Goal: Task Accomplishment & Management: Manage account settings

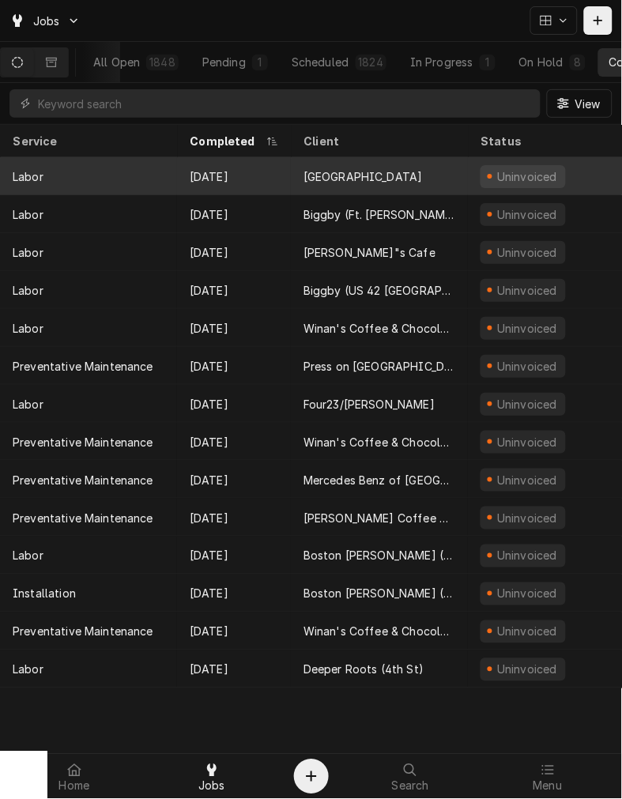
scroll to position [0, 93]
click at [346, 168] on div "Villa Mocha" at bounding box center [363, 176] width 119 height 17
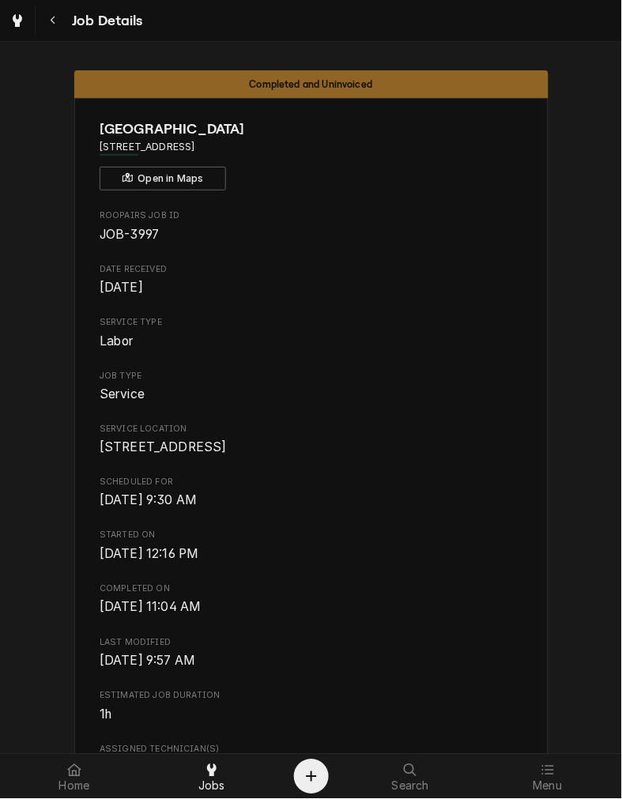
click at [431, 618] on span "Mon, Aug 25th, 2025 - 11:04 AM" at bounding box center [311, 608] width 423 height 19
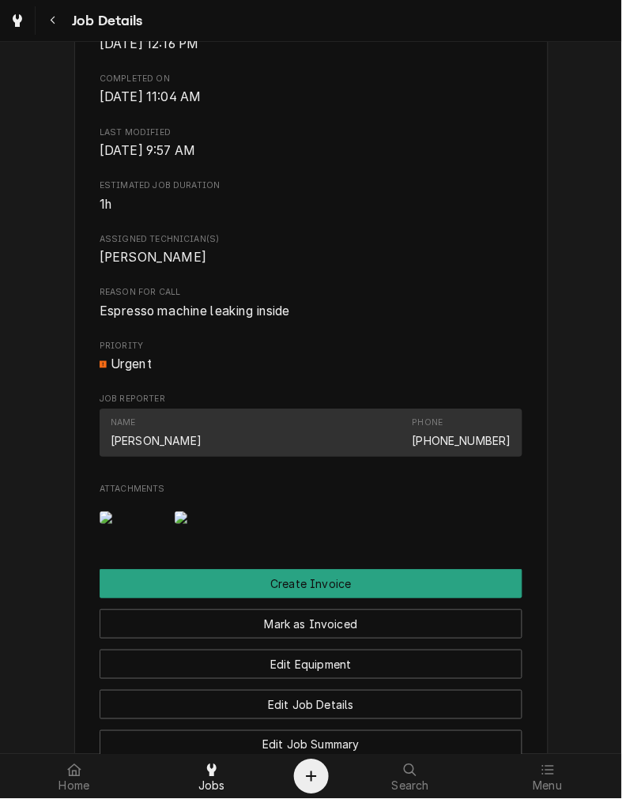
scroll to position [539, 0]
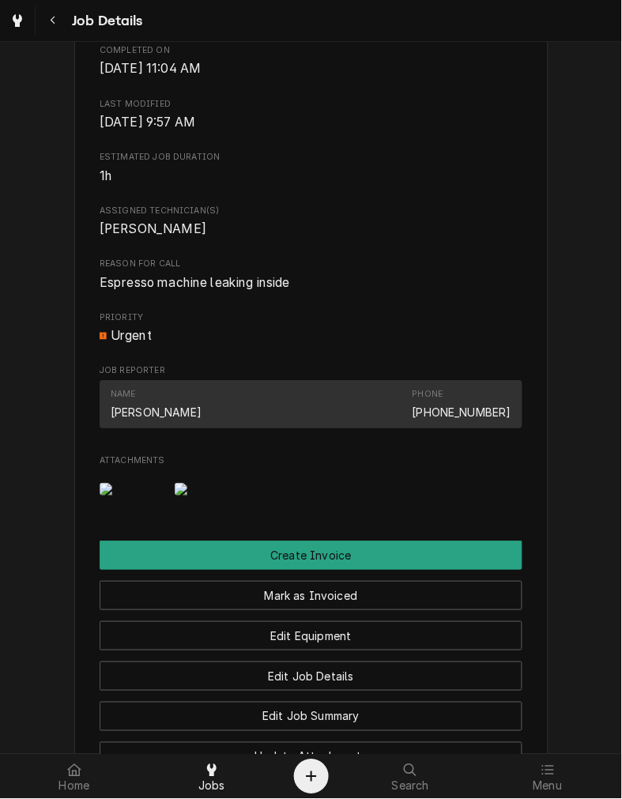
click at [444, 607] on div "Villa Mocha 2809 Amsterdam Rd, Villa Hills, KY 41017 Open in Maps Roopairs Job …" at bounding box center [311, 216] width 474 height 1314
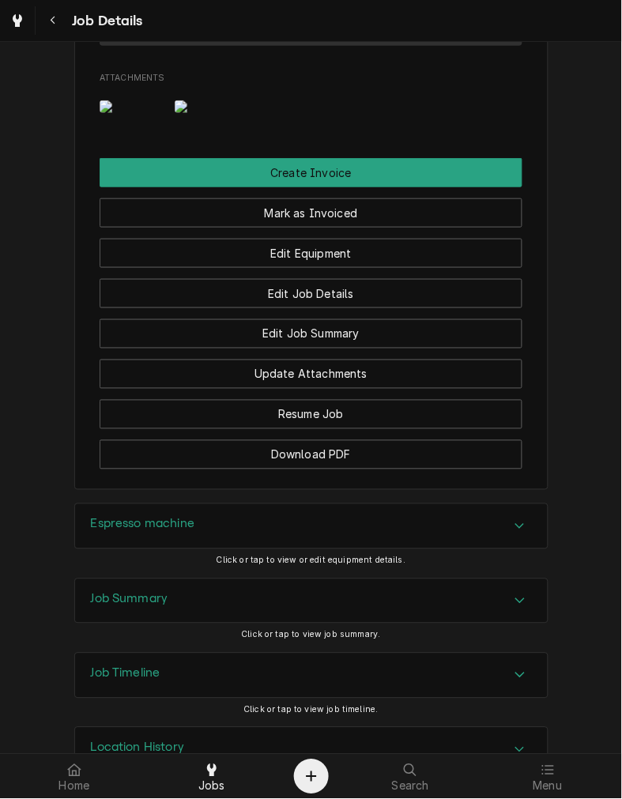
scroll to position [1060, 0]
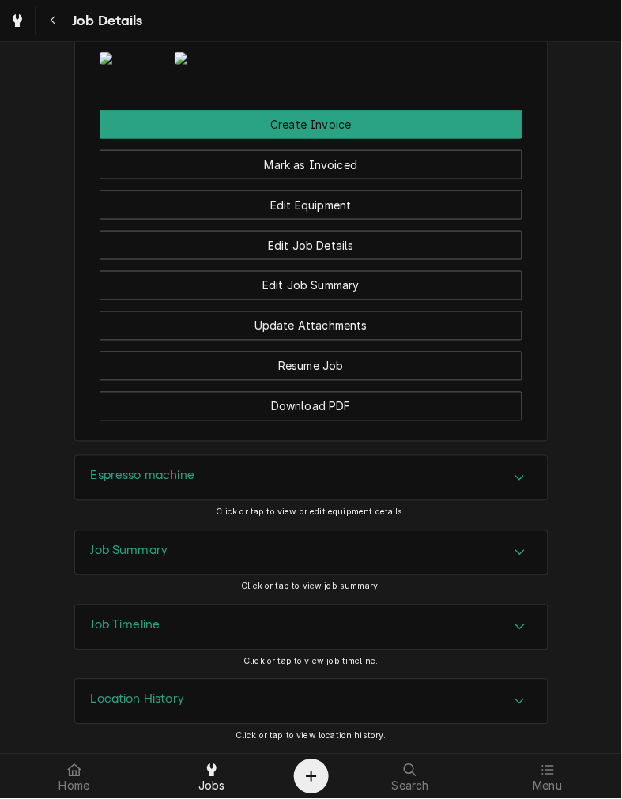
click at [399, 476] on div "Espresso machine" at bounding box center [311, 478] width 473 height 44
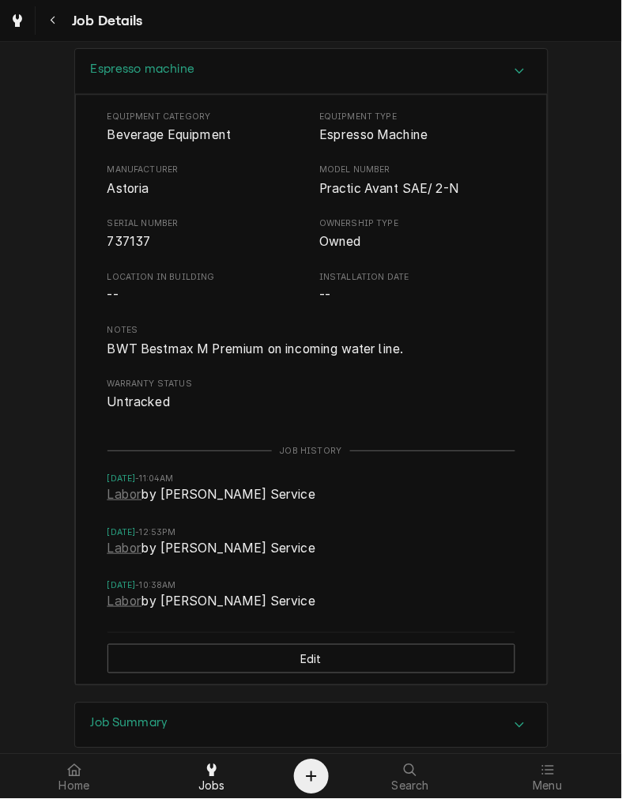
scroll to position [1641, 0]
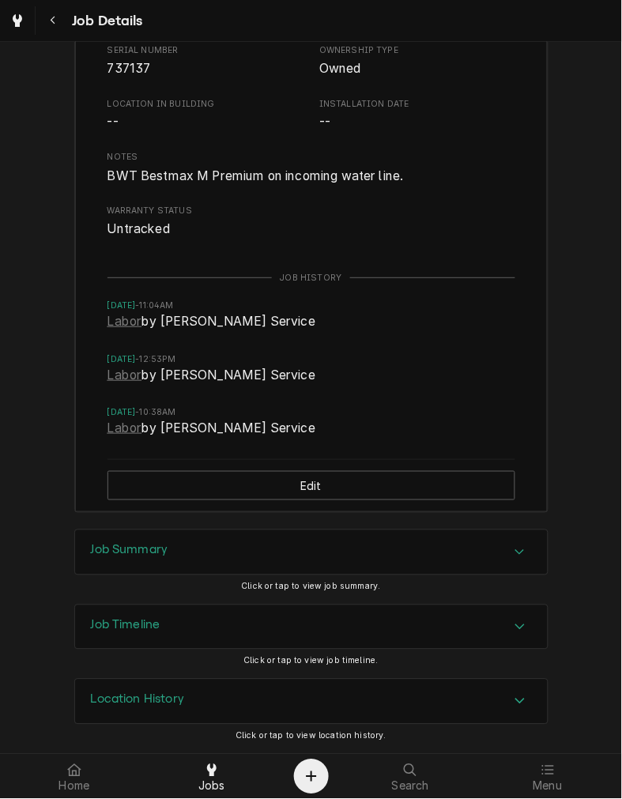
click at [366, 551] on div "Job Summary" at bounding box center [311, 553] width 473 height 44
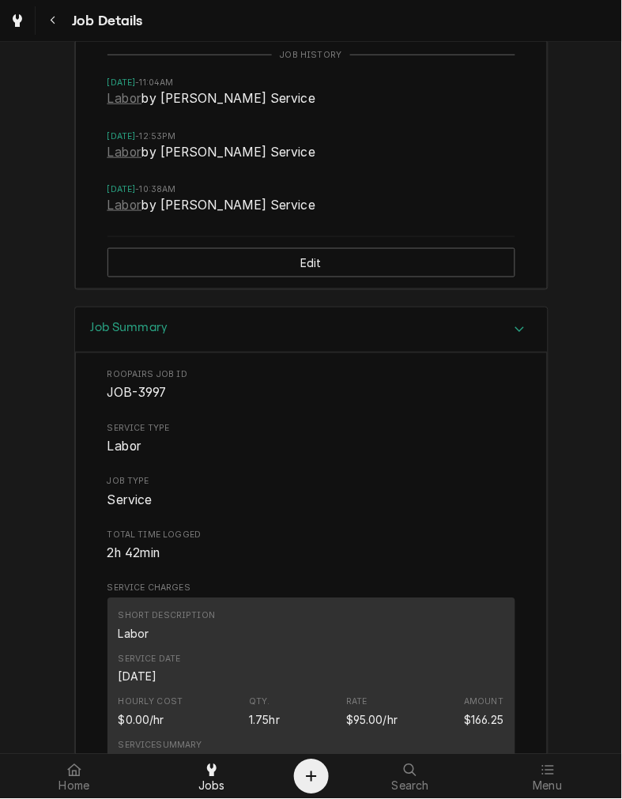
scroll to position [1778, 0]
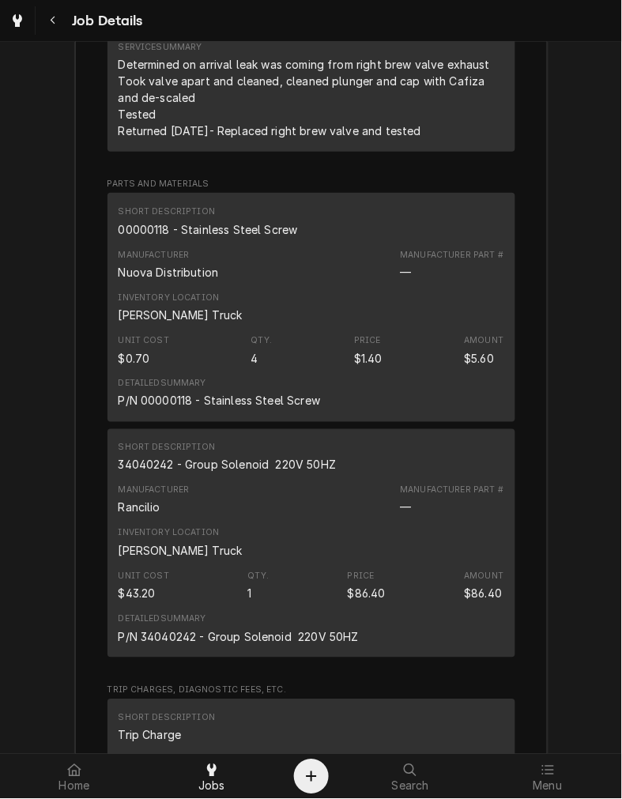
scroll to position [2474, 0]
drag, startPoint x: 428, startPoint y: 223, endPoint x: 112, endPoint y: 150, distance: 324.6
click at [119, 138] on div "Determined on arrival leak was coming from right brew valve exhaust Took valve …" at bounding box center [312, 96] width 386 height 83
copy div "Determined on arrival leak was coming from right brew valve exhaust Took valve …"
click at [241, 237] on div "00000118 - Stainless Steel Screw" at bounding box center [209, 229] width 180 height 17
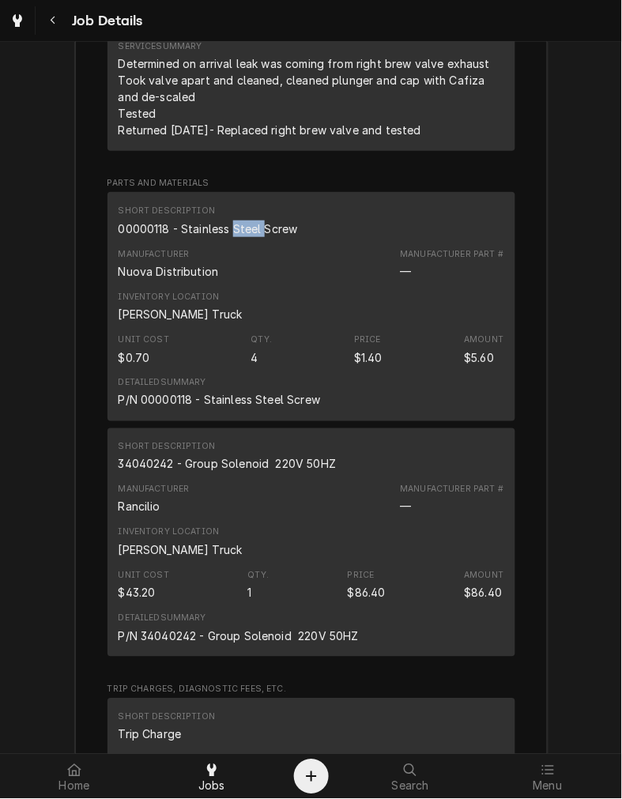
click at [241, 237] on div "00000118 - Stainless Steel Screw" at bounding box center [209, 229] width 180 height 17
click at [255, 473] on div "34040242 - Group Solenoid 220V 50HZ" at bounding box center [228, 464] width 218 height 17
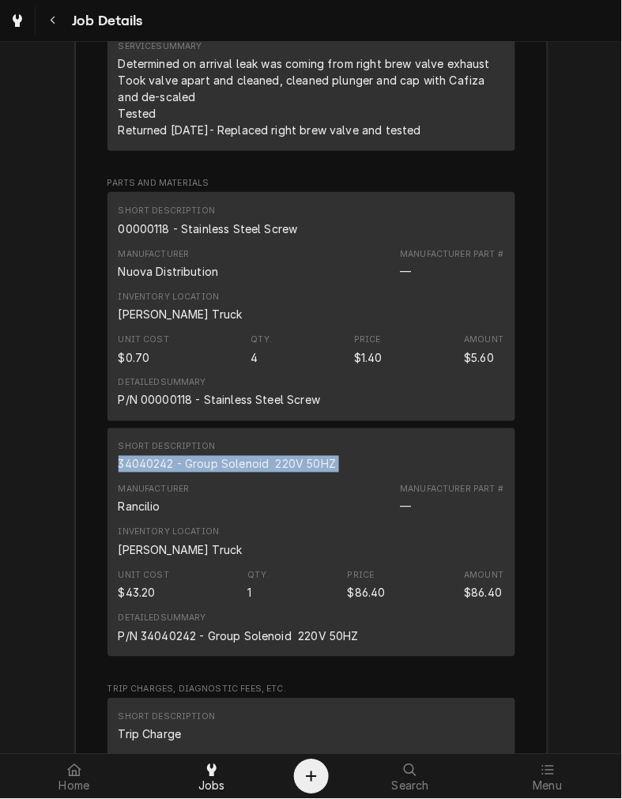
click at [454, 564] on div "Inventory Location Graham's Truck" at bounding box center [312, 542] width 386 height 43
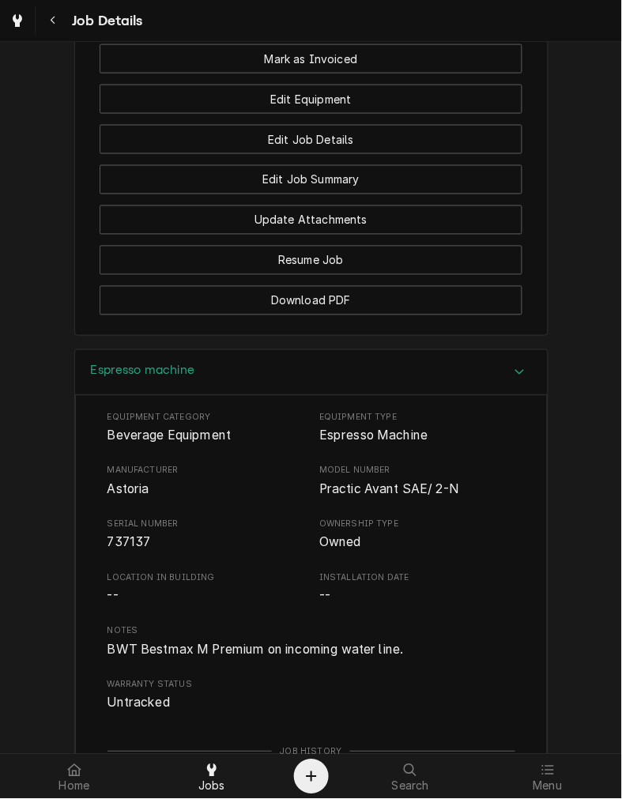
scroll to position [1062, 0]
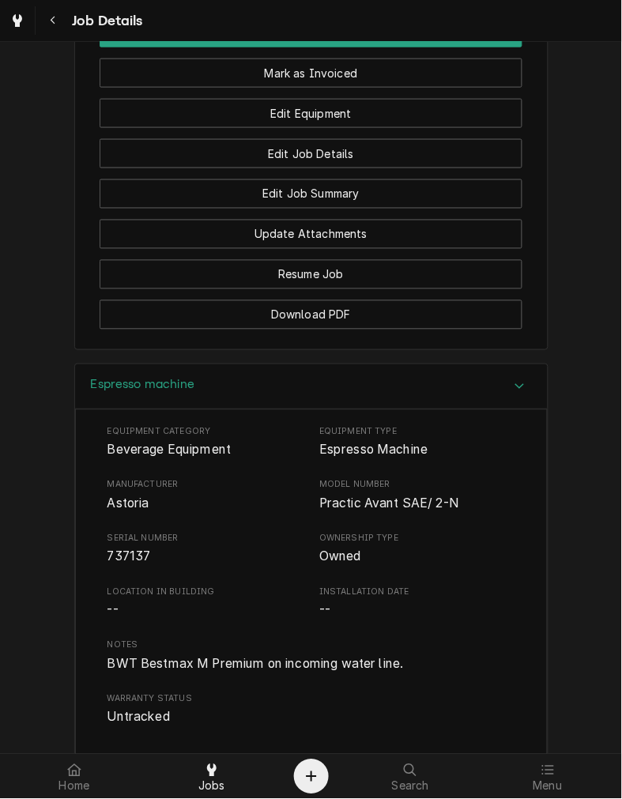
click at [406, 88] on button "Mark as Invoiced" at bounding box center [311, 73] width 423 height 29
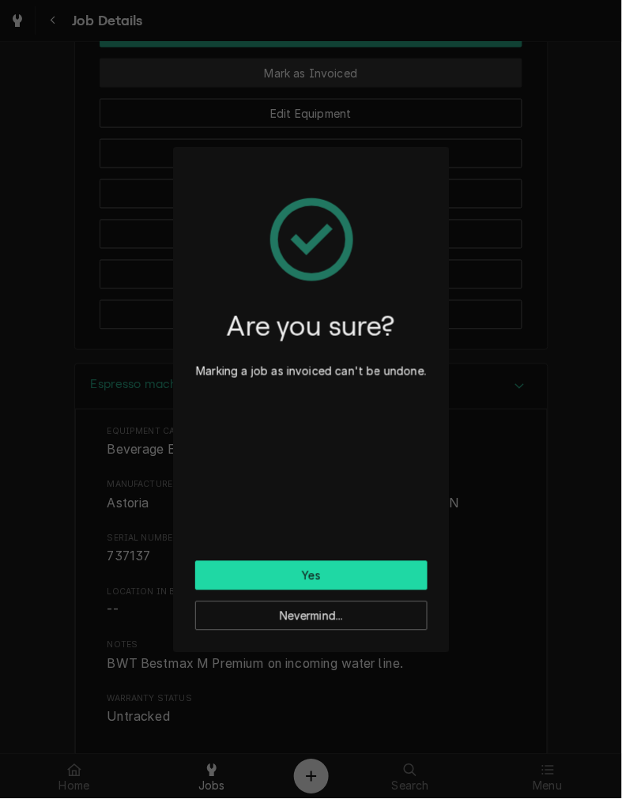
click at [374, 574] on button "Yes" at bounding box center [311, 575] width 232 height 29
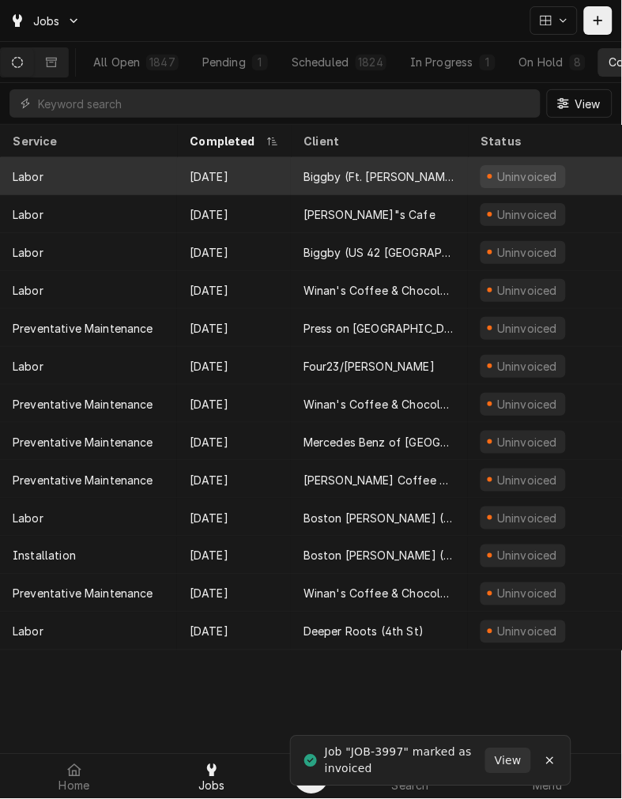
click at [327, 168] on div "Biggby (Ft. [PERSON_NAME])" at bounding box center [380, 176] width 152 height 17
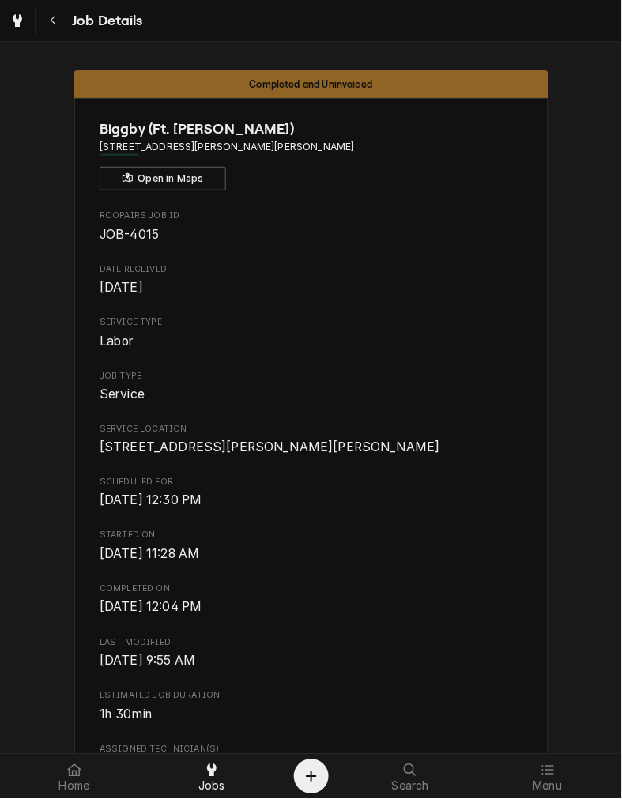
click at [440, 639] on div "Roopairs Job ID JOB-4015 Date Received [DATE] Service Type Labor Job Type Servi…" at bounding box center [311, 748] width 423 height 1076
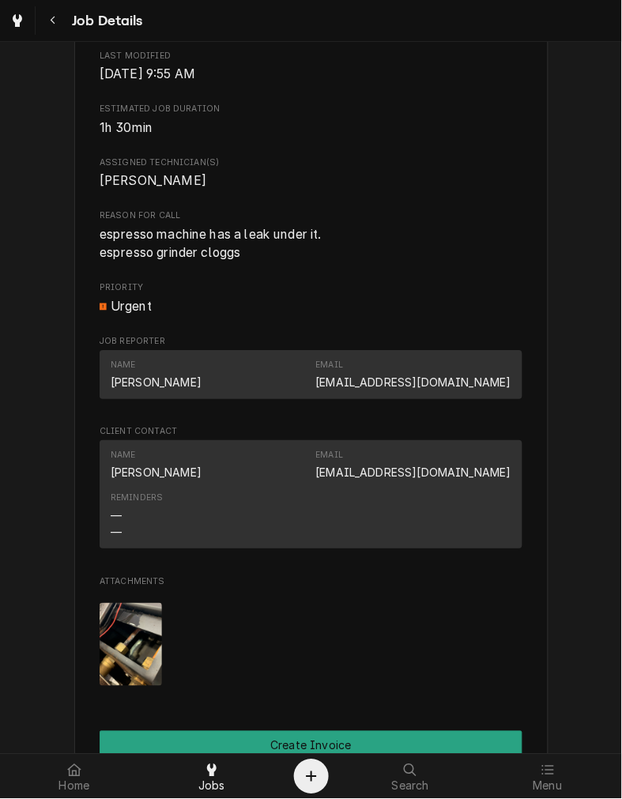
scroll to position [614, 0]
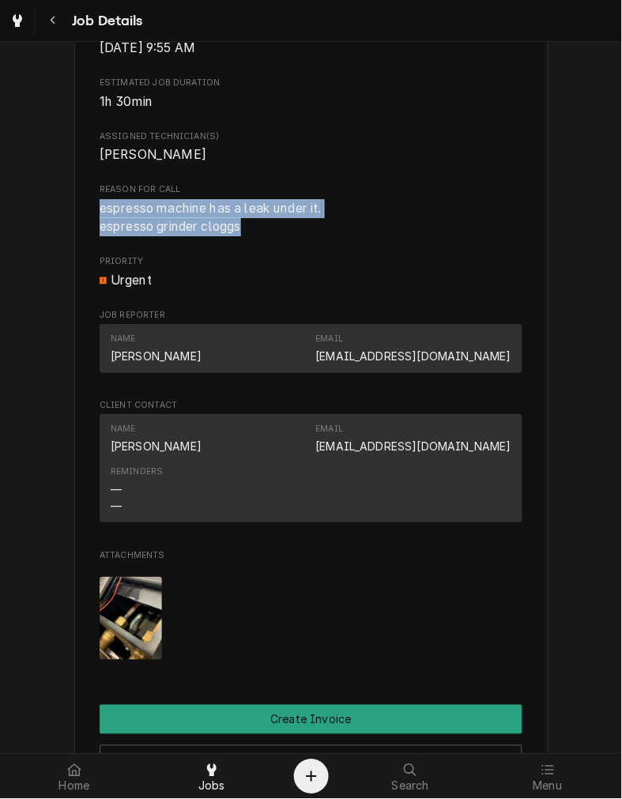
drag, startPoint x: 243, startPoint y: 248, endPoint x: 95, endPoint y: 219, distance: 150.6
click at [100, 219] on span "espresso machine has a leak under it. espresso grinder cloggs" at bounding box center [311, 217] width 423 height 37
copy span "espresso machine has a leak under it. espresso grinder cloggs"
click at [417, 610] on div "Attachments" at bounding box center [311, 619] width 423 height 108
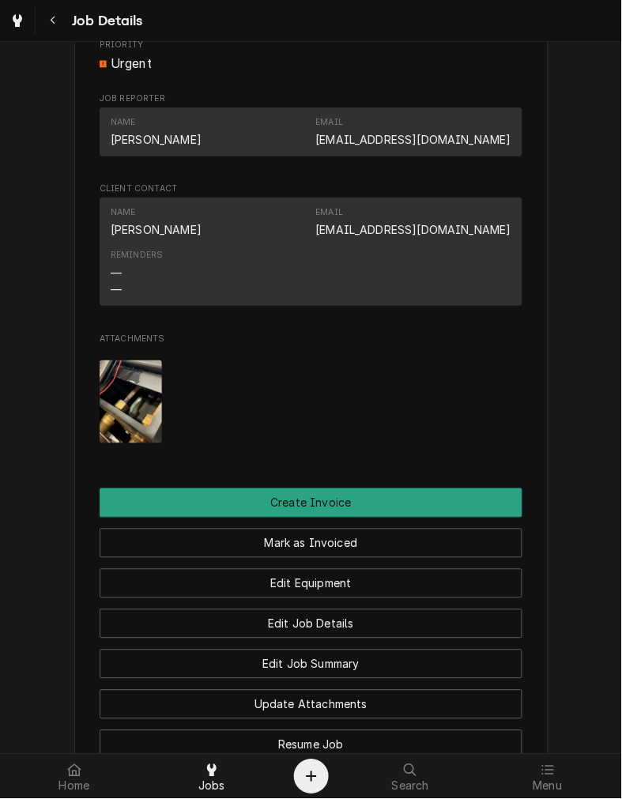
scroll to position [1229, 0]
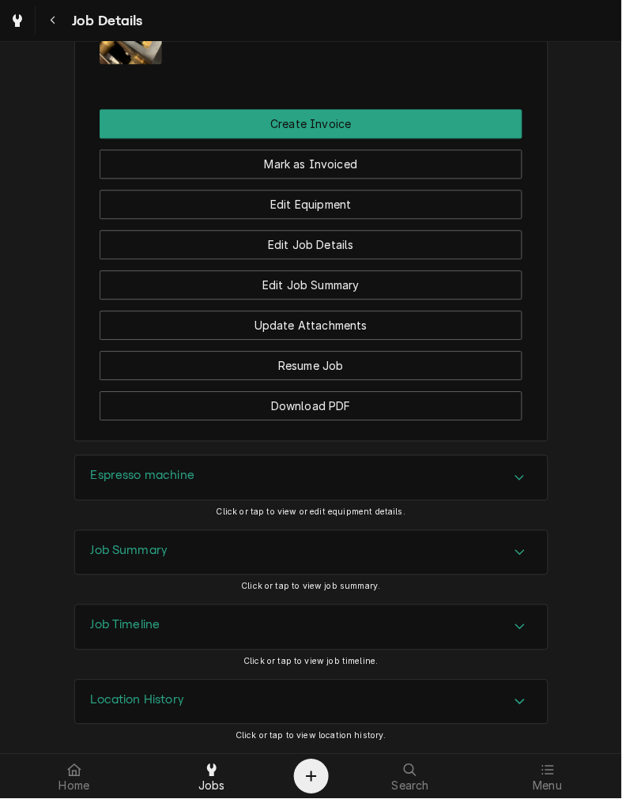
click at [384, 478] on div "Espresso machine" at bounding box center [311, 478] width 473 height 44
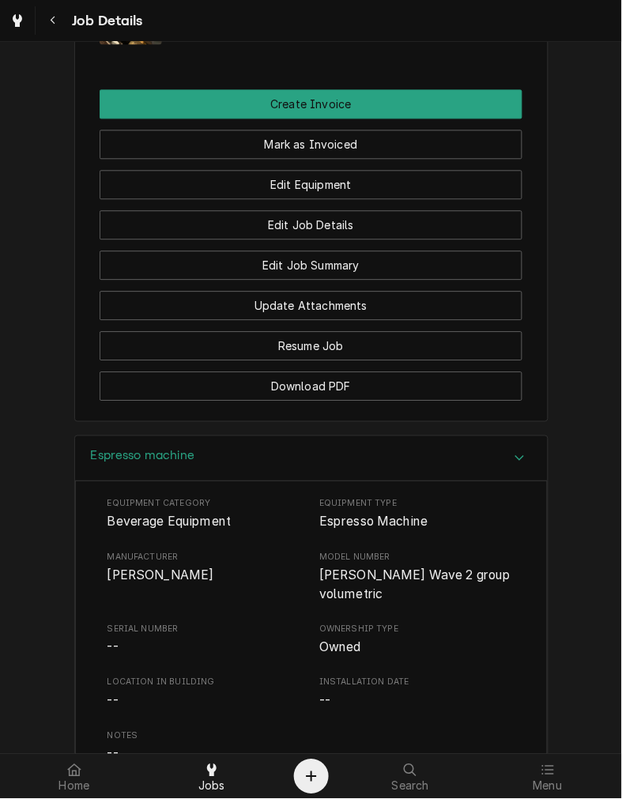
click at [280, 460] on div "Espresso machine" at bounding box center [311, 459] width 473 height 45
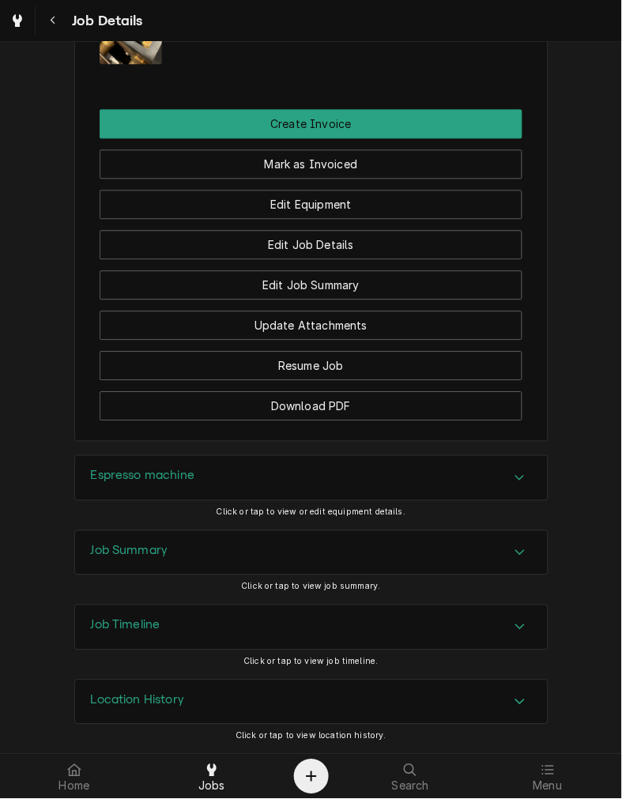
click at [223, 551] on div "Job Summary" at bounding box center [311, 553] width 473 height 44
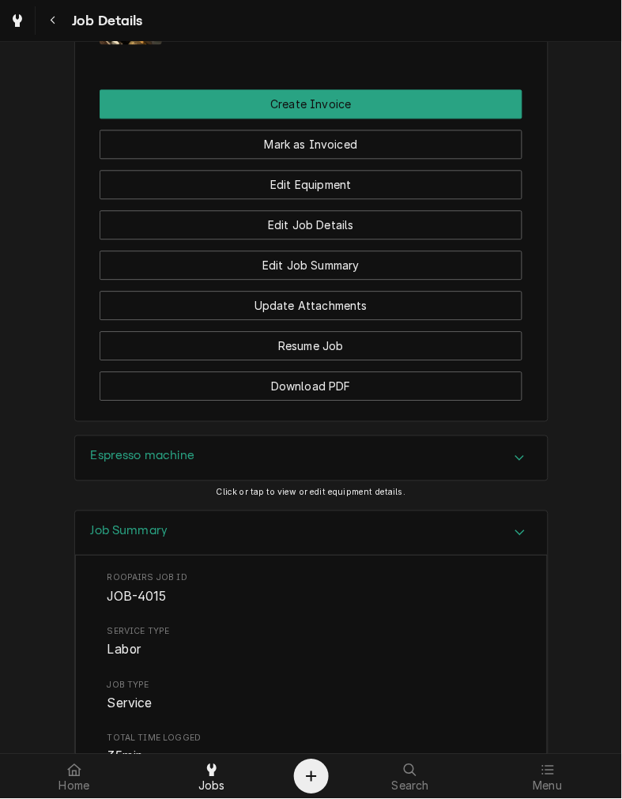
click at [463, 639] on span "Service Type" at bounding box center [312, 632] width 408 height 13
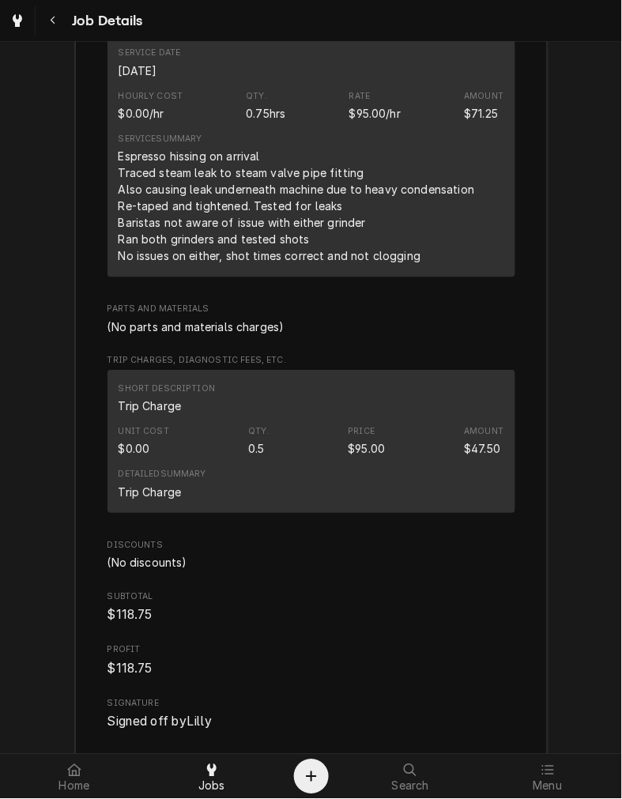
scroll to position [2015, 0]
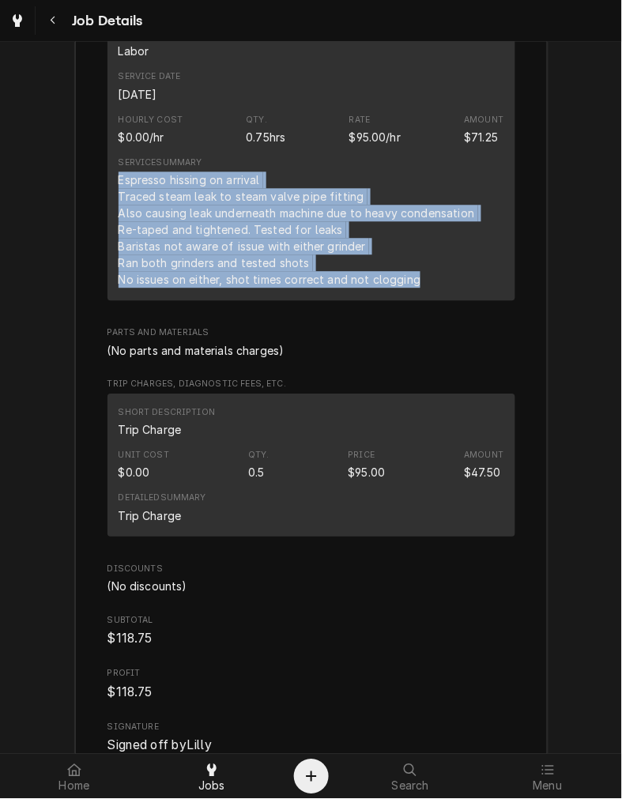
drag, startPoint x: 420, startPoint y: 297, endPoint x: 108, endPoint y: 198, distance: 327.6
click at [108, 198] on div "Short Description Labor Service Date Aug 25, 2025 Hourly Cost $0.00/hr Qty. 0.7…" at bounding box center [312, 158] width 408 height 285
copy div "Espresso hissing on arrival Traced steam leak to steam valve pipe fitting Also …"
click at [285, 215] on div "Espresso hissing on arrival Traced steam leak to steam valve pipe fitting Also …" at bounding box center [299, 230] width 360 height 116
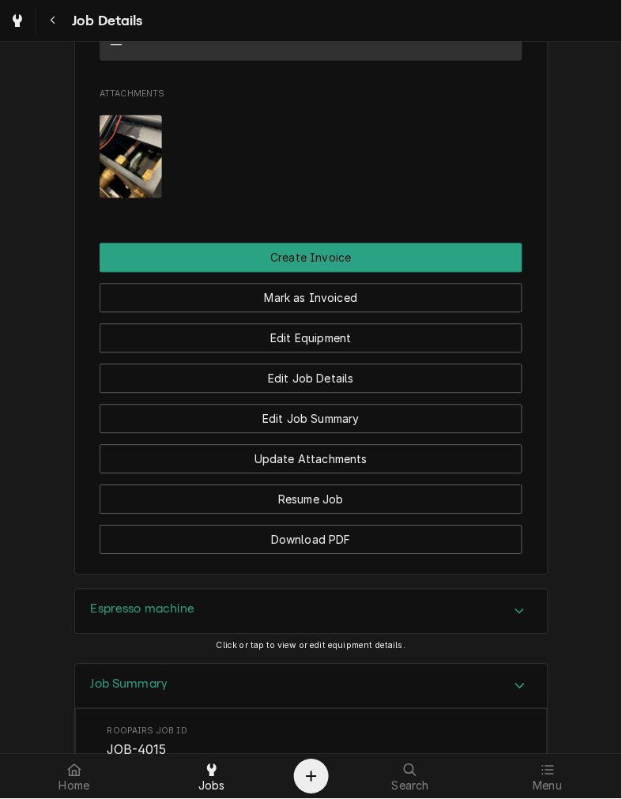
scroll to position [1056, 0]
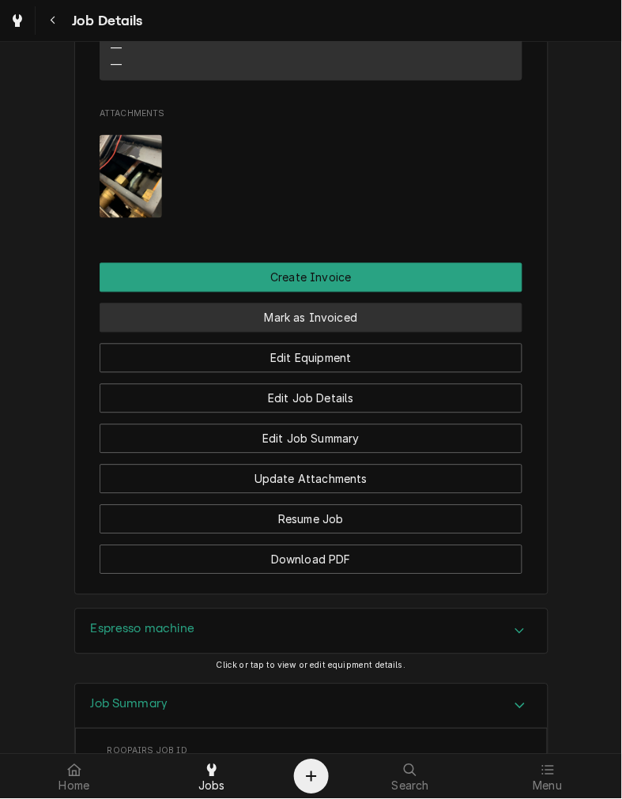
click at [464, 333] on button "Mark as Invoiced" at bounding box center [311, 318] width 423 height 29
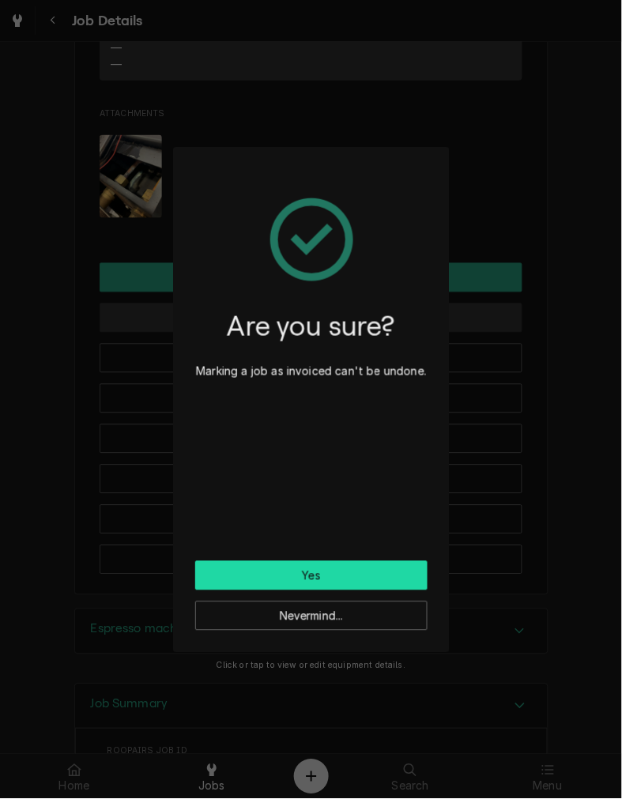
click at [358, 569] on button "Yes" at bounding box center [311, 575] width 232 height 29
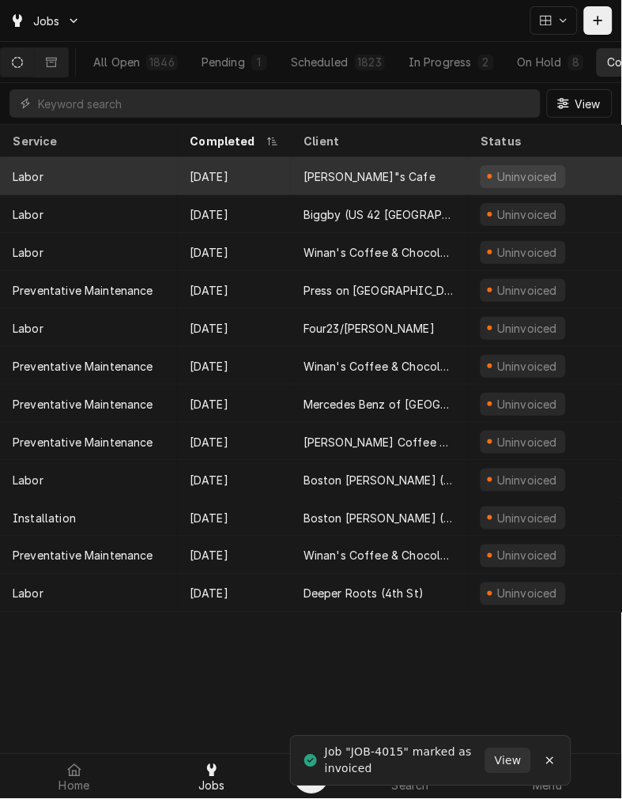
click at [384, 166] on div "[PERSON_NAME]"s Cafe" at bounding box center [379, 176] width 177 height 38
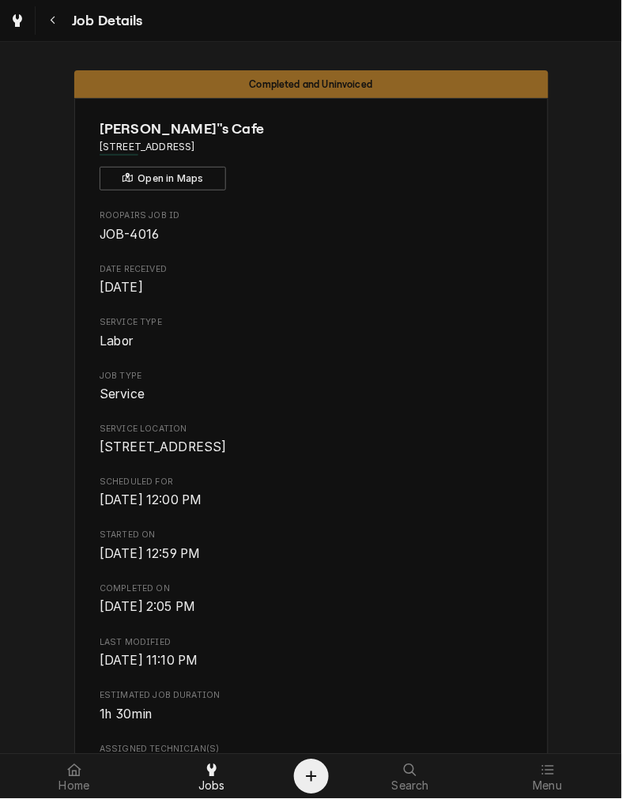
click at [436, 637] on div "Roopairs Job ID JOB-4016 Date Received Aug 25, 2025 Service Type Labor Job Type…" at bounding box center [311, 765] width 423 height 1111
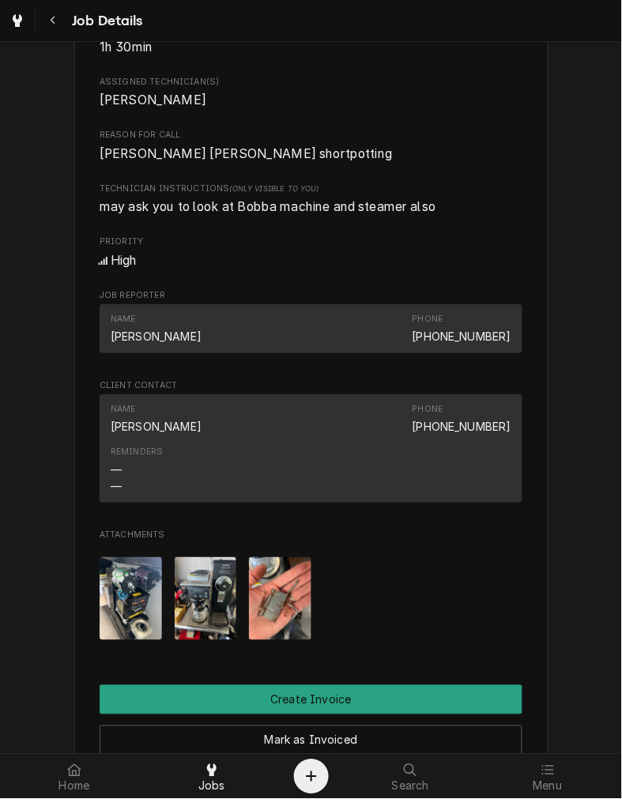
scroll to position [665, 0]
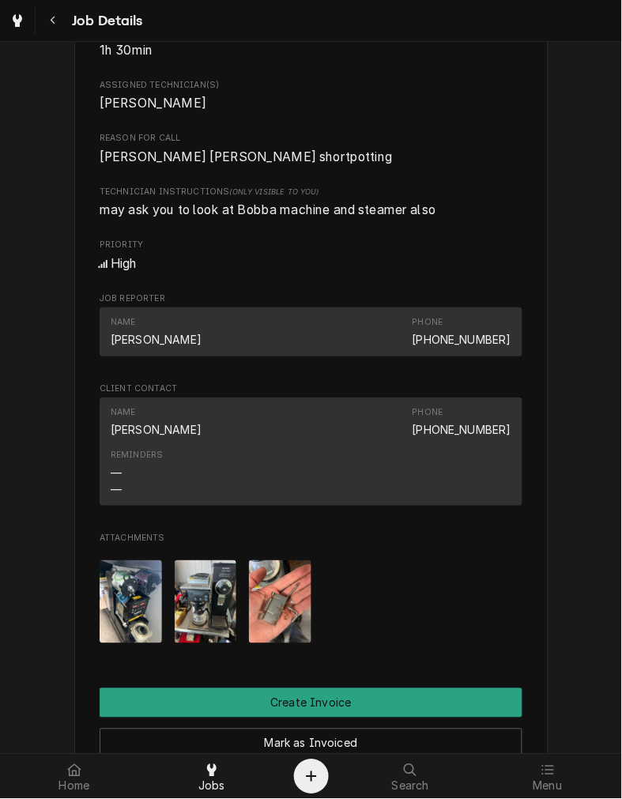
click at [441, 644] on div "Attachments" at bounding box center [311, 602] width 423 height 108
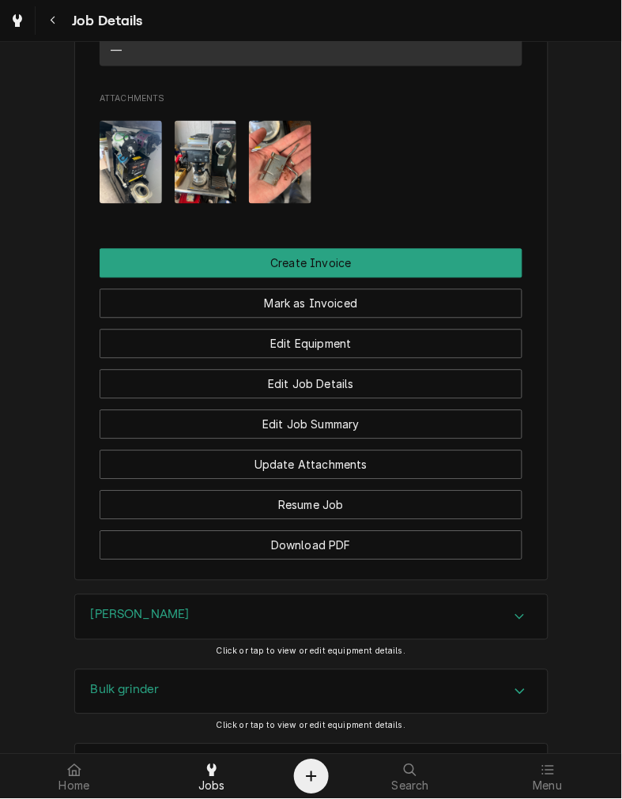
scroll to position [1338, 0]
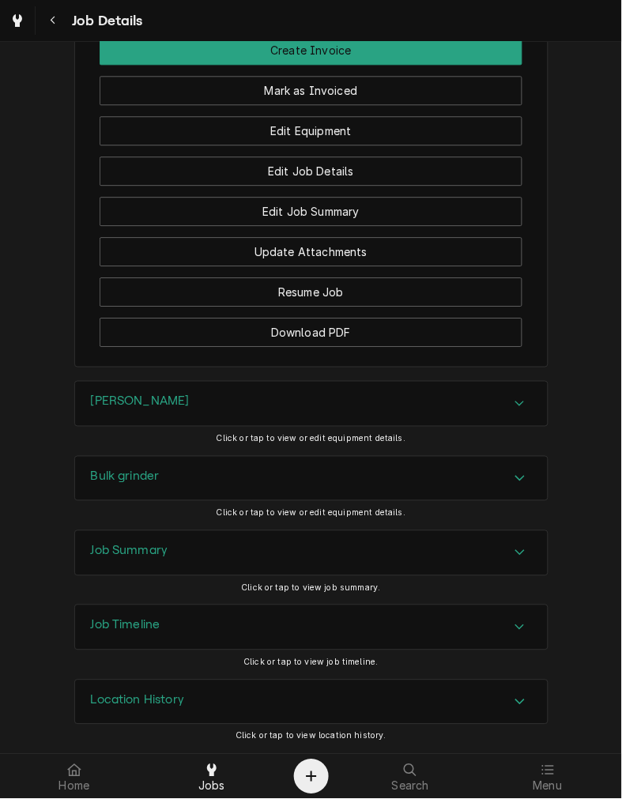
click at [193, 395] on div "Brewer" at bounding box center [311, 404] width 473 height 44
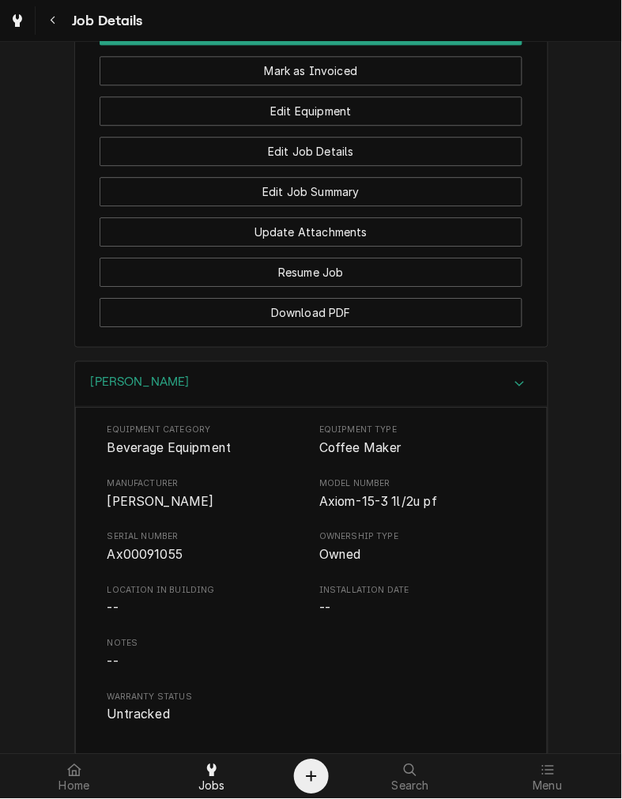
click at [138, 562] on span "Ax00091055" at bounding box center [146, 554] width 76 height 15
click at [180, 398] on div "Brewer" at bounding box center [311, 384] width 473 height 45
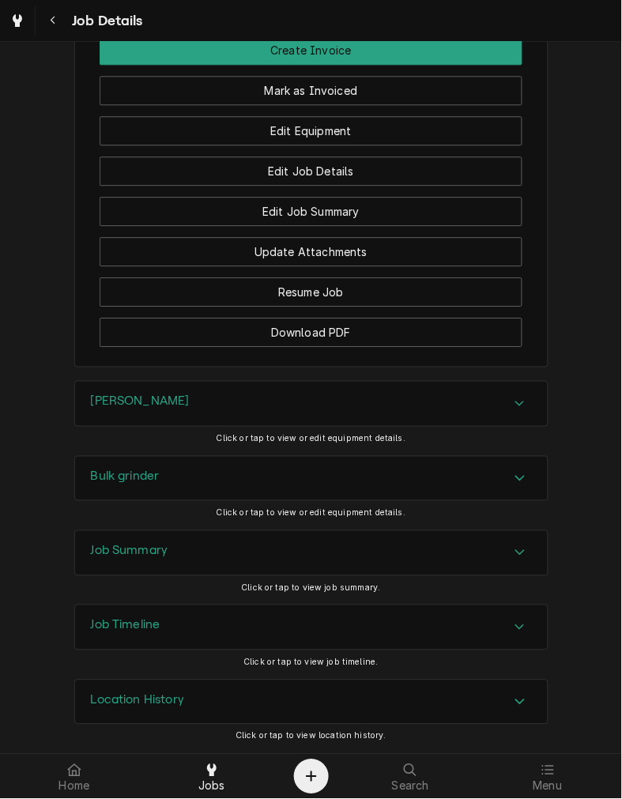
click at [169, 486] on div "Bulk grinder" at bounding box center [311, 479] width 473 height 44
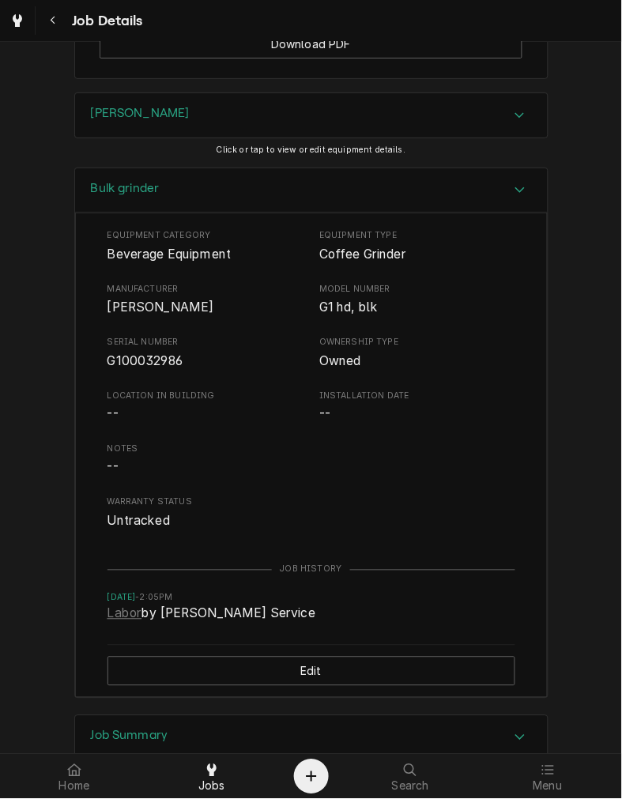
click at [402, 214] on div "Bulk grinder" at bounding box center [311, 190] width 473 height 45
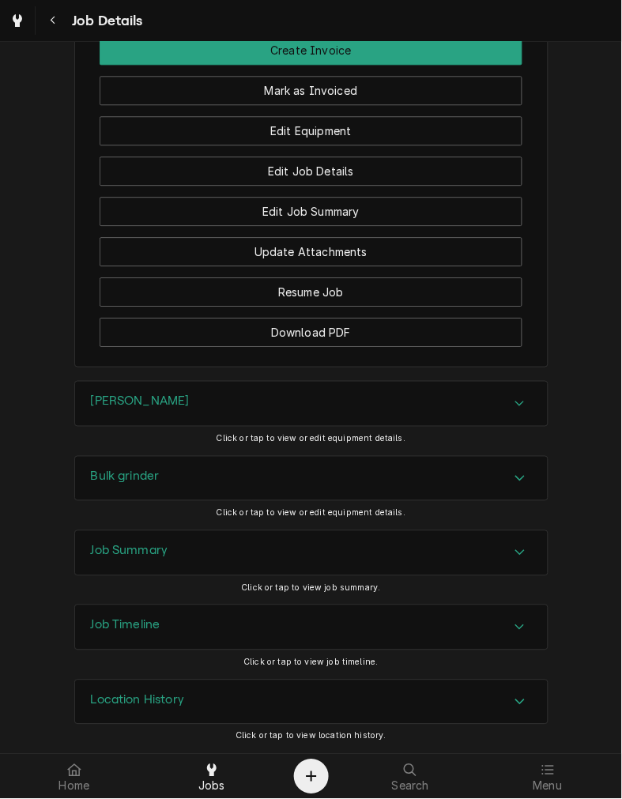
scroll to position [1339, 0]
click at [168, 535] on div "Job Summary" at bounding box center [311, 553] width 473 height 44
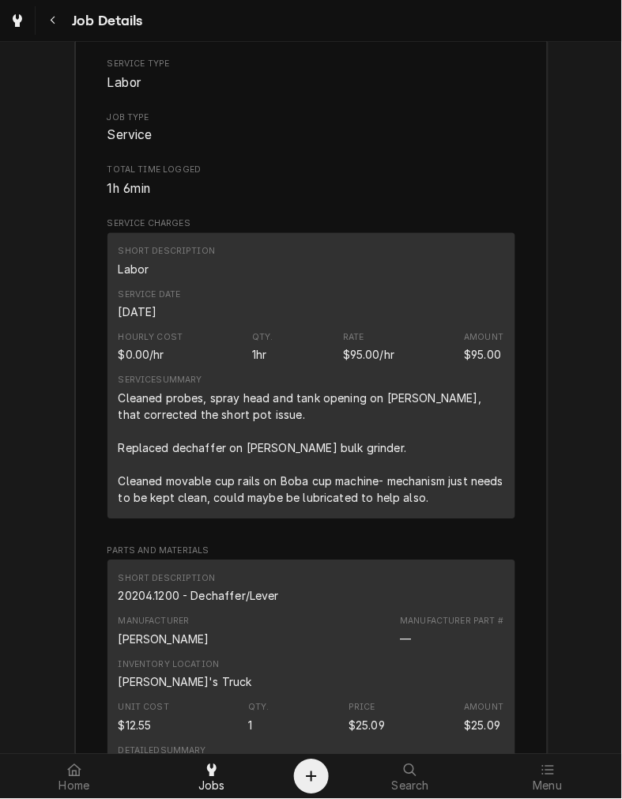
scroll to position [1918, 0]
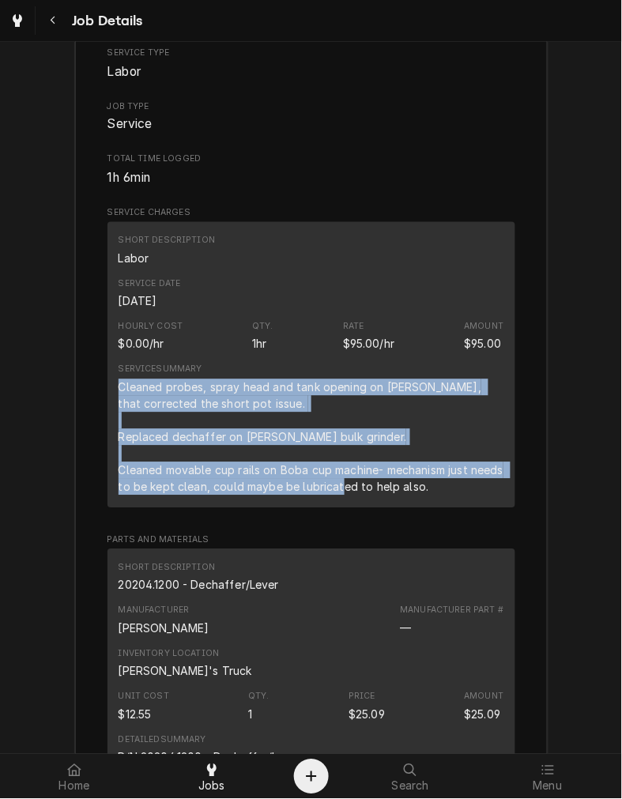
drag, startPoint x: 464, startPoint y: 508, endPoint x: 108, endPoint y: 408, distance: 370.5
click at [108, 408] on div "Short Description Labor Service Date Aug 25, 2025 Hourly Cost $0.00/hr Qty. 1hr…" at bounding box center [312, 364] width 408 height 285
copy div "Cleaned probes, spray head and tank opening on brewer, that corrected the short…"
click at [443, 637] on div "Manufacturer Part # —" at bounding box center [452, 621] width 104 height 32
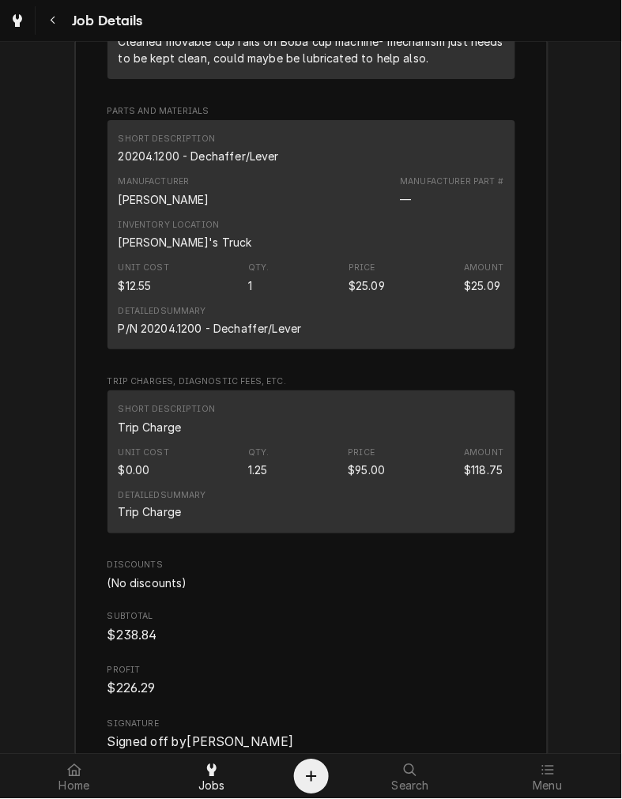
scroll to position [2346, 0]
click at [222, 165] on div "20204.1200 - Dechaffer/Lever" at bounding box center [199, 157] width 161 height 17
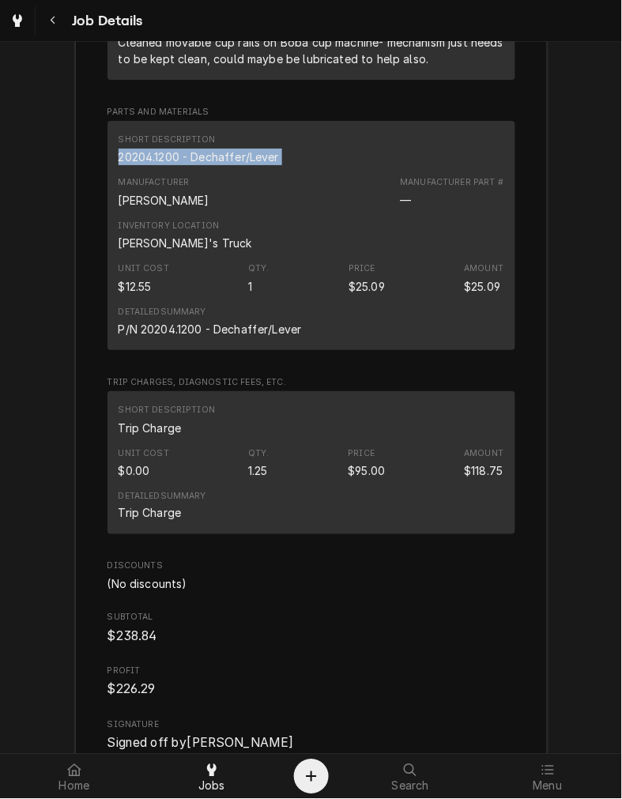
click at [261, 279] on div "Unit Cost $12.55 Qty. 1 Price $25.09 Amount $25.09" at bounding box center [312, 278] width 386 height 43
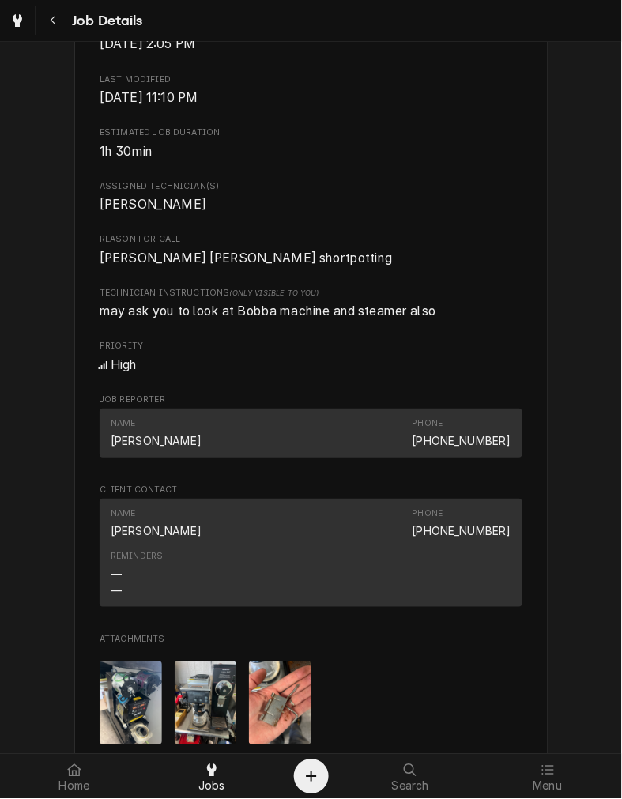
scroll to position [554, 0]
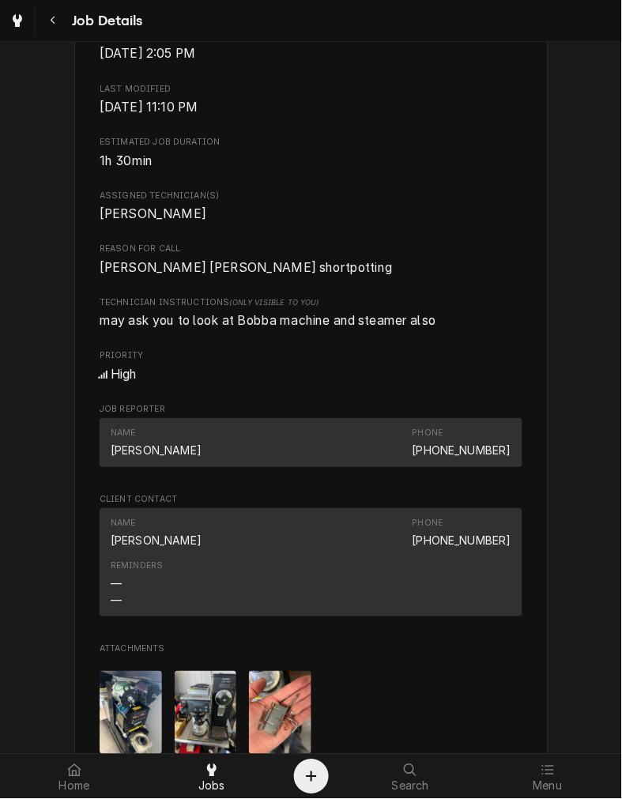
click at [499, 624] on div "Name Kerry Phone (937) 405-8136 Reminders — —" at bounding box center [311, 565] width 423 height 115
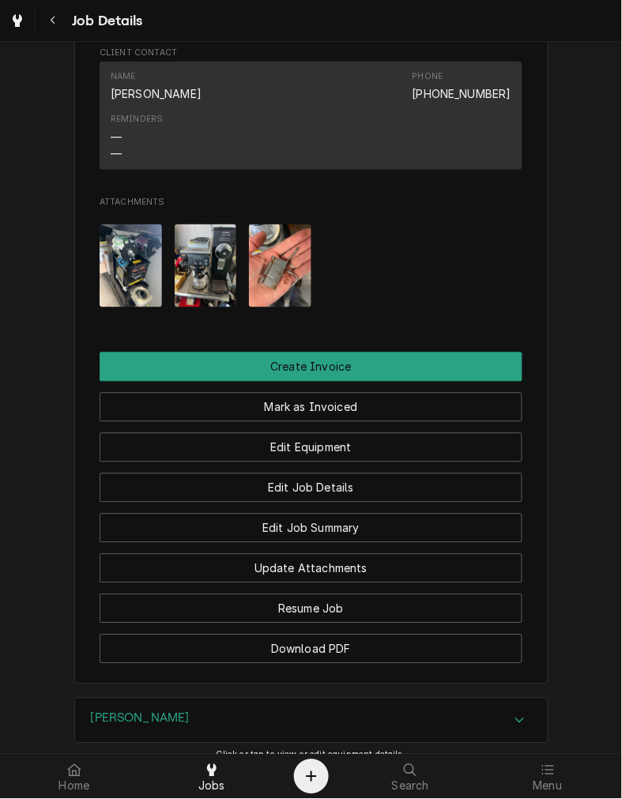
scroll to position [1007, 0]
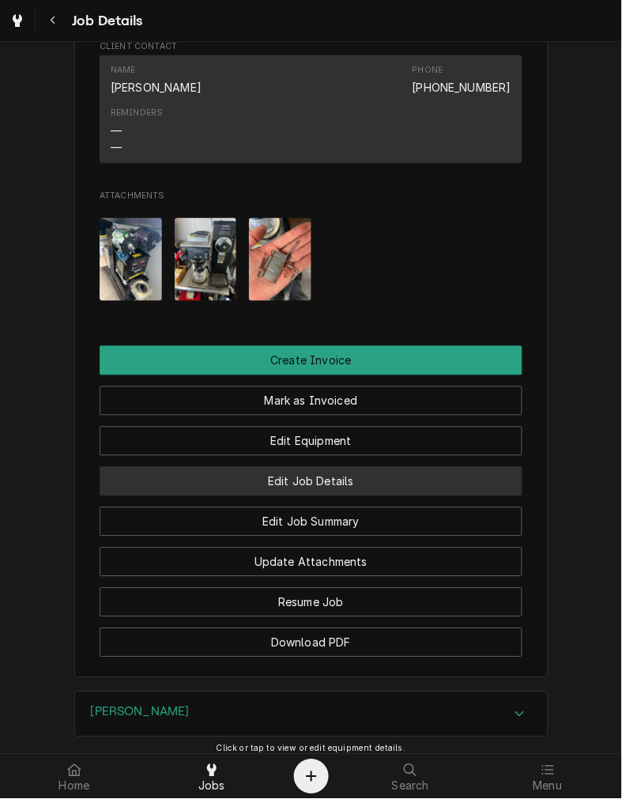
click at [411, 497] on button "Edit Job Details" at bounding box center [311, 481] width 423 height 29
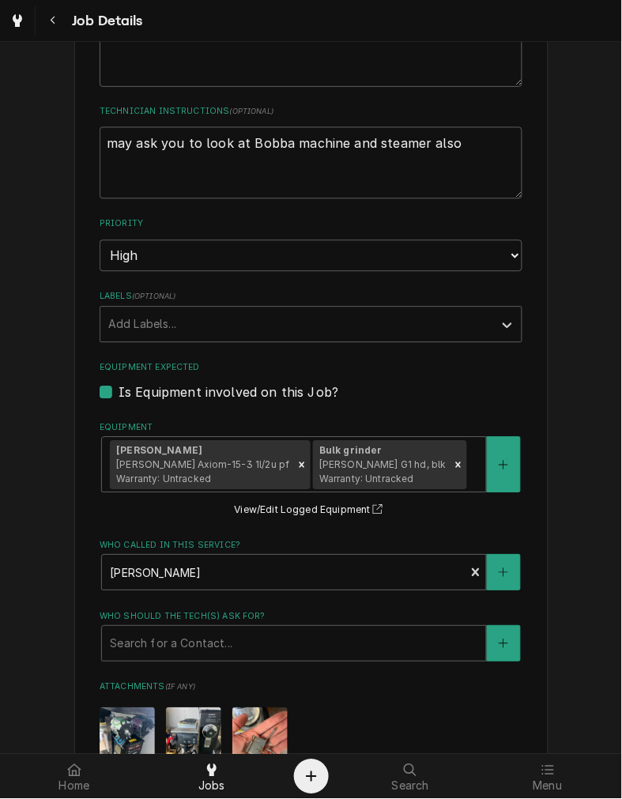
scroll to position [781, 0]
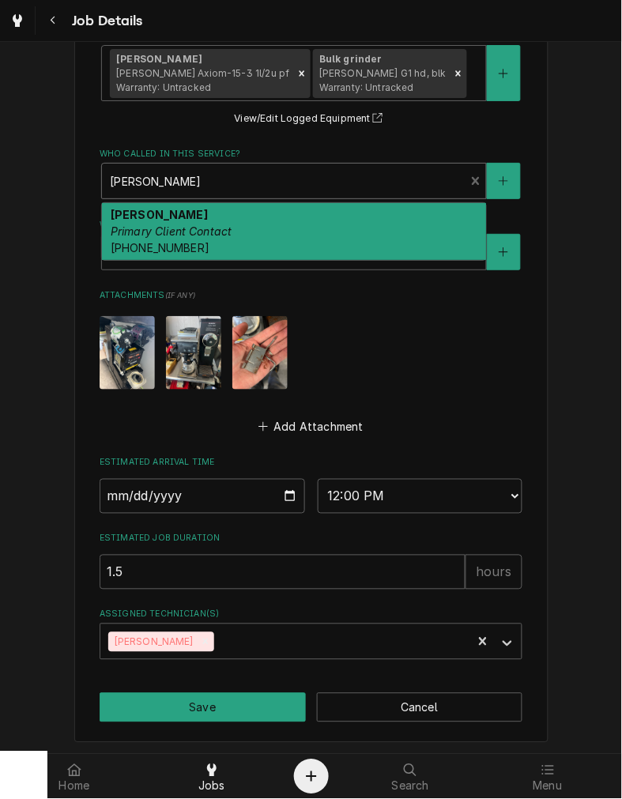
click at [307, 231] on div "Kerry Primary Client Contact (937) 405-8136" at bounding box center [294, 232] width 384 height 58
type textarea "x"
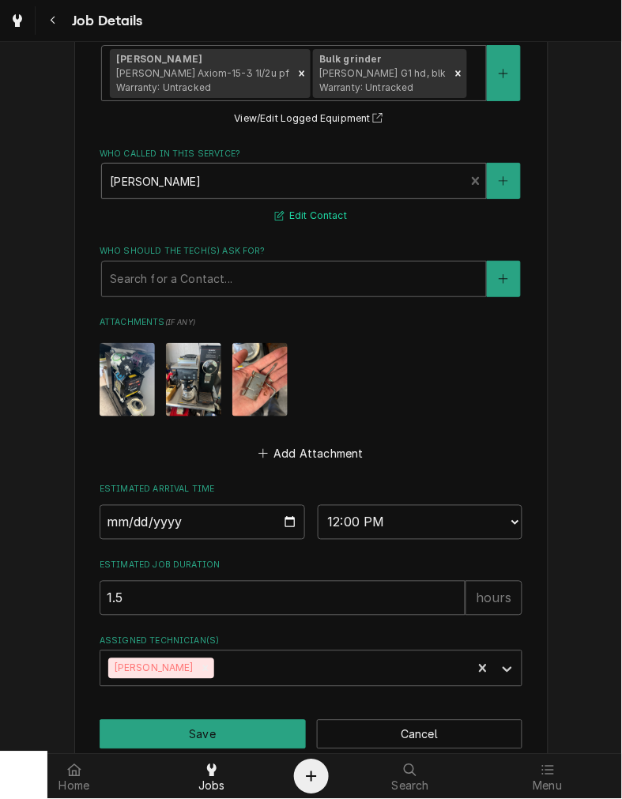
click at [305, 206] on button "Edit Contact" at bounding box center [311, 216] width 77 height 20
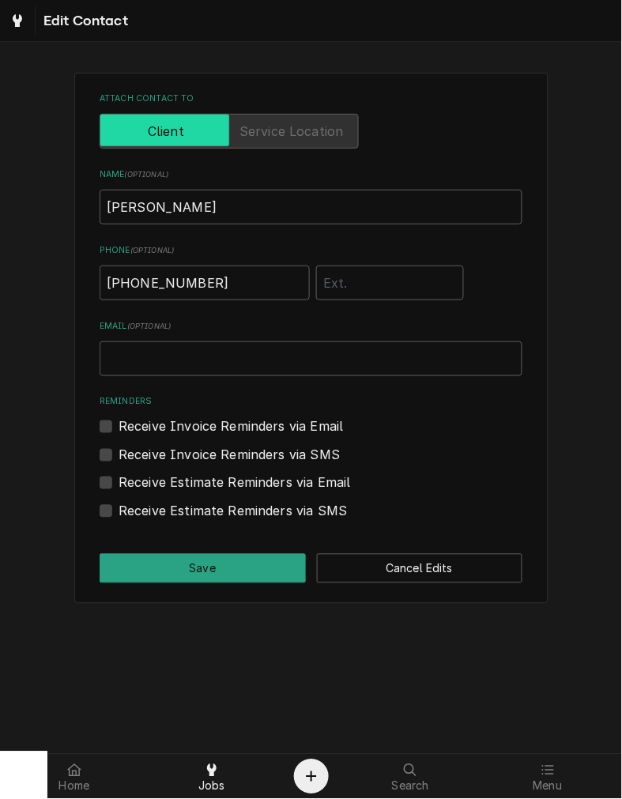
click at [273, 362] on input "Email ( optional )" at bounding box center [311, 359] width 423 height 35
paste input "kerryscafellc@gmail.com"
type input "kerryscafellc@gmail.com"
click at [264, 562] on button "Save" at bounding box center [203, 568] width 206 height 29
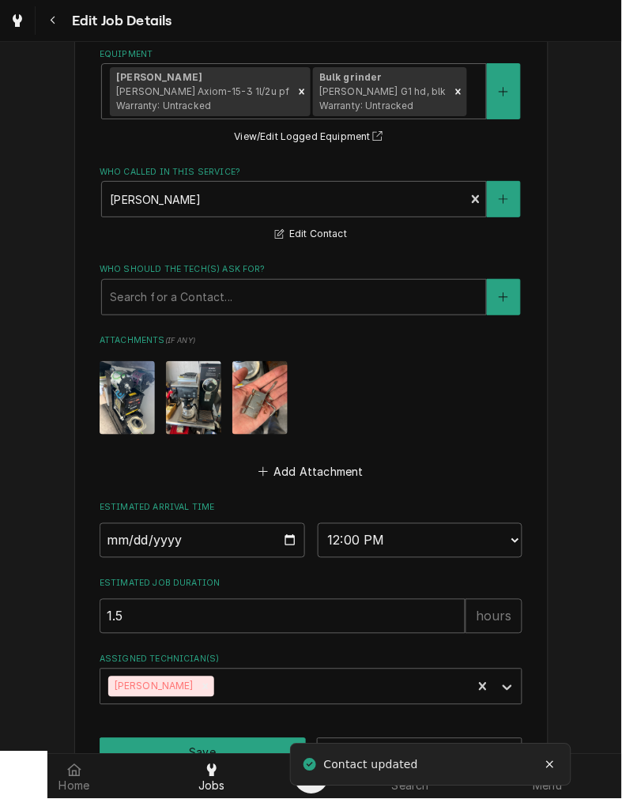
scroll to position [808, 0]
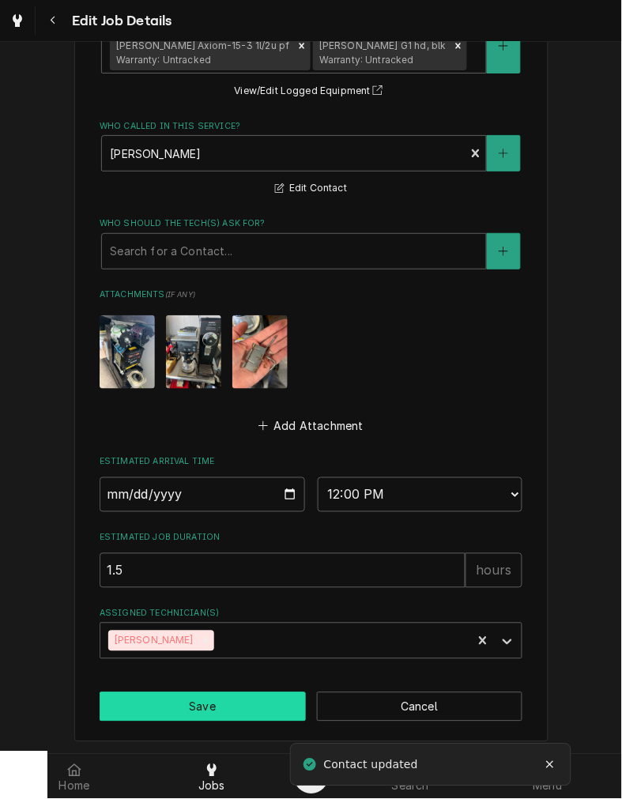
click at [248, 720] on button "Save" at bounding box center [203, 707] width 206 height 29
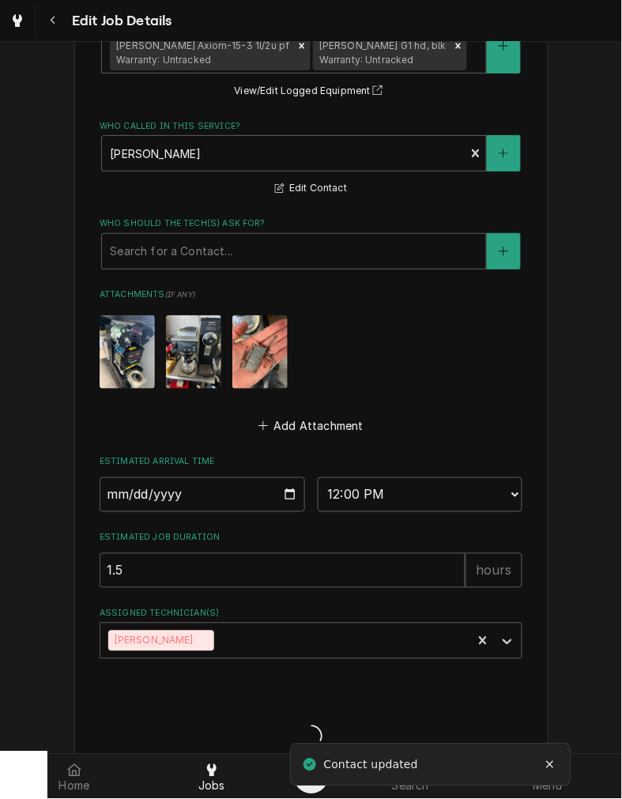
type textarea "x"
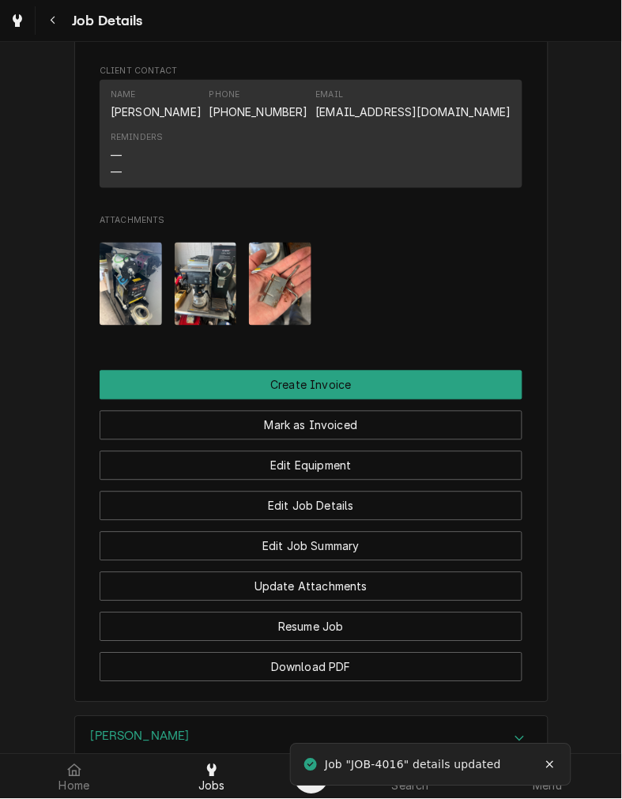
scroll to position [973, 0]
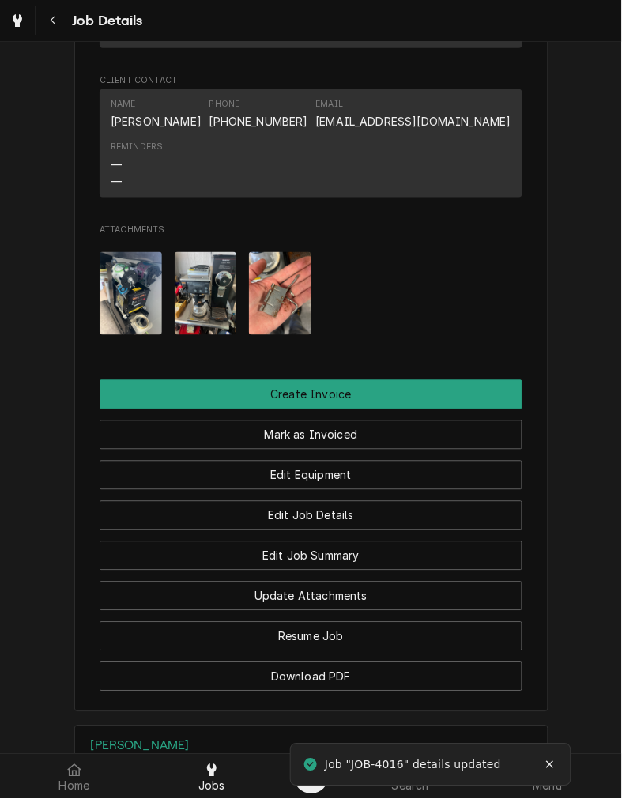
click at [427, 450] on button "Mark as Invoiced" at bounding box center [311, 435] width 423 height 29
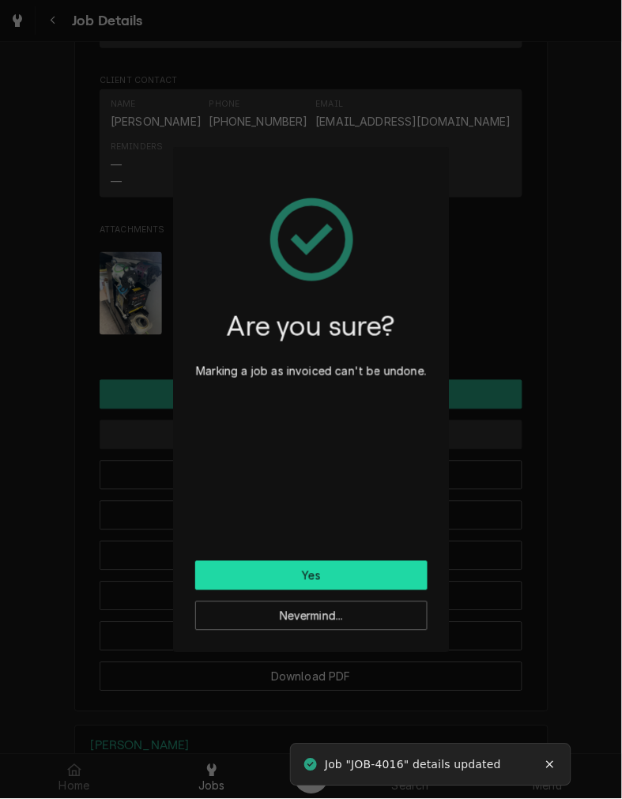
click at [378, 573] on button "Yes" at bounding box center [311, 575] width 232 height 29
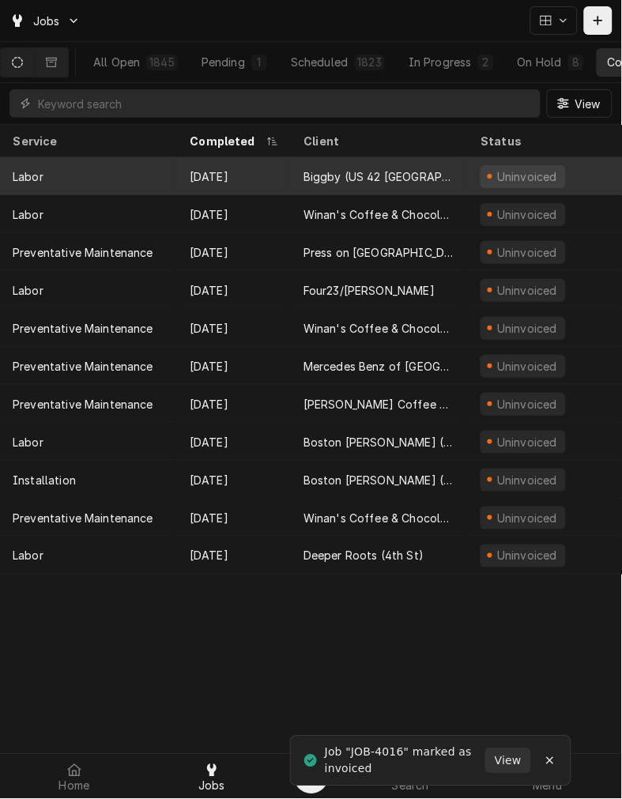
click at [369, 169] on div "Biggby (US 42 [GEOGRAPHIC_DATA])" at bounding box center [380, 176] width 152 height 17
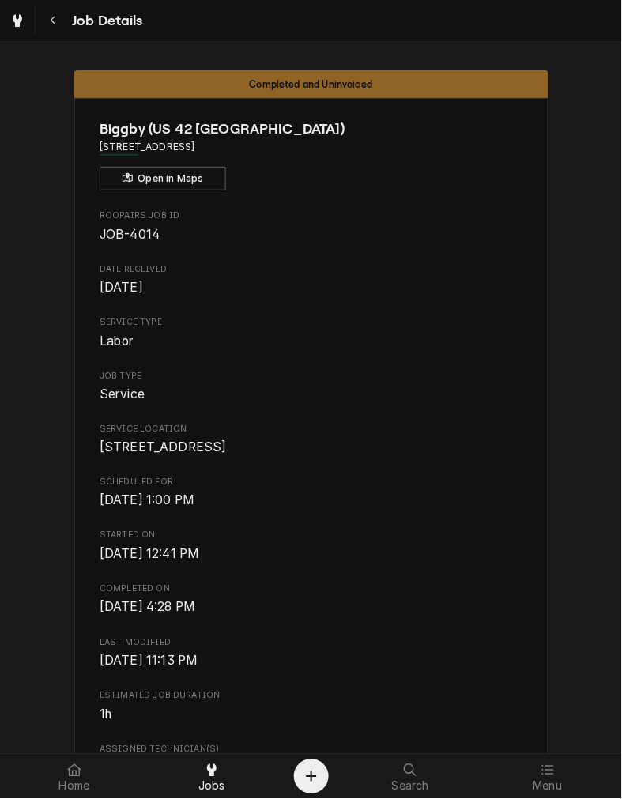
click at [414, 618] on span "Mon, Aug 25th, 2025 - 4:28 PM" at bounding box center [311, 608] width 423 height 19
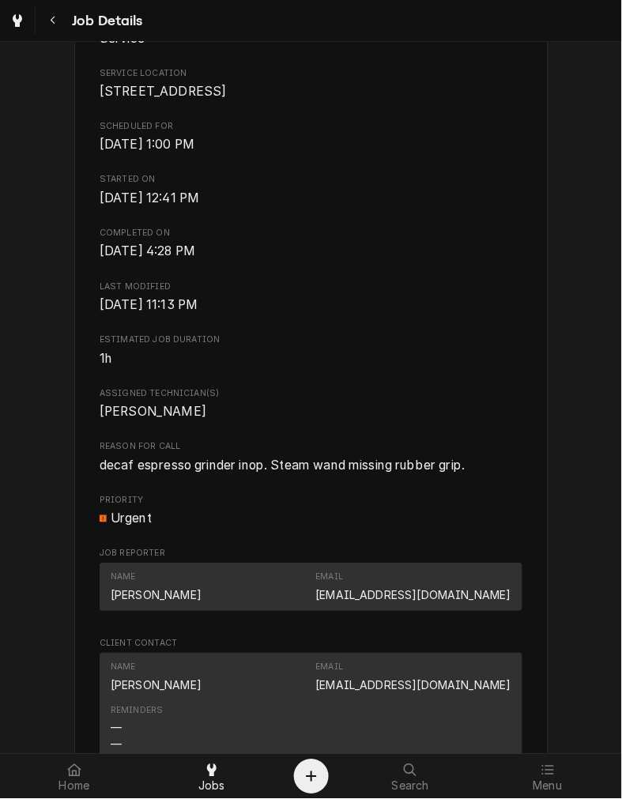
scroll to position [362, 0]
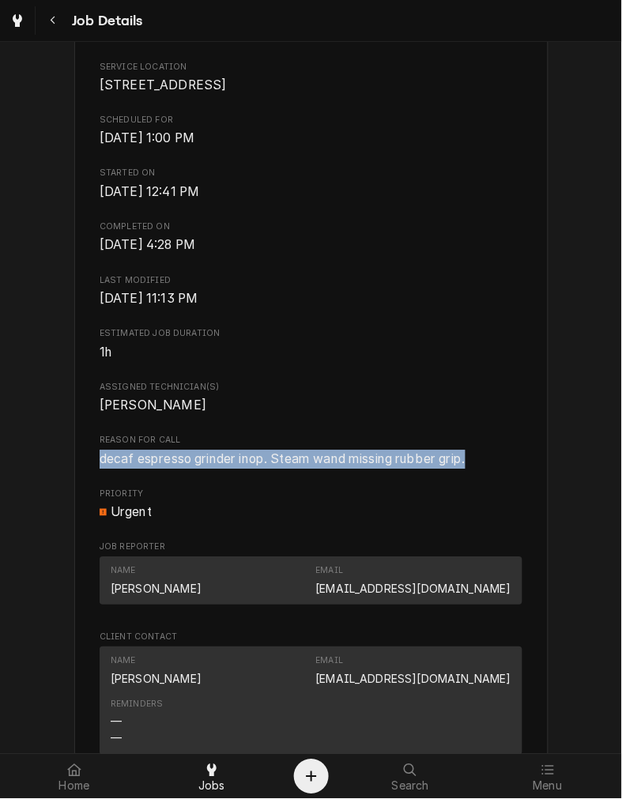
drag, startPoint x: 468, startPoint y: 481, endPoint x: 66, endPoint y: 488, distance: 401.8
click at [66, 488] on div "Completed and Uninvoiced Biggby (US 42 Florence) 8529 US-42, Florence, KY 41042…" at bounding box center [311, 490] width 622 height 1588
copy span "decaf espresso grinder inop. Steam wand missing rubber grip."
click at [472, 554] on span "Job Reporter" at bounding box center [311, 548] width 423 height 13
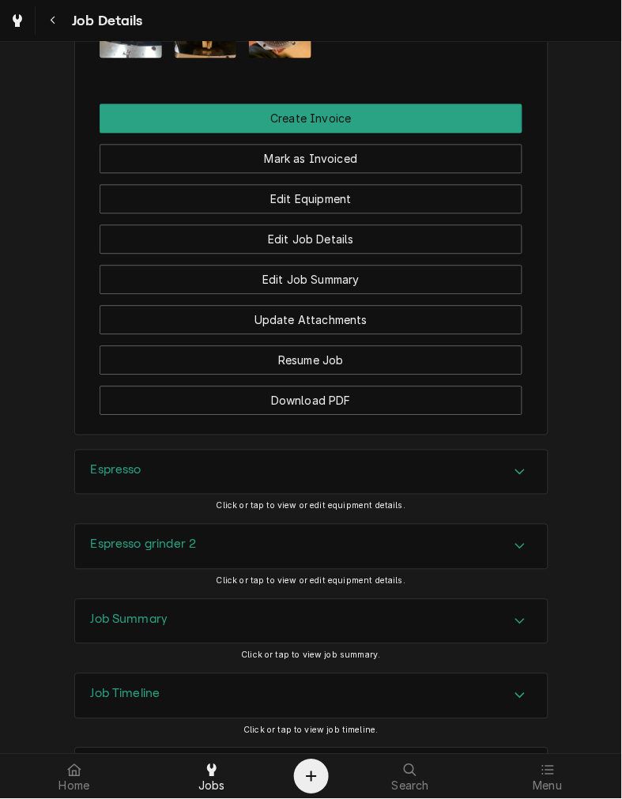
scroll to position [1285, 0]
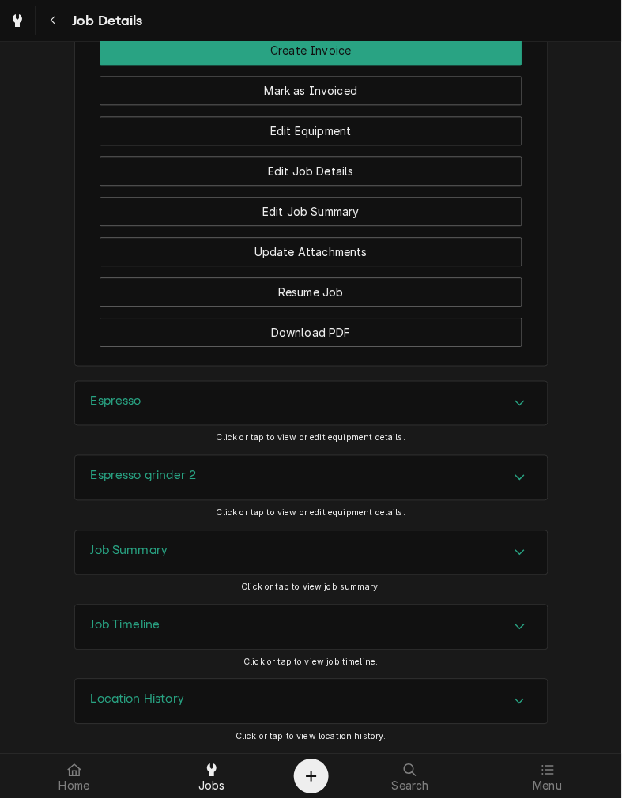
click at [357, 388] on div "Espresso" at bounding box center [311, 404] width 473 height 44
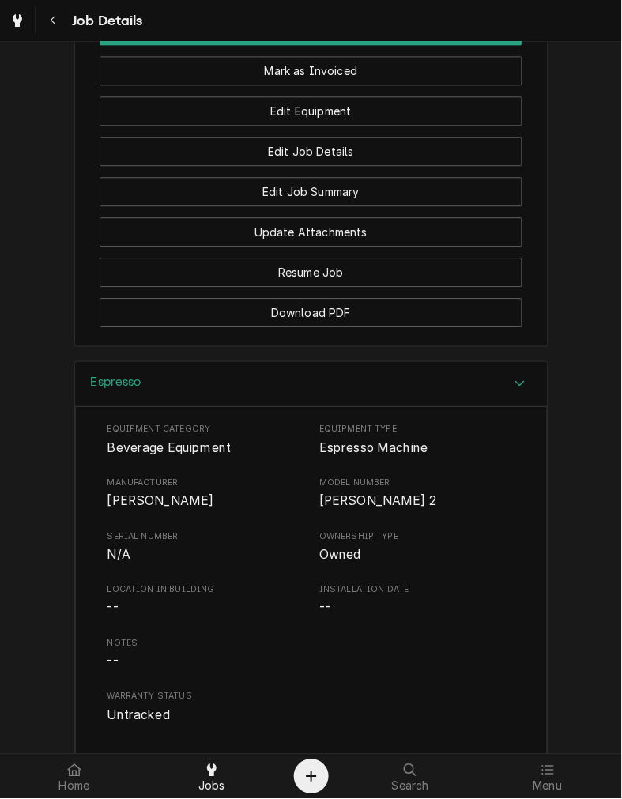
click at [155, 407] on div "Espresso" at bounding box center [311, 384] width 473 height 45
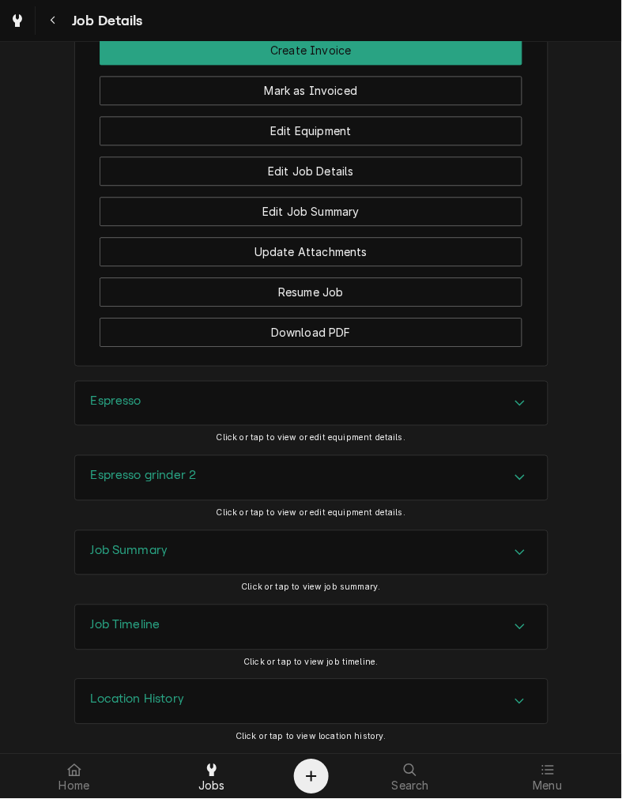
click at [182, 471] on h3 "Espresso grinder 2" at bounding box center [144, 476] width 106 height 15
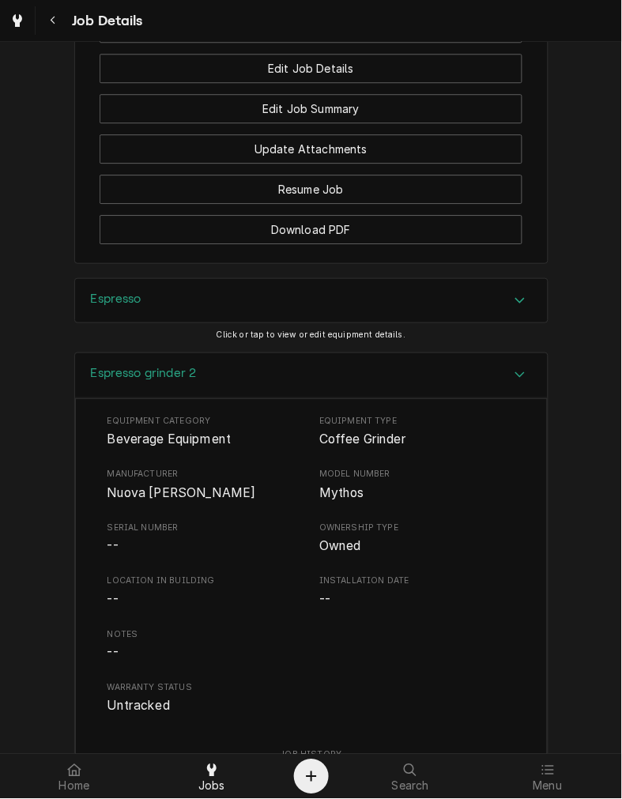
scroll to position [1393, 0]
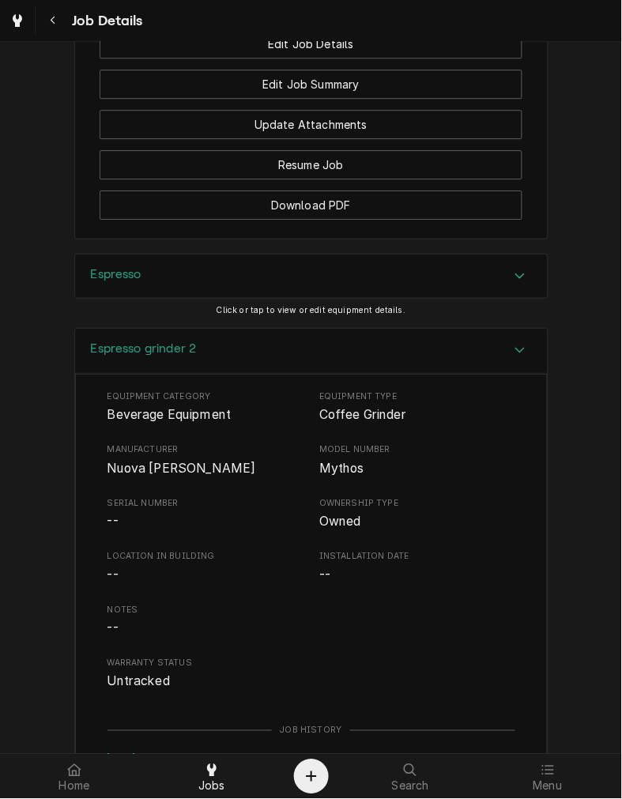
click at [367, 374] on div "Espresso grinder 2" at bounding box center [311, 351] width 473 height 45
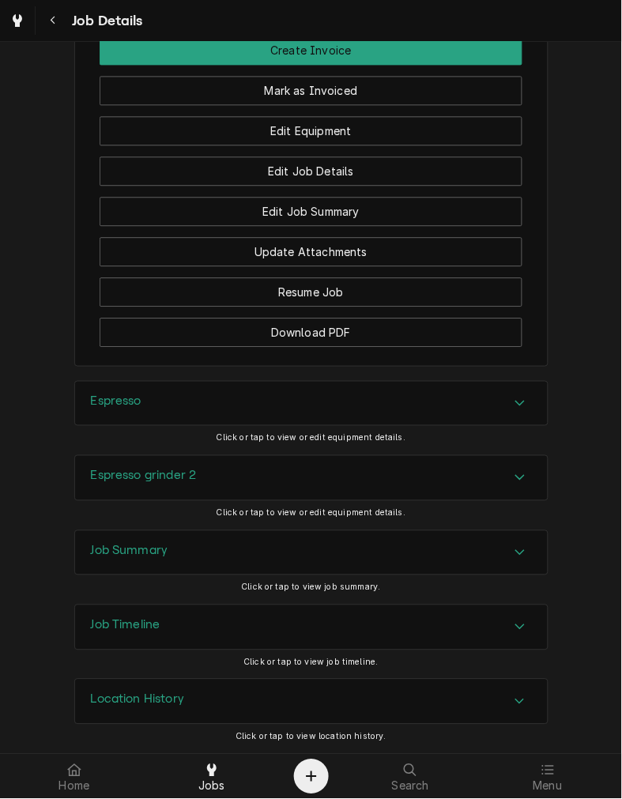
click at [309, 551] on div "Job Summary" at bounding box center [311, 553] width 473 height 44
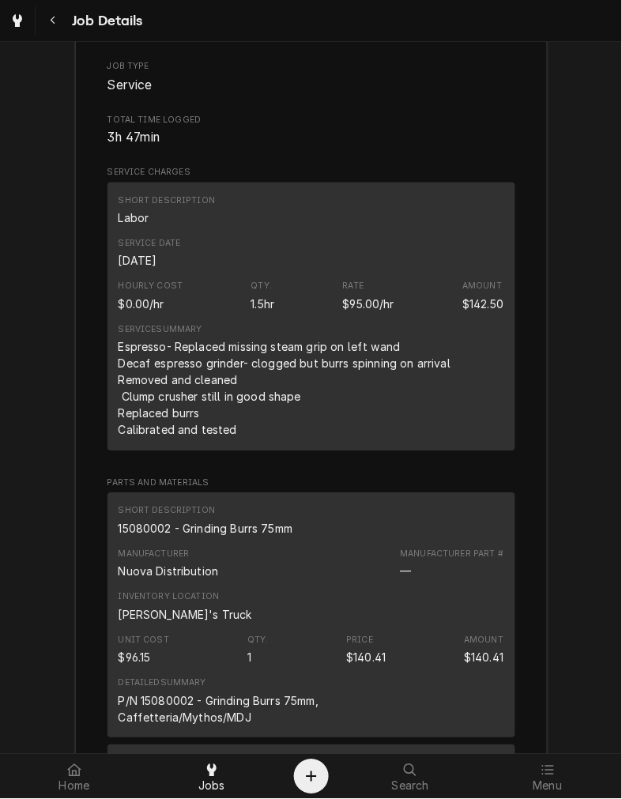
scroll to position [1914, 0]
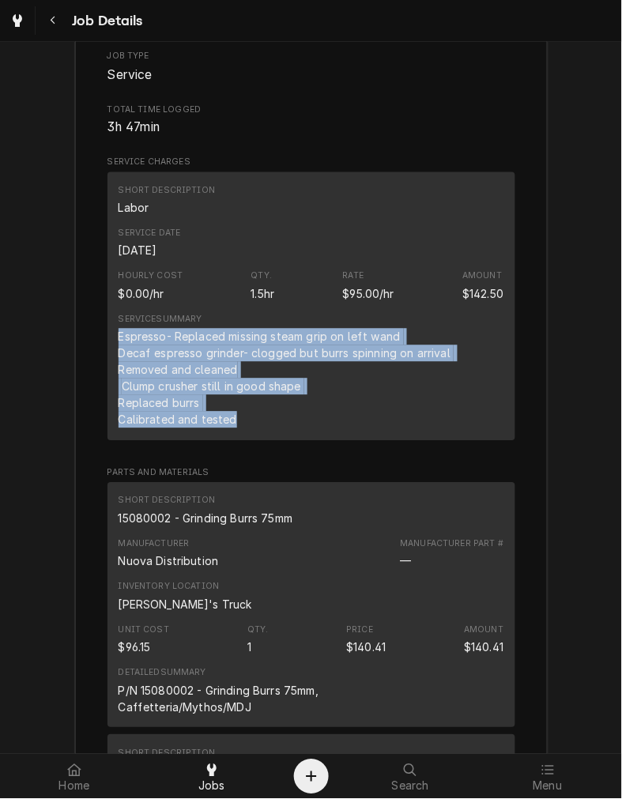
drag, startPoint x: 236, startPoint y: 437, endPoint x: 93, endPoint y: 365, distance: 159.5
click at [93, 365] on div "Roopairs Job ID JOB-4014 Service Type Labor Job Type Service Total Time Logged …" at bounding box center [311, 811] width 473 height 1771
copy div "Espresso- Replaced missing steam grip on left wand Decaf espresso grinder- clog…"
click at [453, 662] on div "Unit Cost $96.15 Qty. 1 Price $140.41 Amount $140.41" at bounding box center [312, 640] width 386 height 43
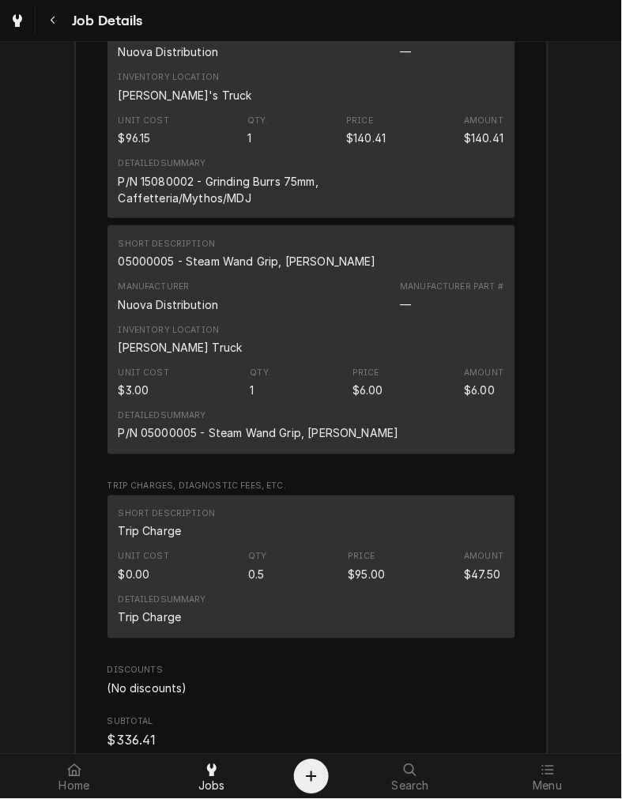
scroll to position [3045, 0]
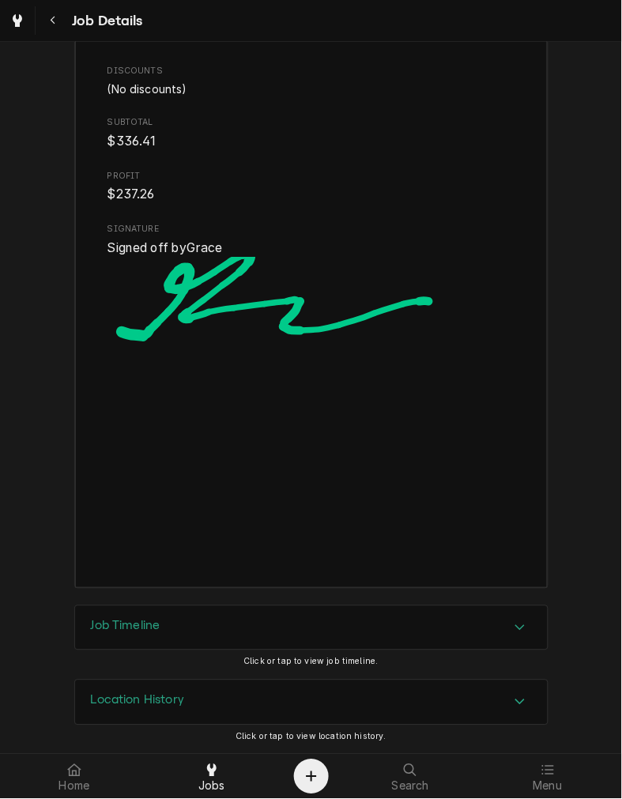
click at [350, 344] on img "Signator" at bounding box center [312, 405] width 408 height 297
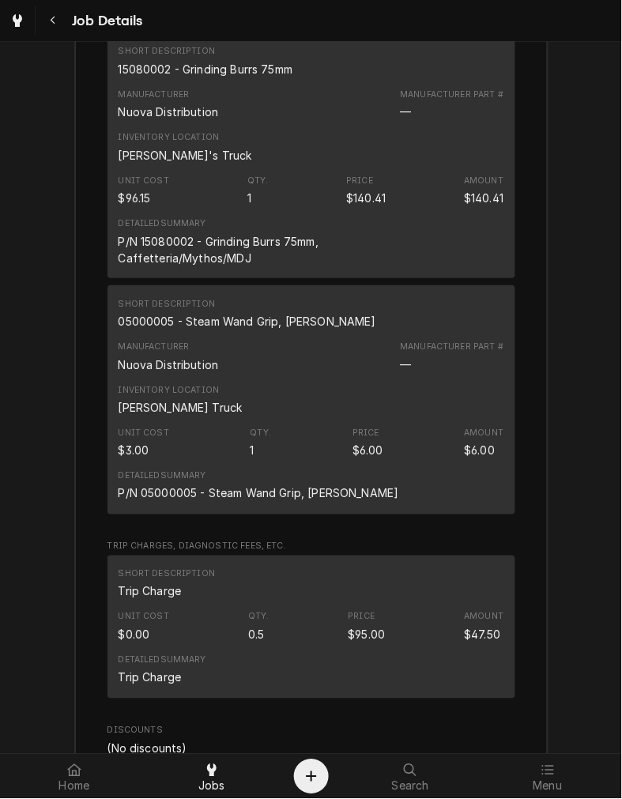
scroll to position [2365, 0]
click at [248, 76] on div "Short Description 15080002 - Grinding Burrs 75mm" at bounding box center [206, 60] width 175 height 32
click at [207, 335] on div "Short Description 05000005 - Steam Wand Grip, Aurelia" at bounding box center [312, 313] width 386 height 43
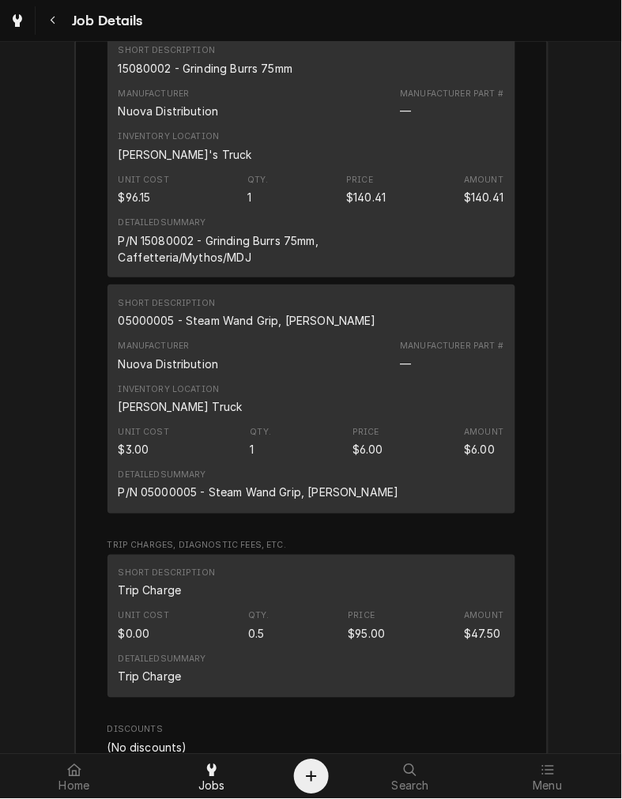
click at [218, 329] on div "05000005 - Steam Wand Grip, Aurelia" at bounding box center [248, 320] width 259 height 17
click at [427, 320] on div "Short Description 05000005 - Steam Wand Grip, Aurelia" at bounding box center [312, 313] width 386 height 43
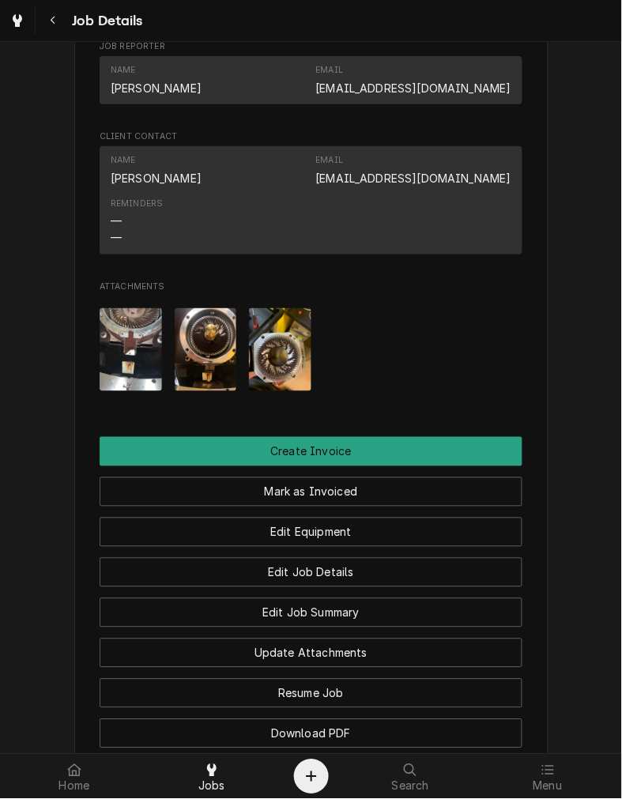
scroll to position [864, 0]
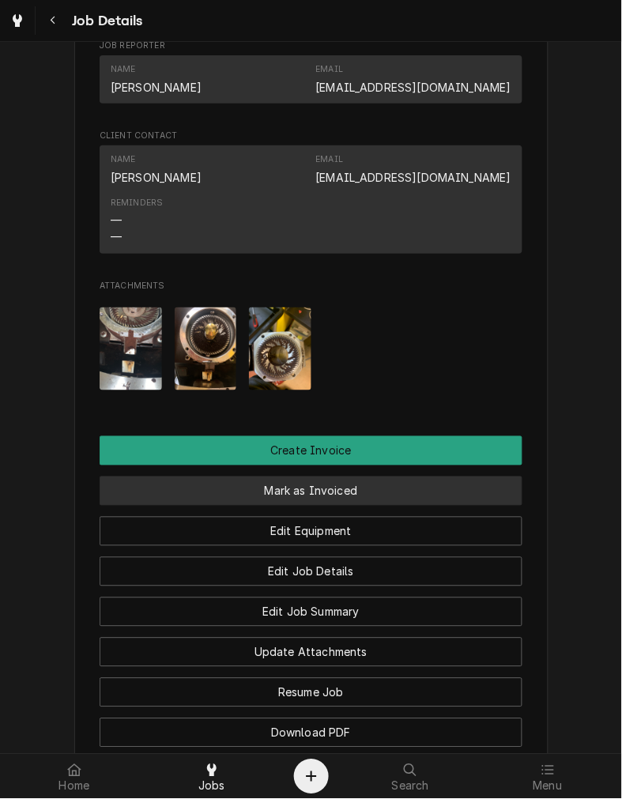
click at [387, 506] on button "Mark as Invoiced" at bounding box center [311, 491] width 423 height 29
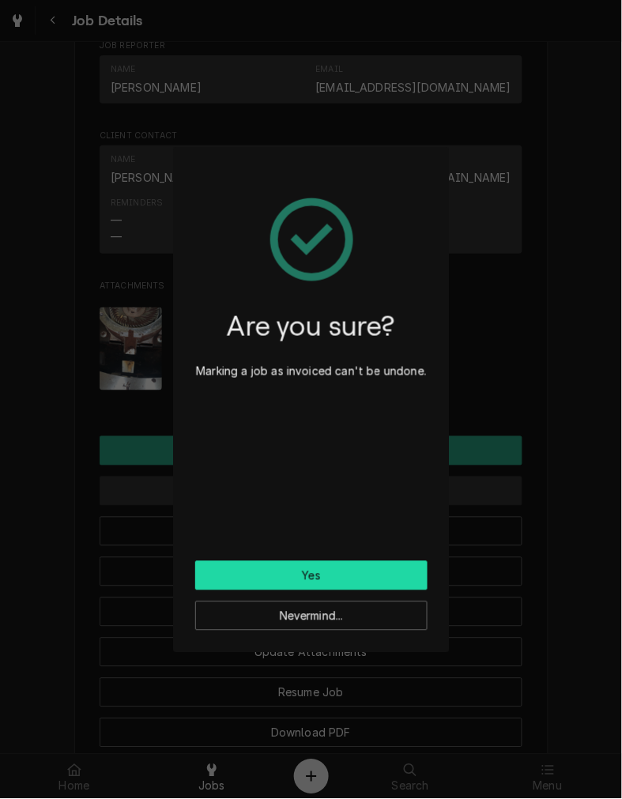
click at [383, 573] on button "Yes" at bounding box center [311, 575] width 232 height 29
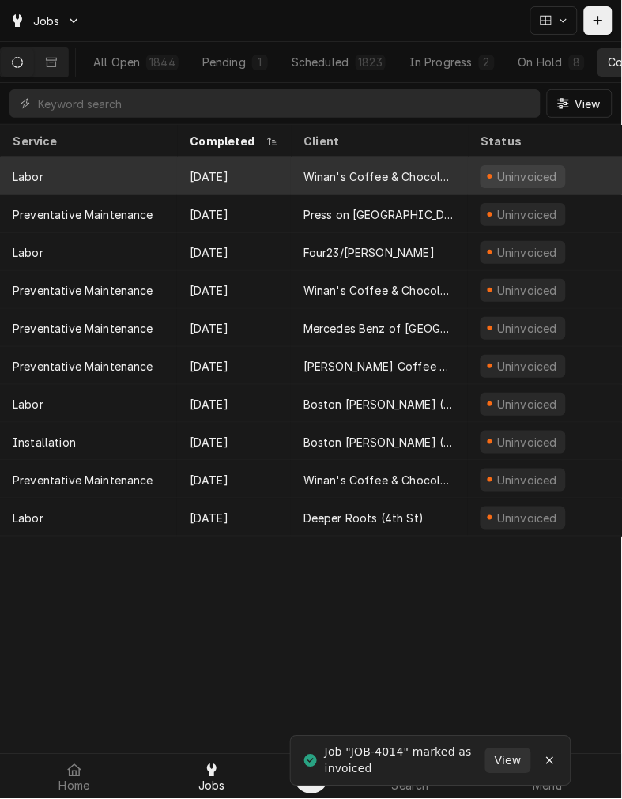
click at [409, 179] on div "Winan's Coffee & Chocolate ([STREET_ADDRESS])" at bounding box center [380, 176] width 152 height 17
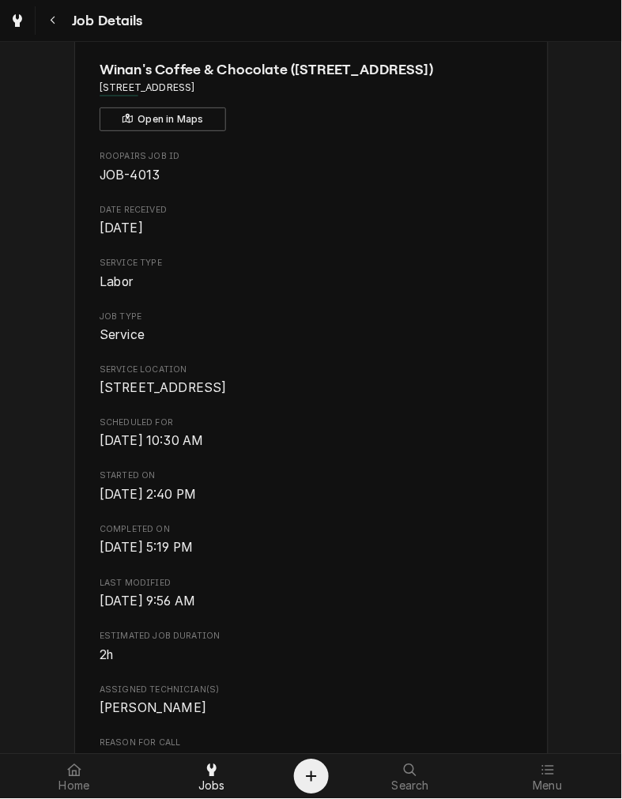
scroll to position [56, 0]
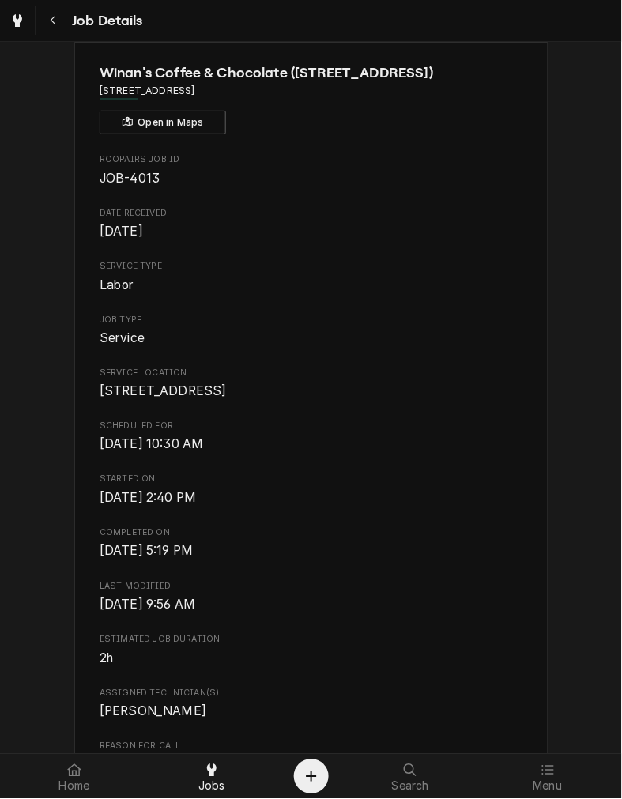
click at [433, 615] on span "[DATE] 9:56 AM" at bounding box center [311, 605] width 423 height 19
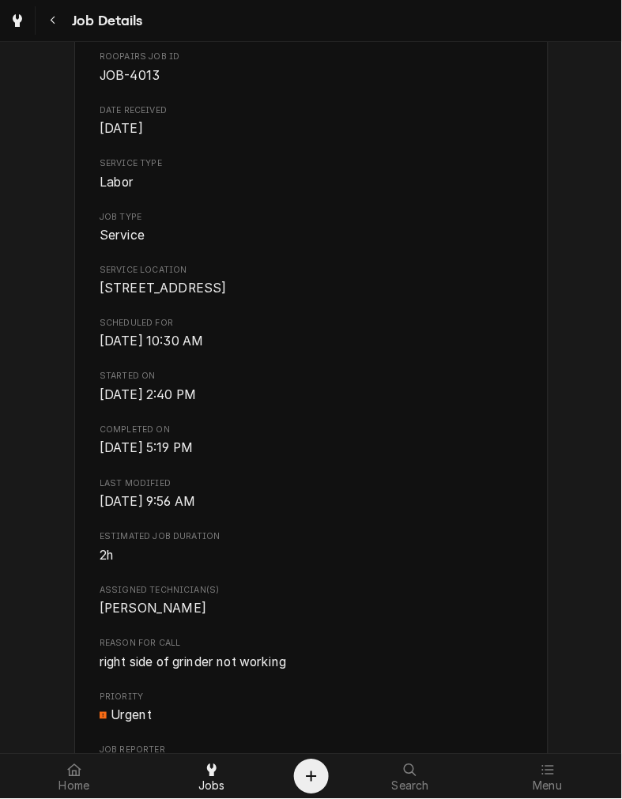
scroll to position [160, 0]
click at [462, 596] on div "Roopairs Job ID JOB-4013 Date Received Aug 25, 2025 Service Type Labor Job Type…" at bounding box center [311, 504] width 423 height 908
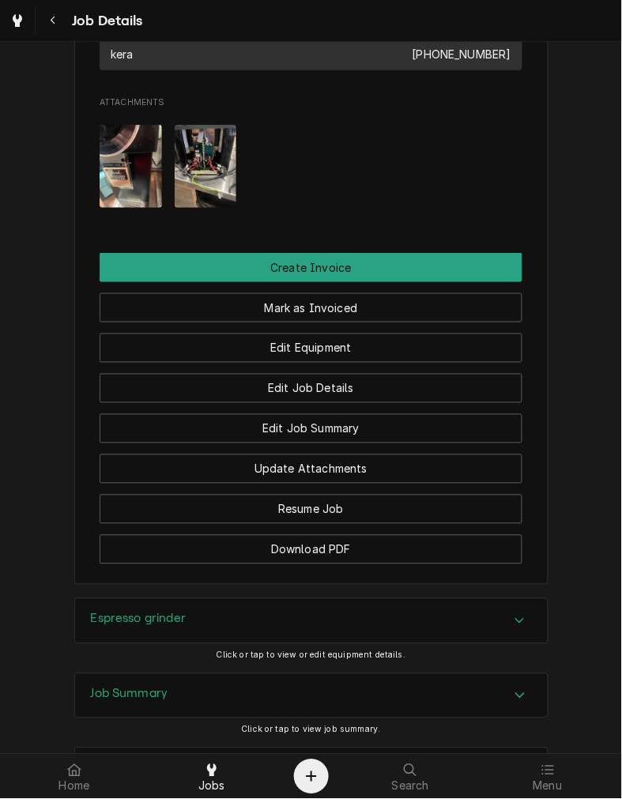
scroll to position [1060, 0]
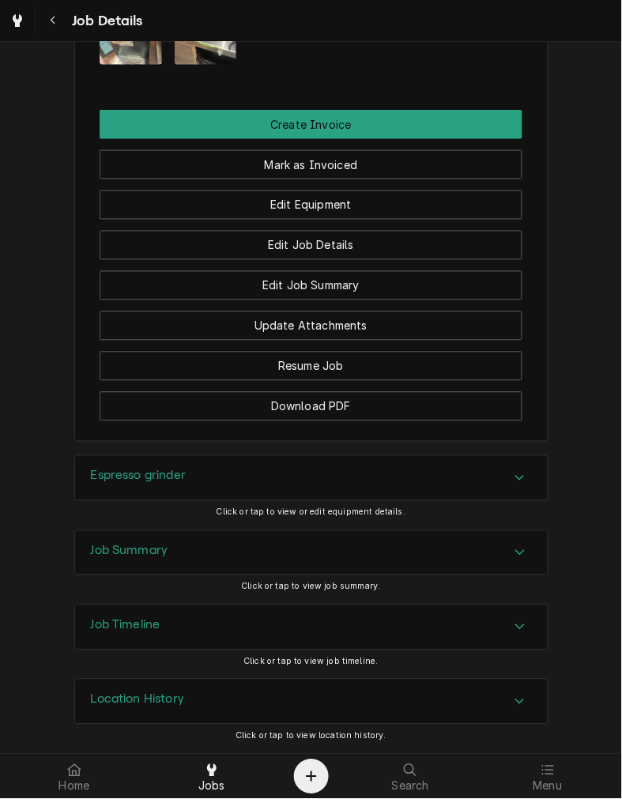
click at [416, 475] on div "Espresso grinder" at bounding box center [311, 478] width 473 height 44
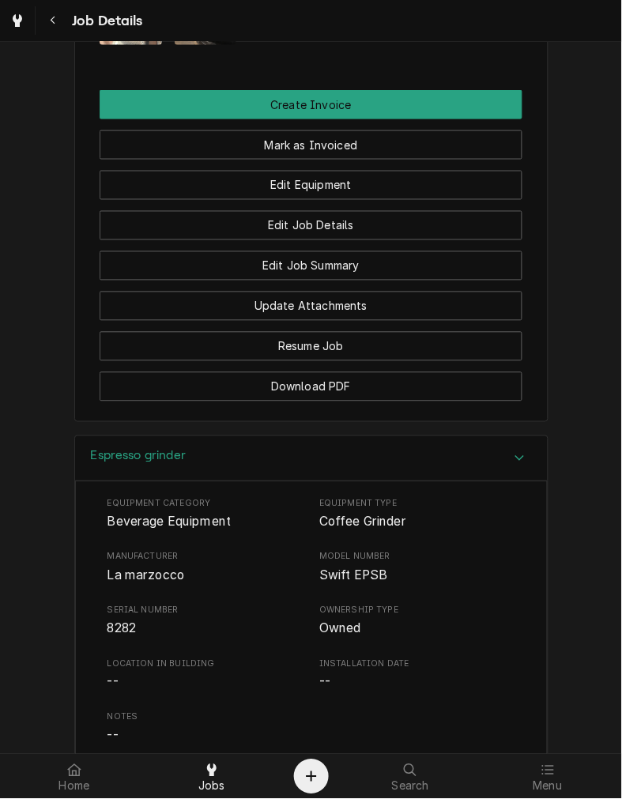
click at [417, 482] on div "Espresso grinder" at bounding box center [311, 459] width 473 height 45
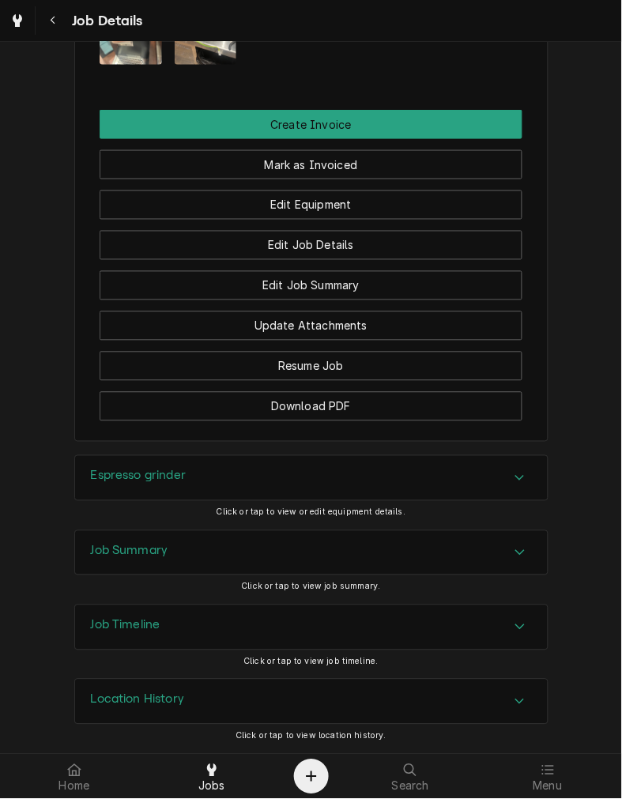
click at [380, 563] on div "Job Summary" at bounding box center [311, 553] width 473 height 44
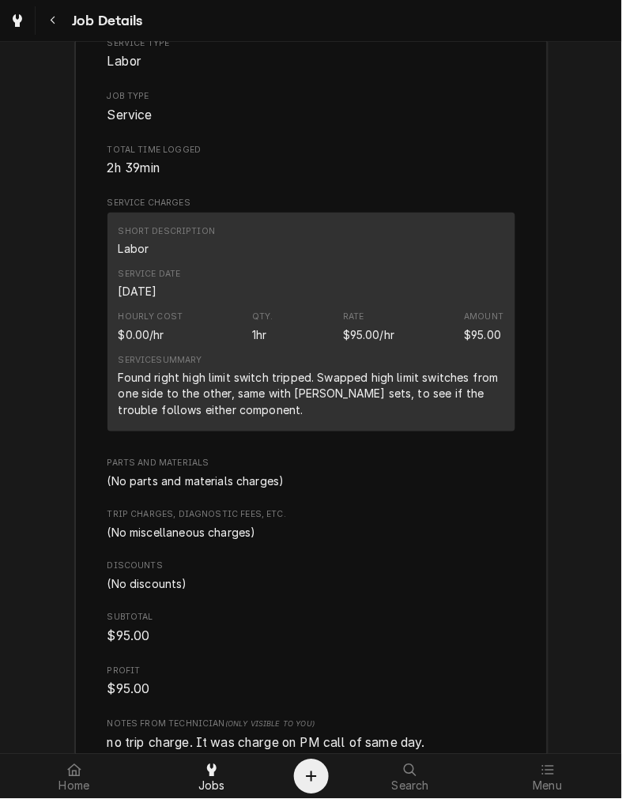
scroll to position [1653, 0]
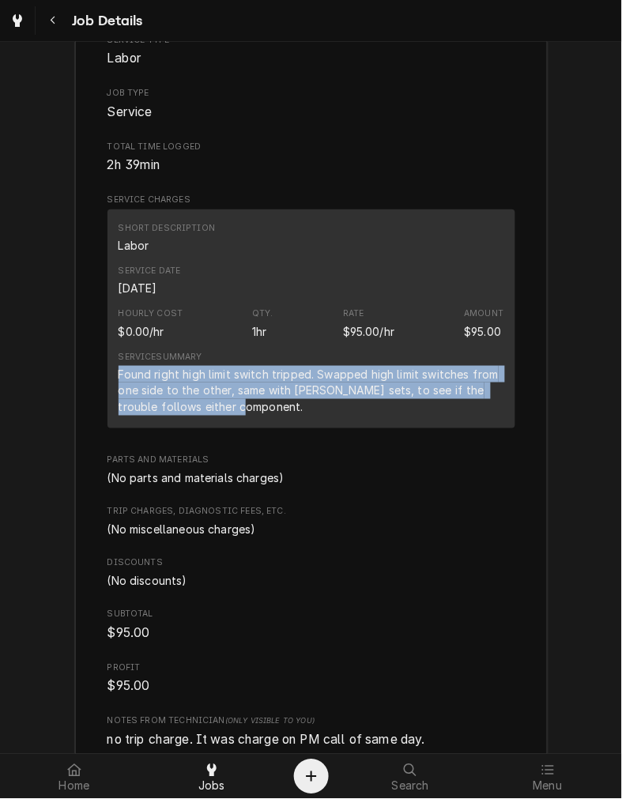
drag, startPoint x: 220, startPoint y: 423, endPoint x: 103, endPoint y: 390, distance: 121.7
click at [108, 390] on div "Short Description Labor Service Date Aug 25, 2025 Hourly Cost $0.00/hr Qty. 1hr…" at bounding box center [312, 319] width 408 height 219
copy div "Found right high limit switch tripped. Swapped high limit switches from one sid…"
click at [429, 565] on div "Roopairs Job ID JOB-4013 Service Type Labor Job Type Service Total Time Logged …" at bounding box center [312, 559] width 408 height 1158
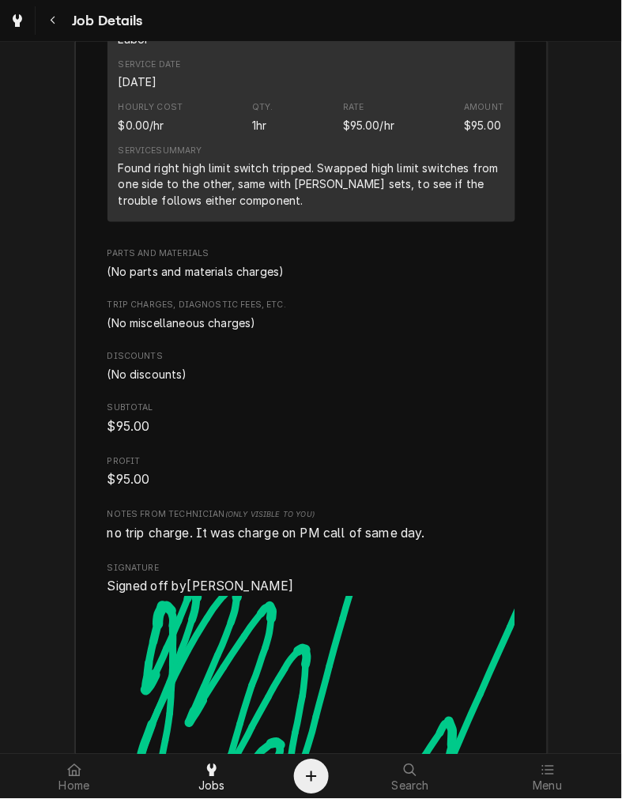
scroll to position [2256, 0]
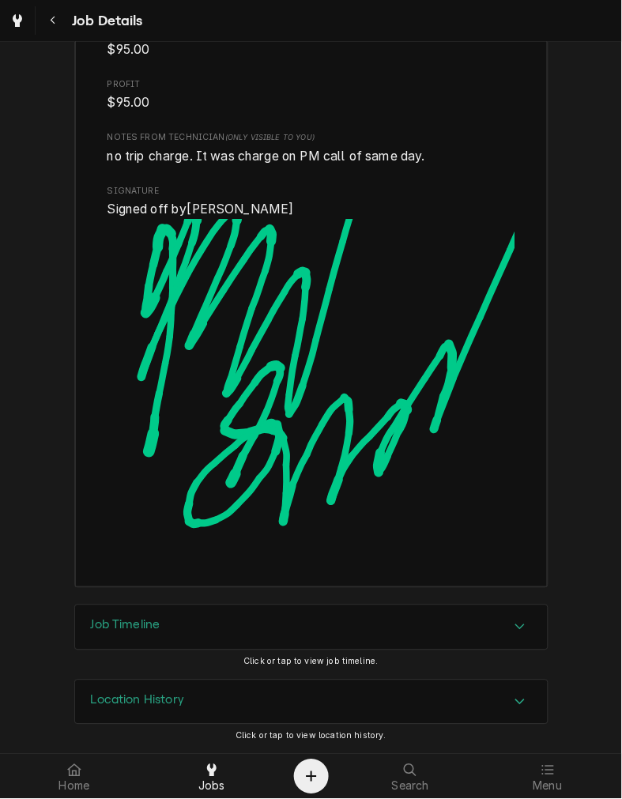
click at [425, 326] on img "Signator" at bounding box center [312, 386] width 408 height 335
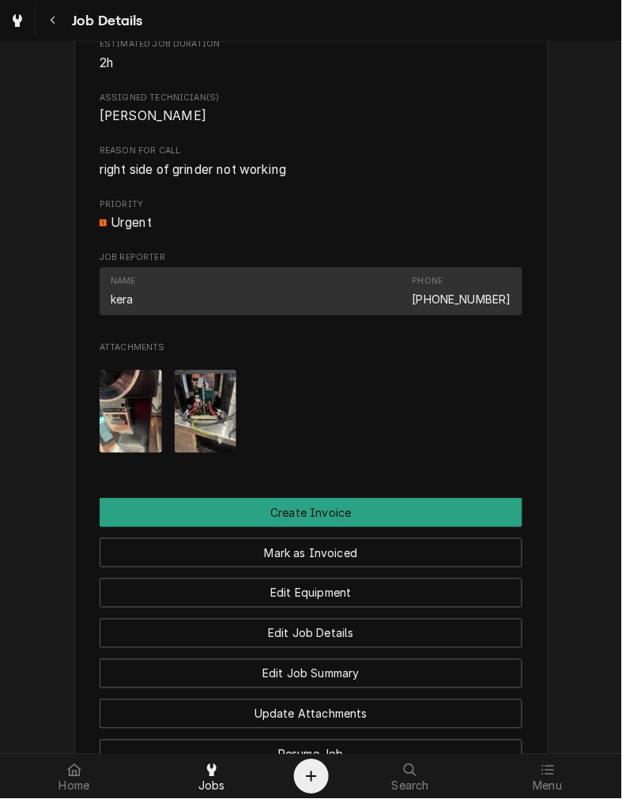
scroll to position [675, 0]
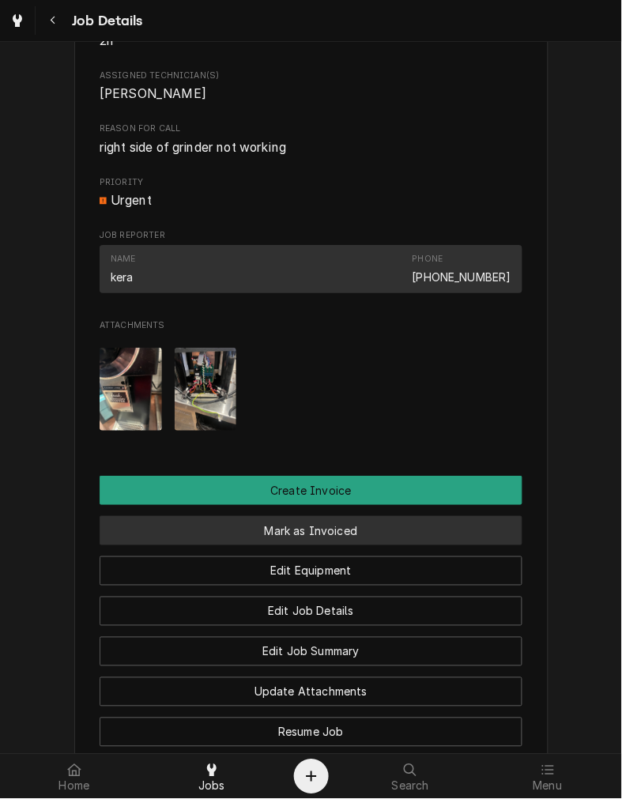
click at [386, 546] on button "Mark as Invoiced" at bounding box center [311, 530] width 423 height 29
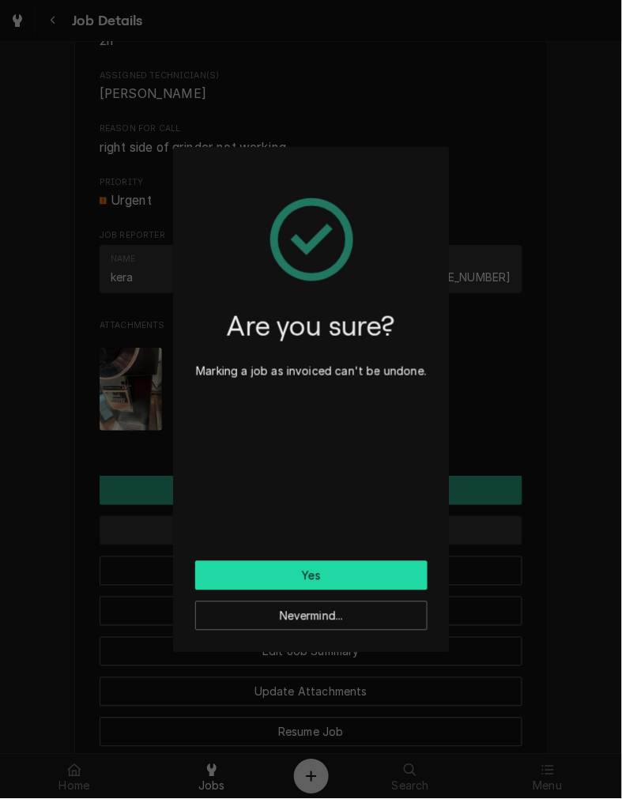
click at [381, 573] on button "Yes" at bounding box center [311, 575] width 232 height 29
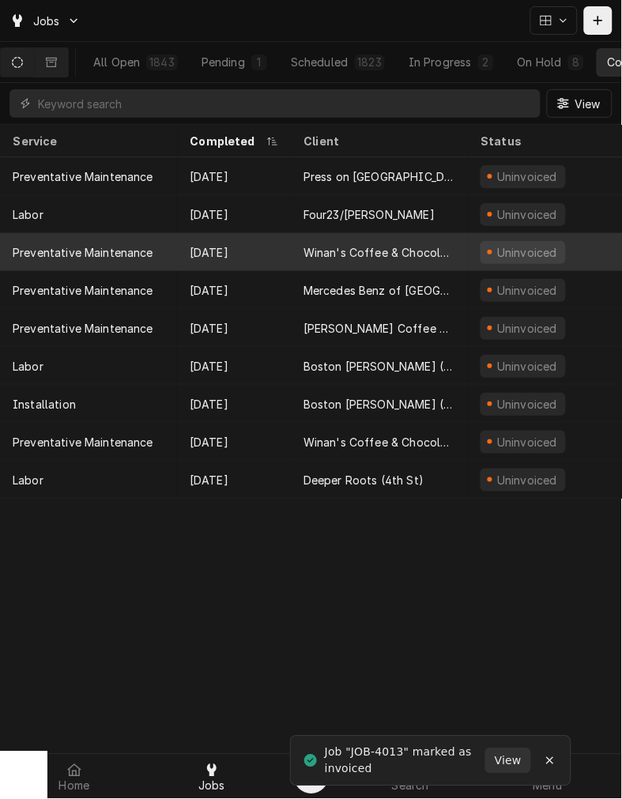
click at [411, 250] on div "Winan's Coffee & Chocolate (N Fountain Ave-Springfield)" at bounding box center [380, 252] width 152 height 17
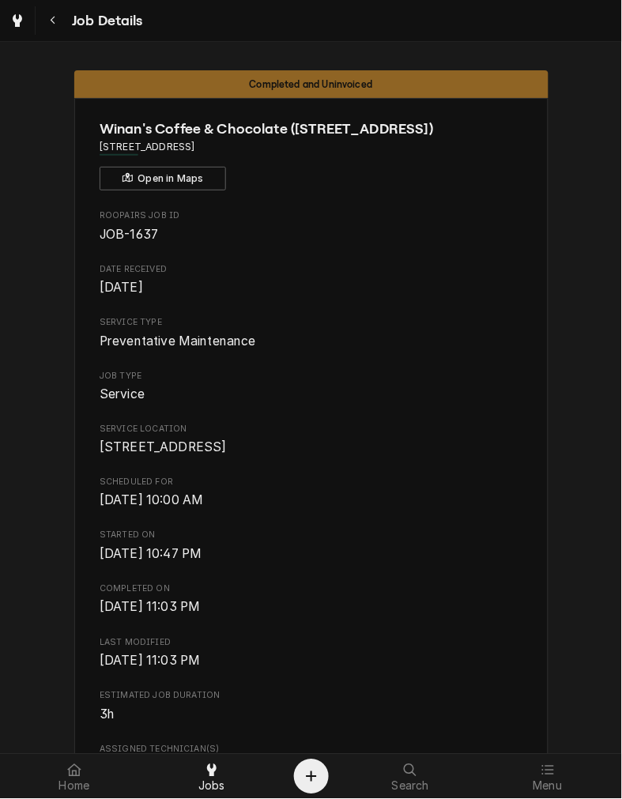
click at [459, 618] on span "[DATE] 11:03 PM" at bounding box center [311, 608] width 423 height 19
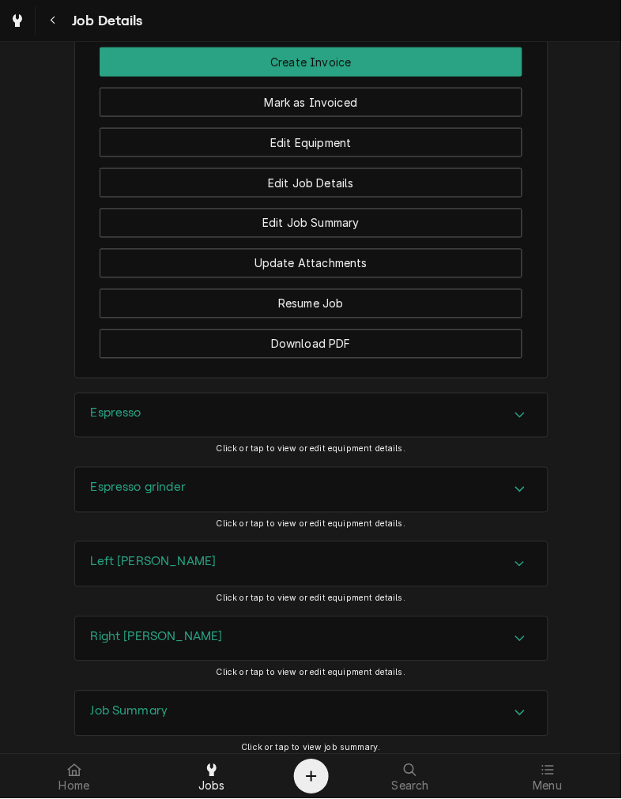
scroll to position [1054, 0]
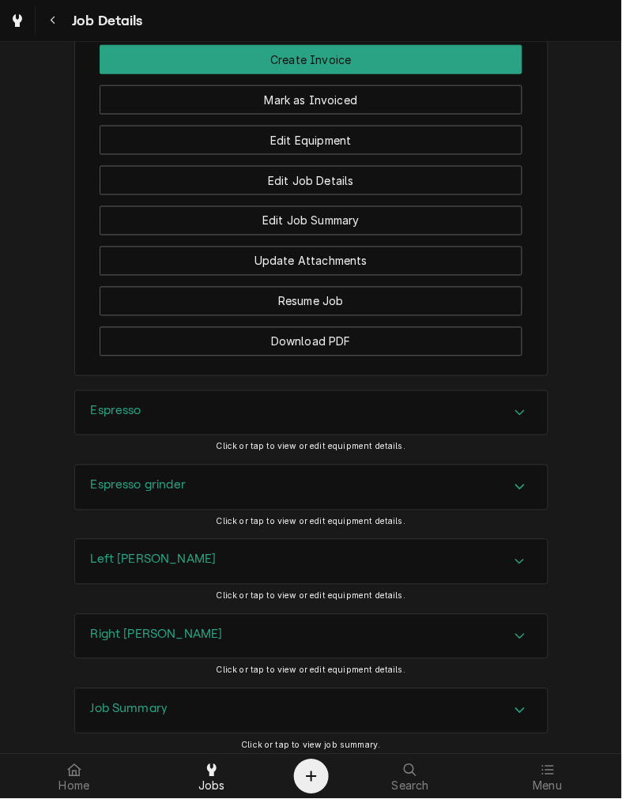
click at [433, 436] on div "Espresso" at bounding box center [311, 413] width 473 height 44
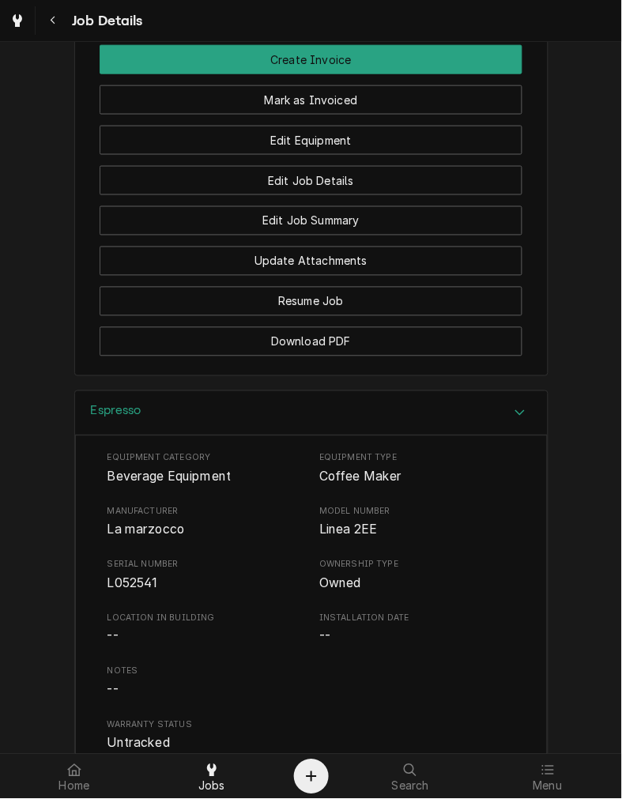
click at [395, 437] on div "Espresso" at bounding box center [311, 413] width 473 height 45
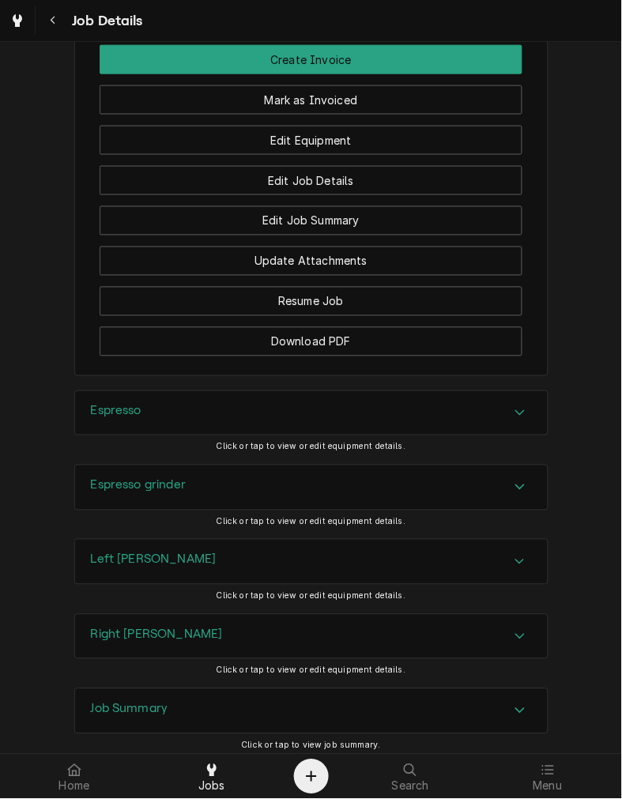
click at [322, 494] on div "Espresso grinder" at bounding box center [311, 488] width 473 height 44
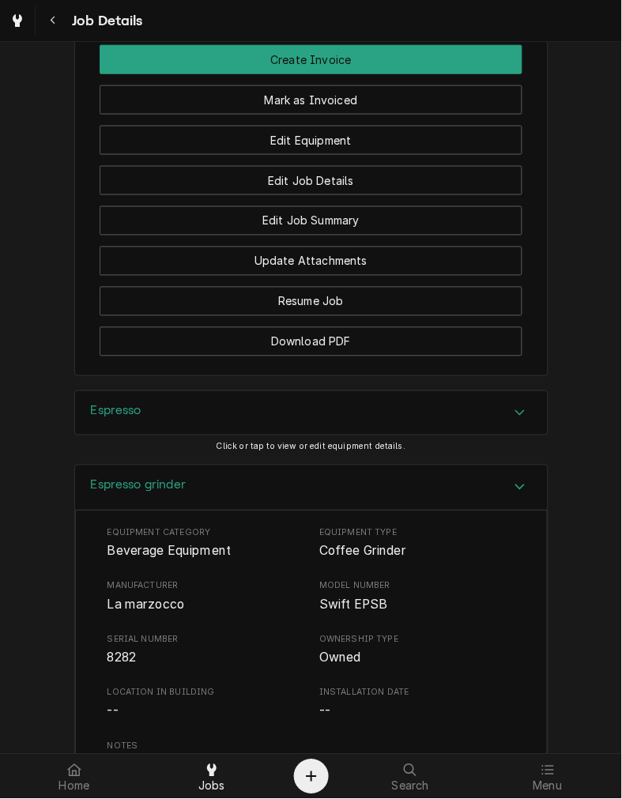
click at [377, 511] on div "Espresso grinder" at bounding box center [311, 488] width 473 height 45
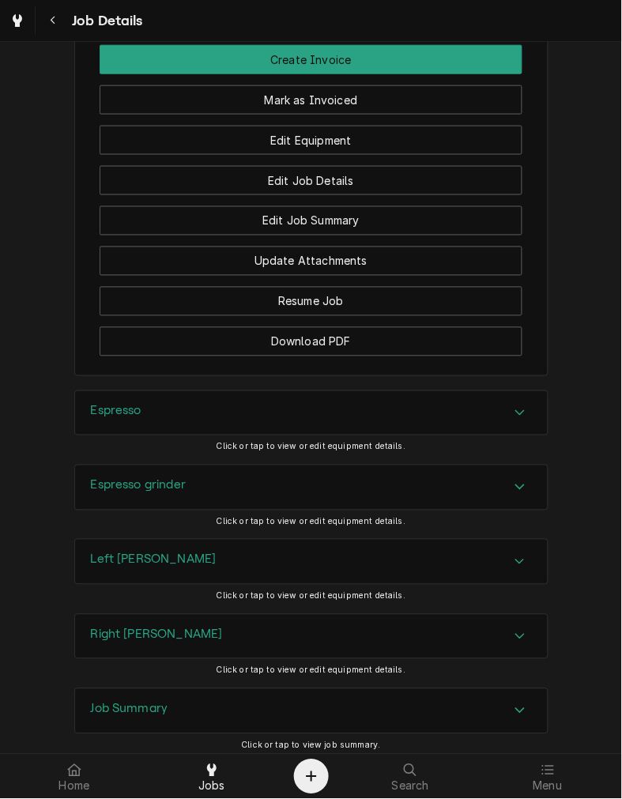
click at [318, 562] on div "Left [PERSON_NAME]" at bounding box center [311, 562] width 473 height 44
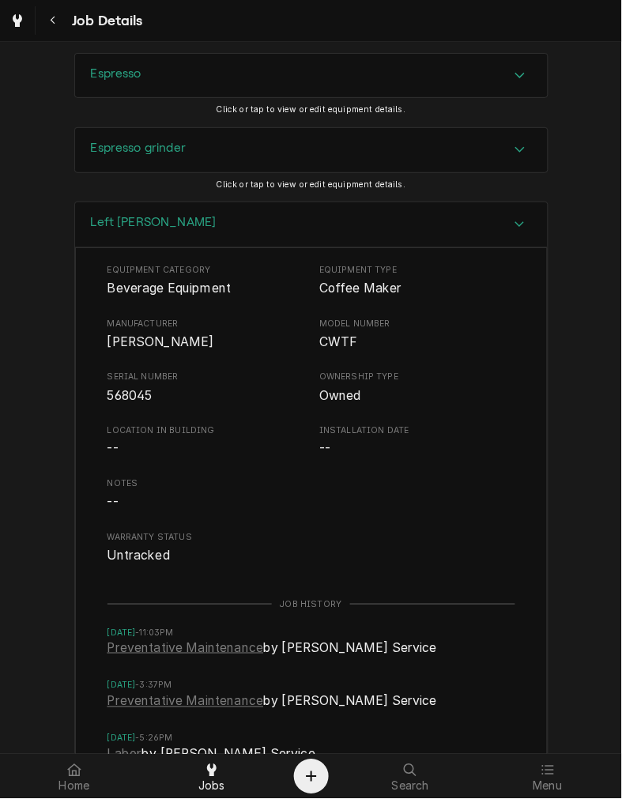
scroll to position [1397, 0]
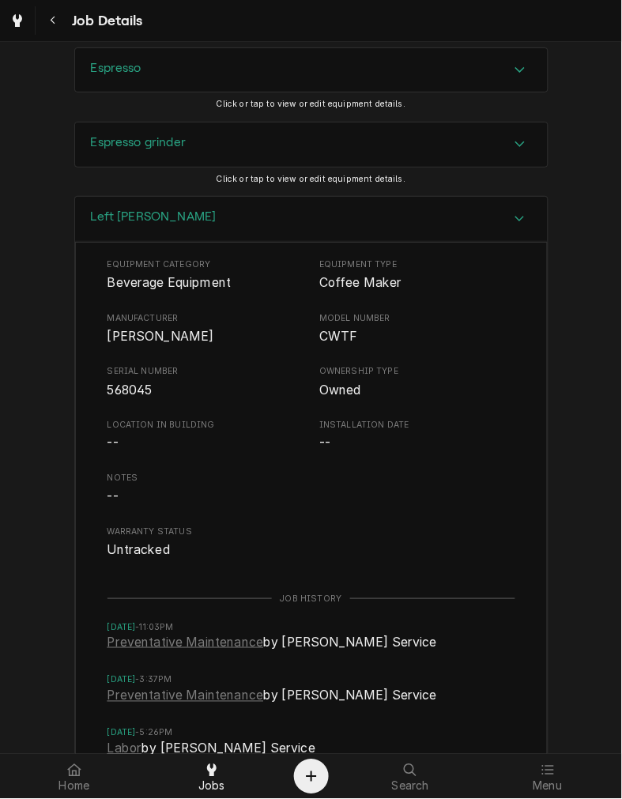
click at [422, 241] on div "Left [PERSON_NAME]" at bounding box center [311, 219] width 473 height 45
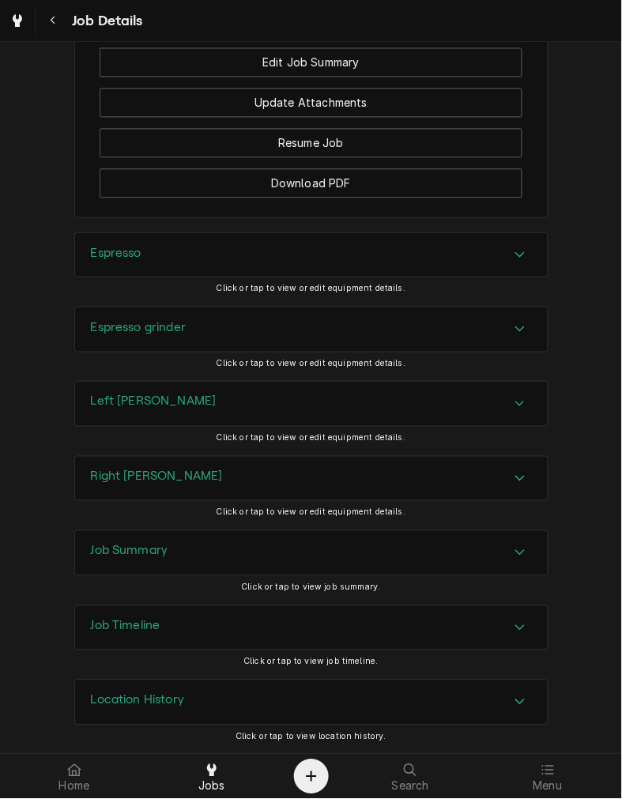
click at [241, 480] on div "Right [PERSON_NAME]" at bounding box center [311, 479] width 473 height 44
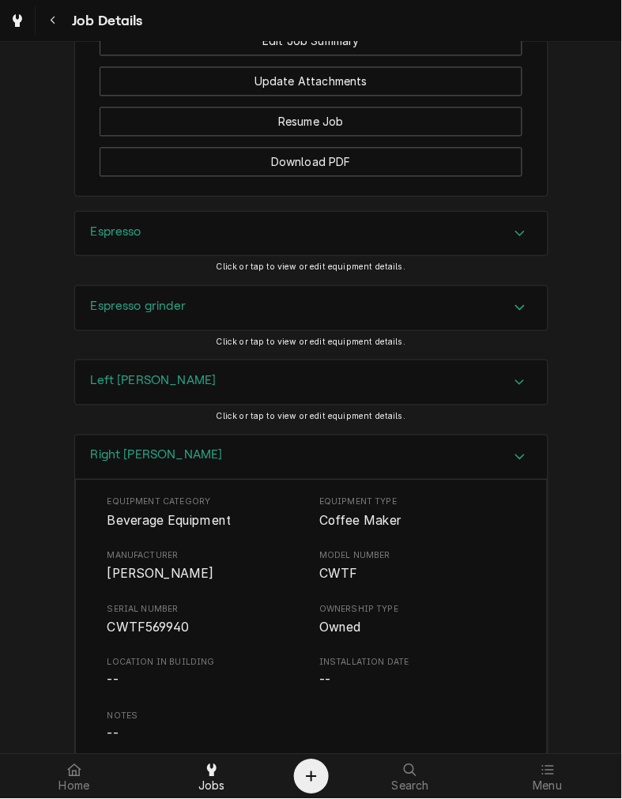
click at [357, 473] on div "Right [PERSON_NAME]" at bounding box center [311, 458] width 473 height 45
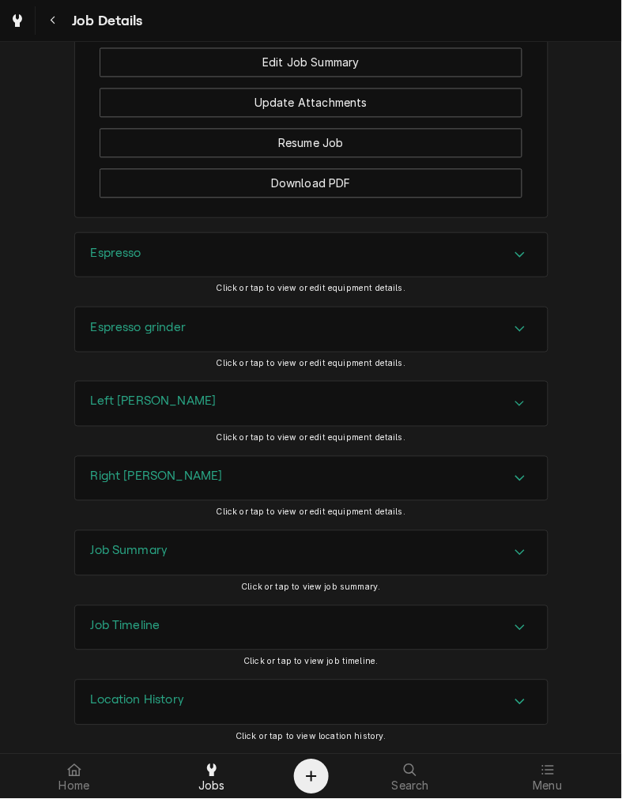
click at [278, 560] on div "Job Summary" at bounding box center [311, 553] width 473 height 44
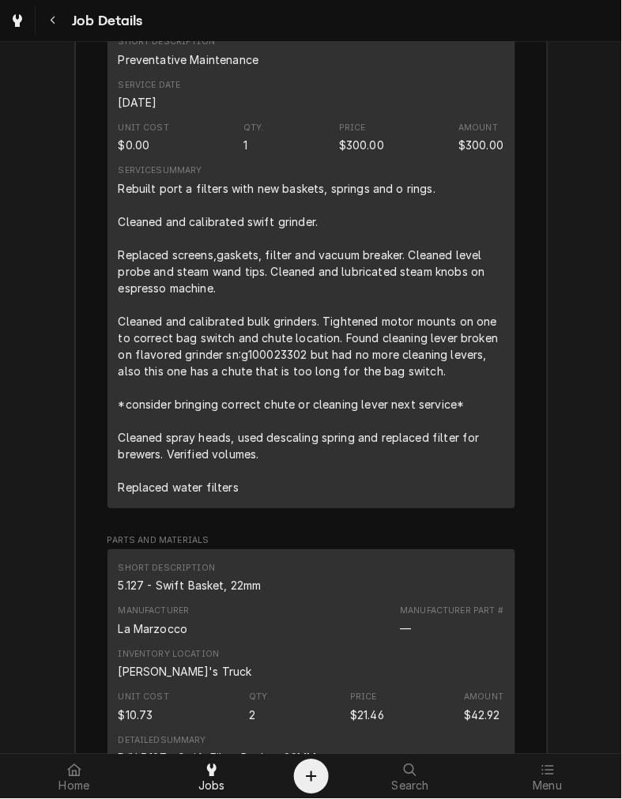
scroll to position [2012, 0]
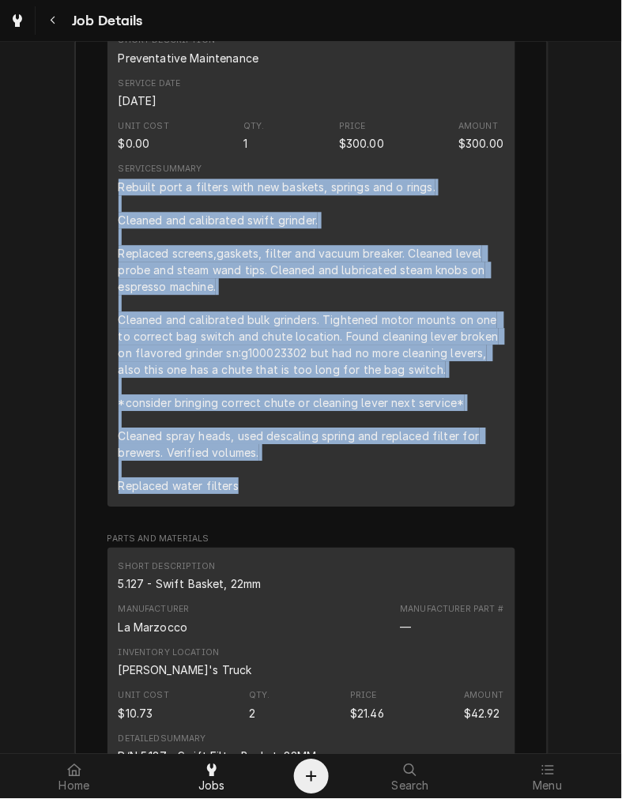
drag, startPoint x: 232, startPoint y: 510, endPoint x: 112, endPoint y: 207, distance: 325.9
click at [119, 207] on div "Rebuilt port a filters with new baskets, springs and o rings. Cleaned and calib…" at bounding box center [312, 338] width 386 height 316
copy div "Rebuilt port a filters with new baskets, springs and o rings. Cleaned and calib…"
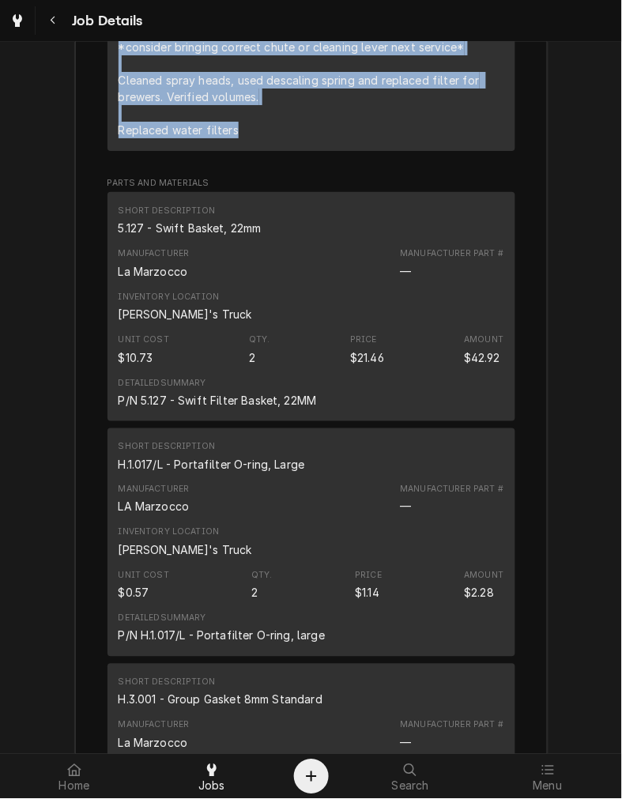
scroll to position [2362, 0]
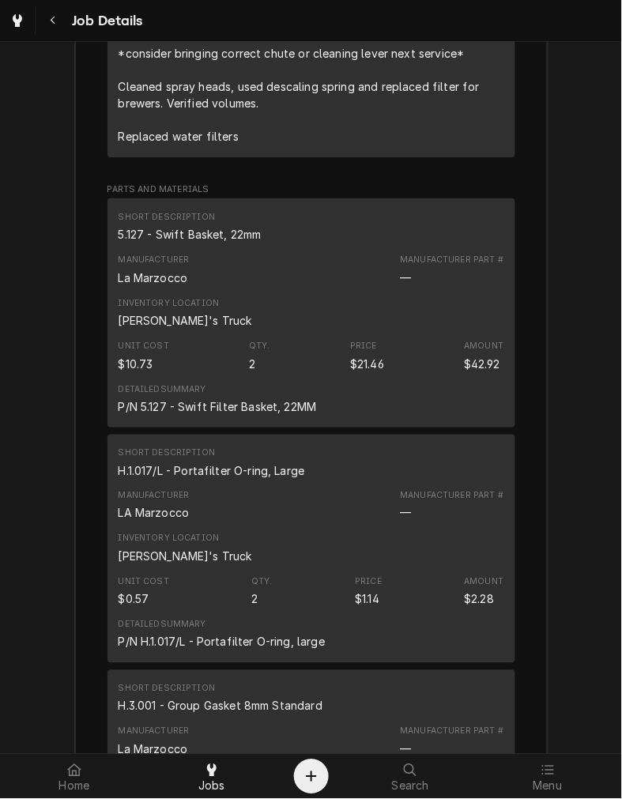
click at [219, 243] on div "5.127 - Swift Basket, 22mm" at bounding box center [190, 234] width 143 height 17
click at [229, 479] on div "H.1.017/L - Portafilter O-ring, Large" at bounding box center [212, 471] width 187 height 17
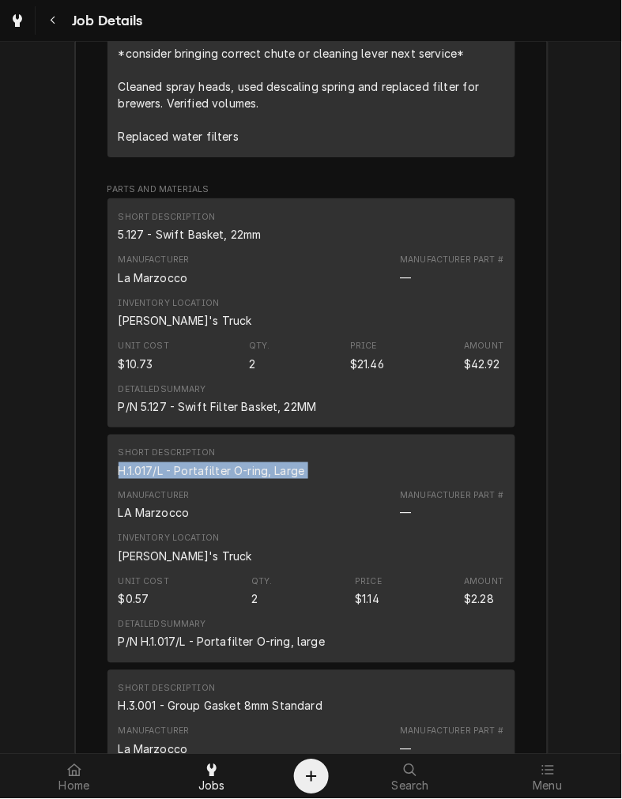
click at [229, 479] on div "H.1.017/L - Portafilter O-ring, Large" at bounding box center [212, 471] width 187 height 17
click at [427, 614] on div "Unit Cost $0.57 Qty. 2 Price $1.14 Amount $2.28" at bounding box center [312, 592] width 386 height 43
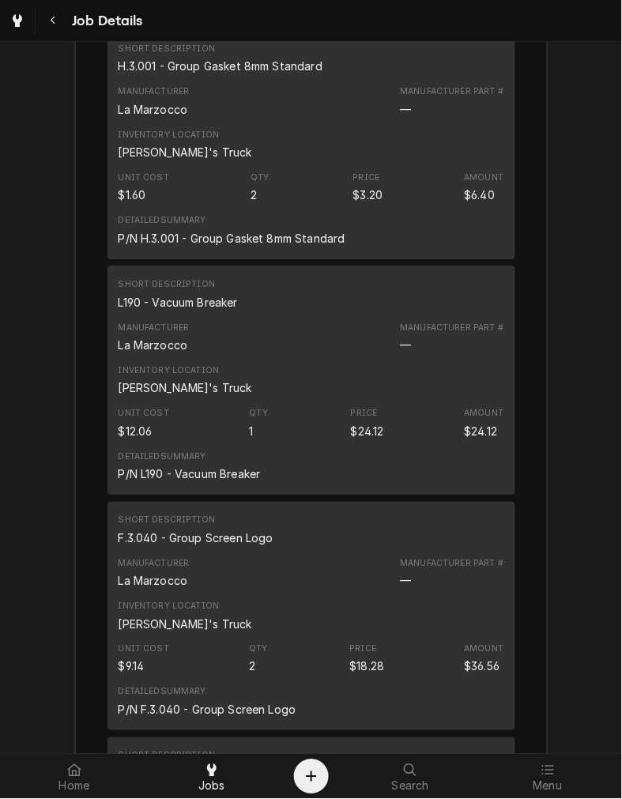
scroll to position [3005, 0]
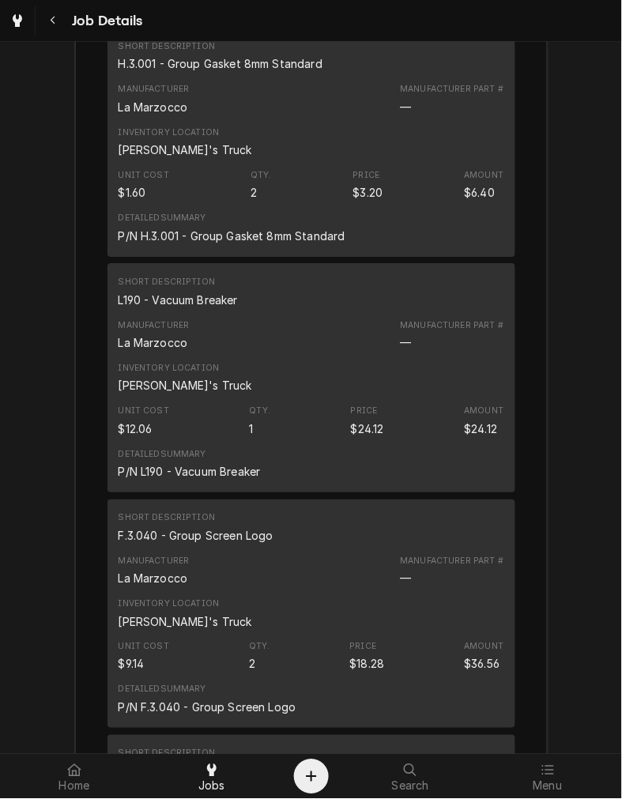
click at [232, 72] on div "H.3.001 - Group Gasket 8mm Standard" at bounding box center [221, 63] width 205 height 17
click at [195, 308] on div "Short Description L190 - Vacuum Breaker" at bounding box center [178, 292] width 119 height 32
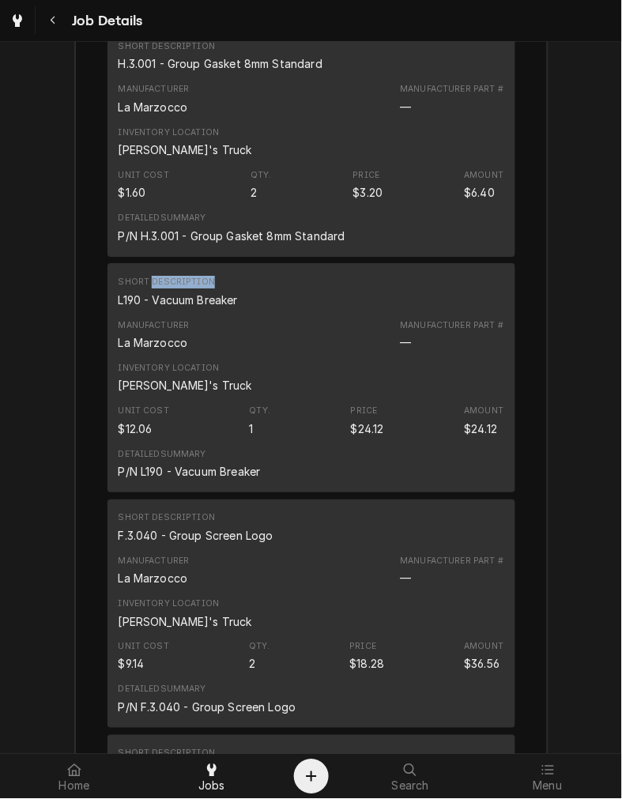
click at [195, 308] on div "Short Description L190 - Vacuum Breaker" at bounding box center [178, 292] width 119 height 32
click at [178, 308] on div "L190 - Vacuum Breaker" at bounding box center [178, 300] width 119 height 17
click at [200, 544] on div "F.3.040 - Group Screen Logo" at bounding box center [196, 535] width 155 height 17
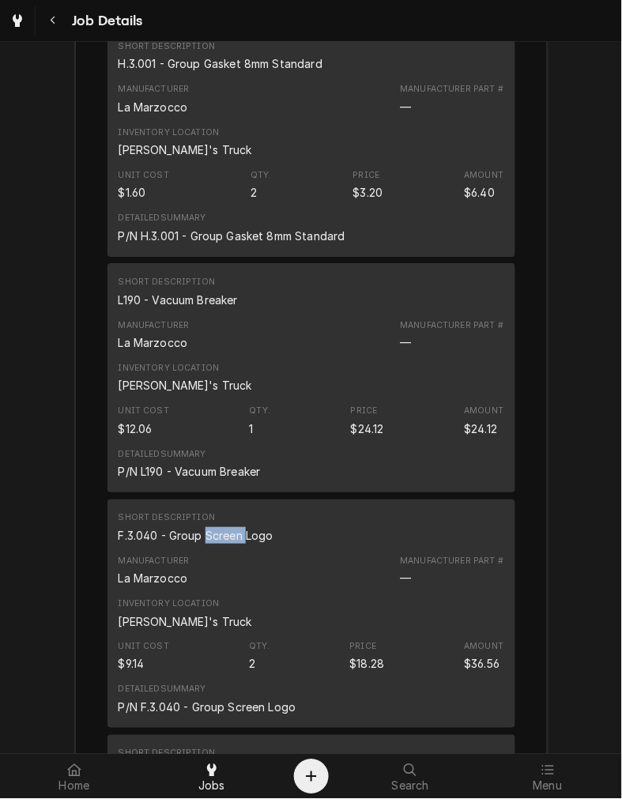
click at [200, 544] on div "F.3.040 - Group Screen Logo" at bounding box center [196, 535] width 155 height 17
click at [428, 666] on div "Unit Cost $9.14 Qty. 2 Price $18.28 Amount $36.56" at bounding box center [312, 657] width 386 height 43
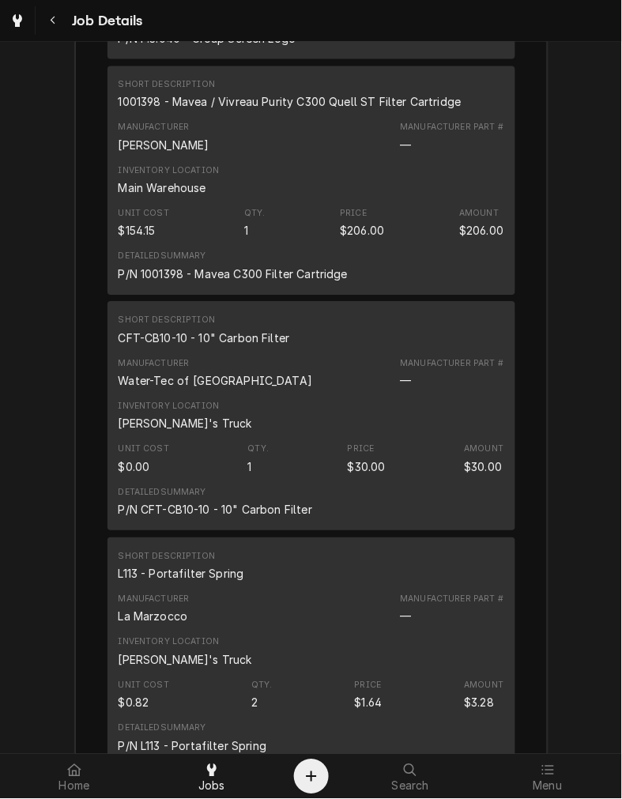
scroll to position [3673, 0]
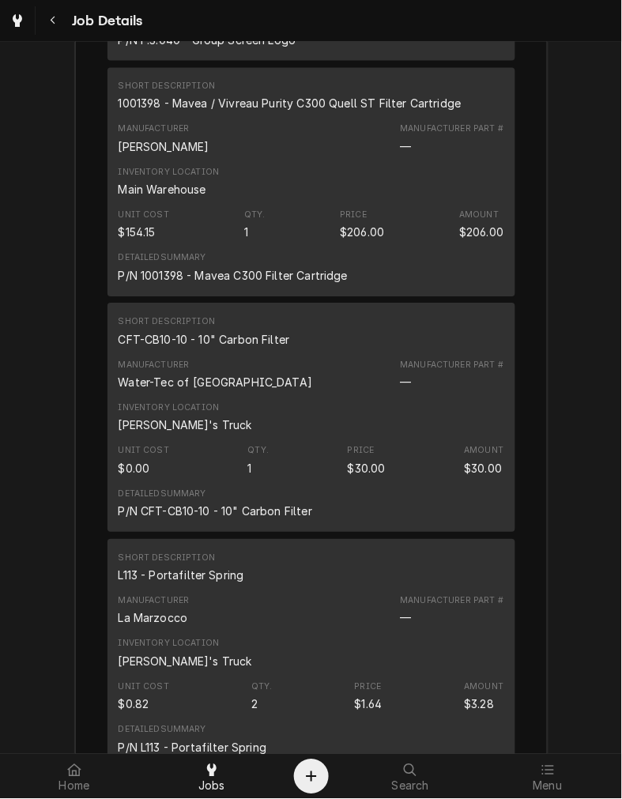
click at [247, 112] on div "1001398 - Mavea / Vivreau Purity C300 Quell ST Filter Cartridge" at bounding box center [290, 103] width 343 height 17
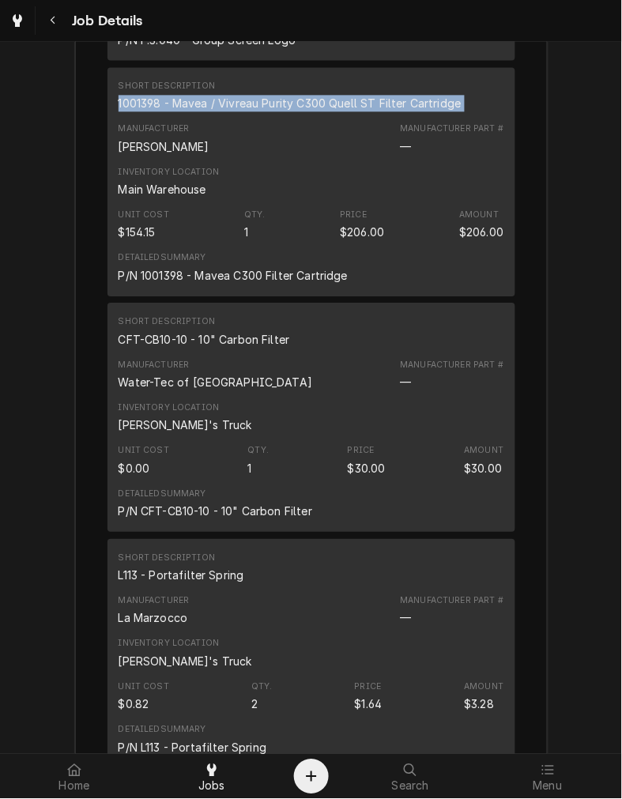
click at [247, 112] on div "1001398 - Mavea / Vivreau Purity C300 Quell ST Filter Cartridge" at bounding box center [290, 103] width 343 height 17
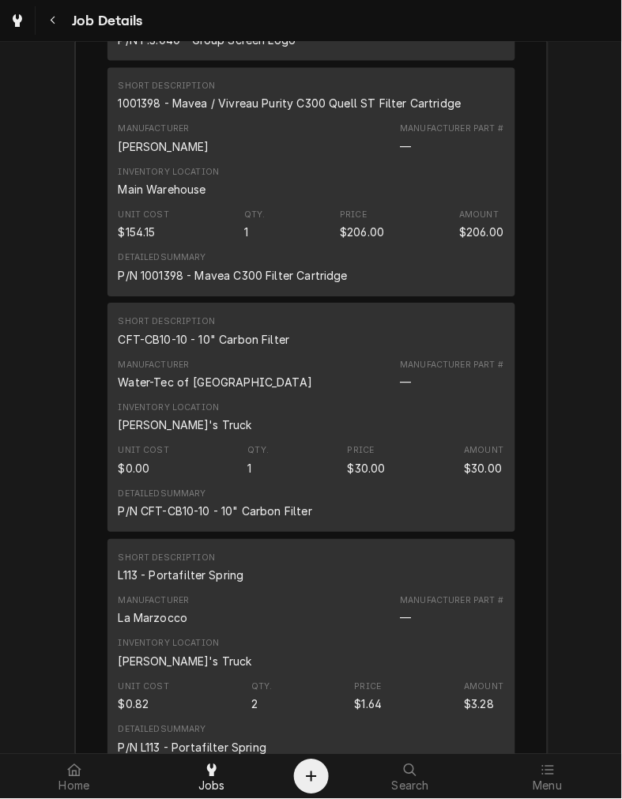
click at [225, 343] on div "Short Description CFT-CB10-10 - 10" Carbon Filter" at bounding box center [205, 332] width 172 height 32
click at [220, 348] on div "CFT-CB10-10 - 10" Carbon Filter" at bounding box center [205, 339] width 172 height 17
click at [144, 584] on div "L113 - Portafilter Spring" at bounding box center [182, 575] width 126 height 17
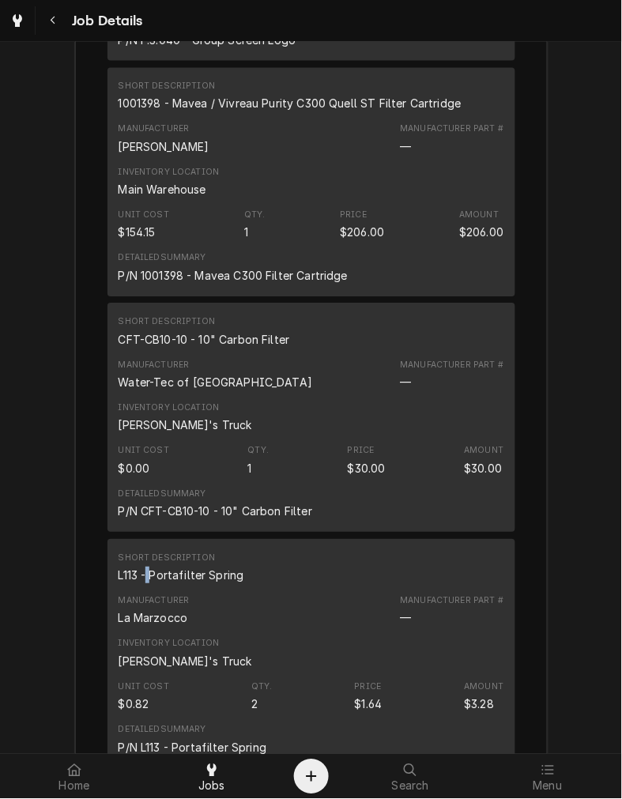
click at [144, 584] on div "L113 - Portafilter Spring" at bounding box center [182, 575] width 126 height 17
click at [452, 589] on div "Short Description L113 - Portafilter Spring" at bounding box center [312, 567] width 386 height 43
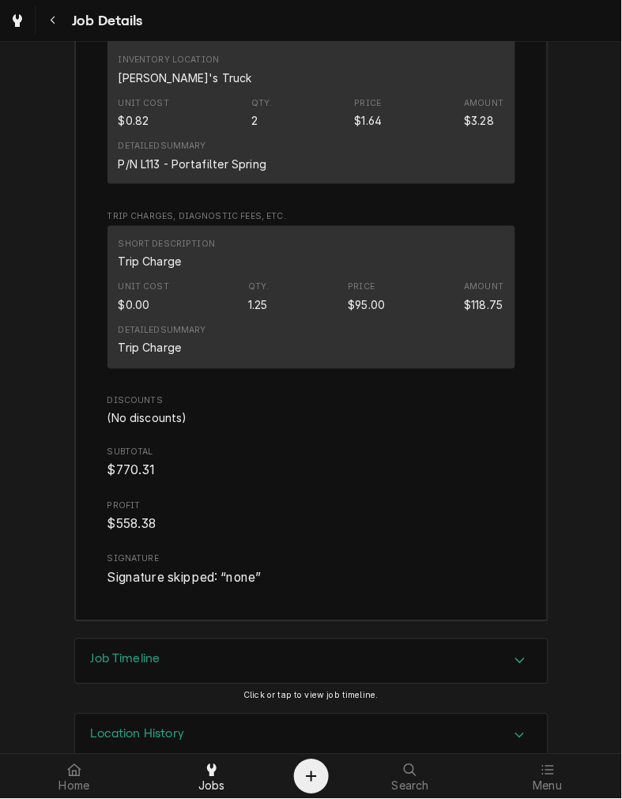
scroll to position [4310, 0]
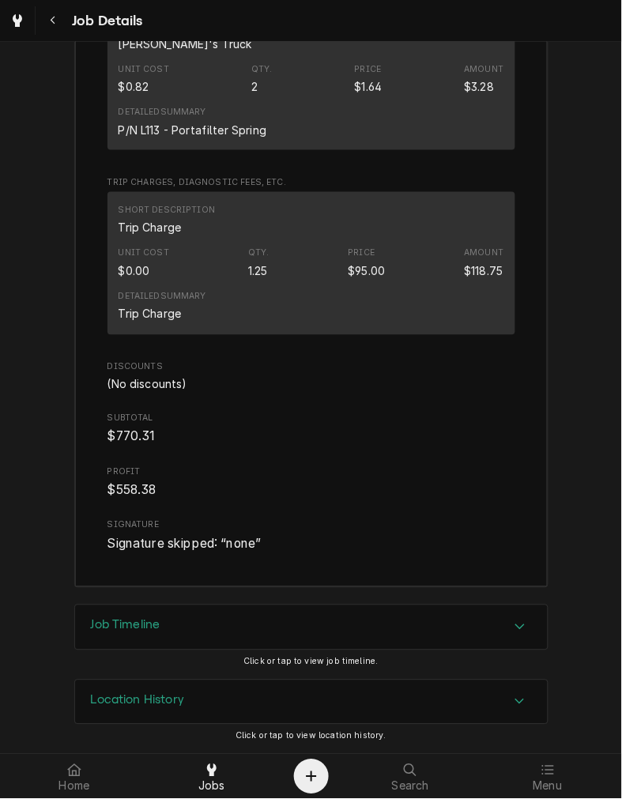
click at [395, 327] on div "Detailed Summary Trip Charge" at bounding box center [312, 306] width 386 height 43
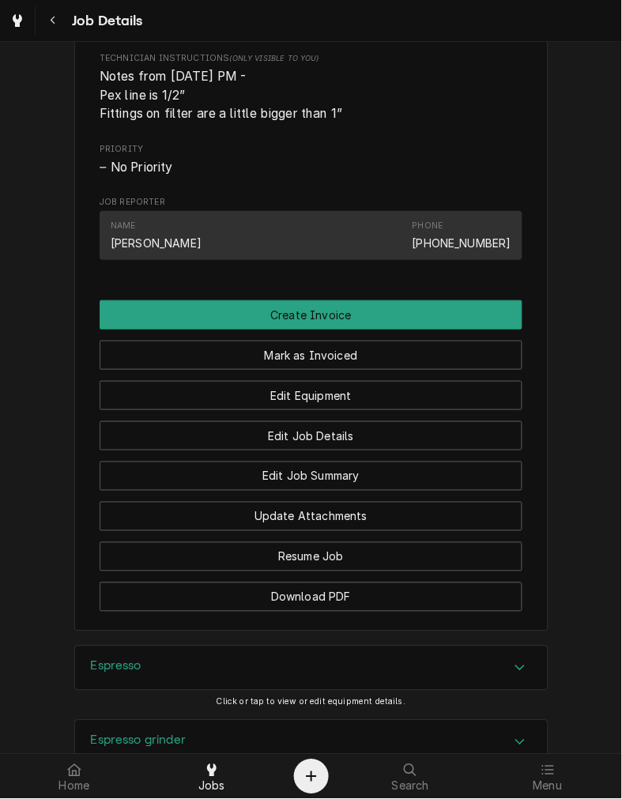
scroll to position [816, 0]
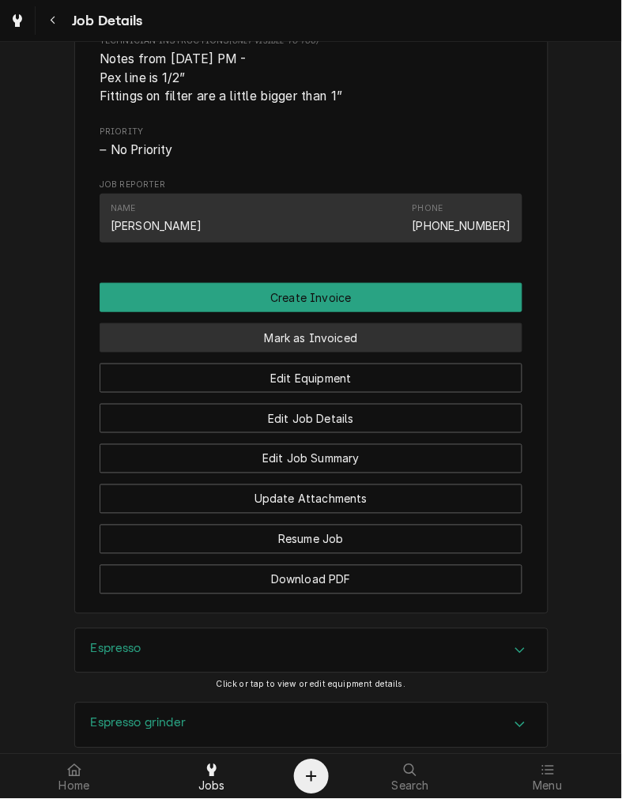
click at [425, 350] on button "Mark as Invoiced" at bounding box center [311, 337] width 423 height 29
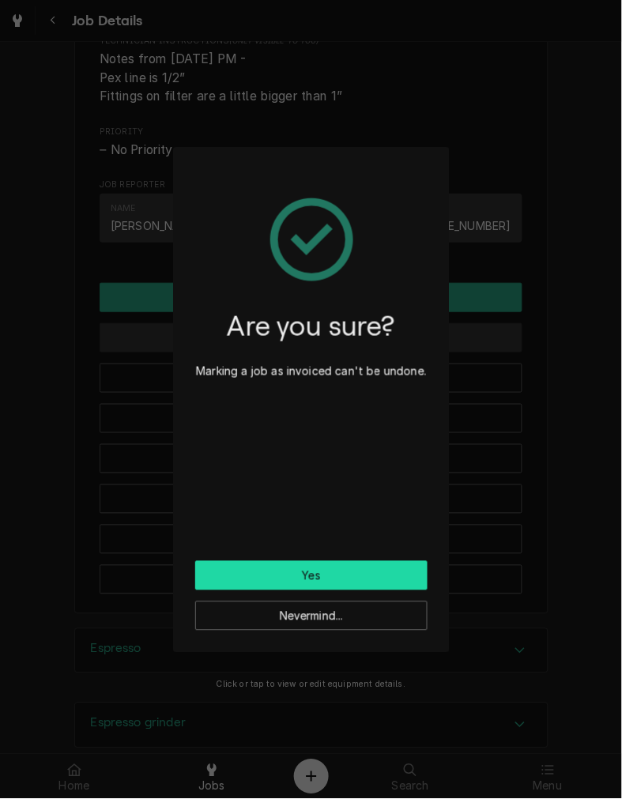
click at [342, 578] on button "Yes" at bounding box center [311, 575] width 232 height 29
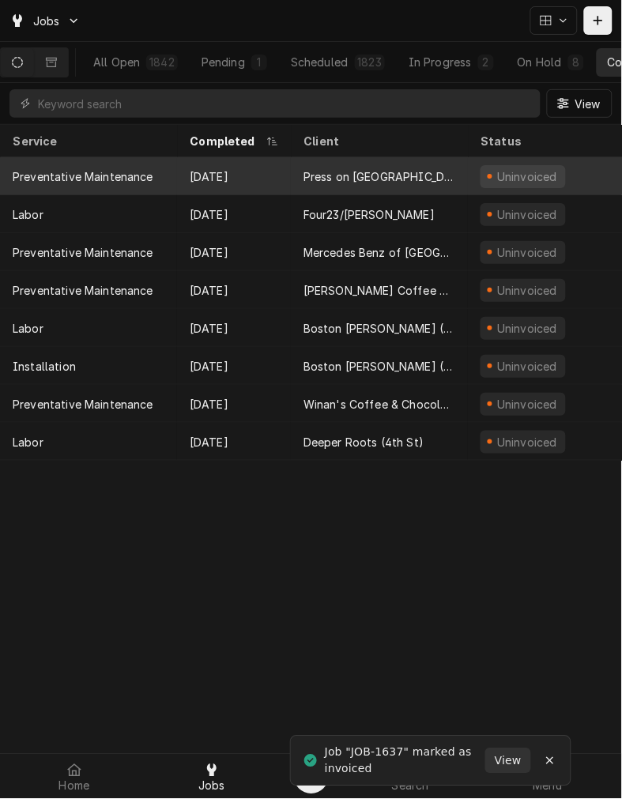
click at [406, 168] on div "Press on [GEOGRAPHIC_DATA]" at bounding box center [380, 176] width 152 height 17
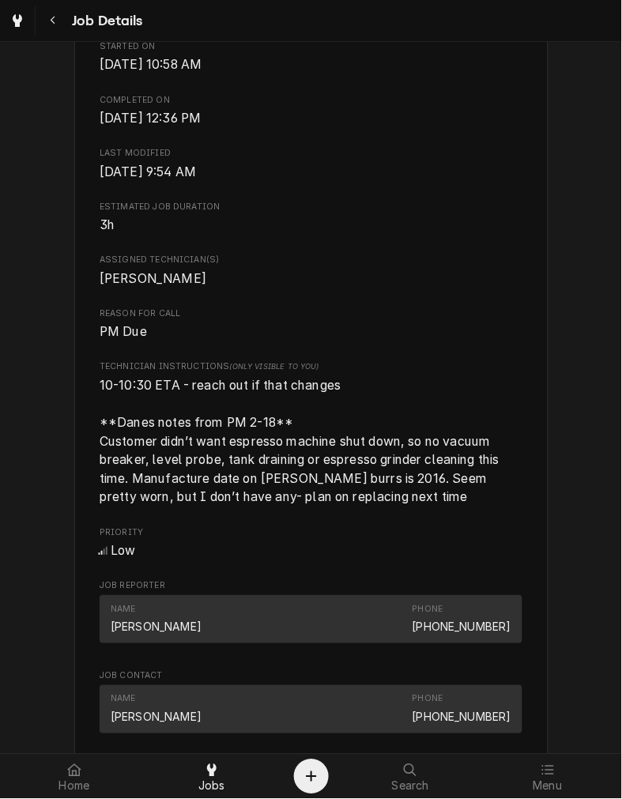
scroll to position [588, 0]
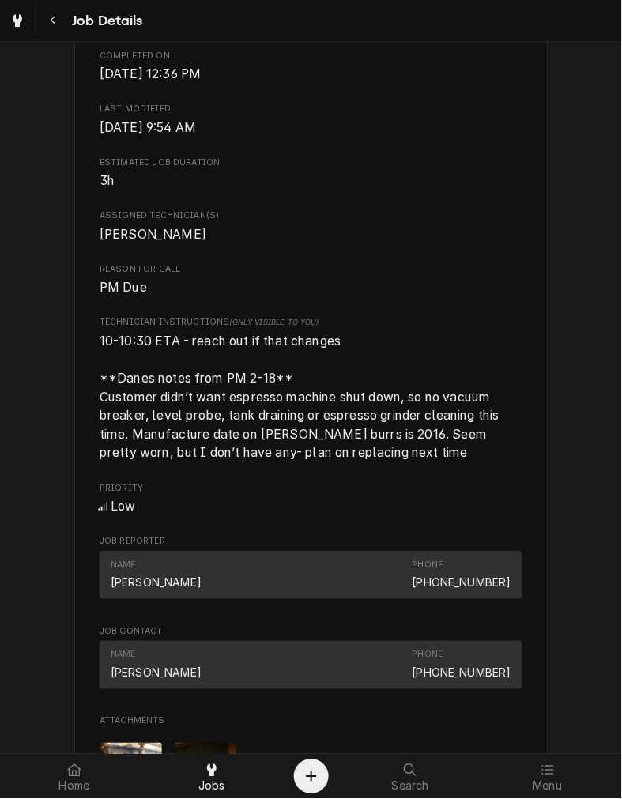
click at [290, 224] on div "Roopairs Job ID JOB-472 Date Received [DATE] Service Type Preventative Maintena…" at bounding box center [311, 230] width 423 height 1217
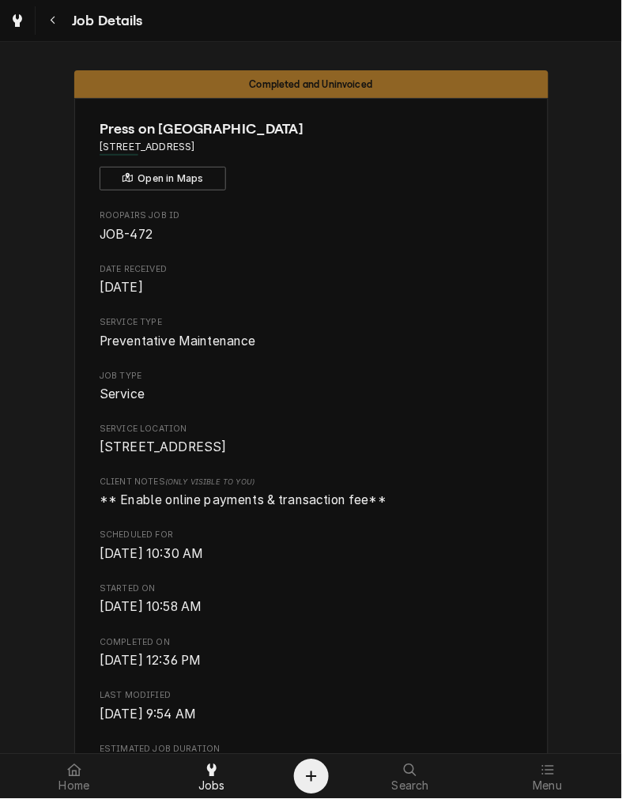
scroll to position [1, 0]
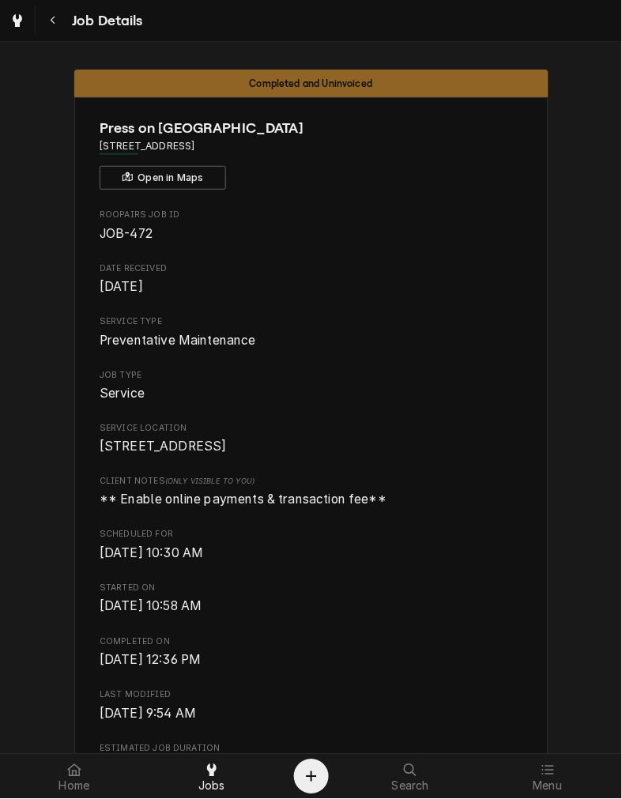
click at [416, 564] on span "[DATE] 10:30 AM" at bounding box center [311, 554] width 423 height 19
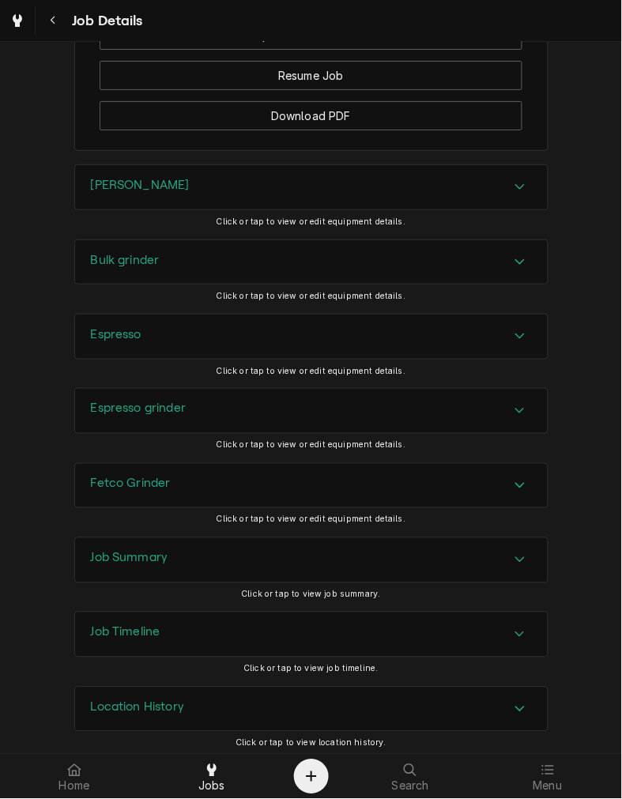
scroll to position [1639, 0]
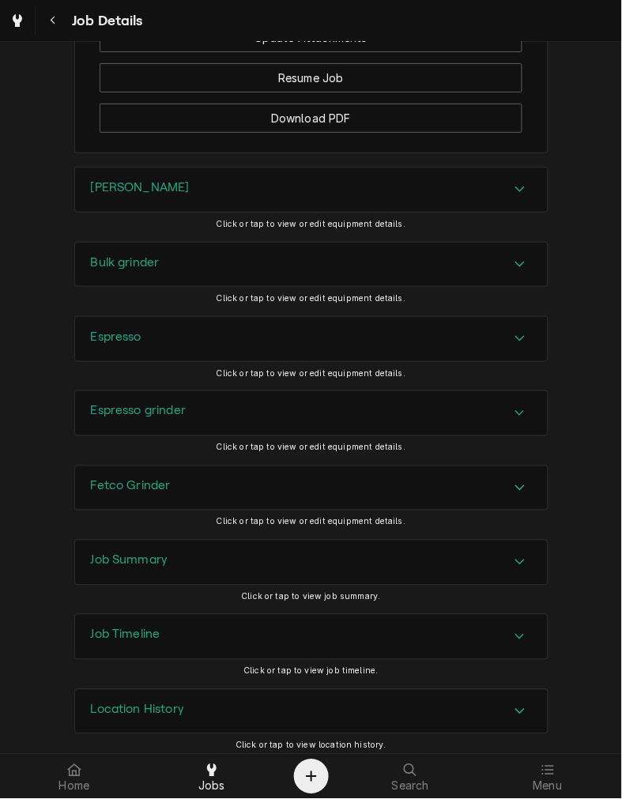
click at [429, 212] on div "[PERSON_NAME]" at bounding box center [311, 190] width 473 height 44
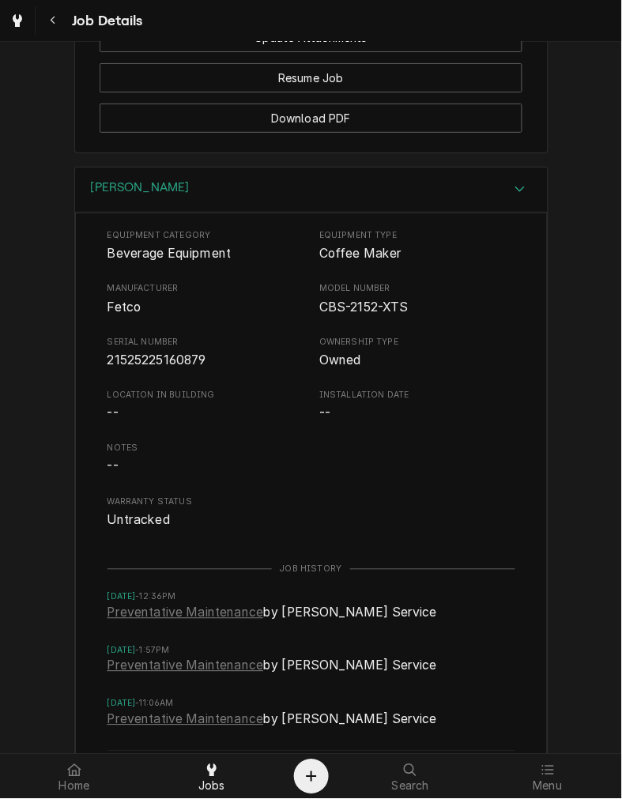
click at [433, 232] on div "Equipment Category Beverage Equipment Equipment Type Coffee Maker Manufacturer …" at bounding box center [311, 509] width 473 height 592
click at [427, 211] on div "[PERSON_NAME]" at bounding box center [311, 190] width 473 height 45
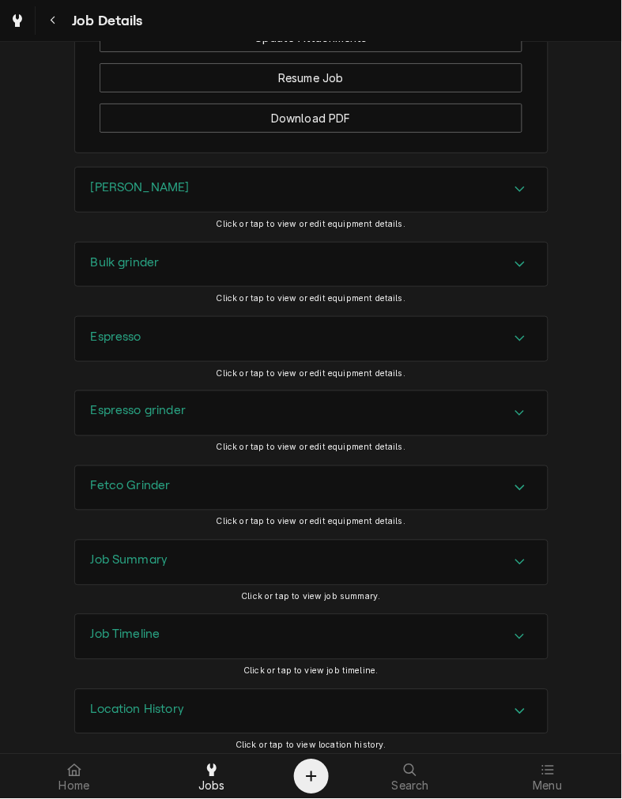
click at [388, 270] on div "Bulk grinder" at bounding box center [311, 265] width 473 height 44
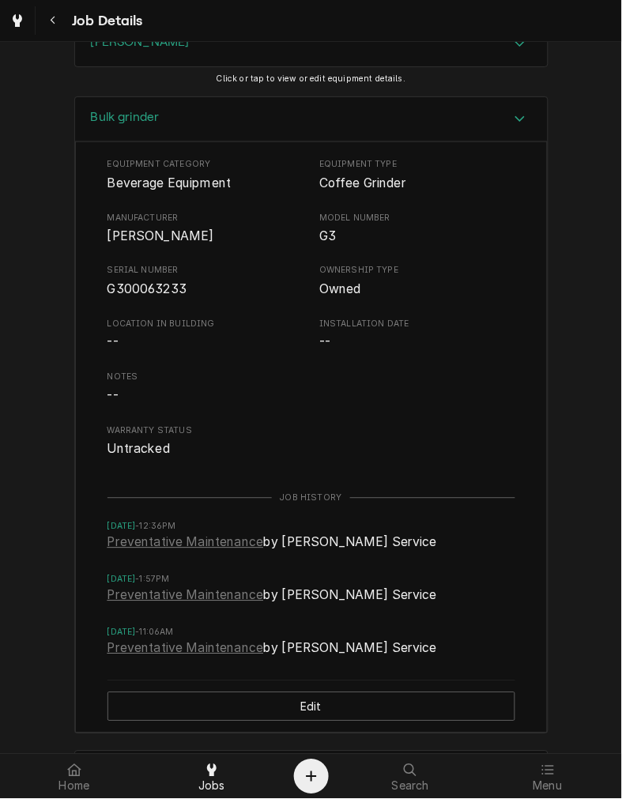
scroll to position [1803, 0]
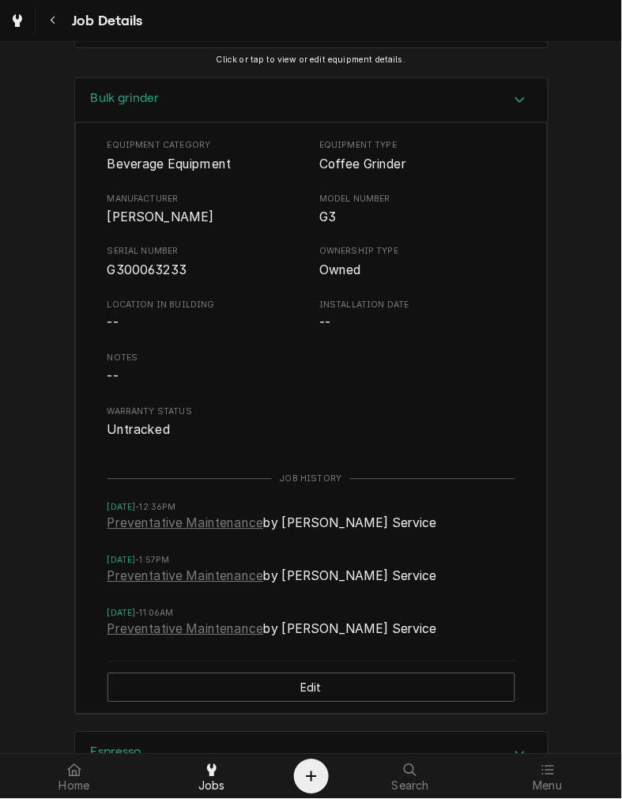
click at [372, 121] on div "Bulk grinder" at bounding box center [311, 100] width 473 height 45
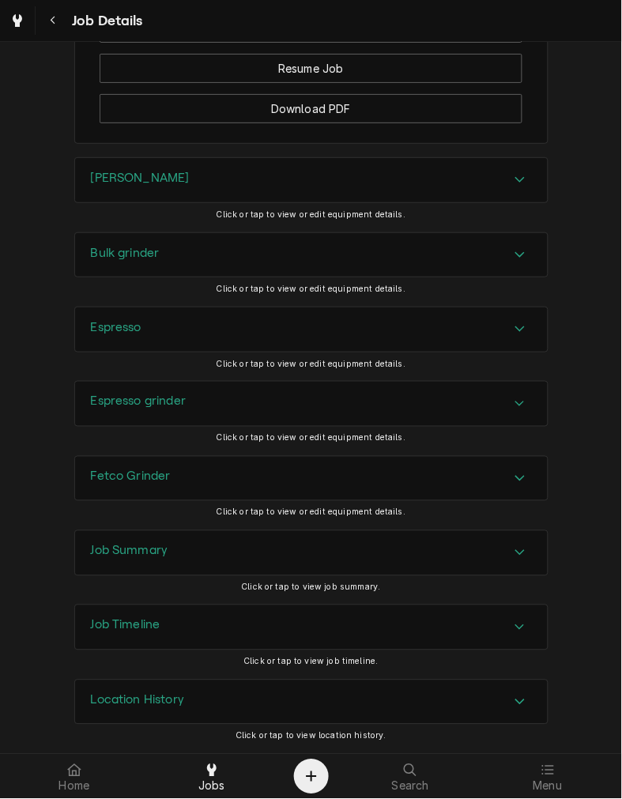
click at [270, 310] on div "Espresso" at bounding box center [311, 330] width 473 height 44
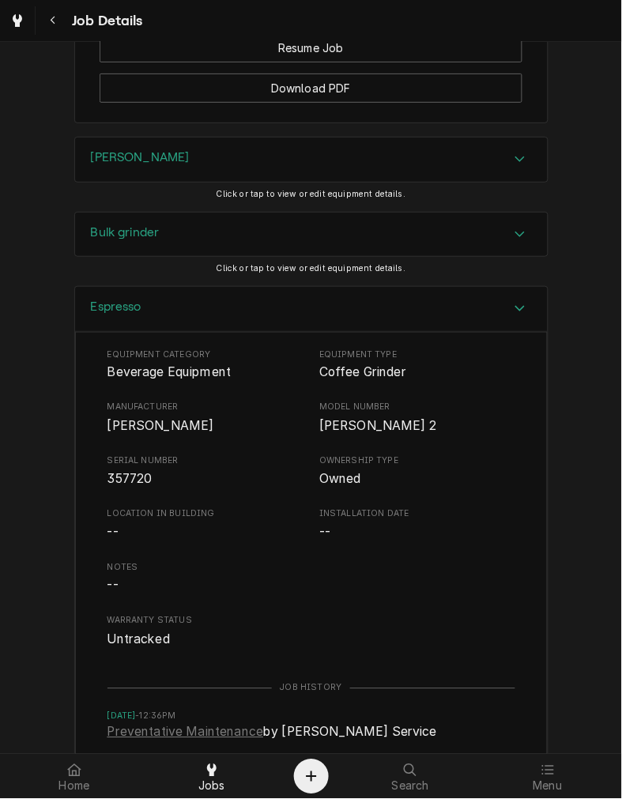
click at [151, 434] on span "[PERSON_NAME]" at bounding box center [161, 426] width 107 height 15
click at [187, 324] on div "Espresso" at bounding box center [311, 309] width 473 height 45
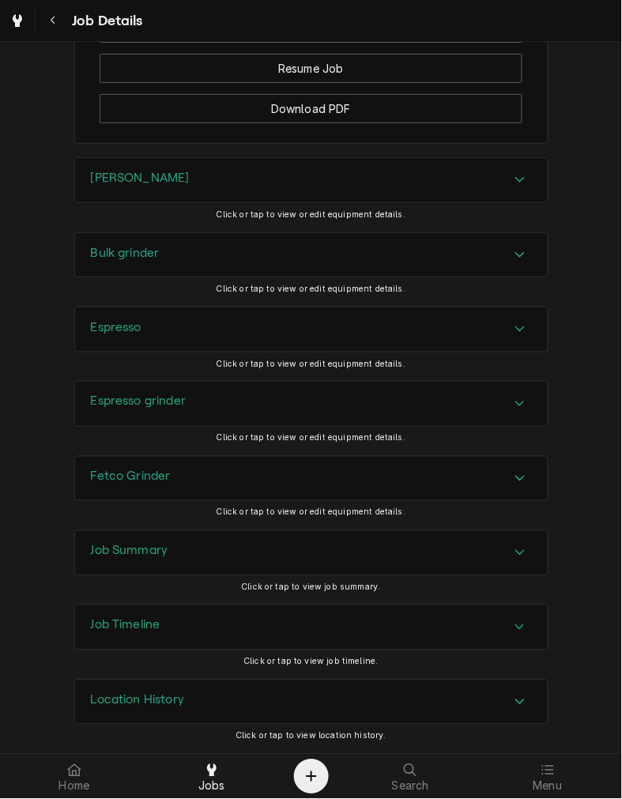
click at [179, 415] on div "Espresso grinder" at bounding box center [311, 404] width 473 height 44
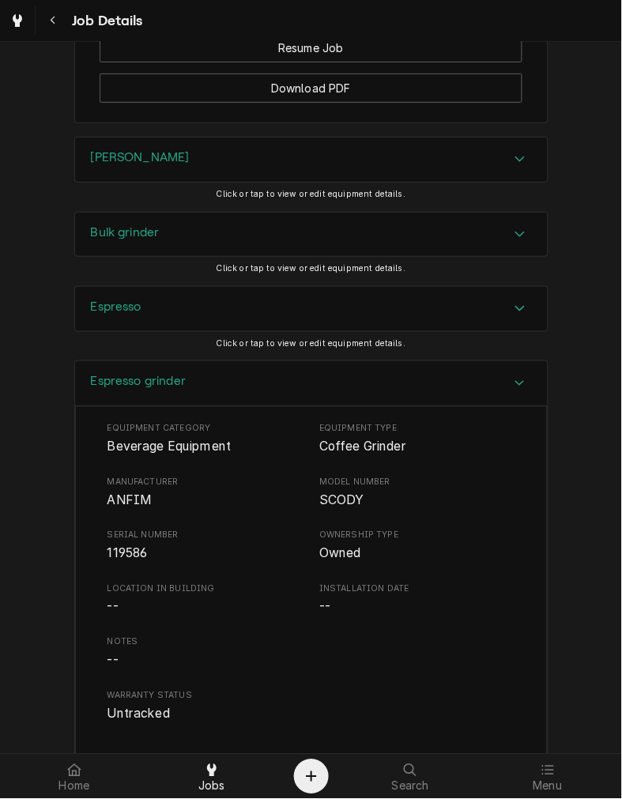
click at [295, 401] on div "Espresso grinder" at bounding box center [311, 383] width 473 height 45
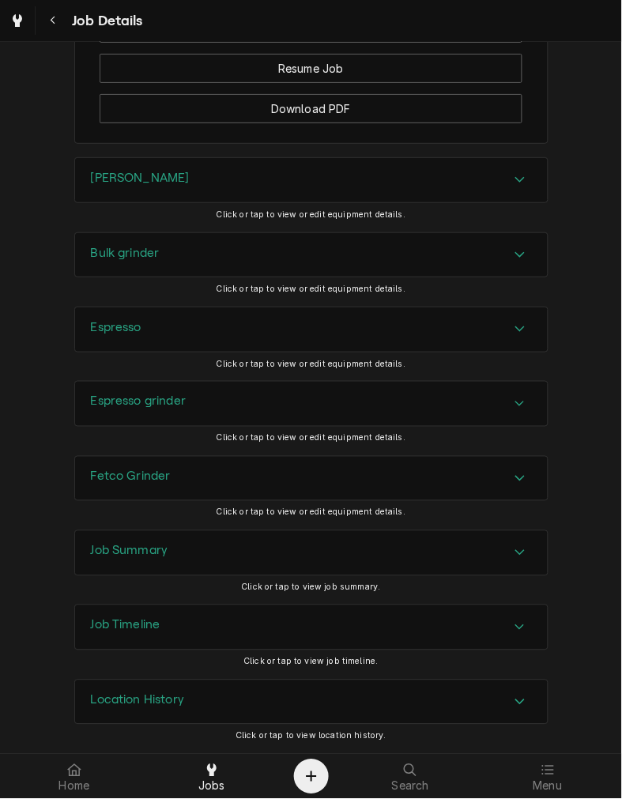
click at [285, 463] on div "Fetco Grinder" at bounding box center [311, 479] width 473 height 44
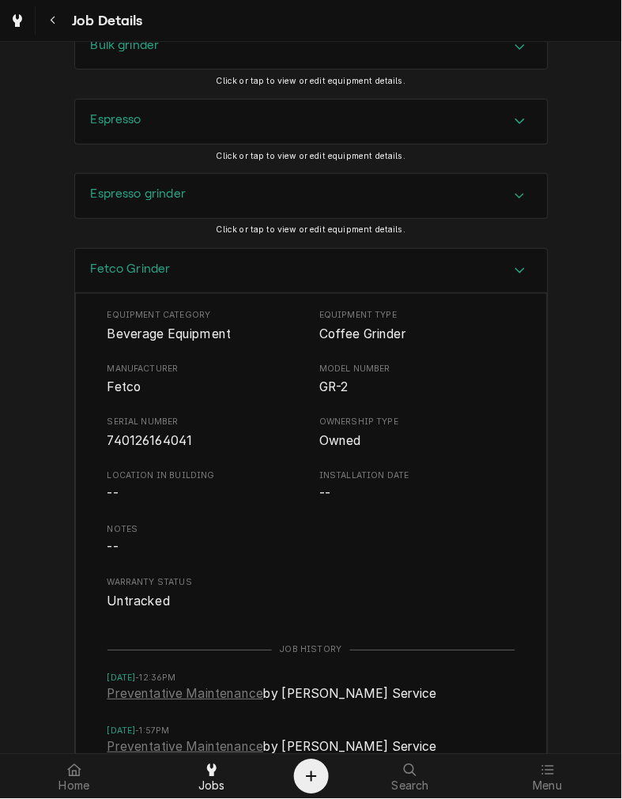
scroll to position [1888, 0]
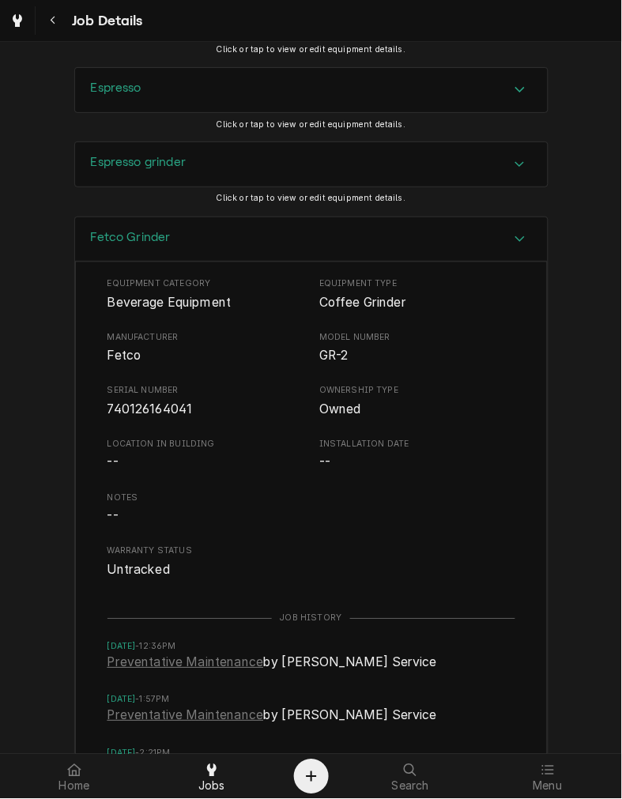
click at [364, 258] on div "Fetco Grinder" at bounding box center [311, 239] width 473 height 45
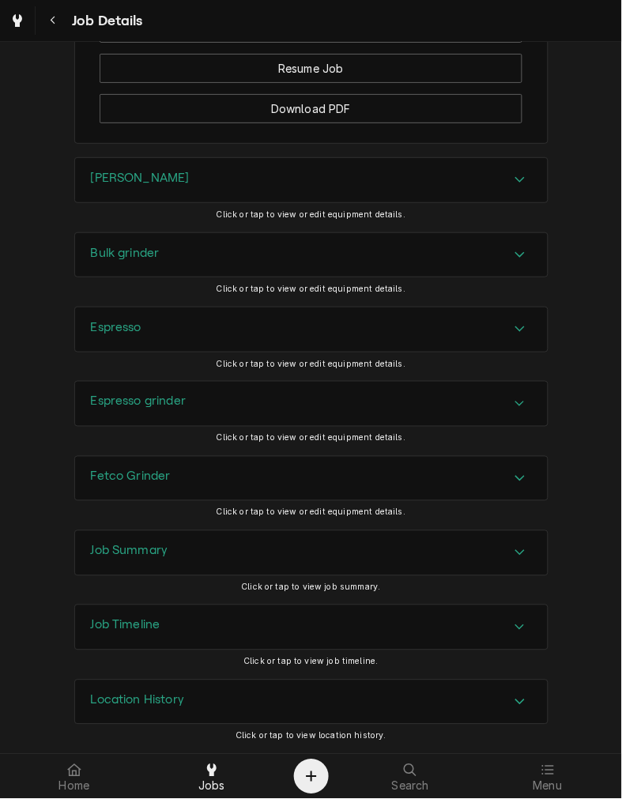
click at [280, 542] on div "Job Summary" at bounding box center [311, 553] width 473 height 44
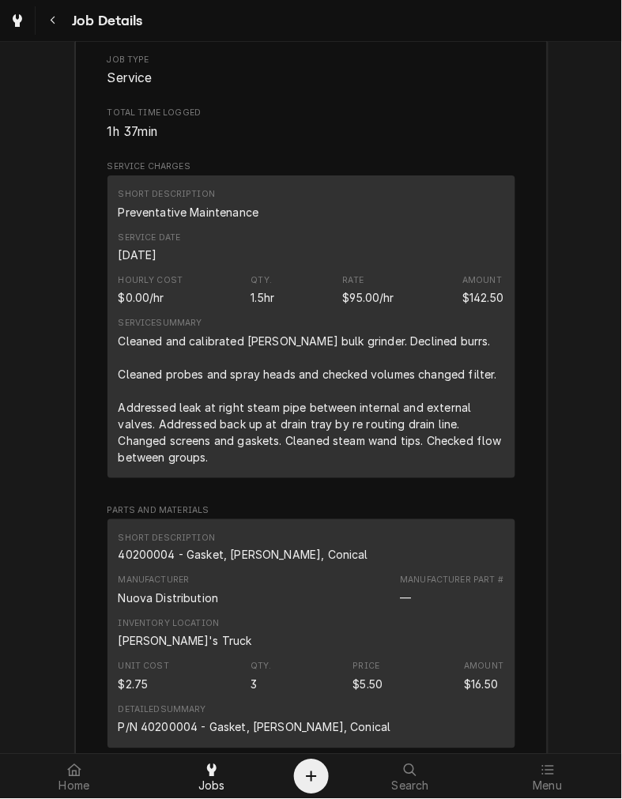
scroll to position [2327, 0]
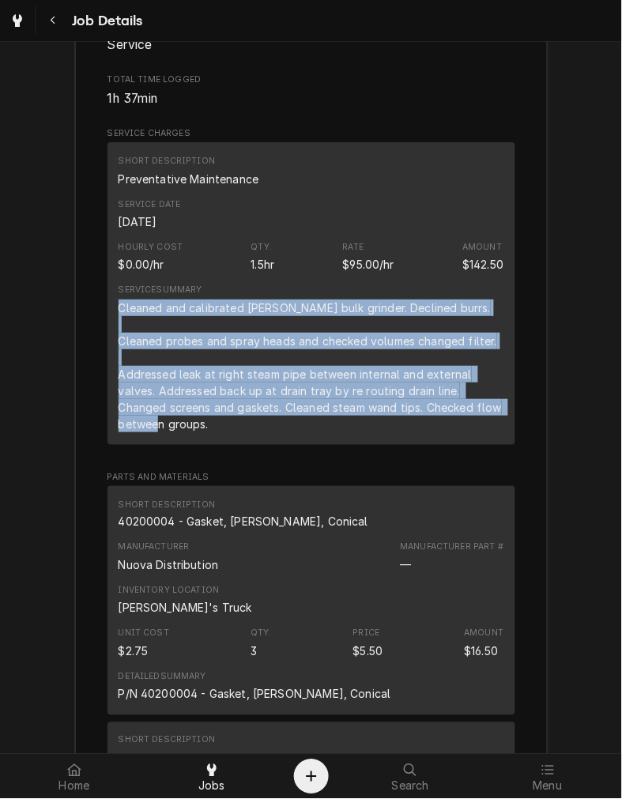
drag, startPoint x: 224, startPoint y: 446, endPoint x: 108, endPoint y: 322, distance: 170.1
click at [108, 322] on div "Short Description Preventative Maintenance Service Date Aug 26, 2025 Hourly Cos…" at bounding box center [312, 293] width 408 height 302
copy div "Cleaned and calibrated Bunn bulk grinder. Declined burrs. Cleaned probes and sp…"
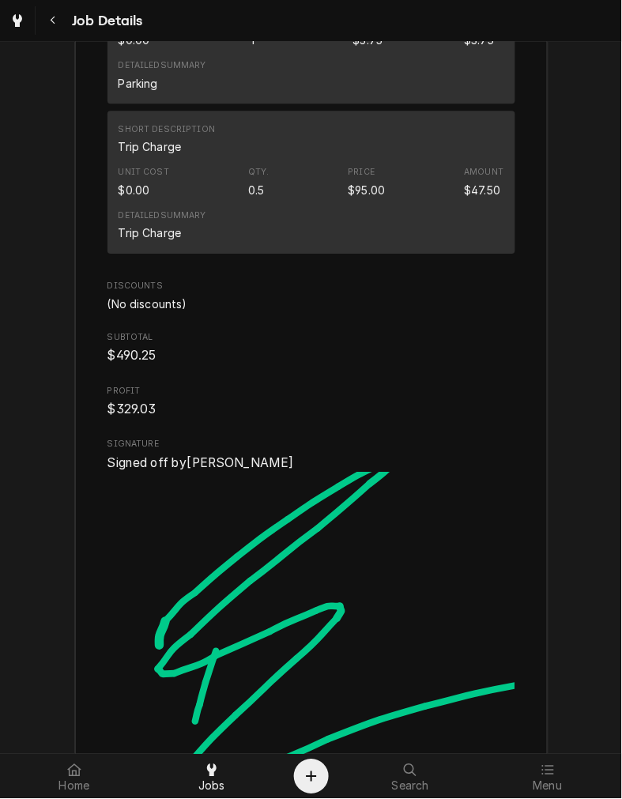
scroll to position [3828, 0]
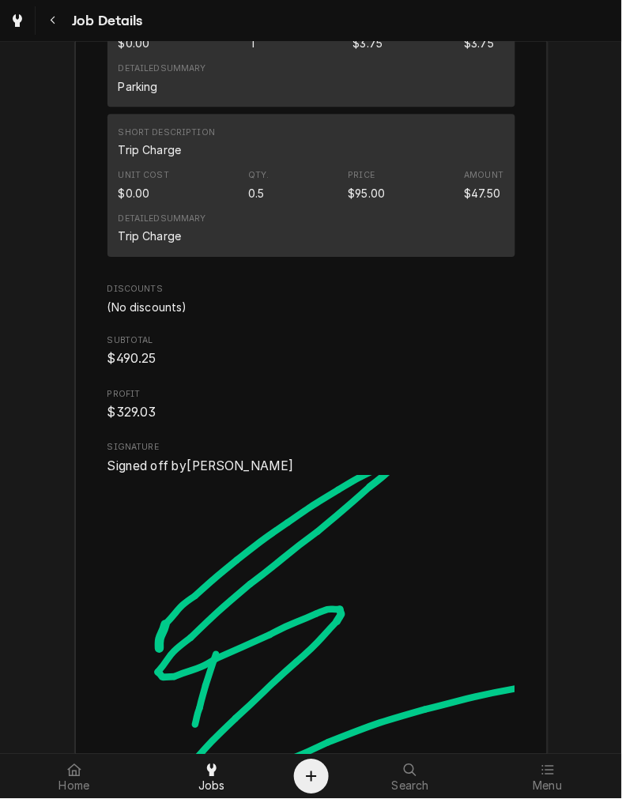
click at [429, 316] on div "(No discounts)" at bounding box center [312, 307] width 408 height 17
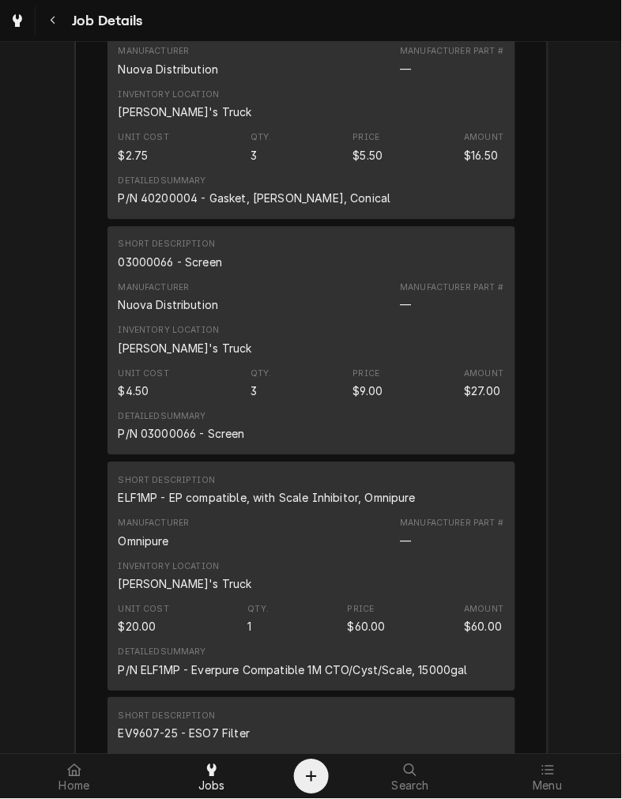
scroll to position [2826, 0]
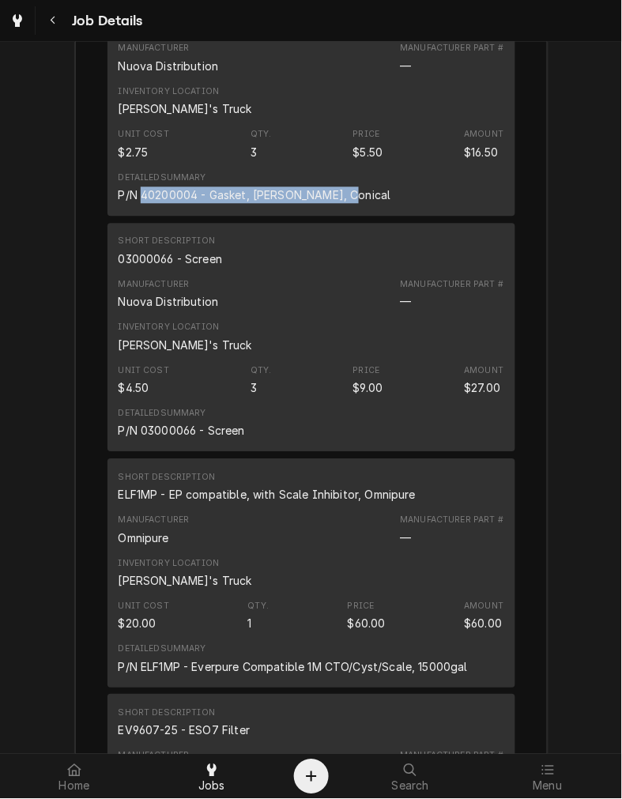
drag, startPoint x: 334, startPoint y: 217, endPoint x: 138, endPoint y: 211, distance: 196.2
click at [138, 210] on div "Detailed Summary P/N 40200004 - Gasket, Aurelia, Conical" at bounding box center [312, 188] width 386 height 43
copy div "40200004 - Gasket, Aurelia, Conical"
click at [168, 268] on div "03000066 - Screen" at bounding box center [171, 259] width 104 height 17
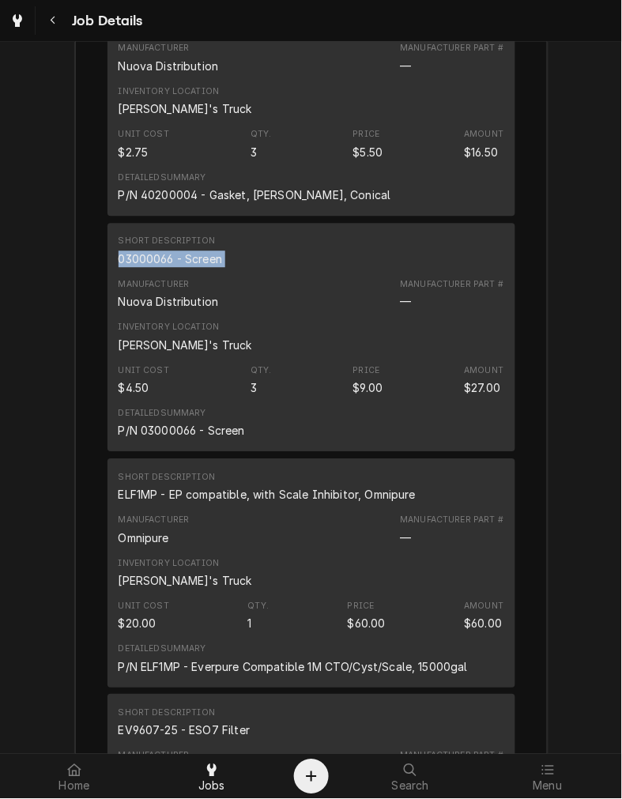
click at [168, 268] on div "03000066 - Screen" at bounding box center [171, 259] width 104 height 17
drag, startPoint x: 168, startPoint y: 282, endPoint x: 178, endPoint y: 282, distance: 9.5
click at [178, 268] on div "03000066 - Screen" at bounding box center [171, 259] width 104 height 17
click at [283, 504] on div "ELF1MP - EP compatible, with Scale Inhibitor, Omnipure" at bounding box center [268, 495] width 298 height 17
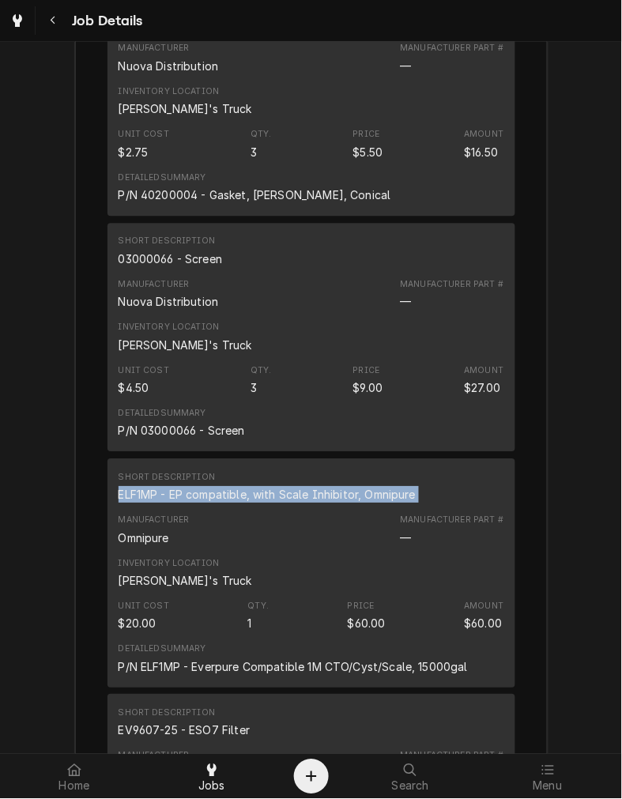
click at [283, 504] on div "ELF1MP - EP compatible, with Scale Inhibitor, Omnipure" at bounding box center [268, 495] width 298 height 17
drag, startPoint x: 283, startPoint y: 515, endPoint x: 129, endPoint y: 511, distance: 154.3
click at [129, 504] on div "ELF1MP - EP compatible, with Scale Inhibitor, Omnipure" at bounding box center [268, 495] width 298 height 17
click at [437, 509] on div "Short Description ELF1MP - EP compatible, with Scale Inhibitor, Omnipure" at bounding box center [312, 488] width 386 height 43
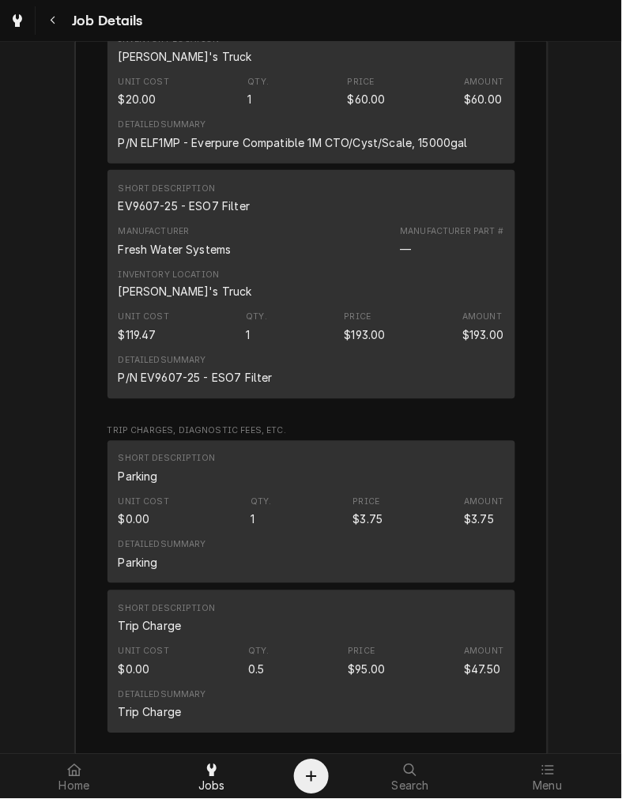
scroll to position [3366, 0]
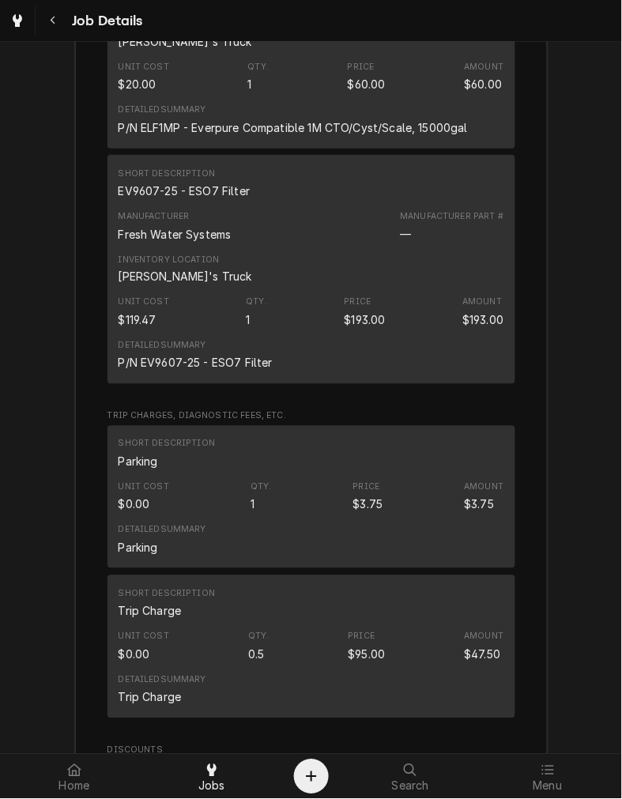
click at [170, 199] on div "EV9607-25 - ESO7 Filter" at bounding box center [185, 191] width 132 height 17
drag, startPoint x: 170, startPoint y: 208, endPoint x: 146, endPoint y: 209, distance: 23.7
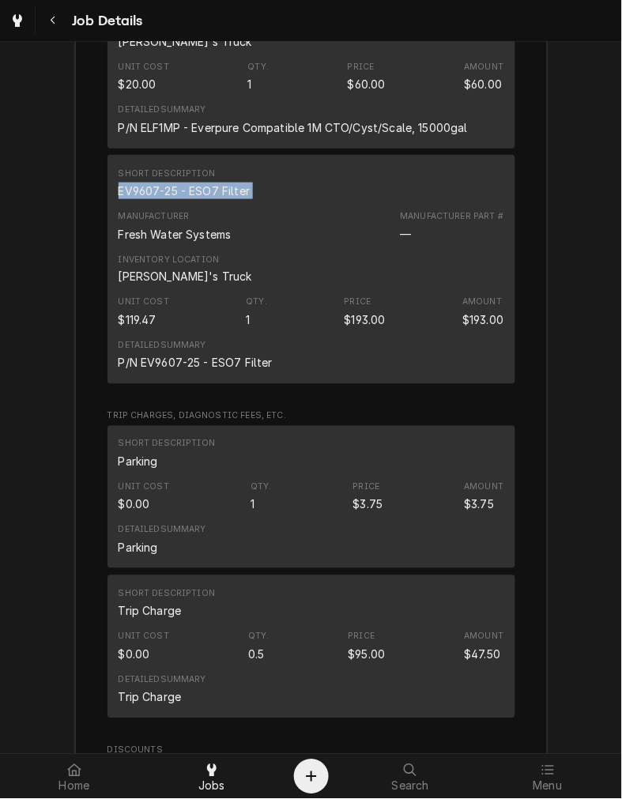
click at [146, 199] on div "EV9607-25 - ESO7 Filter" at bounding box center [185, 191] width 132 height 17
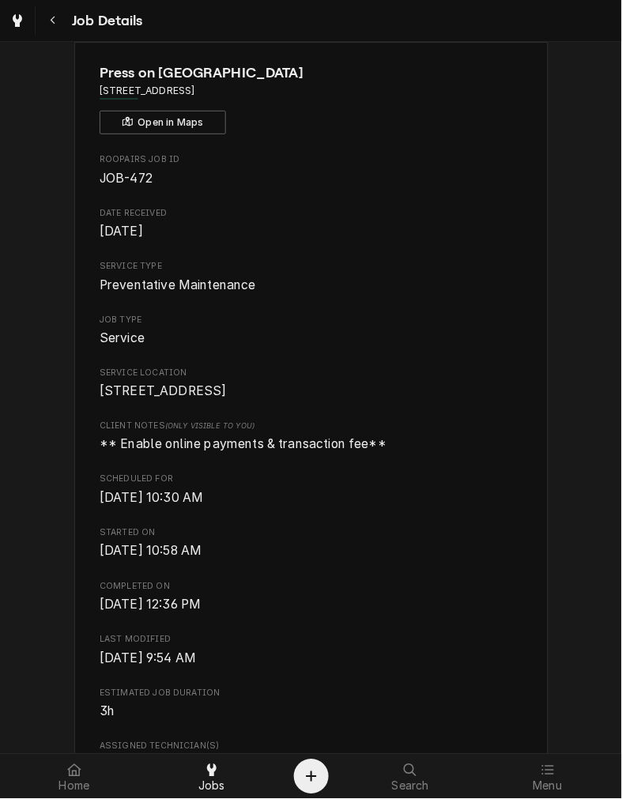
scroll to position [57, 0]
click at [389, 539] on span "Started On" at bounding box center [311, 533] width 423 height 13
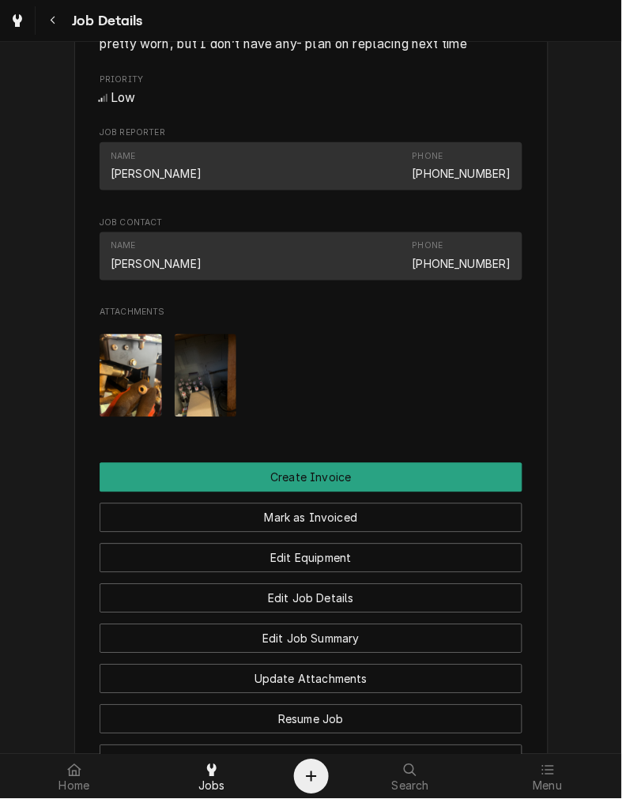
scroll to position [997, 0]
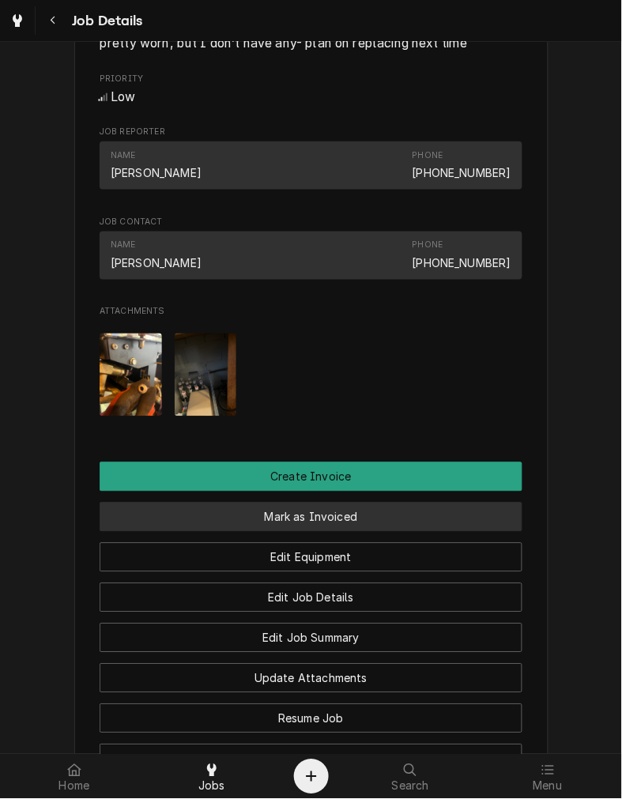
click at [385, 532] on button "Mark as Invoiced" at bounding box center [311, 517] width 423 height 29
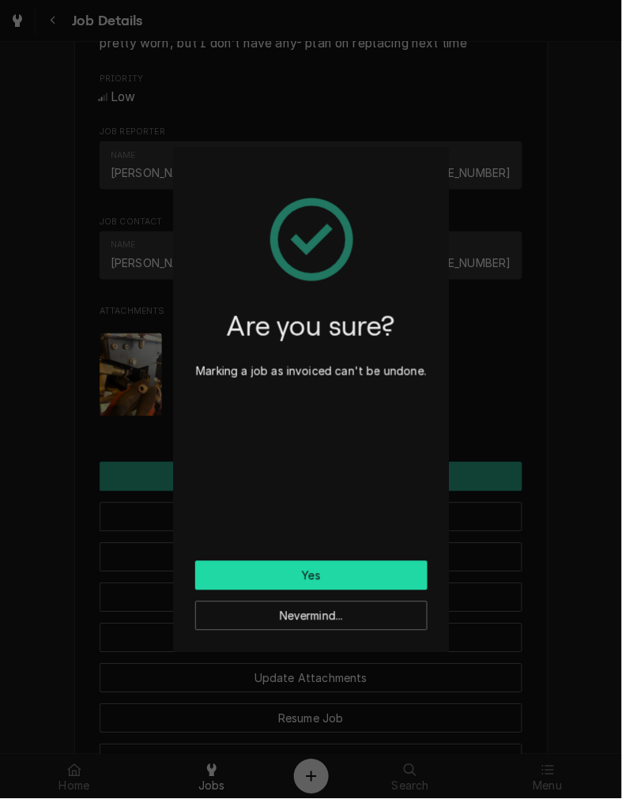
click at [389, 570] on button "Yes" at bounding box center [311, 575] width 232 height 29
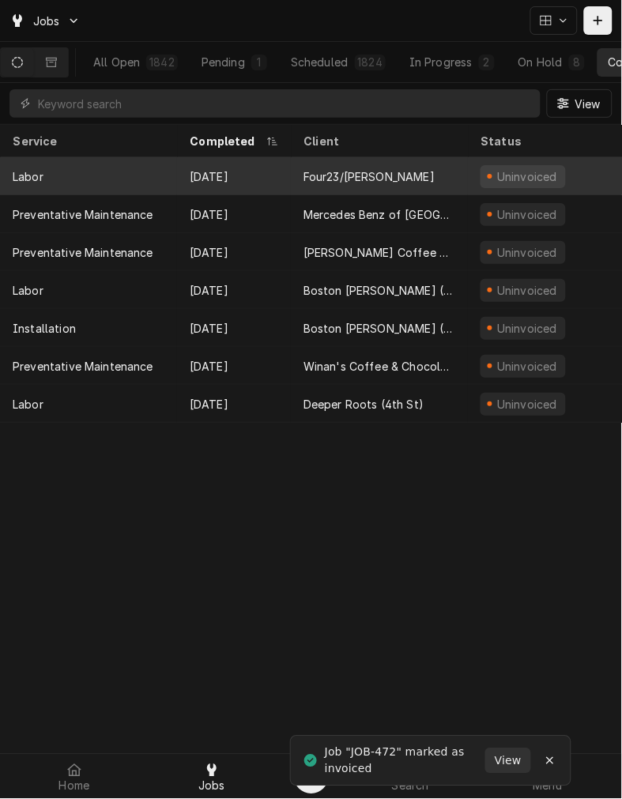
click at [400, 180] on div "Four23/[PERSON_NAME]" at bounding box center [379, 176] width 177 height 38
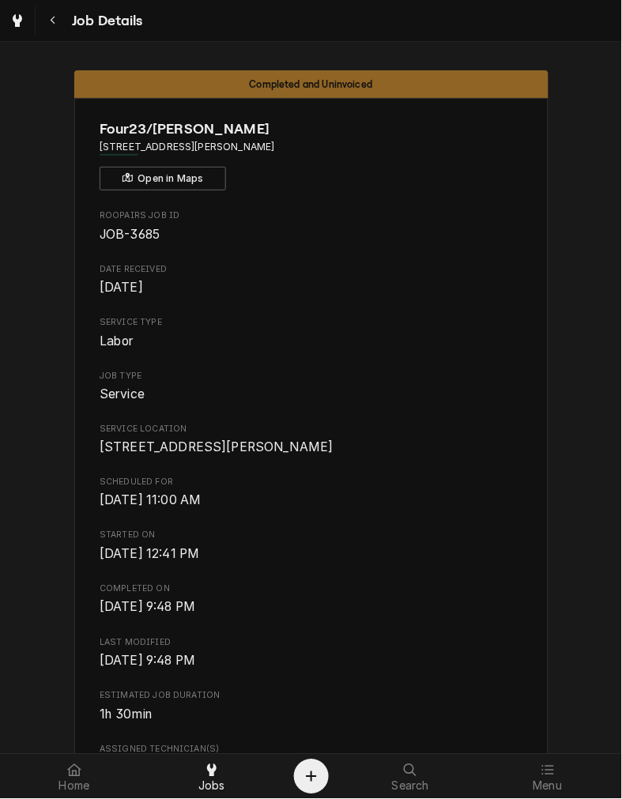
click at [421, 541] on div "Roopairs Job ID JOB-3685 Date Received May 23, 2025 Service Type Labor Job Type…" at bounding box center [311, 813] width 423 height 1206
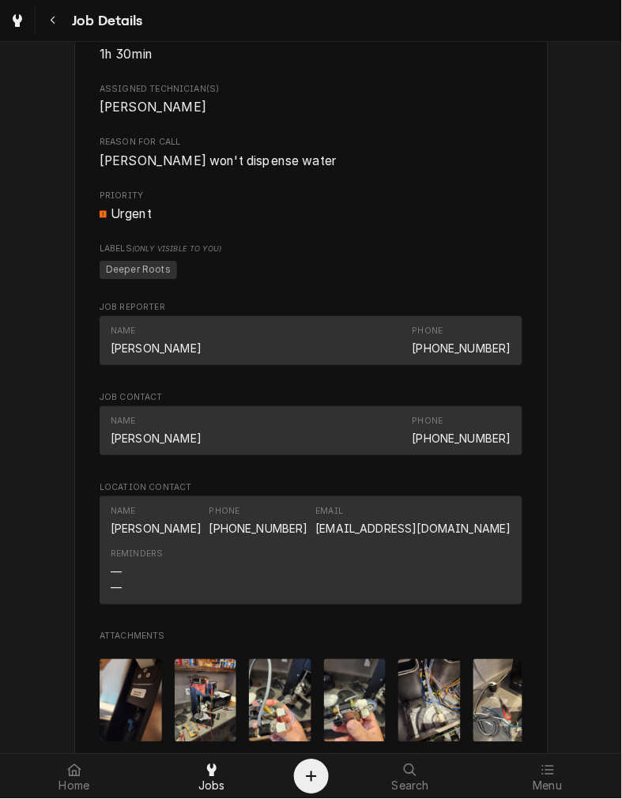
scroll to position [665, 0]
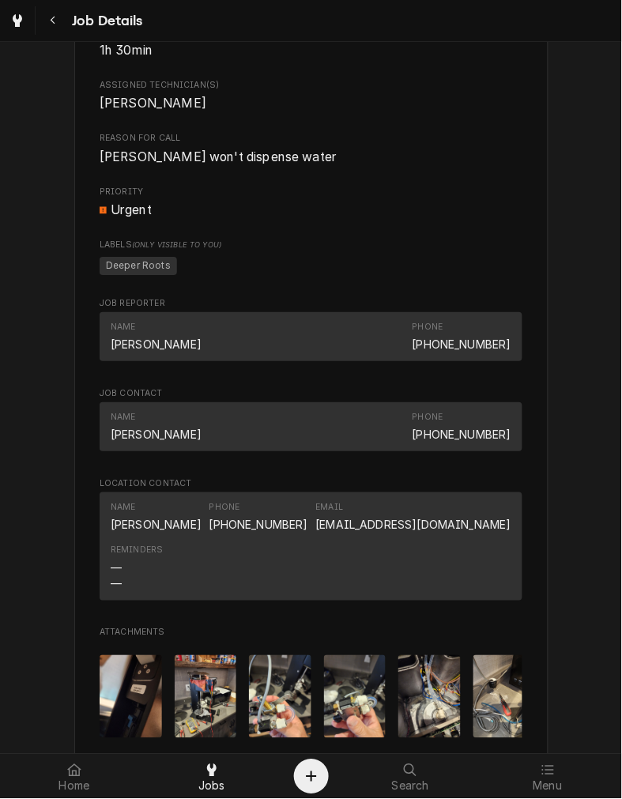
click at [372, 593] on div "Reminders — —" at bounding box center [311, 568] width 401 height 59
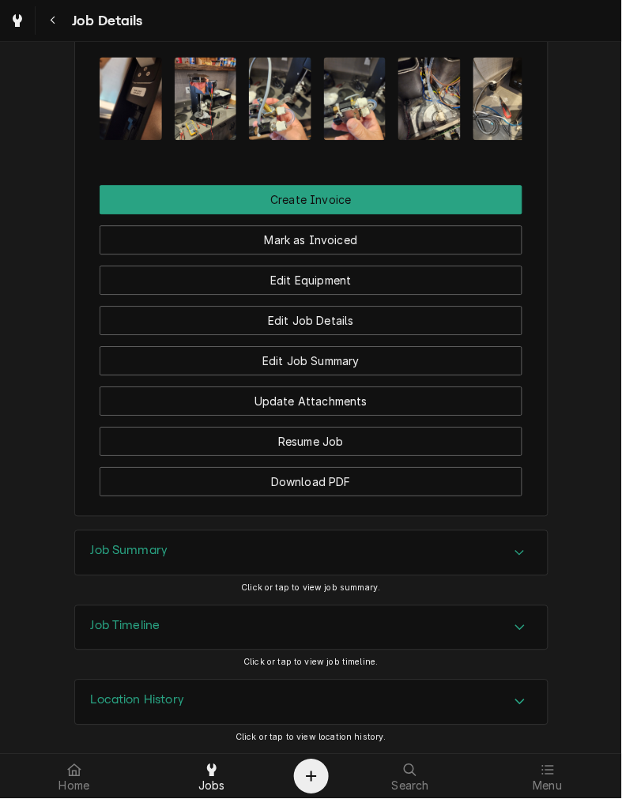
click at [346, 535] on div "Job Summary" at bounding box center [311, 553] width 473 height 44
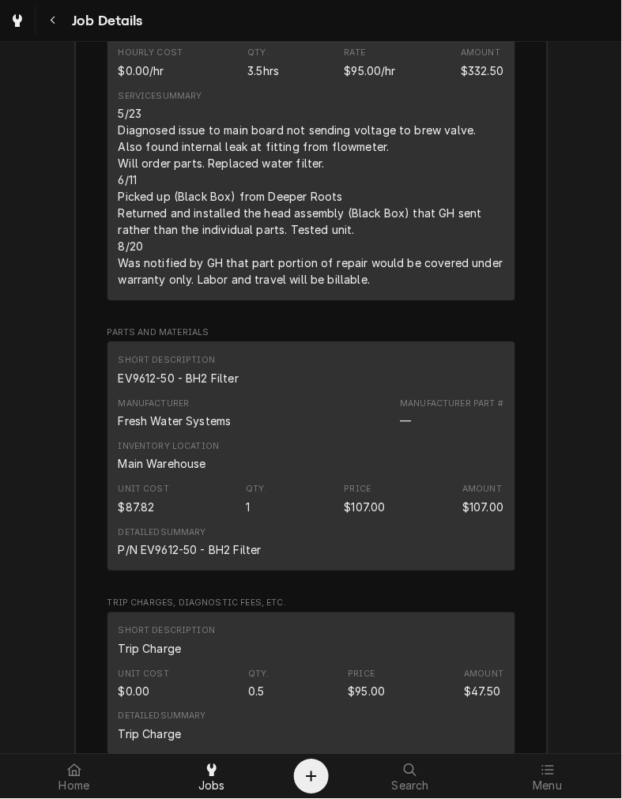
scroll to position [2127, 0]
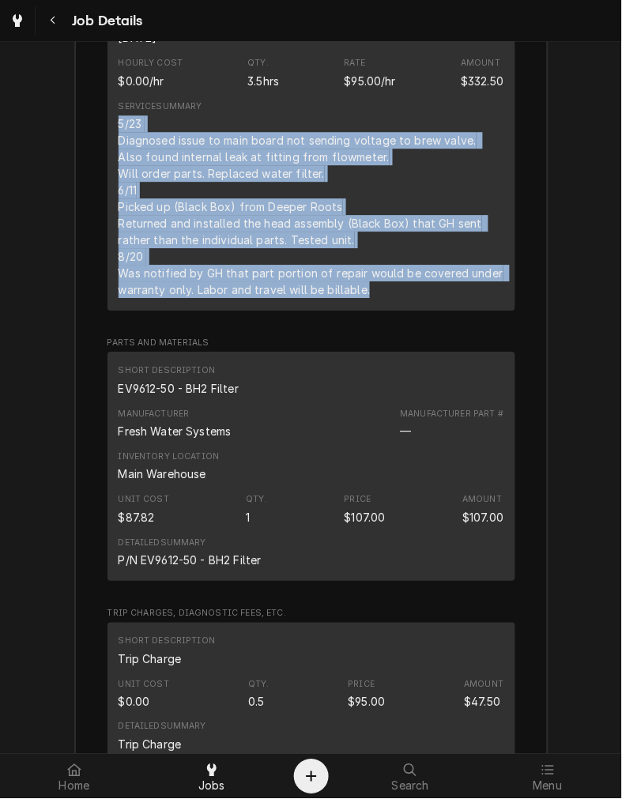
drag, startPoint x: 365, startPoint y: 326, endPoint x: 113, endPoint y: 155, distance: 304.0
click at [119, 155] on div "5/23 Diagnosed issue to main board not sending voltage to brew valve. Also foun…" at bounding box center [312, 206] width 386 height 183
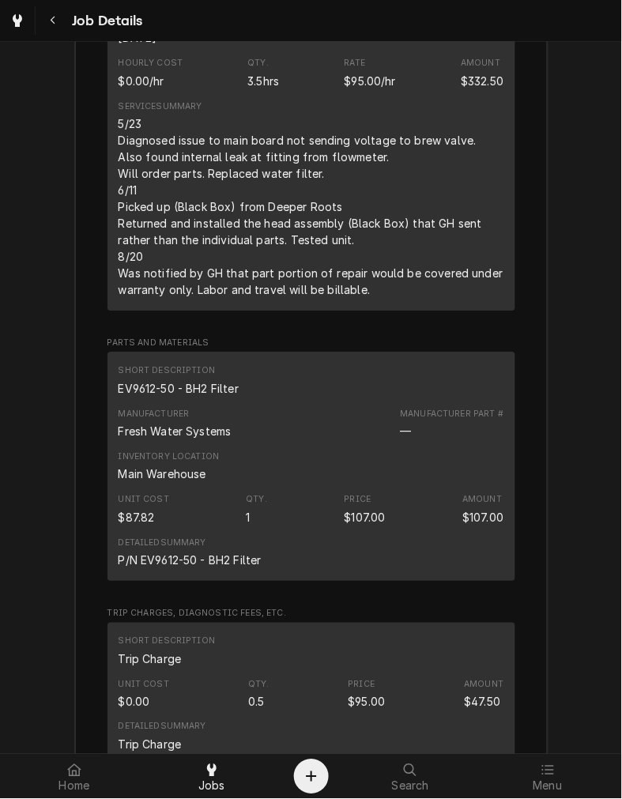
click at [187, 397] on div "EV9612-50 - BH2 Filter" at bounding box center [179, 388] width 121 height 17
drag, startPoint x: 187, startPoint y: 419, endPoint x: 167, endPoint y: 414, distance: 21.1
click at [167, 397] on div "EV9612-50 - BH2 Filter" at bounding box center [179, 388] width 121 height 17
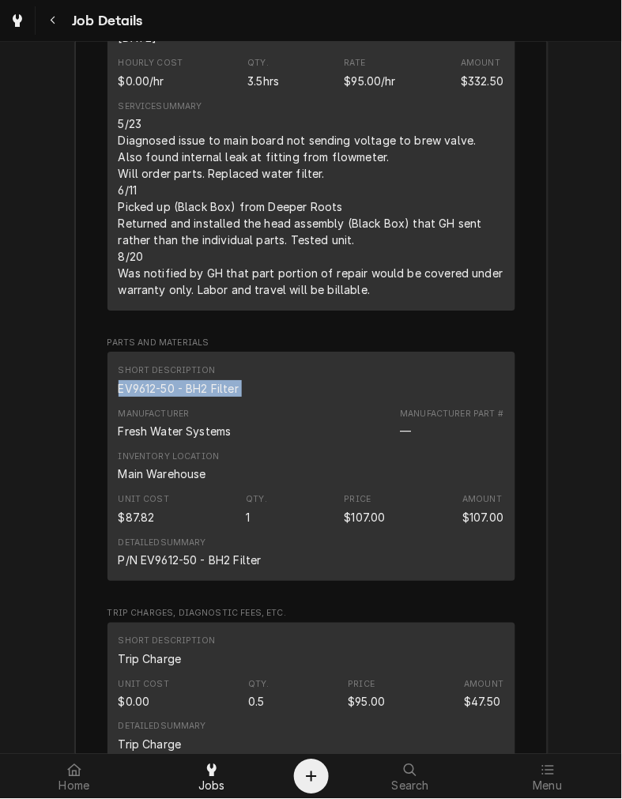
click at [414, 581] on div "Short Description EV9612-50 - BH2 Filter Manufacturer Fresh Water Systems Manuf…" at bounding box center [312, 466] width 408 height 229
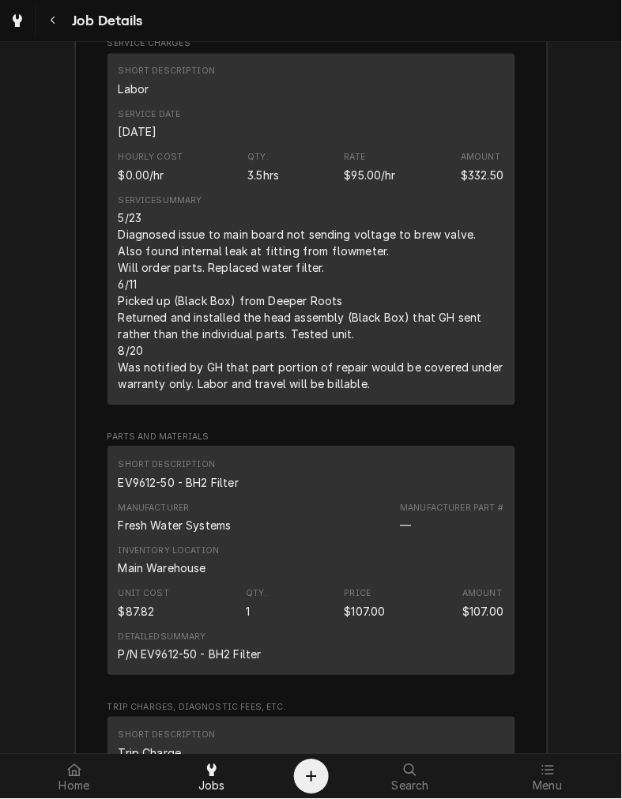
scroll to position [2031, 0]
click at [405, 318] on div "5/23 Diagnosed issue to main board not sending voltage to brew valve. Also foun…" at bounding box center [312, 303] width 386 height 183
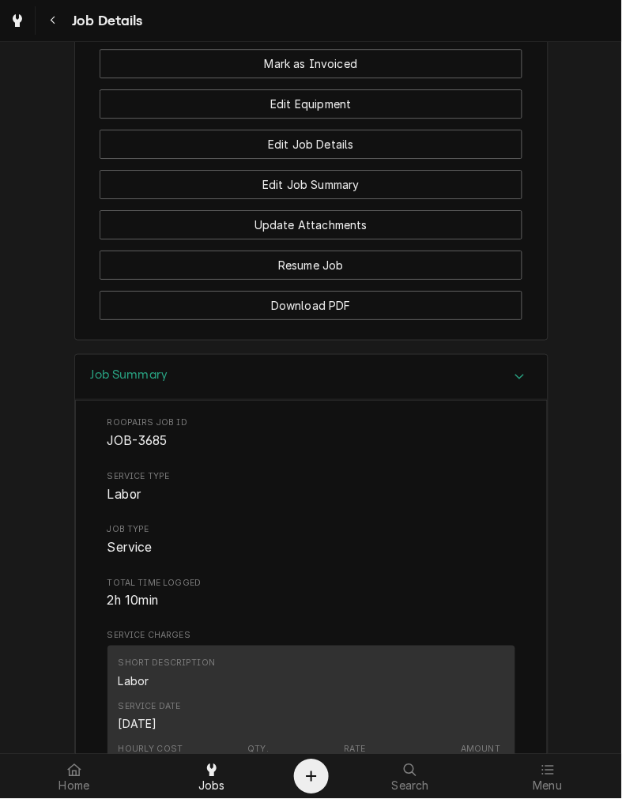
scroll to position [1148, 0]
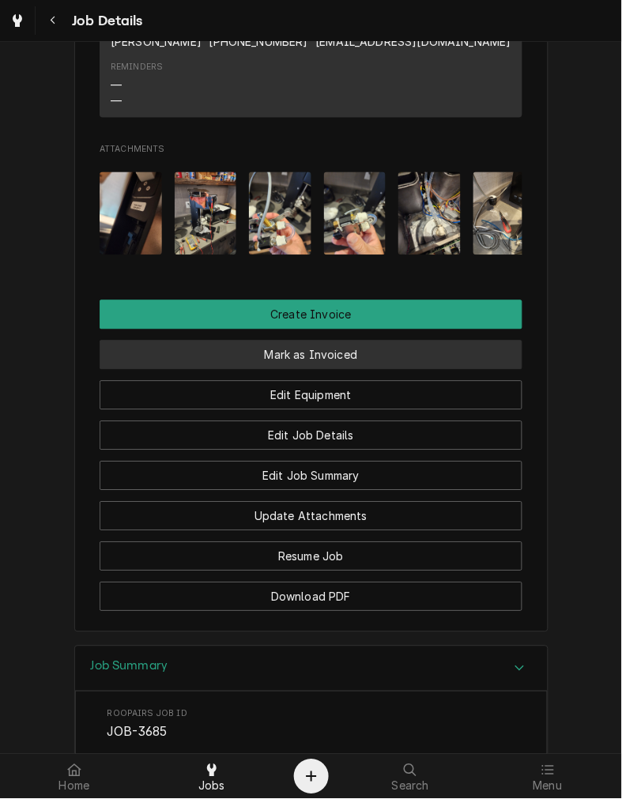
click at [395, 370] on button "Mark as Invoiced" at bounding box center [311, 355] width 423 height 29
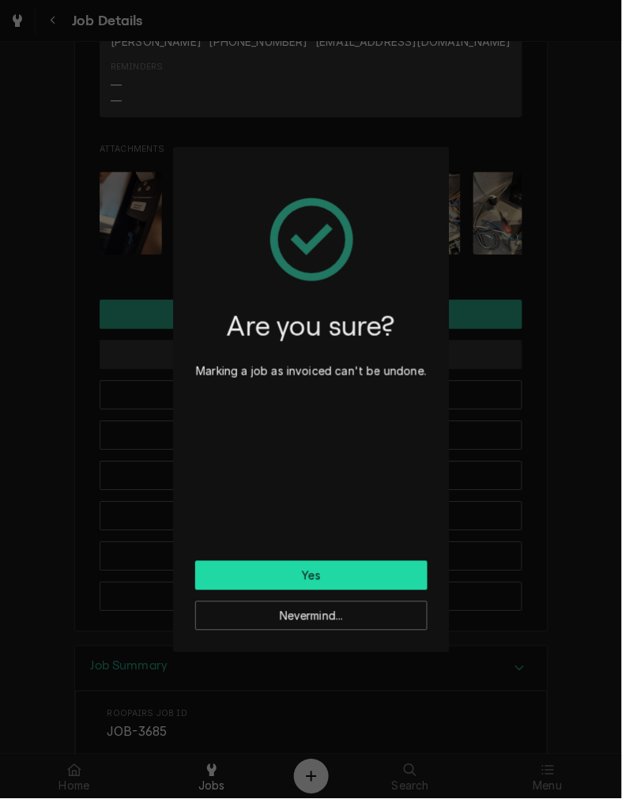
click at [384, 574] on button "Yes" at bounding box center [311, 575] width 232 height 29
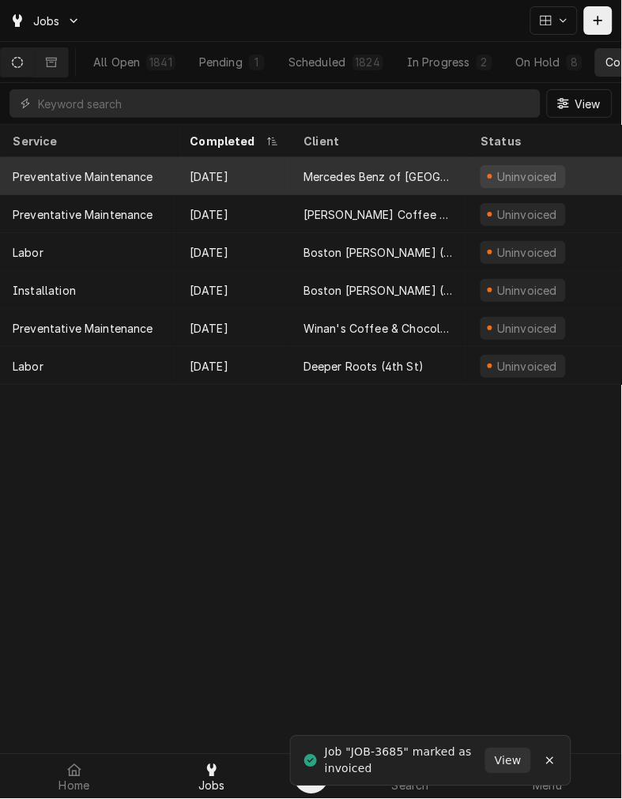
click at [409, 168] on div "Mercedes Benz of [GEOGRAPHIC_DATA][PERSON_NAME]" at bounding box center [380, 176] width 152 height 17
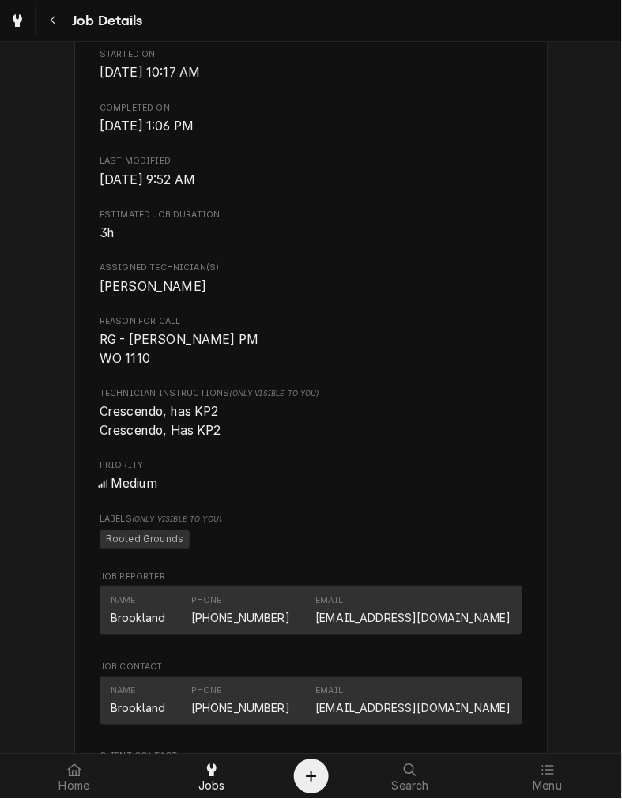
scroll to position [539, 0]
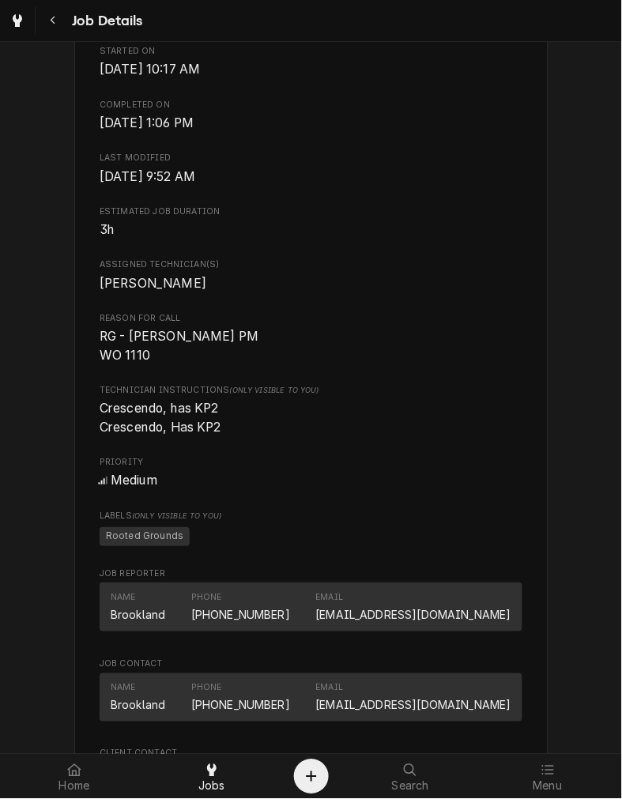
click at [482, 490] on div "Medium" at bounding box center [311, 480] width 423 height 19
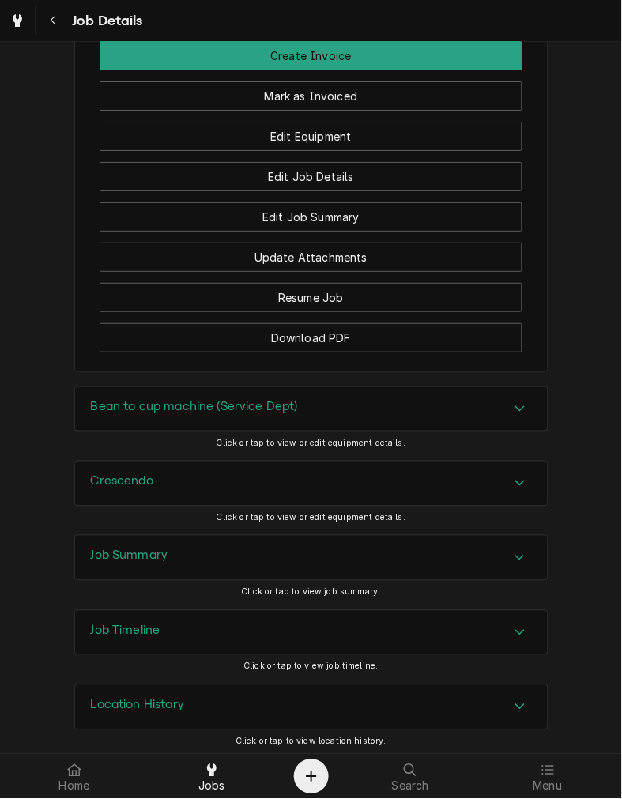
click at [408, 432] on div "Bean to cup machine (Service Dept)" at bounding box center [311, 409] width 473 height 44
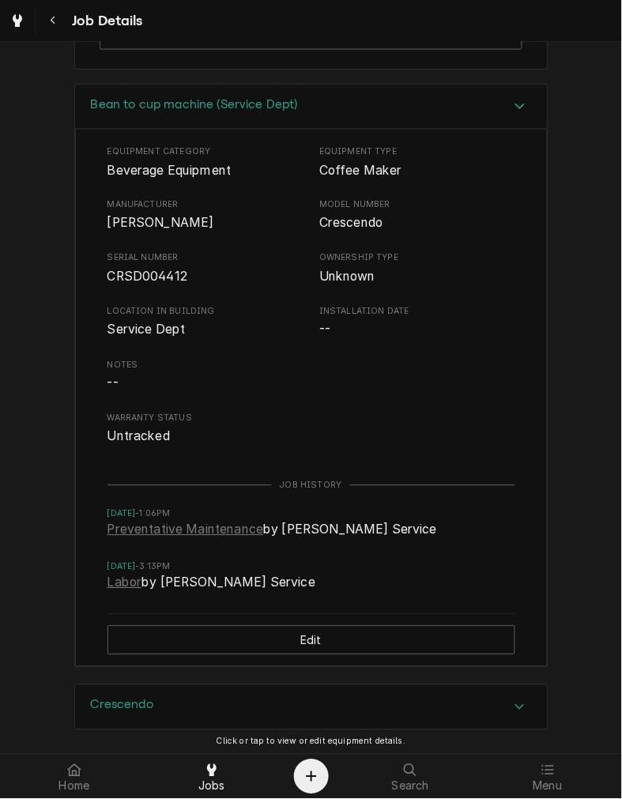
scroll to position [1858, 0]
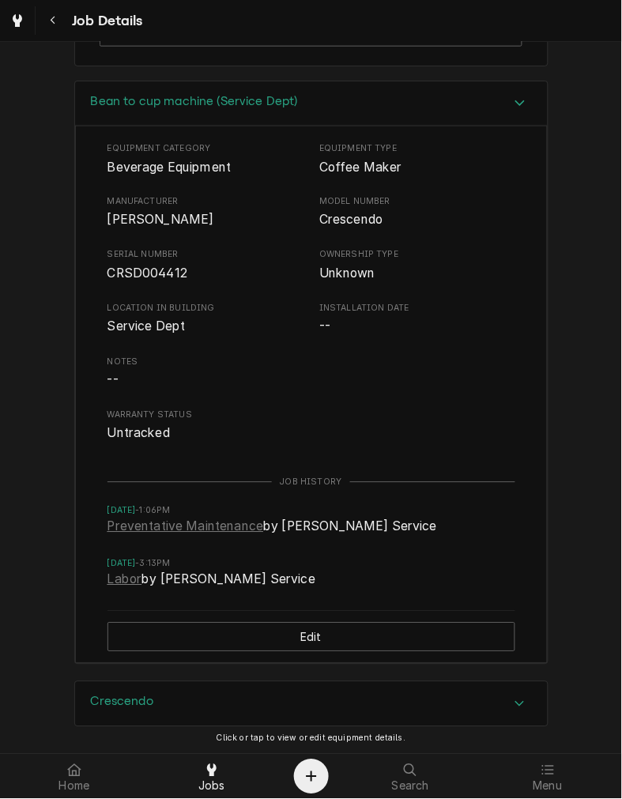
click at [402, 127] on div "Bean to cup machine (Service Dept)" at bounding box center [311, 103] width 473 height 45
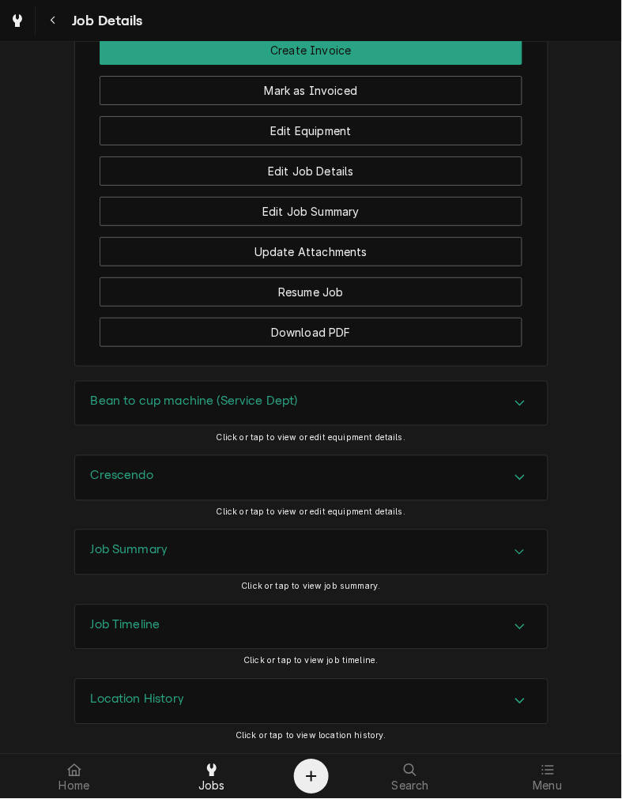
click at [336, 471] on div "Crescendo" at bounding box center [311, 478] width 473 height 44
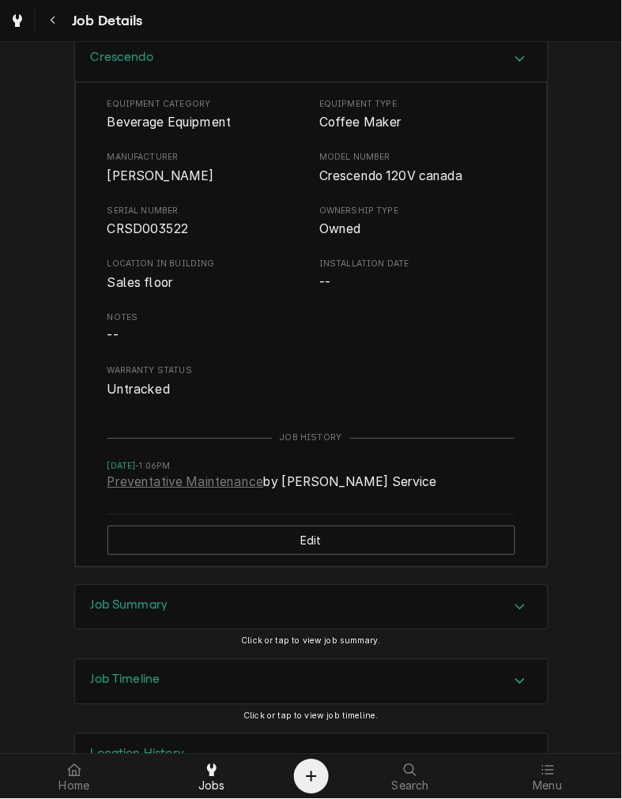
scroll to position [2025, 0]
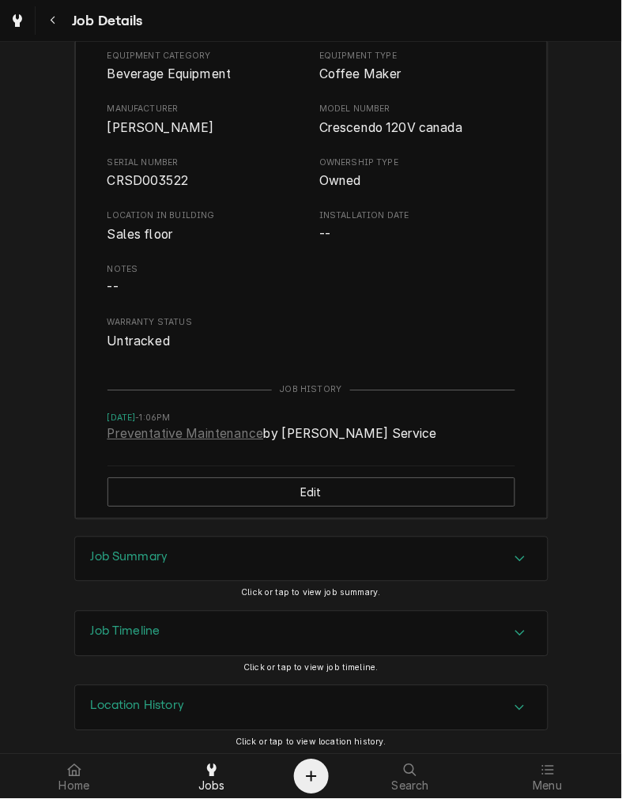
click at [153, 191] on span "CRSD003522" at bounding box center [206, 181] width 196 height 19
click at [282, 34] on div "Crescendo" at bounding box center [311, 11] width 473 height 45
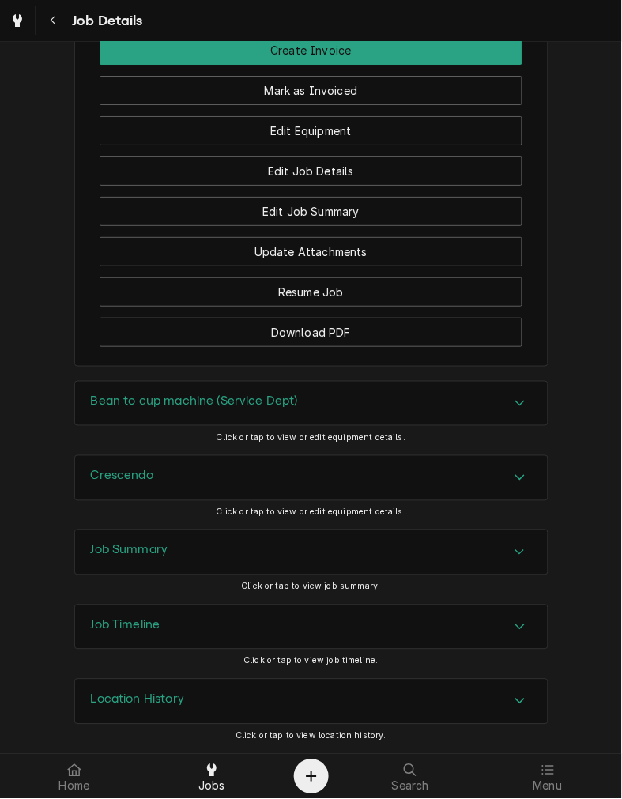
click at [166, 562] on div "Job Summary" at bounding box center [311, 553] width 473 height 44
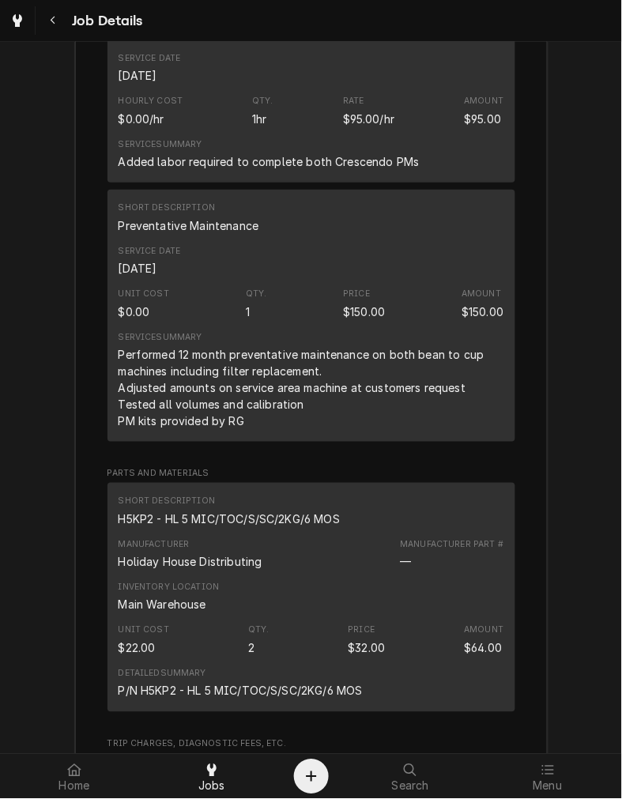
scroll to position [2383, 0]
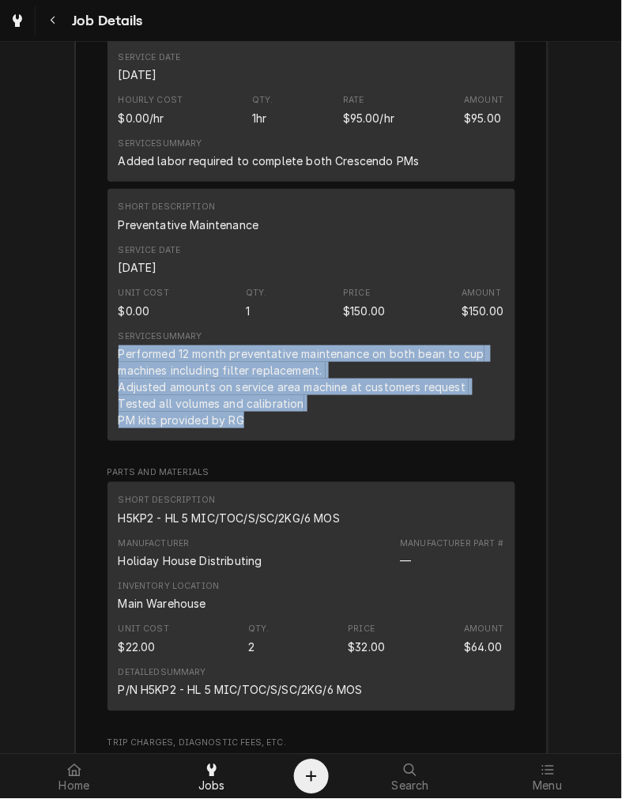
drag, startPoint x: 240, startPoint y: 439, endPoint x: 112, endPoint y: 380, distance: 141.9
click at [119, 380] on div "Performed 12 month preventative maintenance on both bean to cup machines includ…" at bounding box center [312, 387] width 386 height 83
copy div "Performed 12 month preventative maintenance on both bean to cup machines includ…"
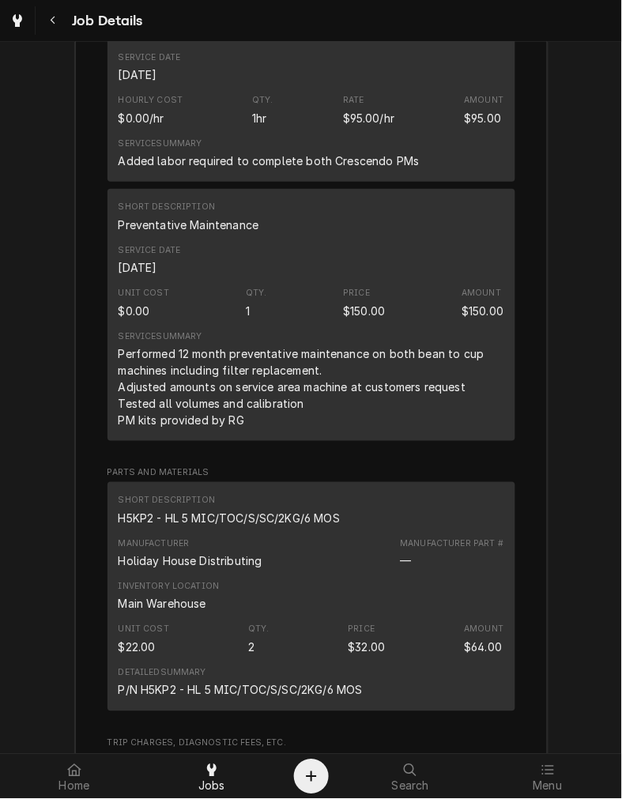
click at [243, 169] on div "Added labor required to complete both Crescendo PMs" at bounding box center [269, 161] width 301 height 17
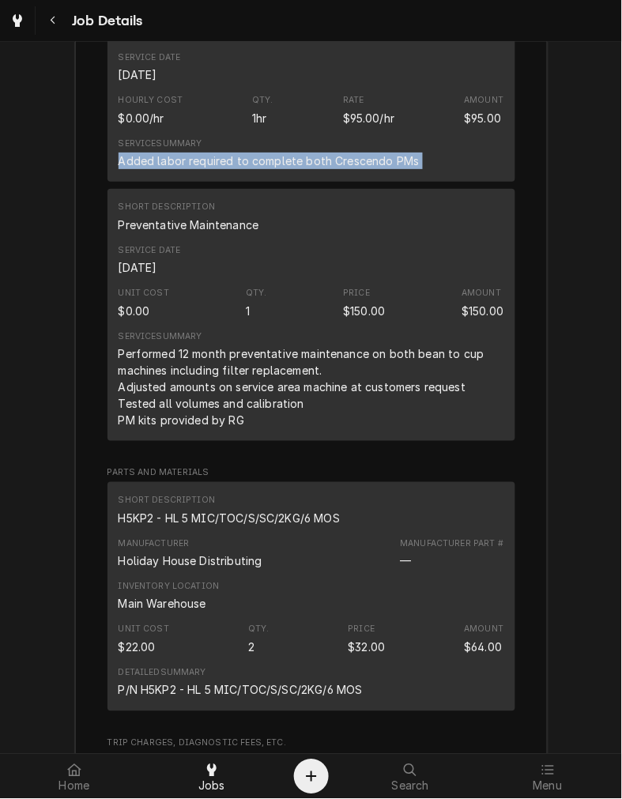
click at [243, 169] on div "Added labor required to complete both Crescendo PMs" at bounding box center [269, 161] width 301 height 17
copy div "Added labor required to complete both Crescendo PMs"
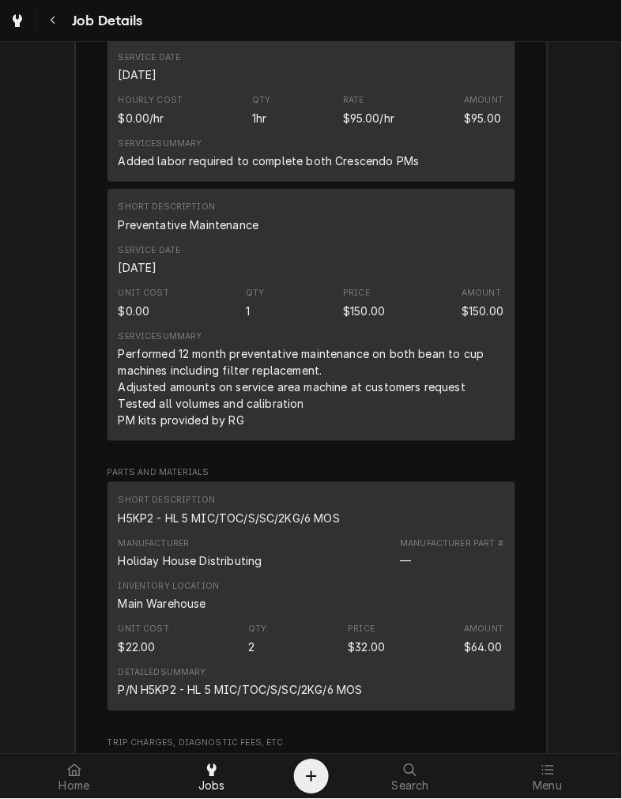
click at [244, 527] on div "H5KP2 - HL 5 MIC/TOC/S/SC/2KG/6 MOS" at bounding box center [230, 519] width 222 height 17
drag, startPoint x: 244, startPoint y: 542, endPoint x: 168, endPoint y: 532, distance: 76.5
click at [168, 527] on div "H5KP2 - HL 5 MIC/TOC/S/SC/2KG/6 MOS" at bounding box center [230, 519] width 222 height 17
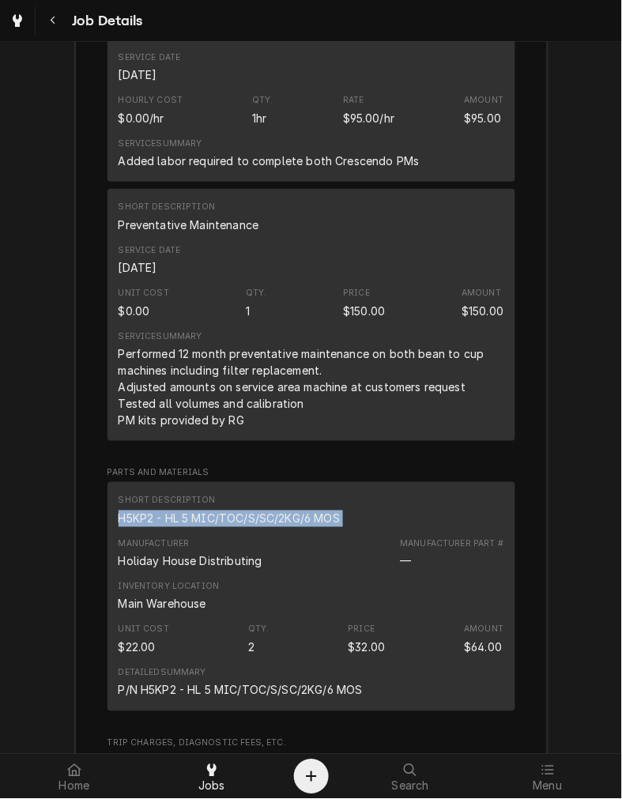
click at [452, 606] on div "Inventory Location Main Warehouse" at bounding box center [312, 597] width 386 height 43
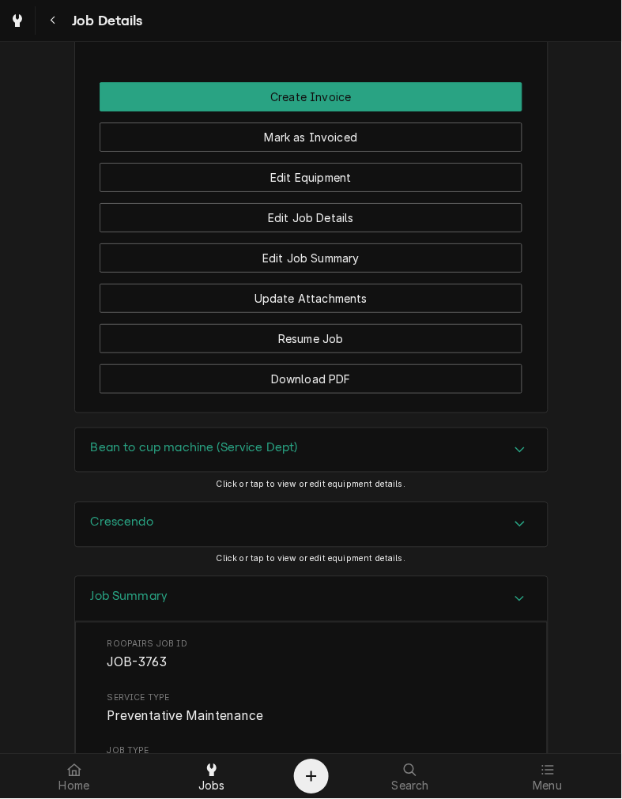
scroll to position [1482, 0]
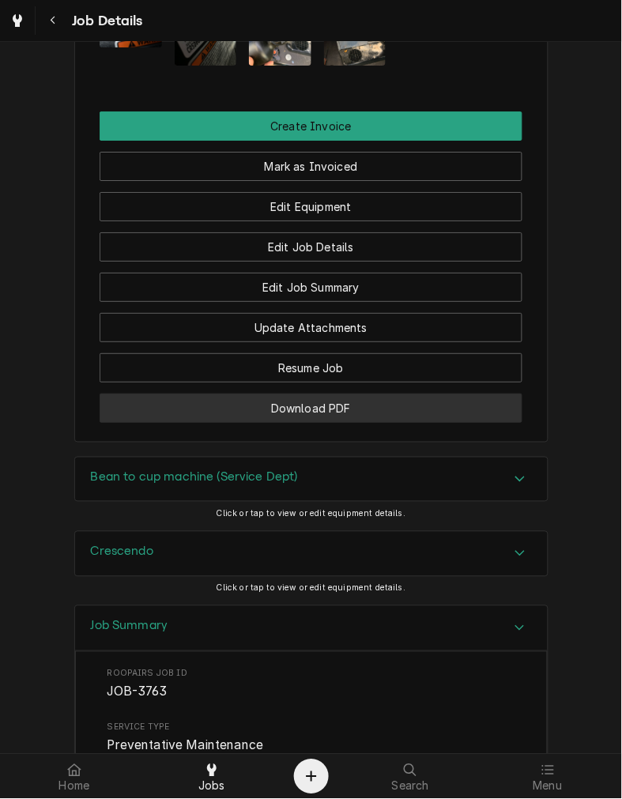
click at [287, 419] on button "Download PDF" at bounding box center [311, 408] width 423 height 29
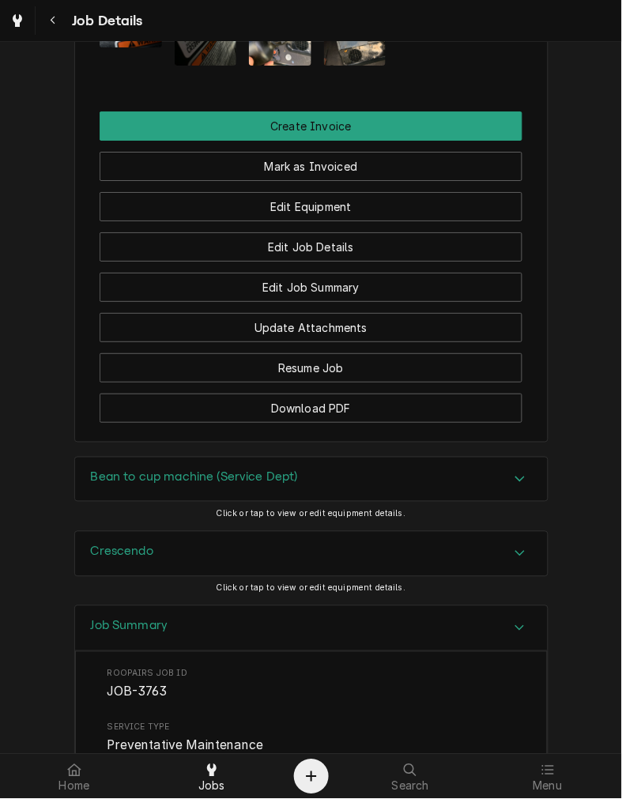
click at [451, 181] on button "Mark as Invoiced" at bounding box center [311, 166] width 423 height 29
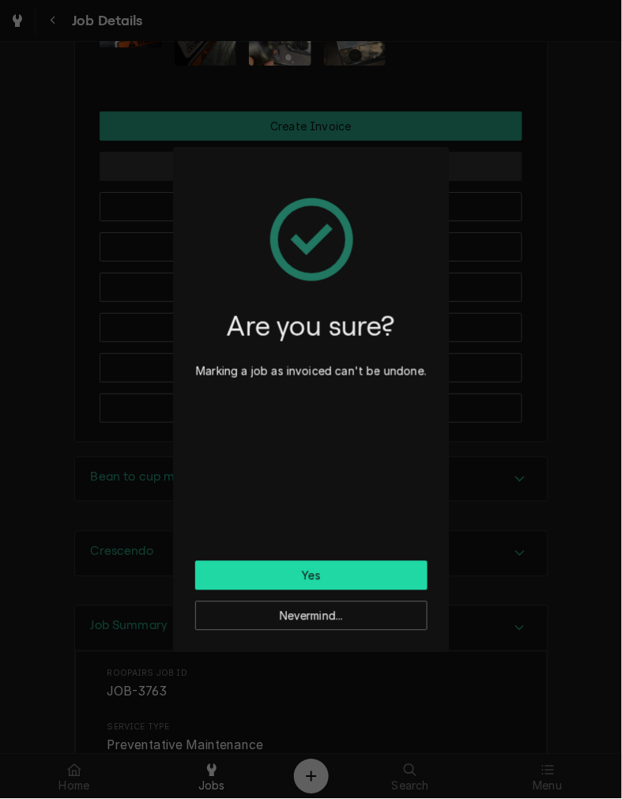
click at [365, 563] on button "Yes" at bounding box center [311, 575] width 232 height 29
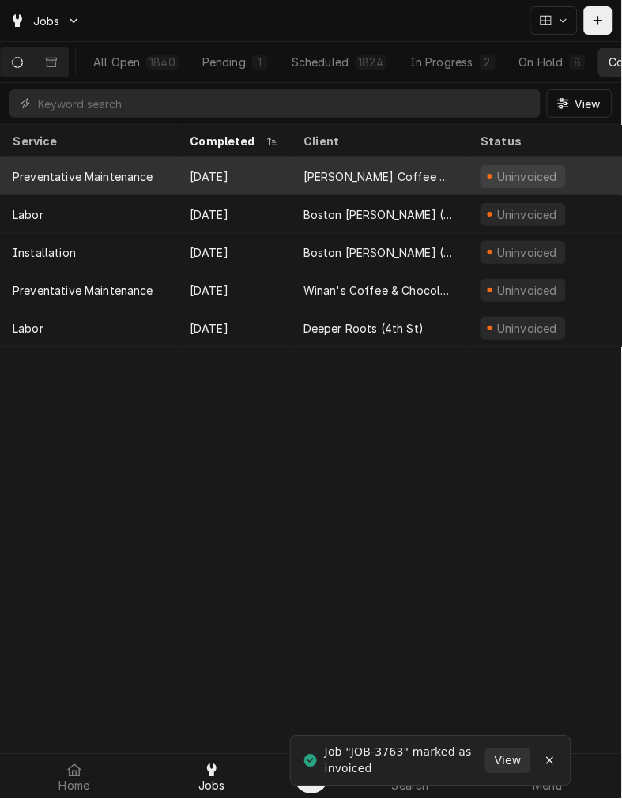
click at [326, 169] on div "[PERSON_NAME] Coffee Shop" at bounding box center [380, 176] width 152 height 17
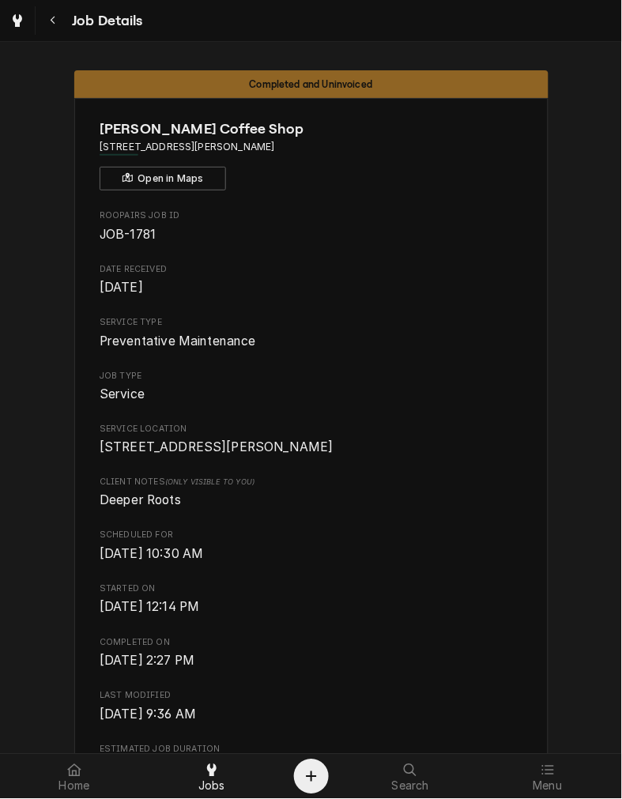
click at [377, 596] on span "Started On" at bounding box center [311, 590] width 423 height 13
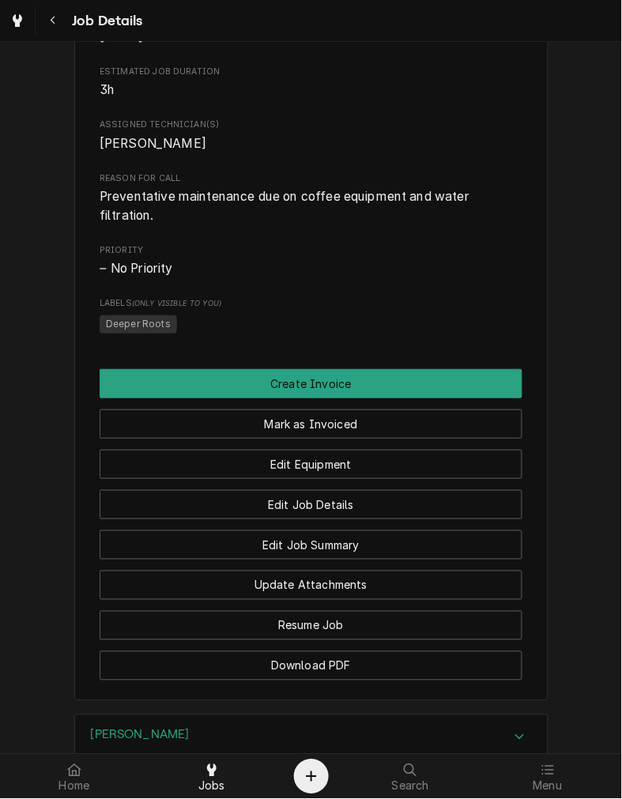
scroll to position [675, 0]
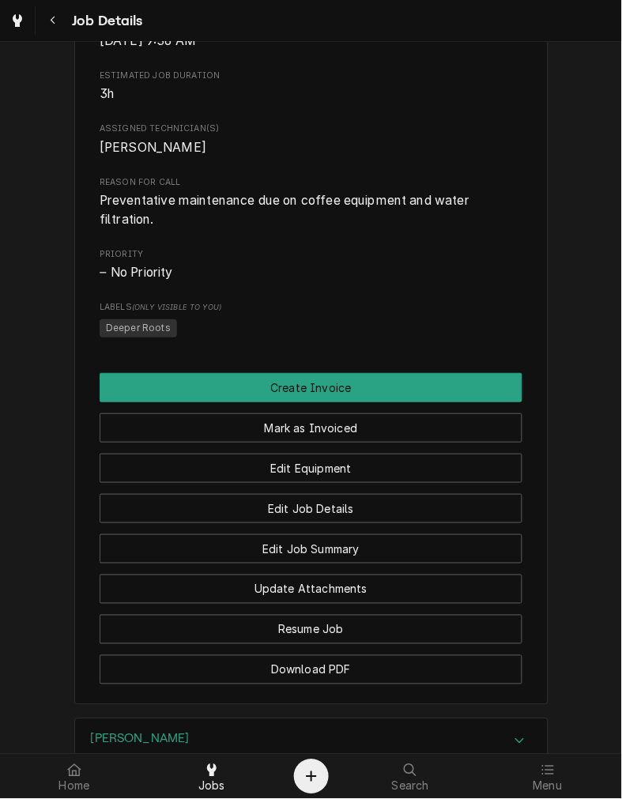
click at [406, 341] on span "Deeper Roots" at bounding box center [311, 329] width 423 height 24
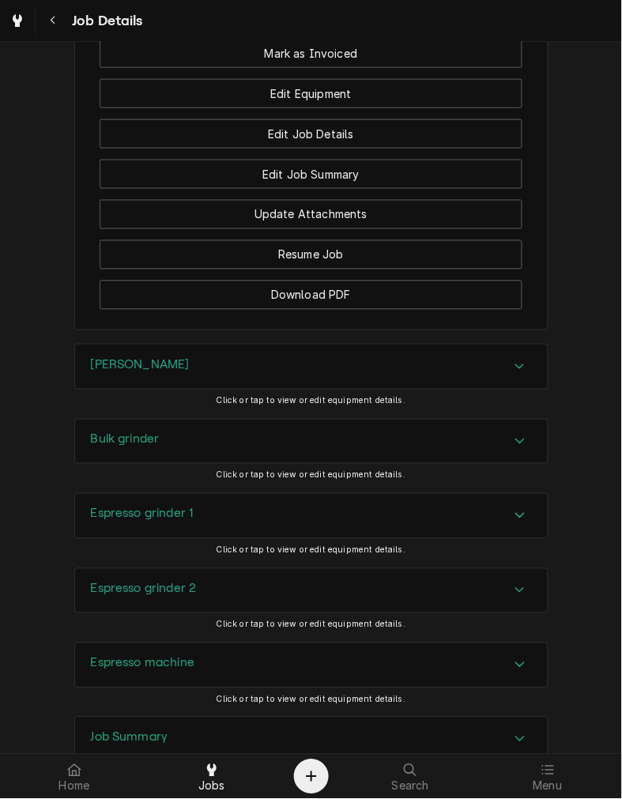
scroll to position [1257, 0]
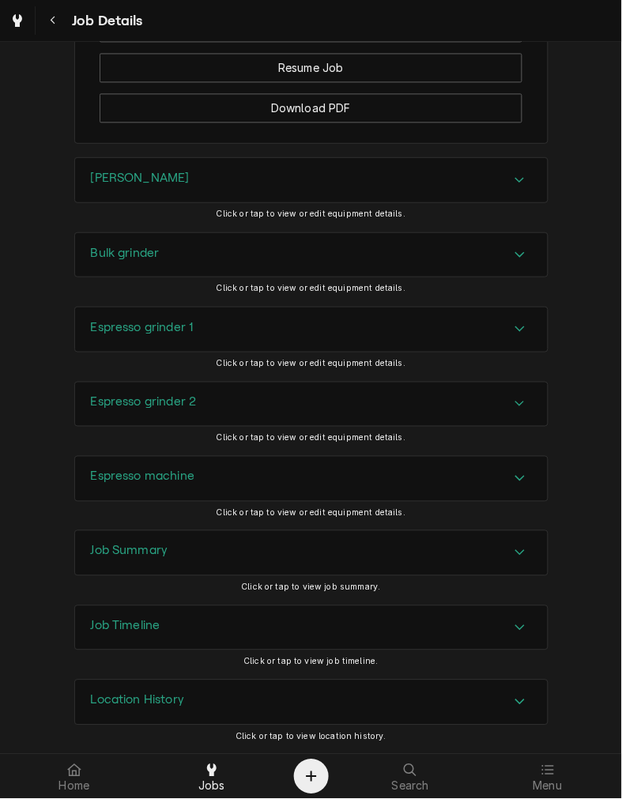
click at [210, 182] on div "[PERSON_NAME]" at bounding box center [311, 180] width 473 height 44
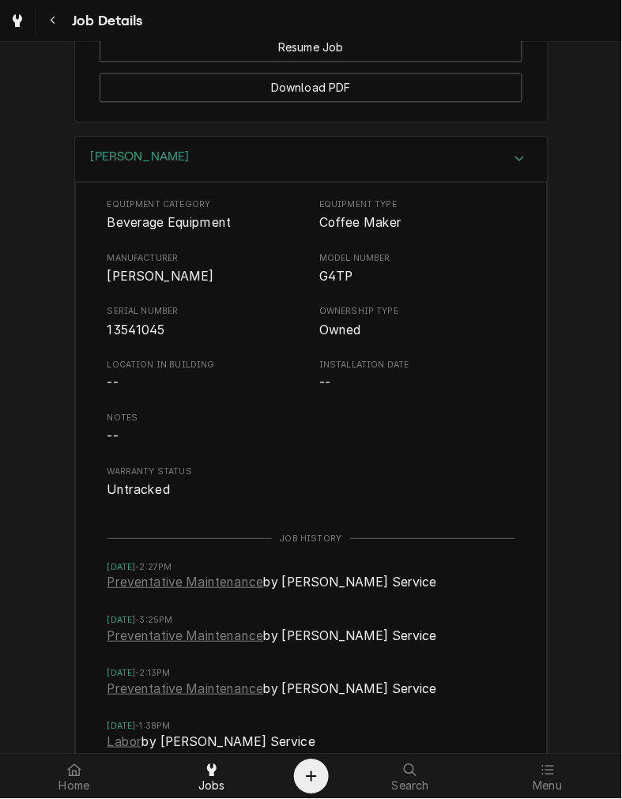
click at [133, 338] on span "13541045" at bounding box center [137, 330] width 58 height 15
drag, startPoint x: 133, startPoint y: 353, endPoint x: 36, endPoint y: 332, distance: 99.6
click at [36, 332] on div "[PERSON_NAME] Equipment Category Beverage Equipment Equipment Type Coffee Maker…" at bounding box center [311, 490] width 622 height 708
click at [127, 284] on span "[PERSON_NAME]" at bounding box center [161, 276] width 107 height 15
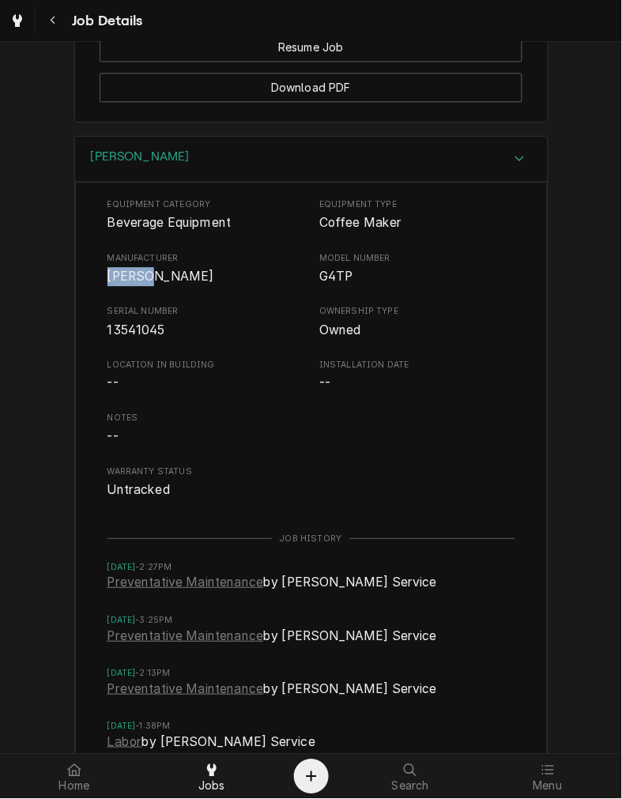
click at [127, 284] on span "[PERSON_NAME]" at bounding box center [161, 276] width 107 height 15
click at [386, 182] on div "[PERSON_NAME]" at bounding box center [311, 159] width 473 height 45
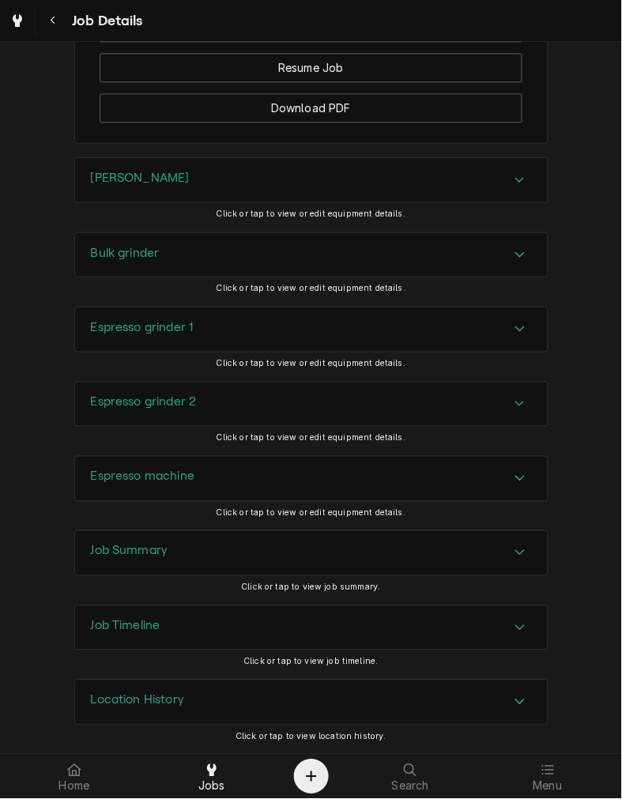
click at [304, 246] on div "Bulk grinder" at bounding box center [311, 255] width 473 height 44
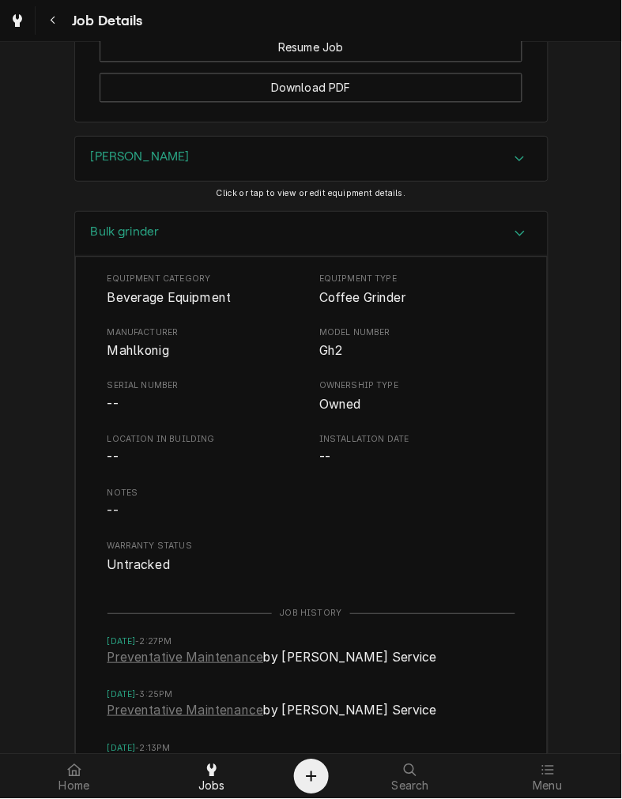
click at [318, 257] on div "Bulk grinder" at bounding box center [311, 234] width 473 height 45
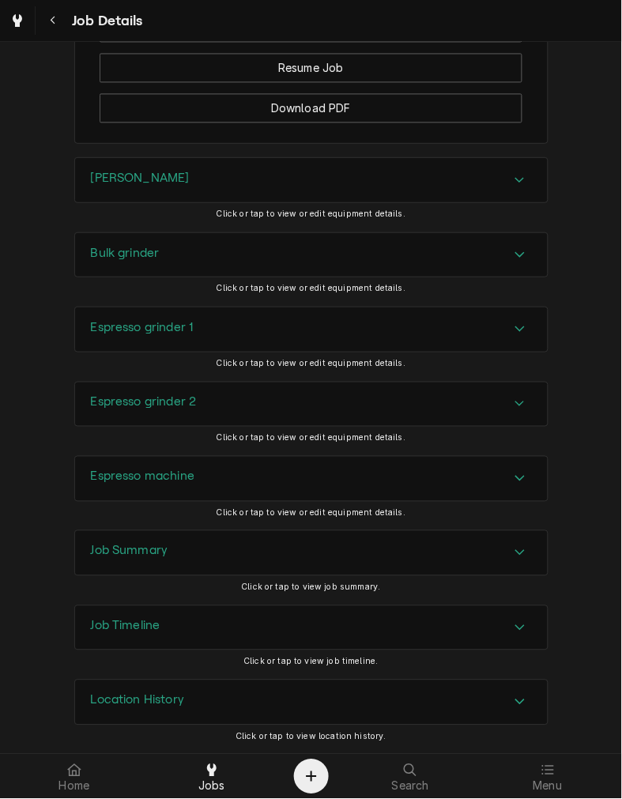
click at [278, 327] on div "Espresso grinder 1" at bounding box center [311, 330] width 473 height 44
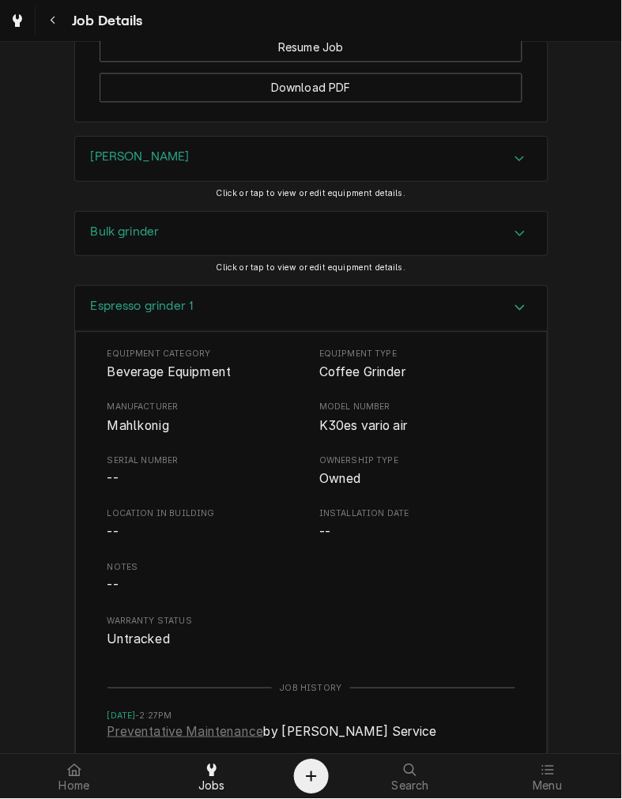
click at [122, 433] on span "Mahlkonig" at bounding box center [139, 425] width 62 height 15
drag, startPoint x: 122, startPoint y: 444, endPoint x: -391, endPoint y: 463, distance: 513.6
click at [0, 463] on html "Job Details Completed and Uninvoiced [PERSON_NAME] Coffee Shop [STREET_ADDRESS]…" at bounding box center [311, 399] width 622 height 799
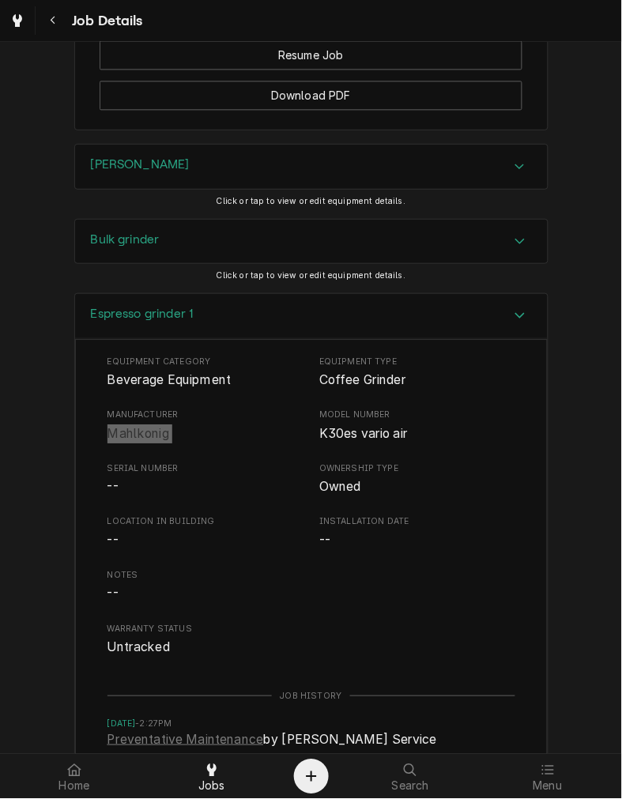
scroll to position [1248, 0]
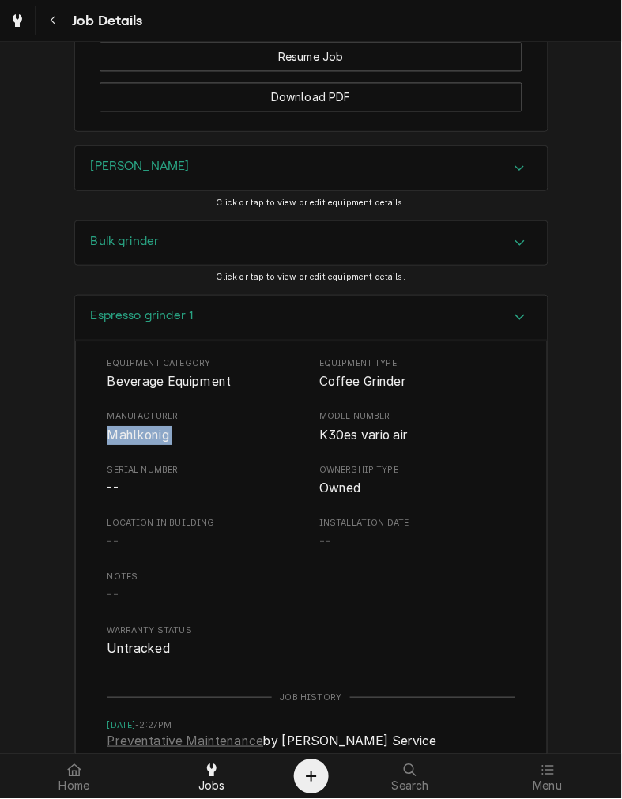
click at [127, 341] on div "Espresso grinder 1" at bounding box center [311, 318] width 473 height 45
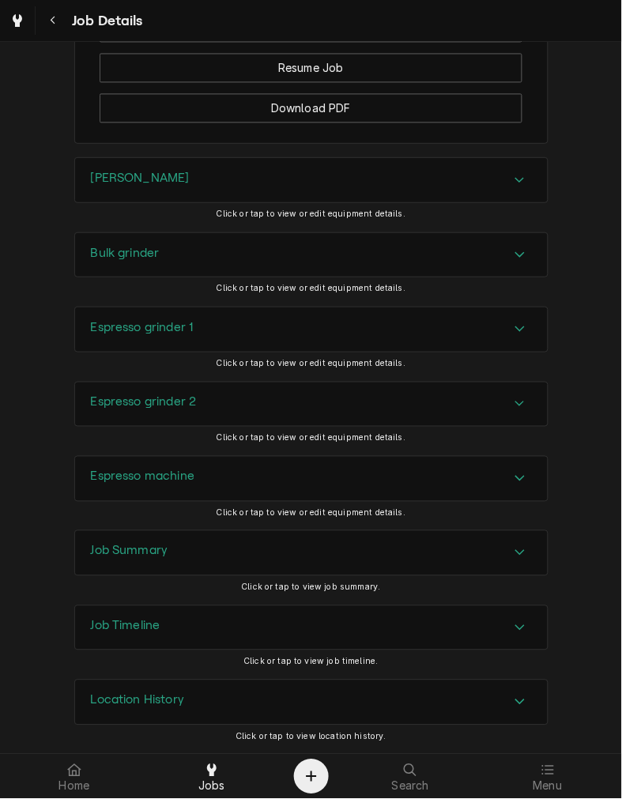
click at [127, 350] on div "Espresso grinder 1" at bounding box center [311, 330] width 473 height 44
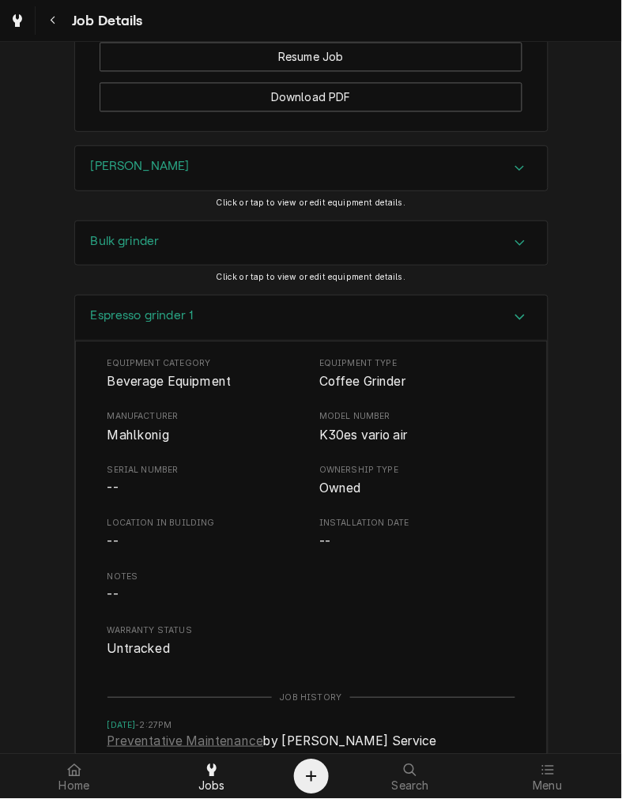
click at [127, 341] on div "Espresso grinder 1" at bounding box center [311, 318] width 473 height 45
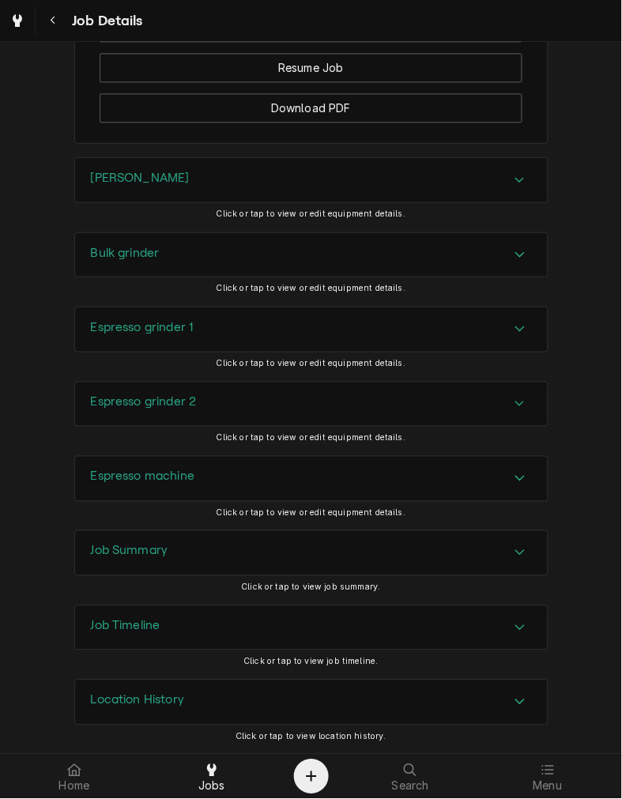
click at [117, 414] on div "Espresso grinder 2" at bounding box center [144, 404] width 106 height 19
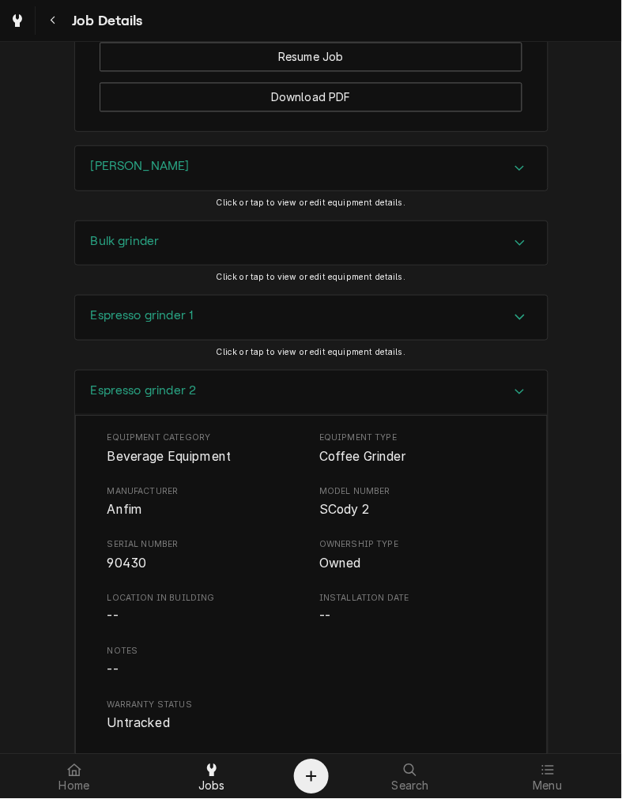
click at [108, 517] on span "Anfim" at bounding box center [126, 509] width 36 height 15
drag, startPoint x: 108, startPoint y: 530, endPoint x: 65, endPoint y: 527, distance: 42.8
click at [65, 527] on div "Espresso grinder 2 Equipment Category Beverage Equipment Equipment Type Coffee …" at bounding box center [311, 751] width 622 height 762
click at [322, 412] on div "Espresso grinder 2" at bounding box center [311, 393] width 473 height 45
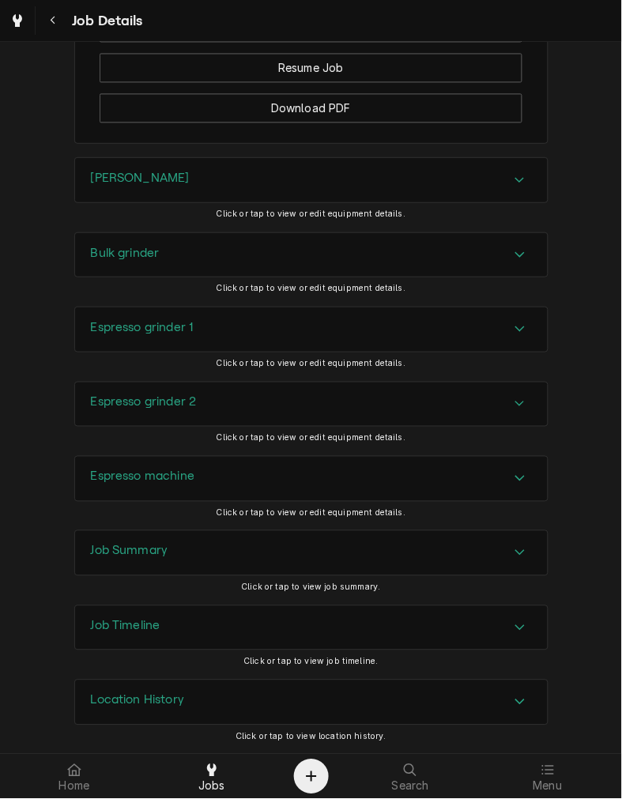
click at [309, 444] on span "Click or tap to view or edit equipment details." at bounding box center [312, 438] width 190 height 10
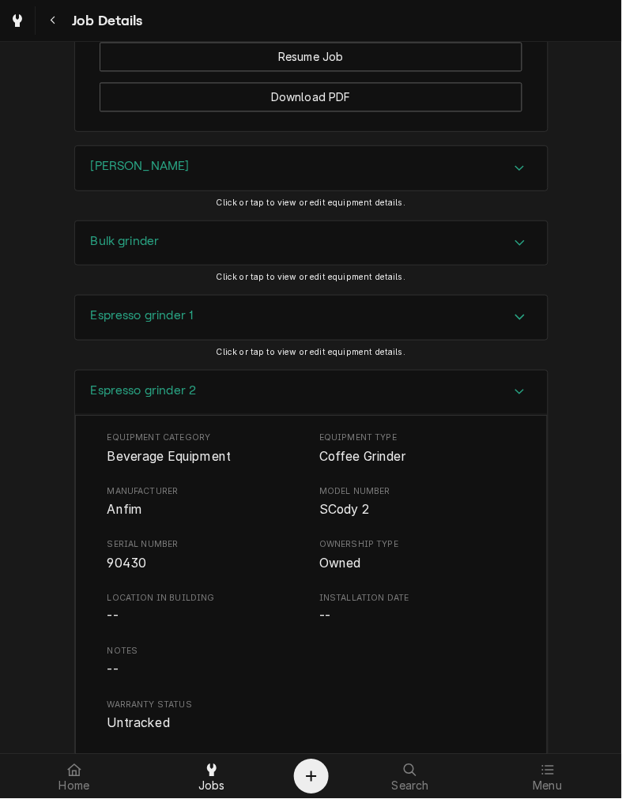
click at [333, 414] on div "Espresso grinder 2" at bounding box center [311, 393] width 473 height 45
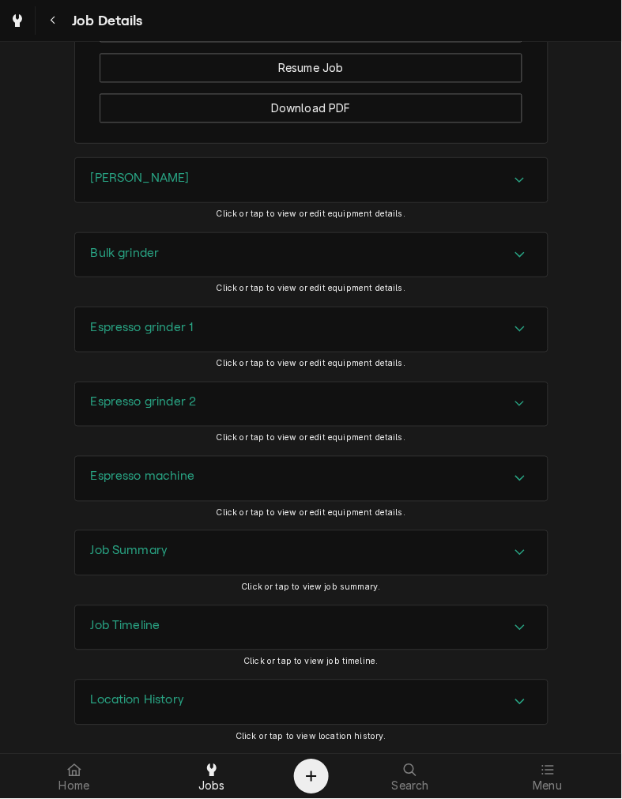
click at [288, 483] on div "Espresso machine" at bounding box center [311, 479] width 473 height 44
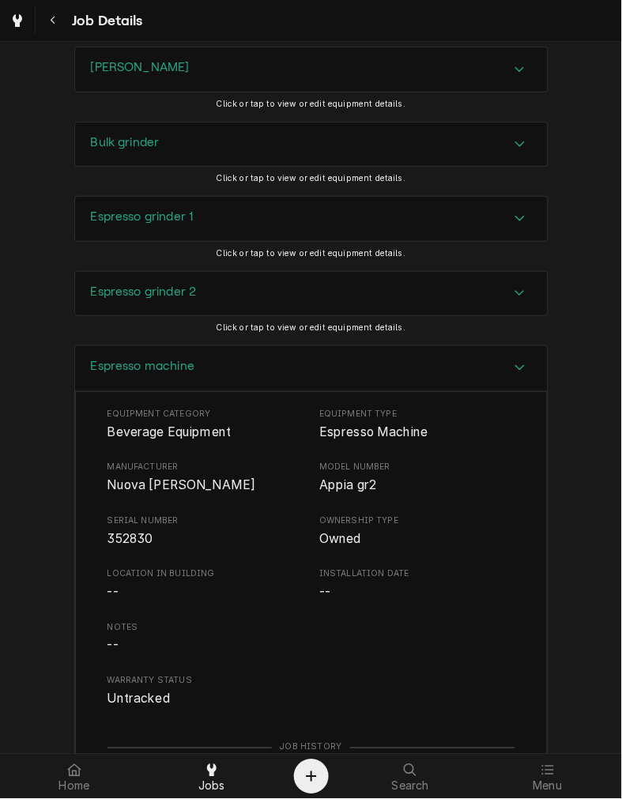
scroll to position [1385, 0]
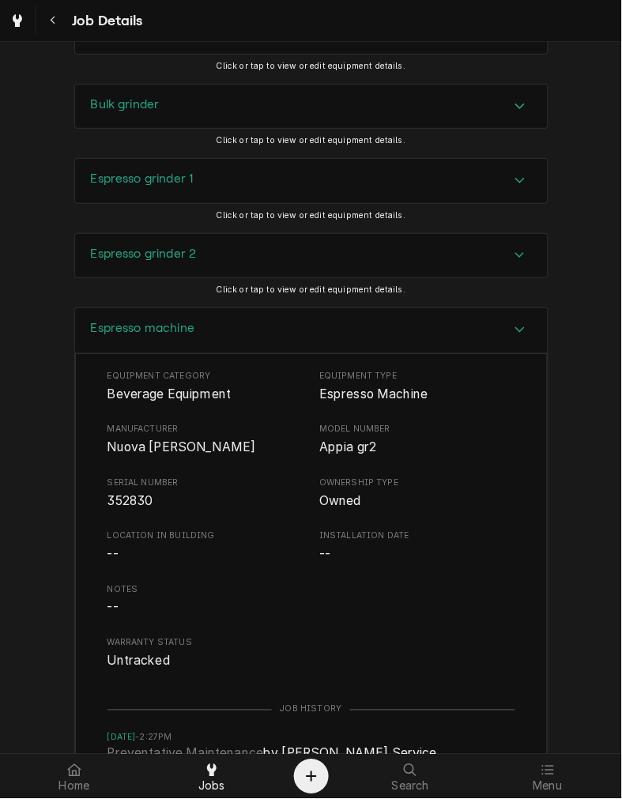
click at [331, 329] on div "Espresso machine" at bounding box center [311, 330] width 473 height 45
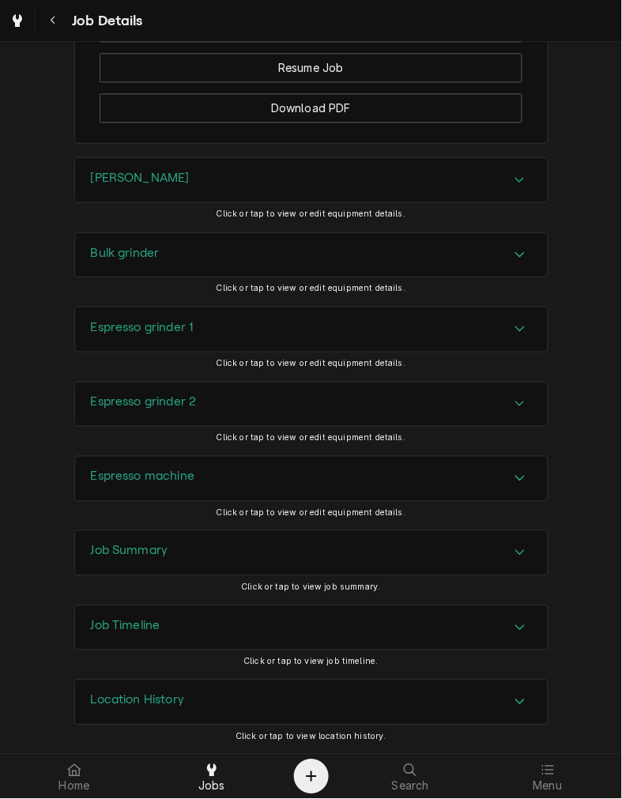
scroll to position [1257, 0]
click at [273, 566] on div "Job Summary" at bounding box center [311, 553] width 473 height 44
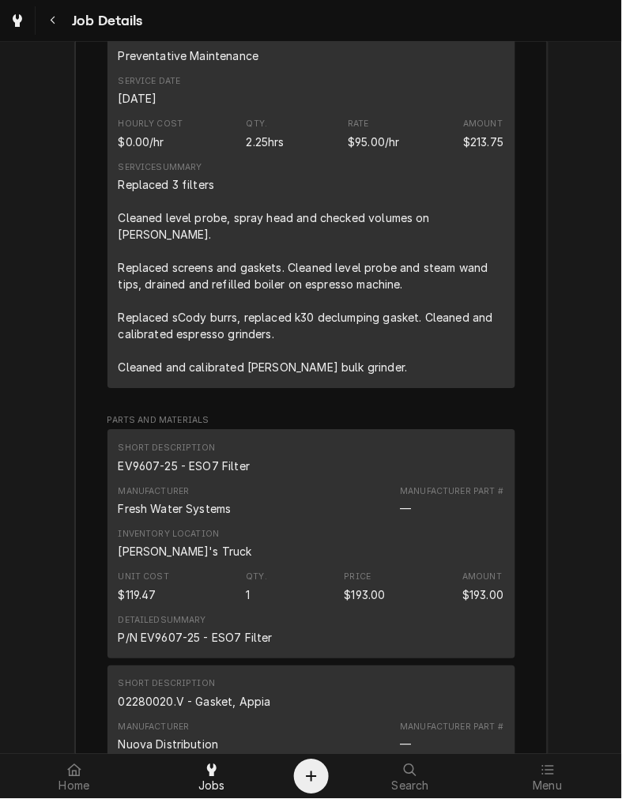
scroll to position [2042, 0]
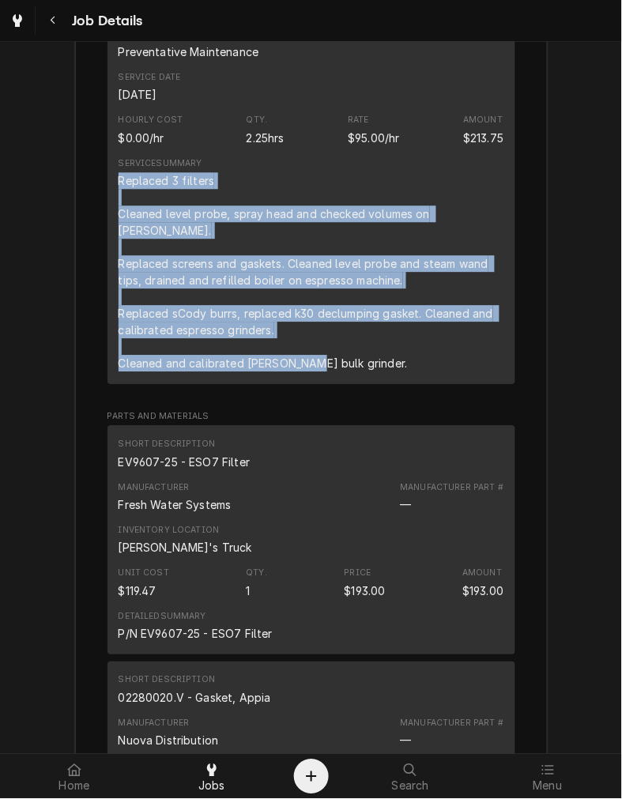
drag, startPoint x: 338, startPoint y: 361, endPoint x: 108, endPoint y: 200, distance: 280.4
click at [108, 200] on div "Short Description Preventative Maintenance Service Date Aug 27, 2025 Hourly Cos…" at bounding box center [312, 201] width 408 height 369
copy div "Replaced 3 filters Cleaned level probe, spray head and checked volumes on brewe…"
click at [417, 652] on div "Short Description EV9607-25 - ESO7 Filter Manufacturer Fresh Water Systems Manu…" at bounding box center [312, 540] width 408 height 229
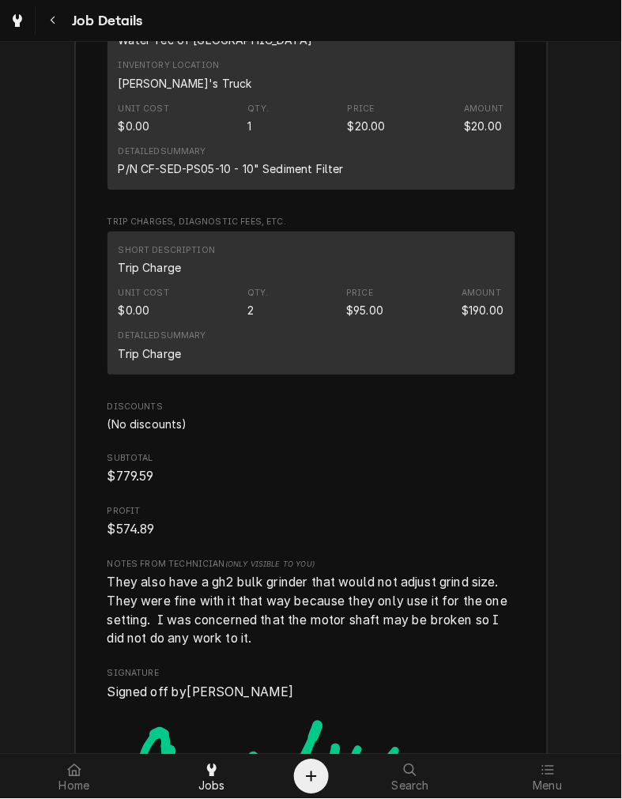
scroll to position [3927, 0]
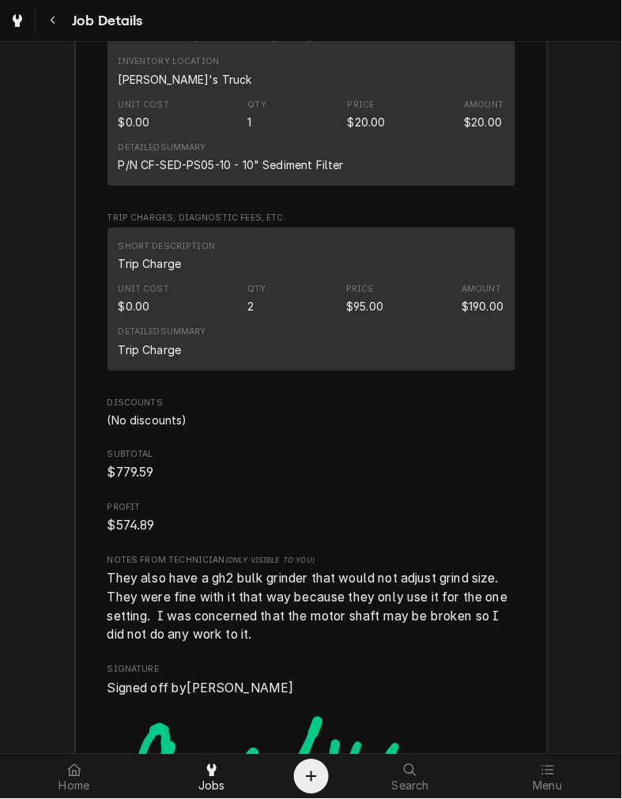
click at [391, 335] on div "Detailed Summary Trip Charge" at bounding box center [312, 341] width 386 height 43
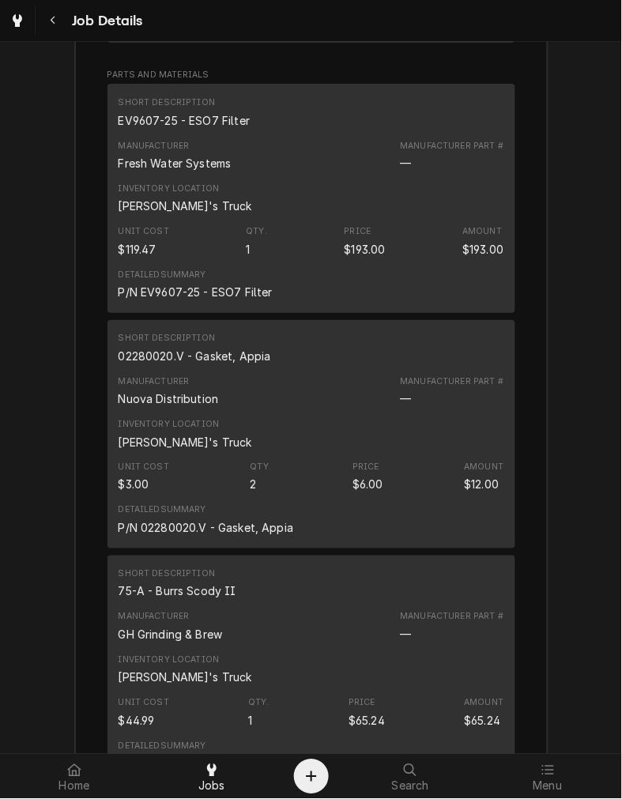
scroll to position [2385, 0]
click at [186, 121] on div "EV9607-25 - ESO7 Filter" at bounding box center [185, 120] width 132 height 17
click at [187, 356] on div "02280020.V - Gasket, Appia" at bounding box center [195, 355] width 153 height 17
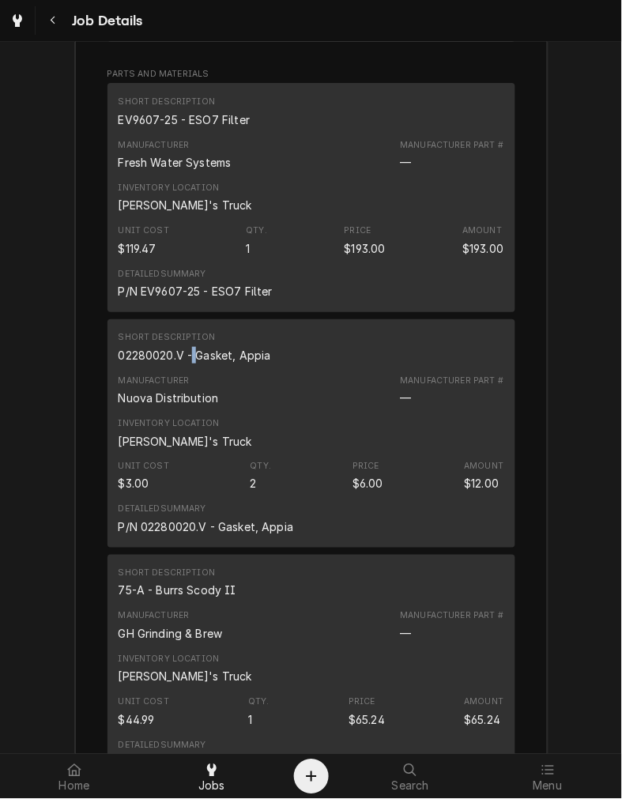
click at [187, 356] on div "02280020.V - Gasket, Appia" at bounding box center [195, 355] width 153 height 17
copy div "02280020.V - Gasket, Appia"
click at [171, 585] on div "Short Description 75-A - Burrs Scody II" at bounding box center [178, 584] width 118 height 32
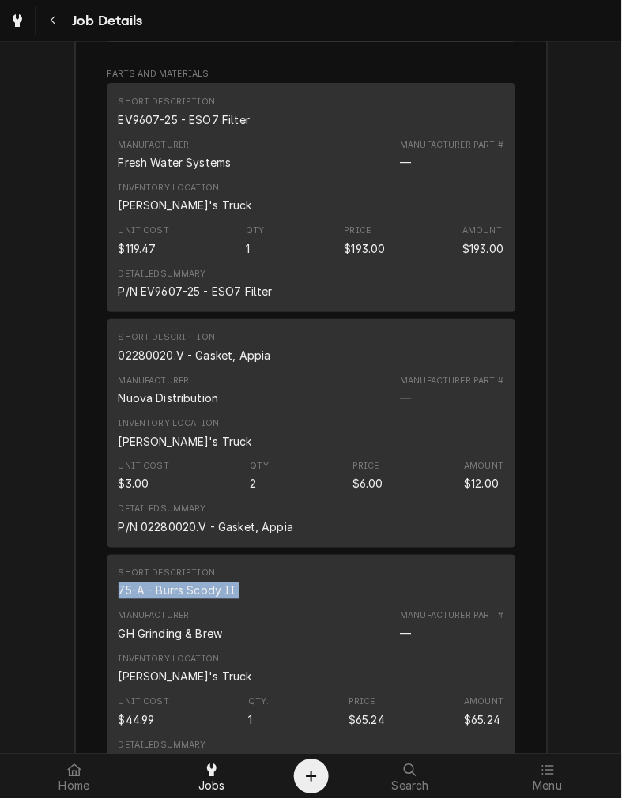
click at [171, 585] on div "Short Description 75-A - Burrs Scody II" at bounding box center [178, 584] width 118 height 32
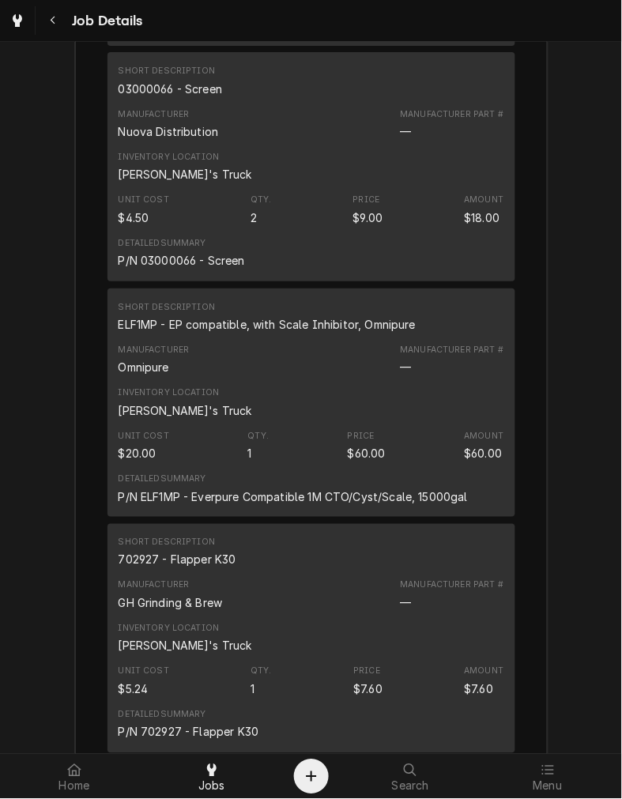
scroll to position [3125, 0]
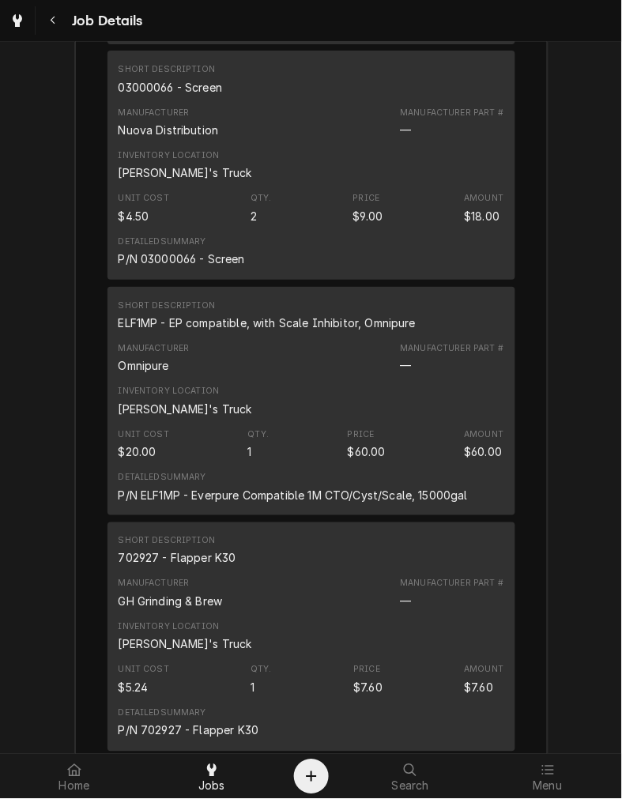
click at [191, 88] on div "03000066 - Screen" at bounding box center [171, 87] width 104 height 17
copy div "03000066 - Screen"
click at [275, 326] on div "ELF1MP - EP compatible, with Scale Inhibitor, Omnipure" at bounding box center [268, 323] width 298 height 17
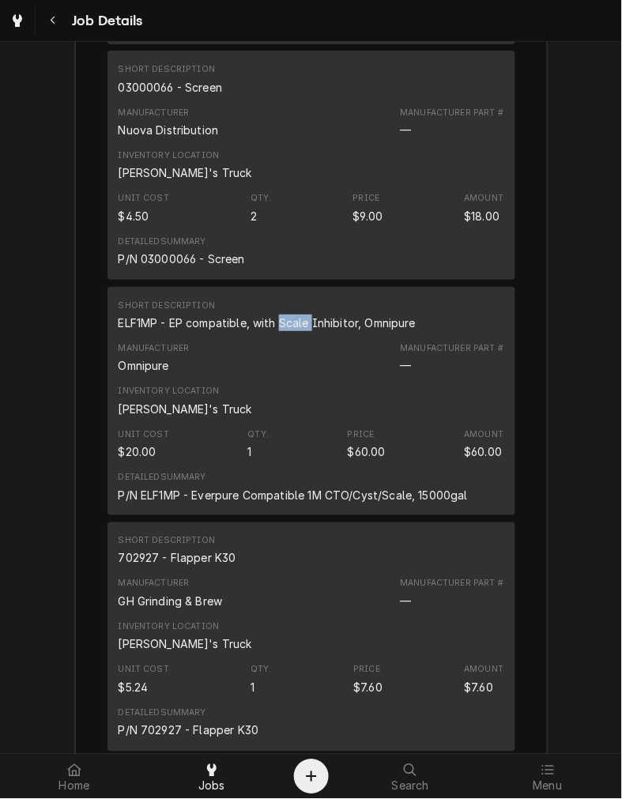
click at [275, 326] on div "ELF1MP - EP compatible, with Scale Inhibitor, Omnipure" at bounding box center [268, 323] width 298 height 17
copy div "ELF1MP - EP compatible, with Scale Inhibitor, Omnipure"
click at [150, 562] on div "702927 - Flapper K30" at bounding box center [178, 558] width 118 height 17
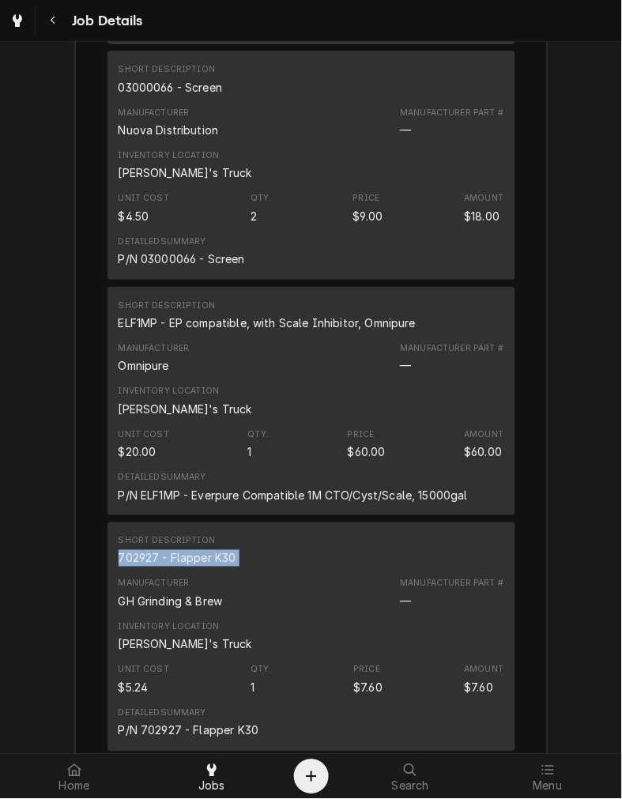
click at [150, 562] on div "702927 - Flapper K30" at bounding box center [178, 558] width 118 height 17
copy div "702927 - Flapper K30"
click at [392, 585] on div "Manufacturer GH Grinding & Brew Manufacturer Part # —" at bounding box center [312, 594] width 386 height 43
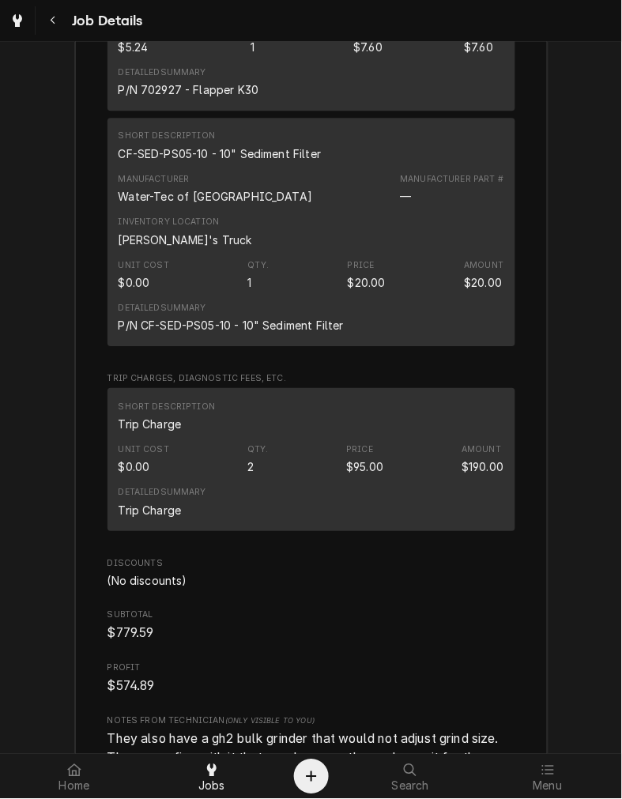
scroll to position [3767, 0]
click at [187, 156] on div "CF-SED-PS05-10 - 10" Sediment Filter" at bounding box center [220, 153] width 203 height 17
copy div "CF-SED-PS05-10 - 10" Sediment Filter"
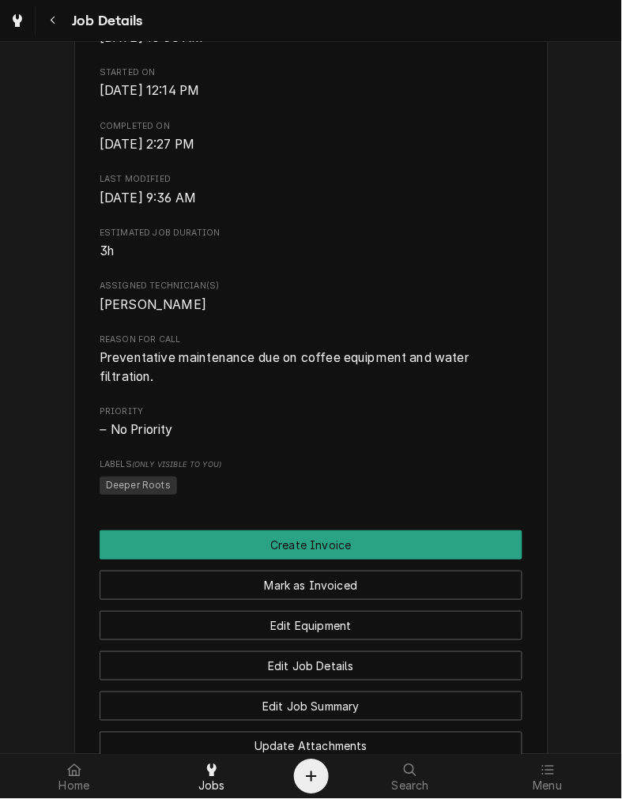
scroll to position [559, 0]
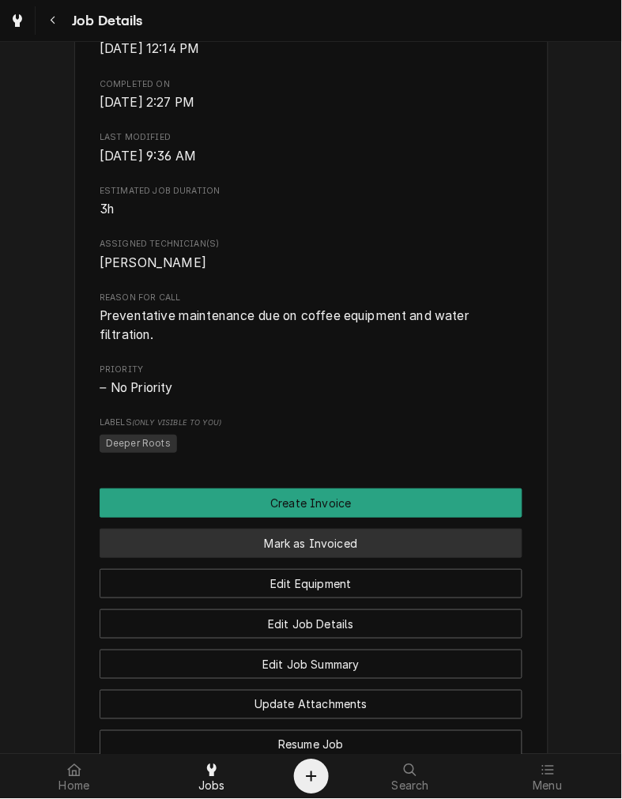
click at [377, 558] on button "Mark as Invoiced" at bounding box center [311, 543] width 423 height 29
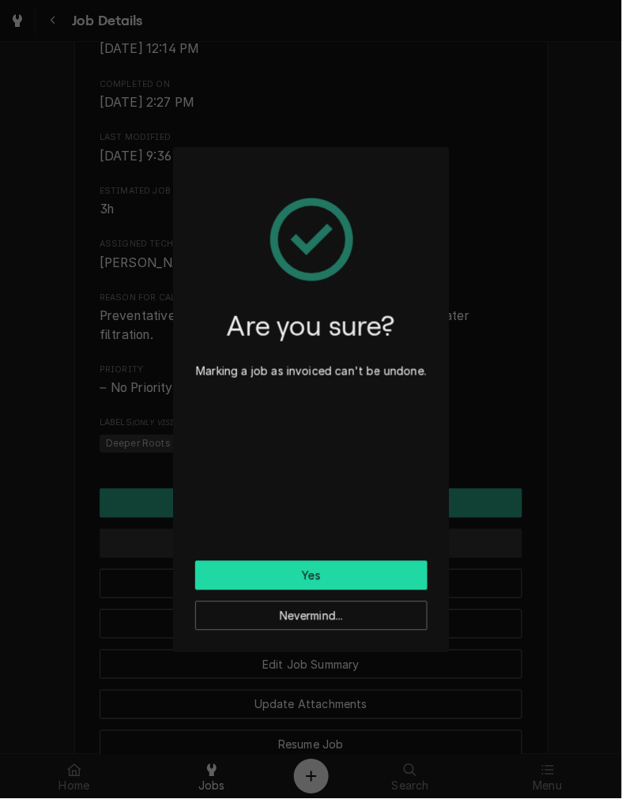
click at [370, 570] on button "Yes" at bounding box center [311, 575] width 232 height 29
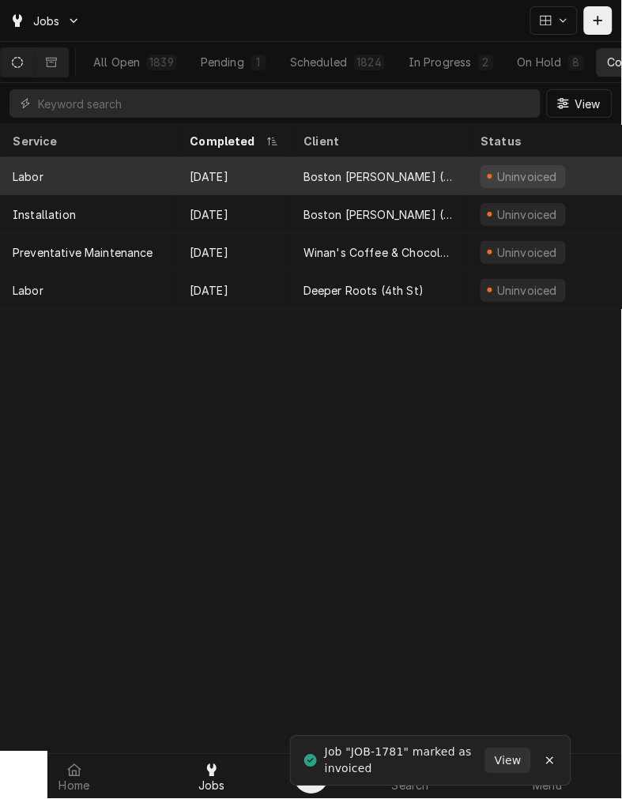
click at [263, 172] on div "Aug 27" at bounding box center [234, 176] width 114 height 38
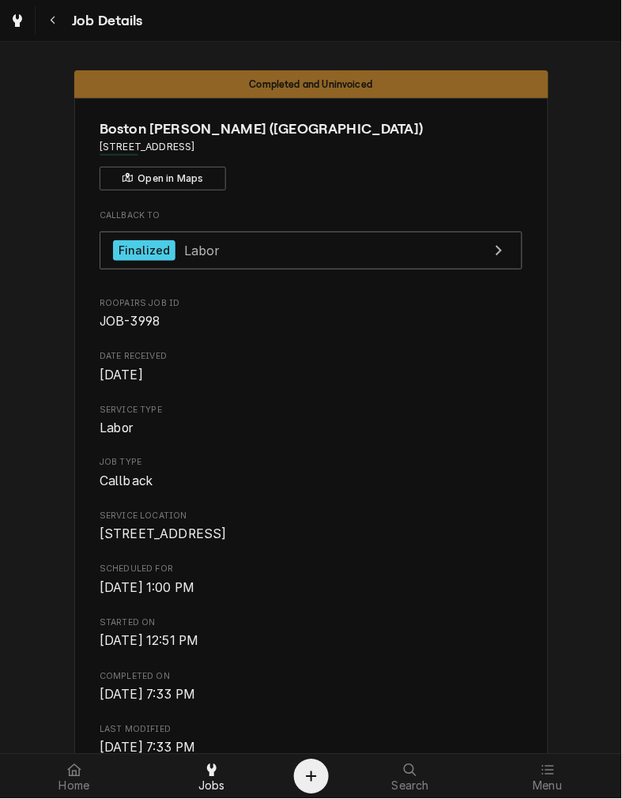
click at [448, 618] on div "Callback To Finalized Labor Roopairs Job ID JOB-3998 Date Received Aug 18, 2025…" at bounding box center [311, 708] width 423 height 996
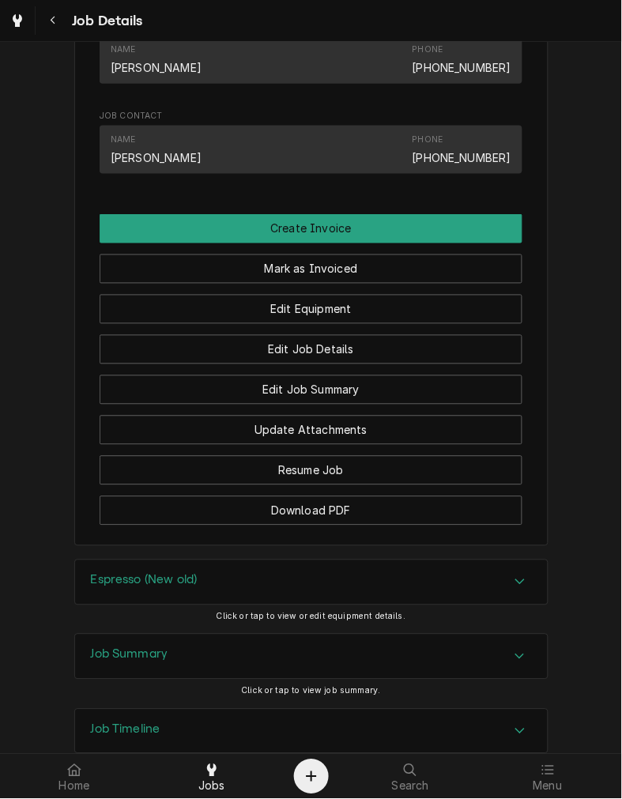
scroll to position [1149, 0]
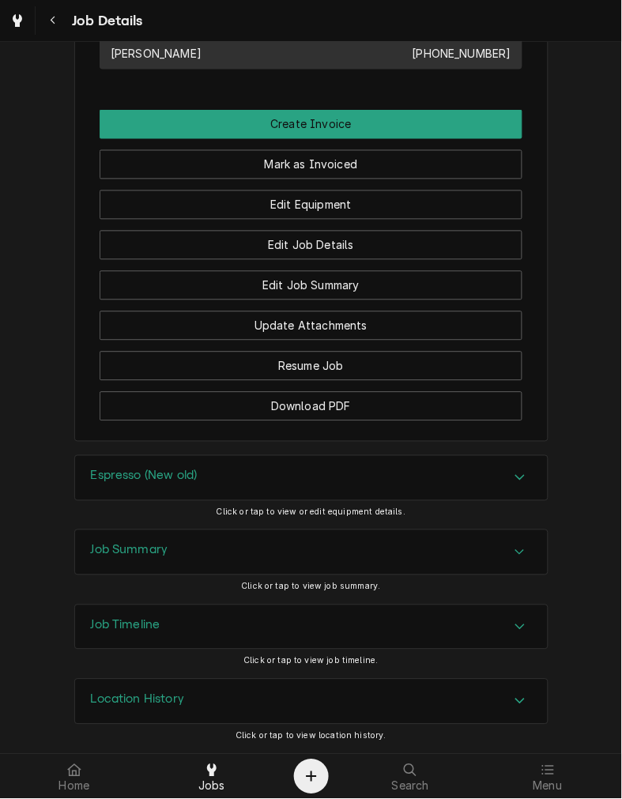
click at [425, 561] on div "Job Summary" at bounding box center [311, 553] width 473 height 44
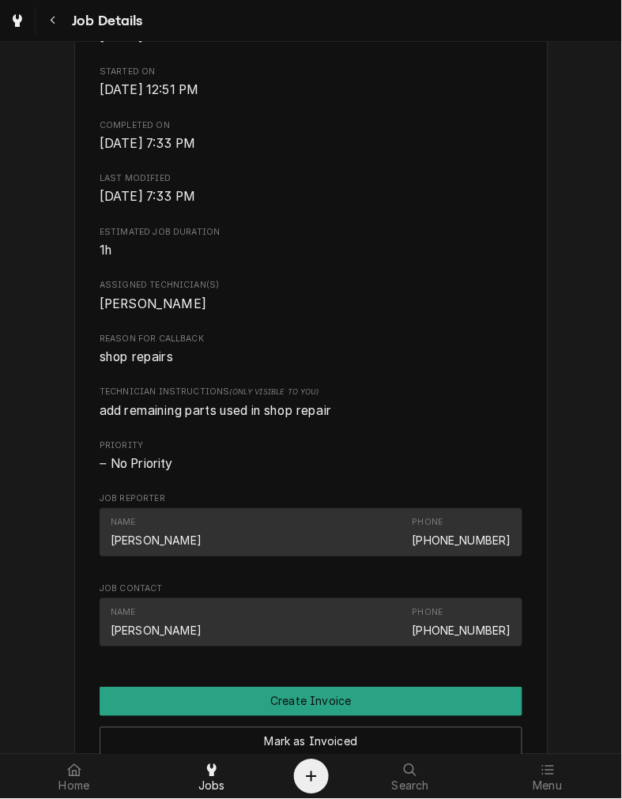
scroll to position [0, 0]
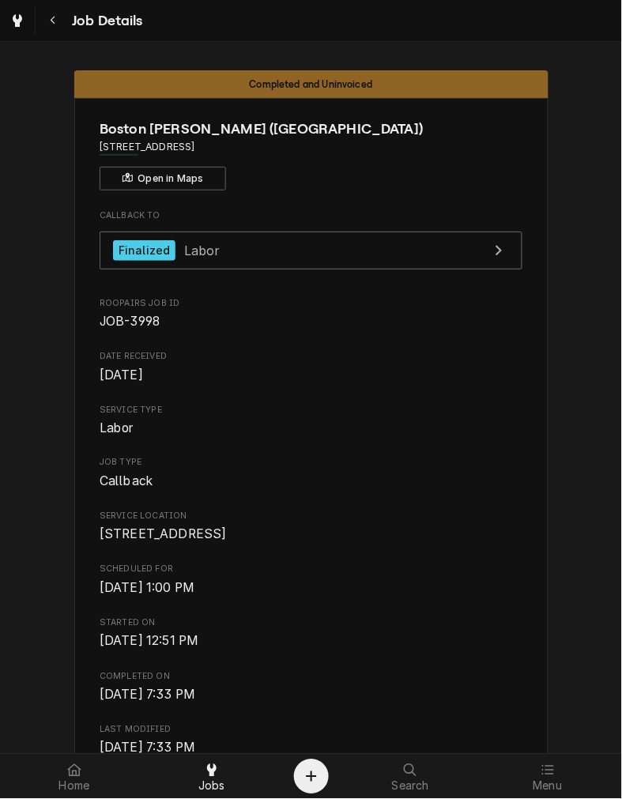
click at [427, 683] on div "Callback To Finalized Labor Roopairs Job ID JOB-3998 Date Received Aug 18, 2025…" at bounding box center [311, 708] width 423 height 996
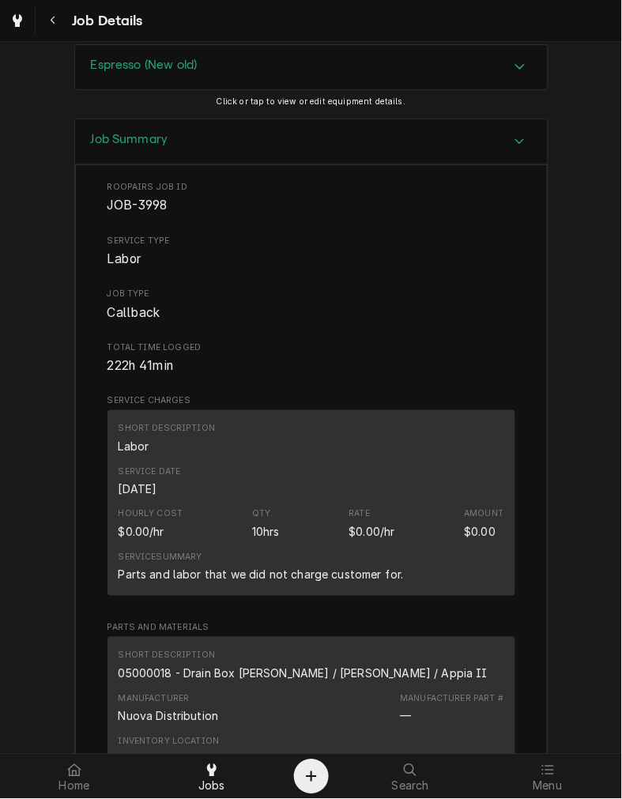
scroll to position [1520, 0]
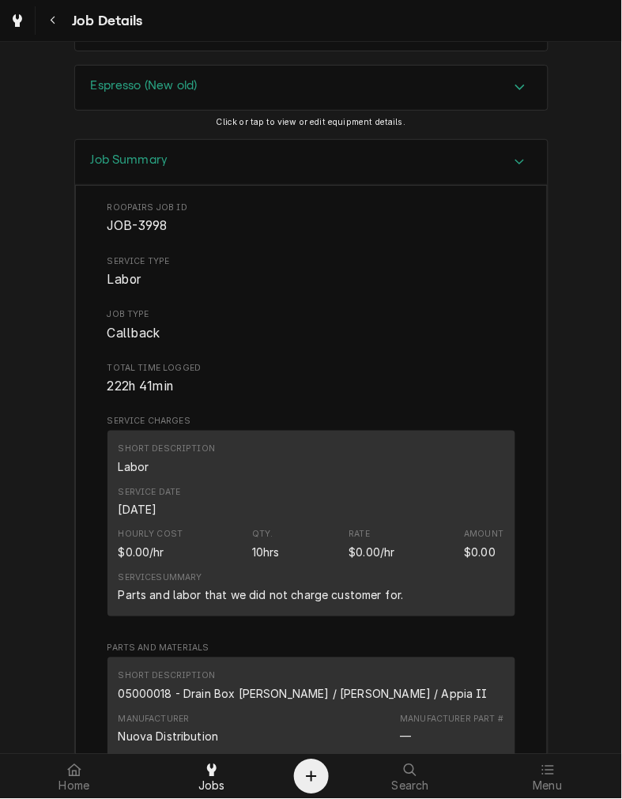
click at [354, 100] on div "Espresso (New old)" at bounding box center [311, 88] width 473 height 44
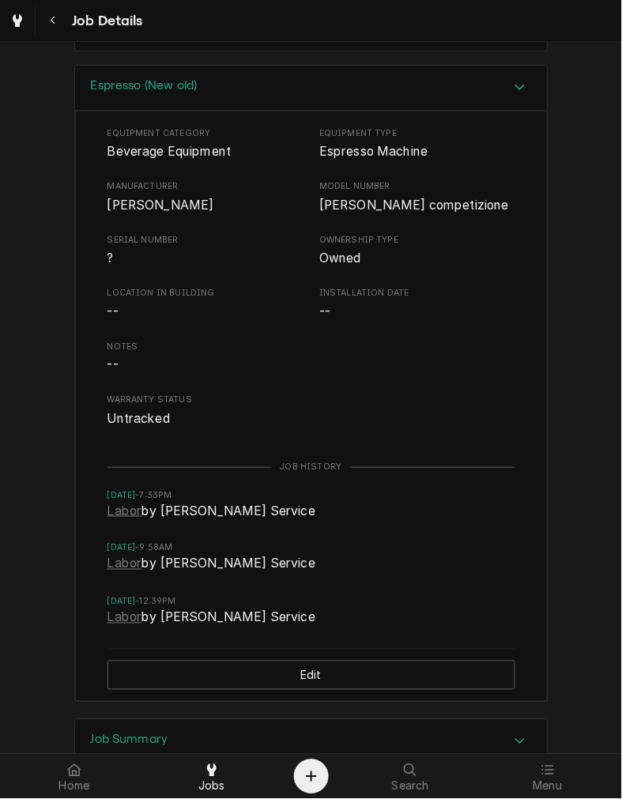
click at [400, 577] on span "Labor by Rino Beverage Service" at bounding box center [312, 566] width 408 height 22
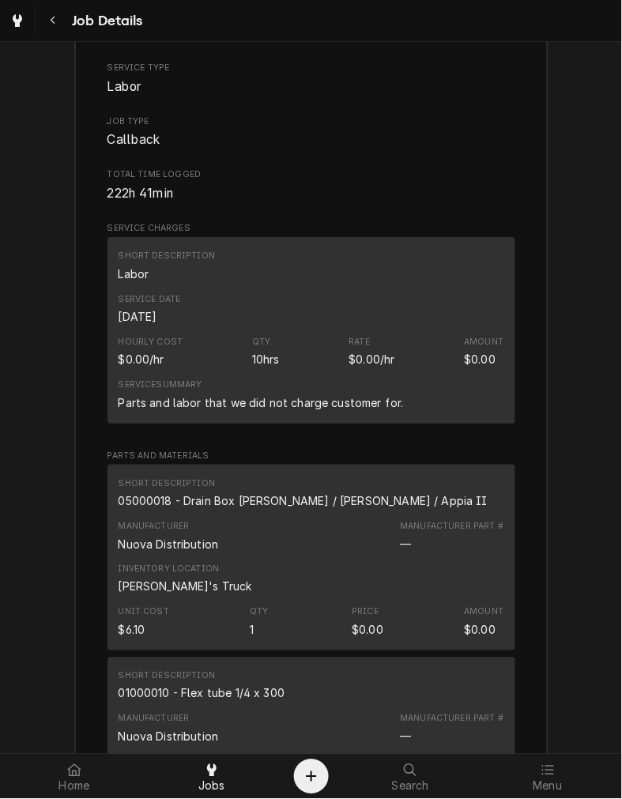
scroll to position [2294, 0]
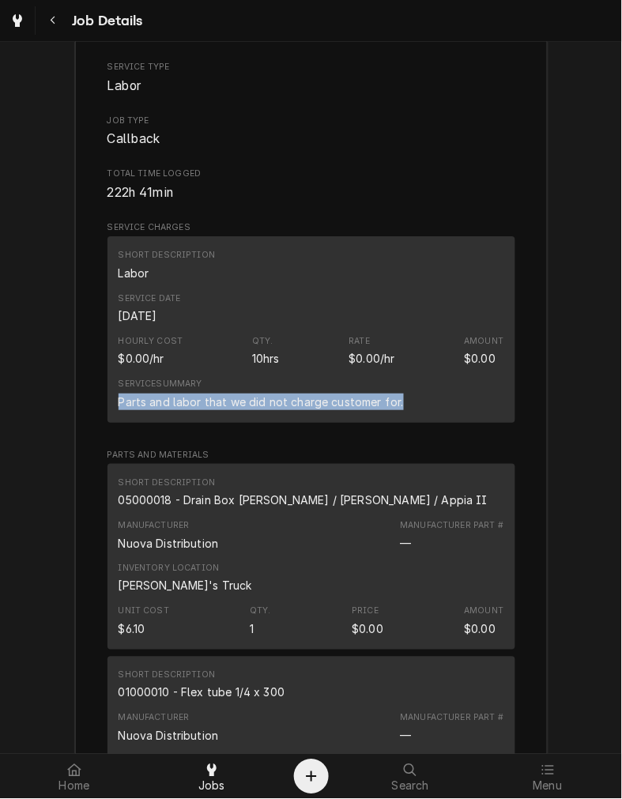
drag, startPoint x: 393, startPoint y: 417, endPoint x: 103, endPoint y: 439, distance: 291.1
click at [108, 422] on div "Short Description Labor Service Date Aug 18, 2025 Hourly Cost $0.00/hr Qty. 10h…" at bounding box center [312, 329] width 408 height 186
copy div "Parts and labor that we did not charge customer for."
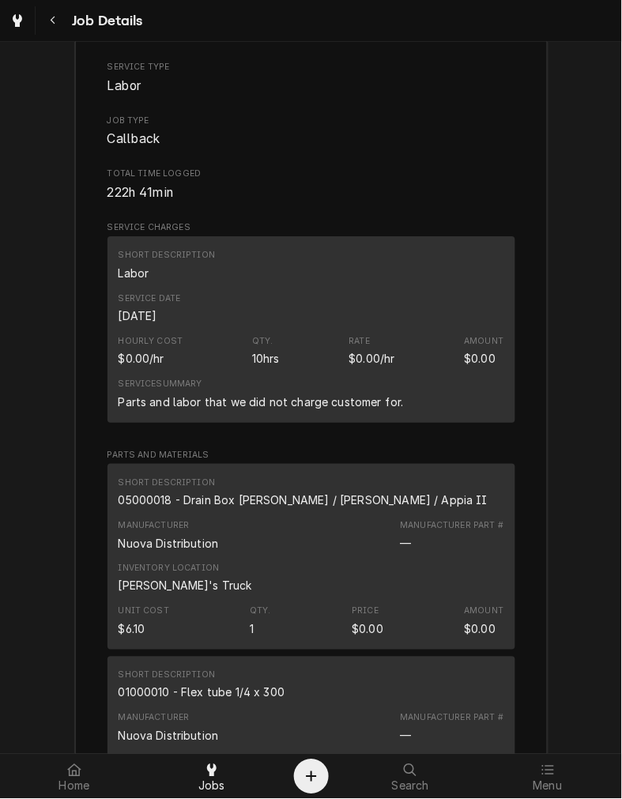
click at [240, 508] on div "05000018 - Drain Box Aurelia / Aurelia II / Appia II" at bounding box center [304, 500] width 370 height 17
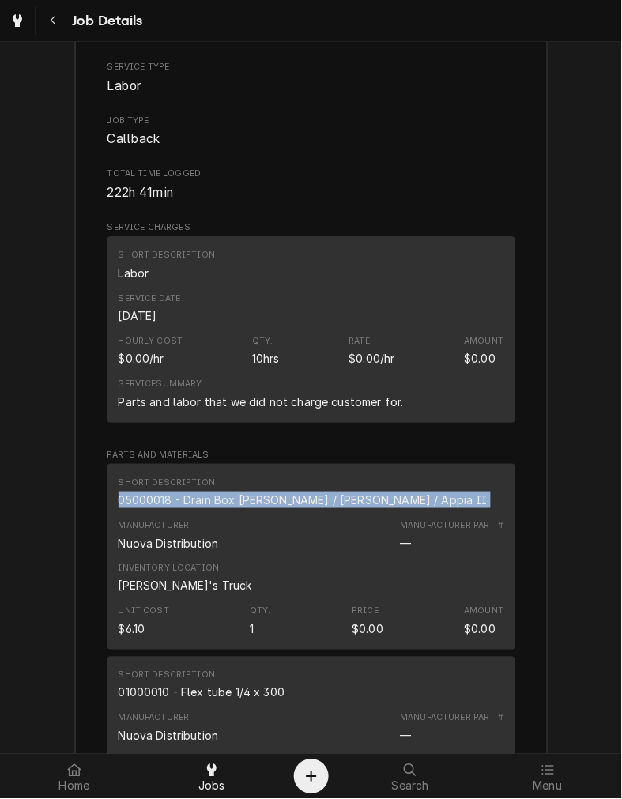
click at [240, 508] on div "05000018 - Drain Box Aurelia / Aurelia II / Appia II" at bounding box center [304, 500] width 370 height 17
drag, startPoint x: 240, startPoint y: 522, endPoint x: 211, endPoint y: 520, distance: 28.6
click at [211, 508] on div "05000018 - Drain Box Aurelia / Aurelia II / Appia II" at bounding box center [304, 500] width 370 height 17
click at [449, 643] on div "Unit Cost $6.10 Qty. 1 Price $0.00 Amount $0.00" at bounding box center [312, 621] width 386 height 43
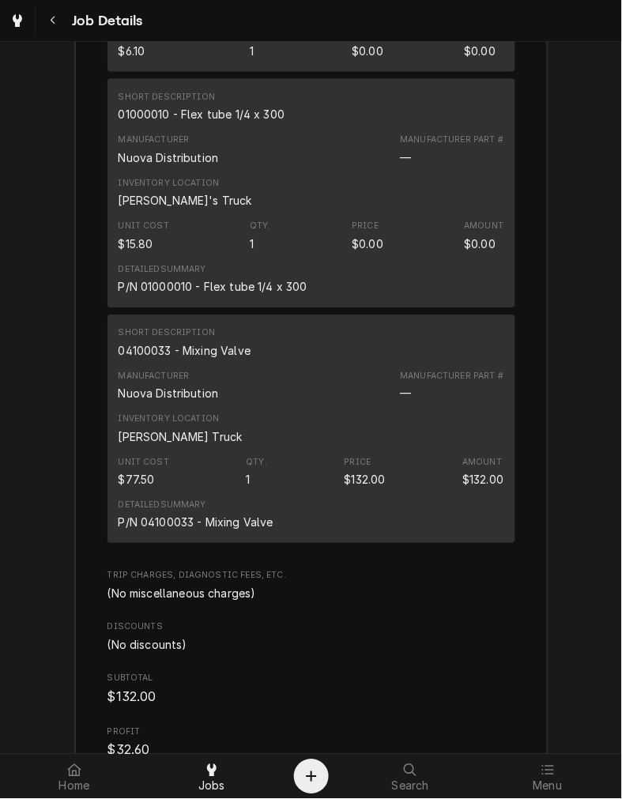
scroll to position [2874, 0]
click at [217, 122] on div "01000010 - Flex tube 1/4 x 300" at bounding box center [202, 113] width 167 height 17
click at [136, 358] on div "04100033 - Mixing Valve" at bounding box center [185, 350] width 133 height 17
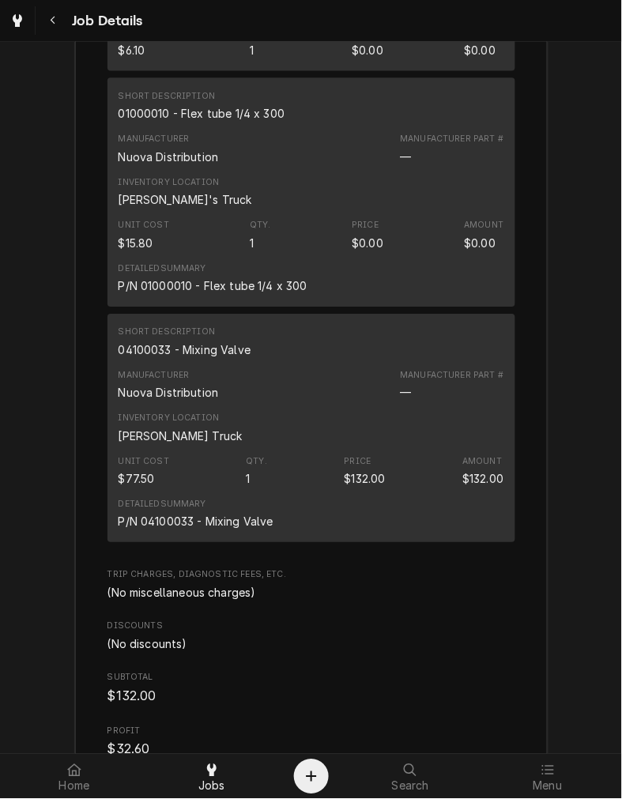
click at [175, 358] on div "04100033 - Mixing Valve" at bounding box center [185, 350] width 133 height 17
click at [368, 121] on div "Short Description 01000010 - Flex tube 1/4 x 300" at bounding box center [312, 106] width 386 height 43
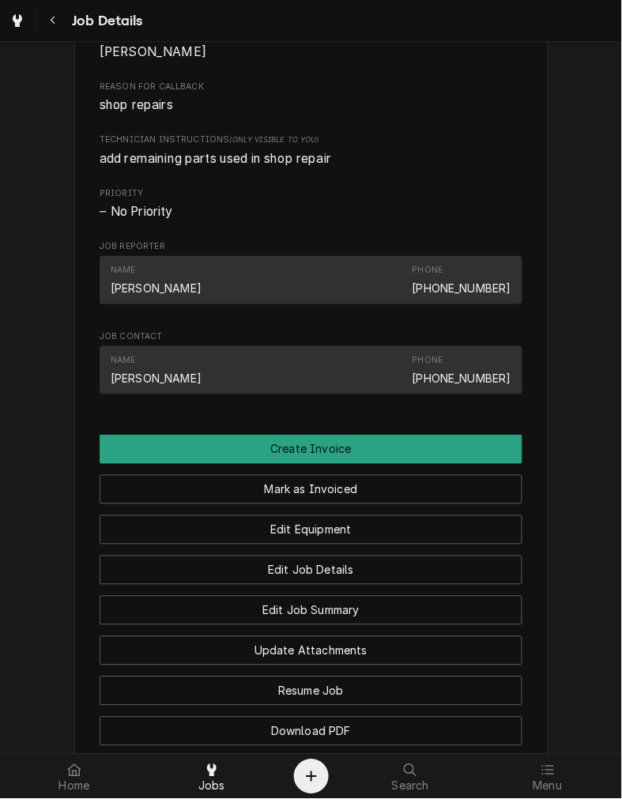
scroll to position [805, 0]
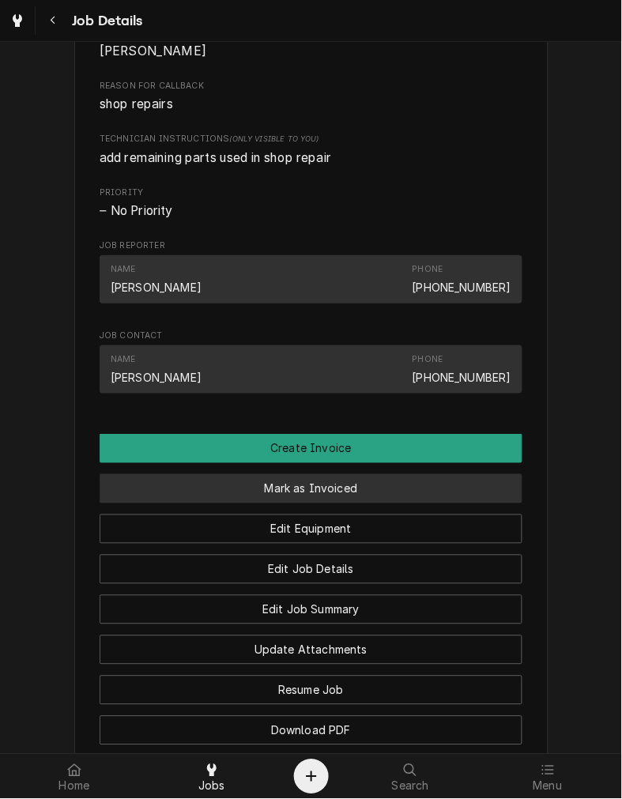
click at [304, 504] on button "Mark as Invoiced" at bounding box center [311, 488] width 423 height 29
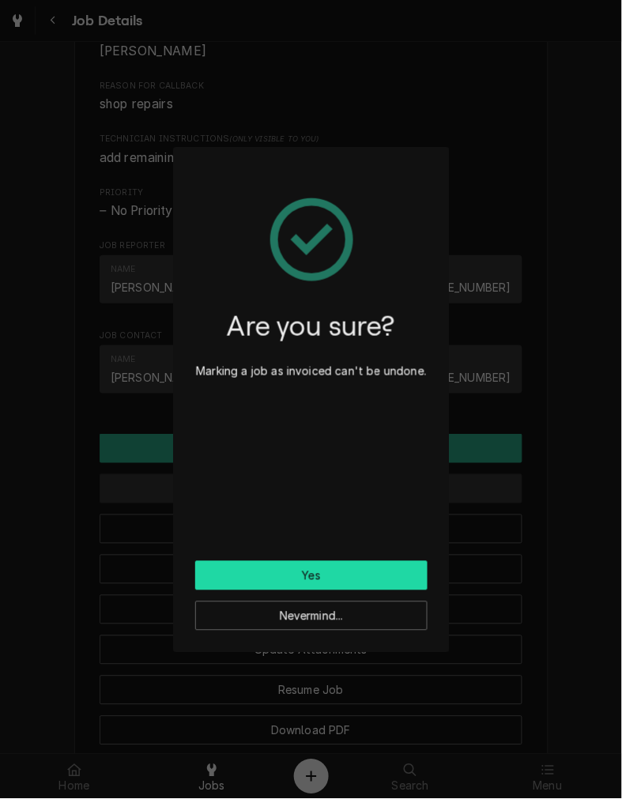
click at [327, 586] on button "Yes" at bounding box center [311, 575] width 232 height 29
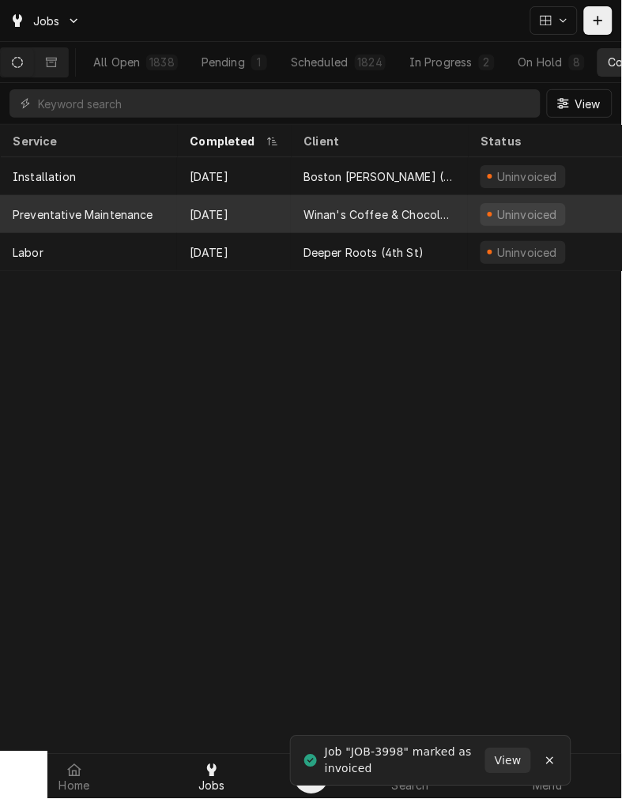
click at [264, 195] on div "[DATE]" at bounding box center [234, 214] width 114 height 38
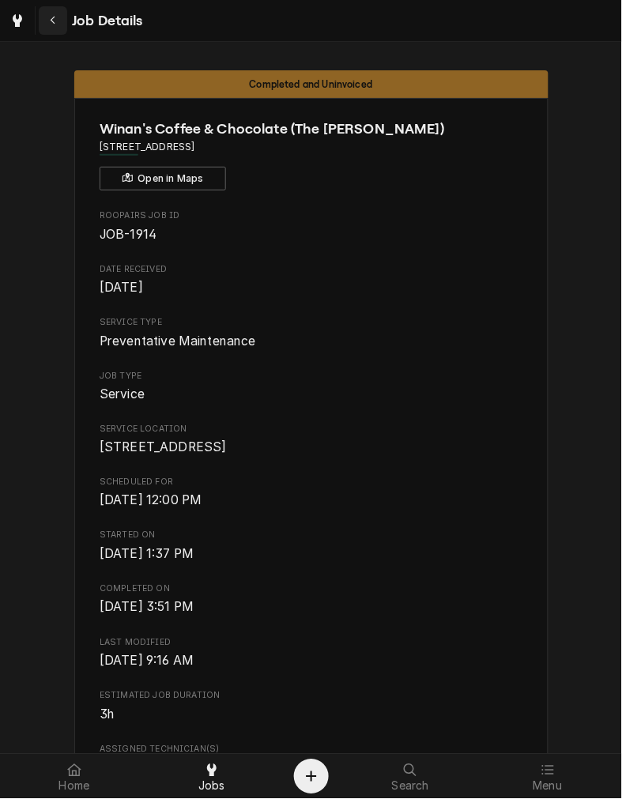
click at [63, 25] on button "Navigate back" at bounding box center [53, 20] width 28 height 28
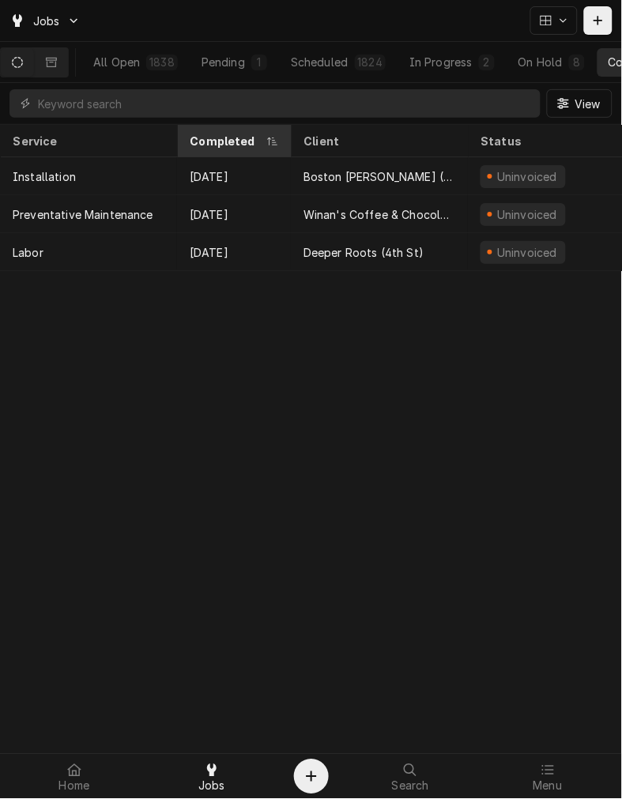
click at [187, 154] on th "Completed" at bounding box center [234, 141] width 114 height 32
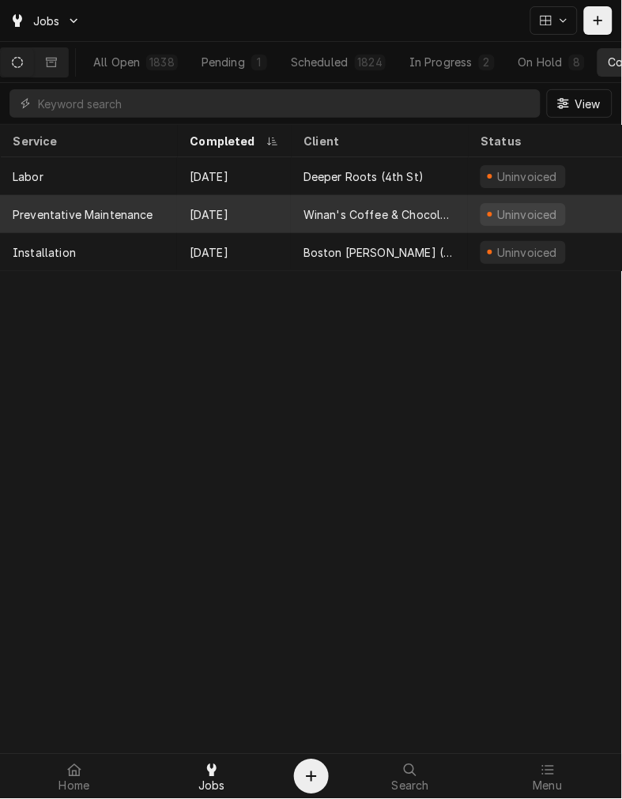
click at [231, 195] on div "Aug 28" at bounding box center [234, 214] width 114 height 38
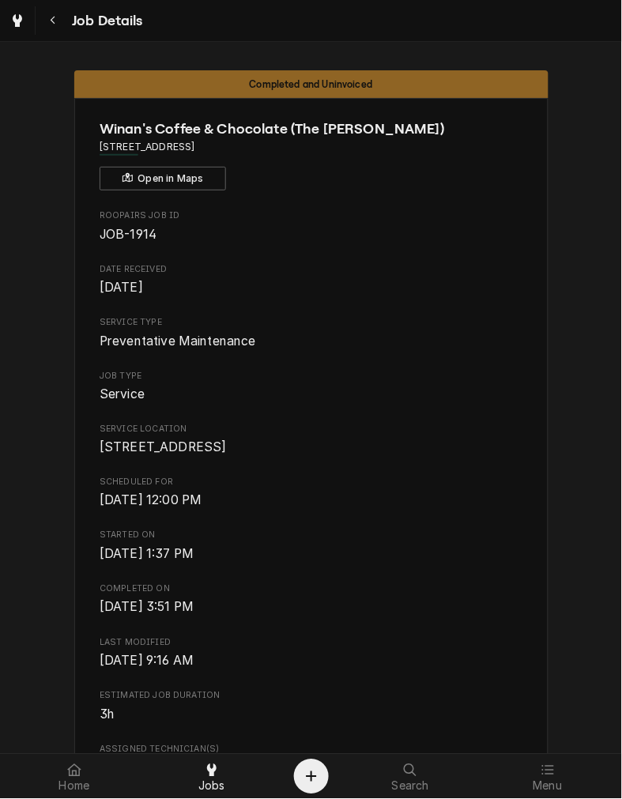
click at [59, 13] on div "Navigate back" at bounding box center [53, 21] width 16 height 16
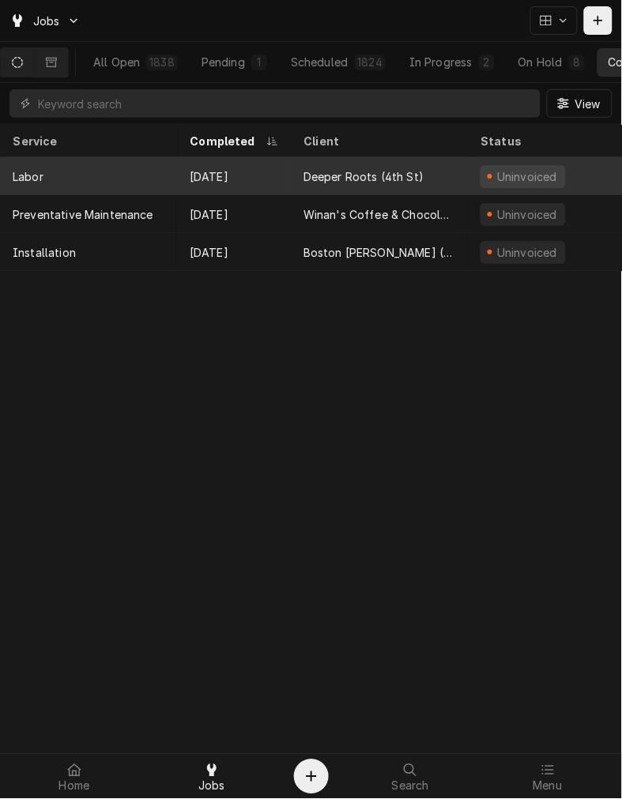
click at [410, 175] on div "Deeper Roots (4th St)" at bounding box center [364, 176] width 120 height 17
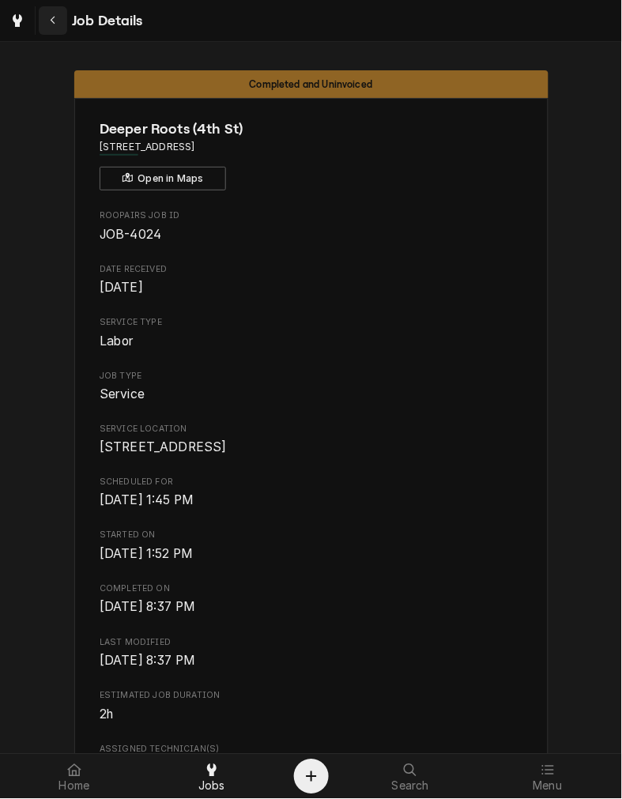
click at [52, 16] on icon "Navigate back" at bounding box center [53, 20] width 7 height 11
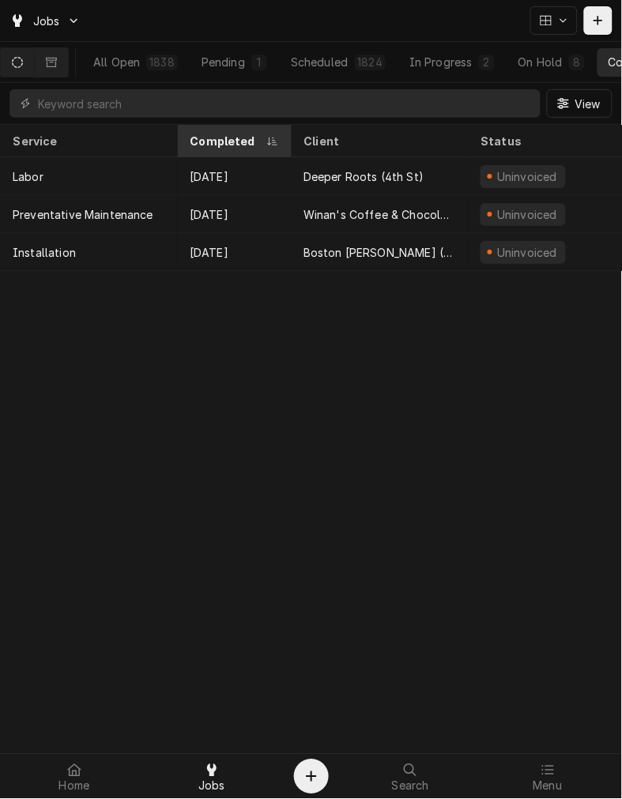
click at [230, 131] on div "Completed" at bounding box center [234, 141] width 108 height 26
click at [243, 153] on th "Completed" at bounding box center [234, 141] width 114 height 32
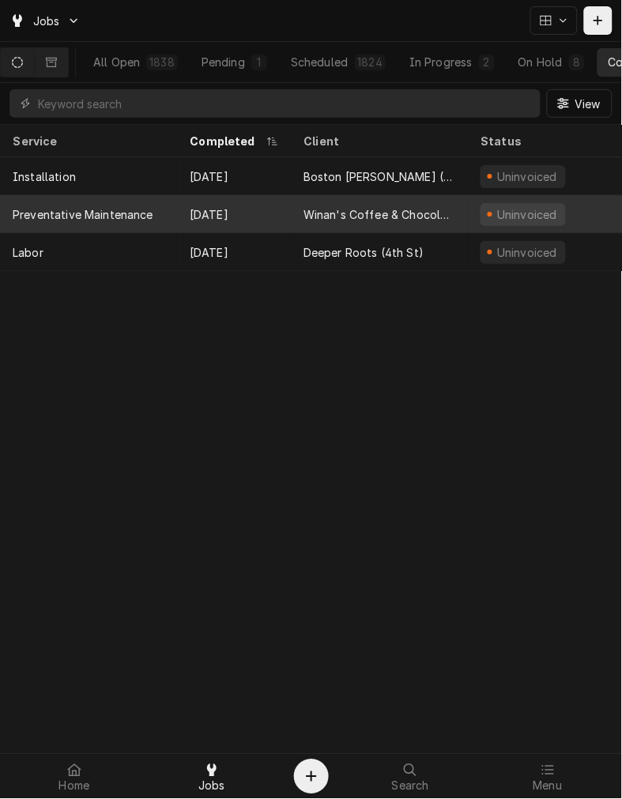
click at [424, 195] on div "Winan's Coffee & Chocolate (The [PERSON_NAME])" at bounding box center [379, 214] width 177 height 38
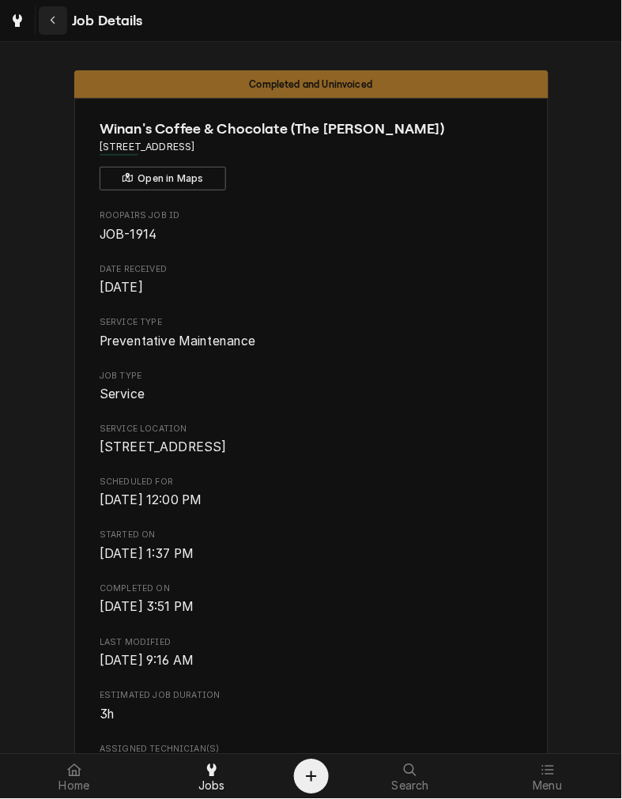
click at [54, 15] on icon "Navigate back" at bounding box center [53, 20] width 7 height 11
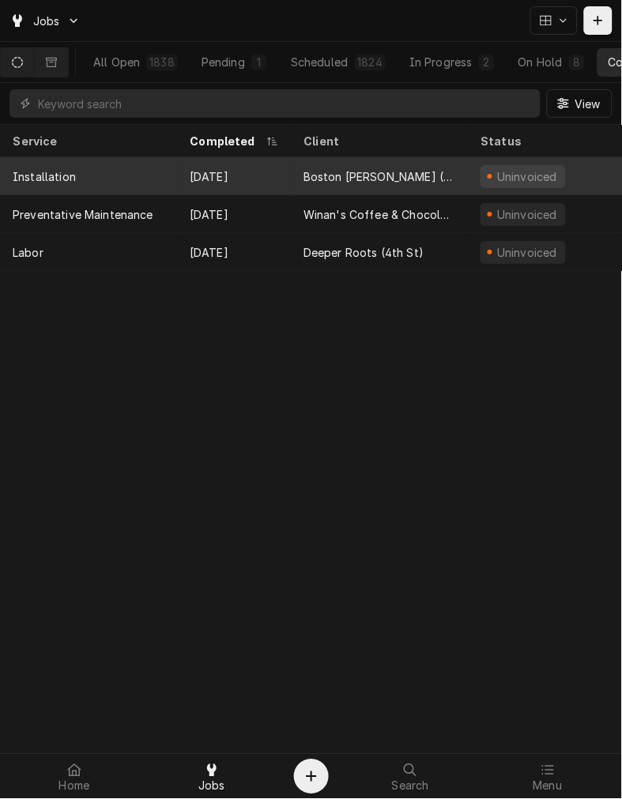
click at [427, 172] on div "Boston [PERSON_NAME] ([GEOGRAPHIC_DATA])" at bounding box center [380, 176] width 152 height 17
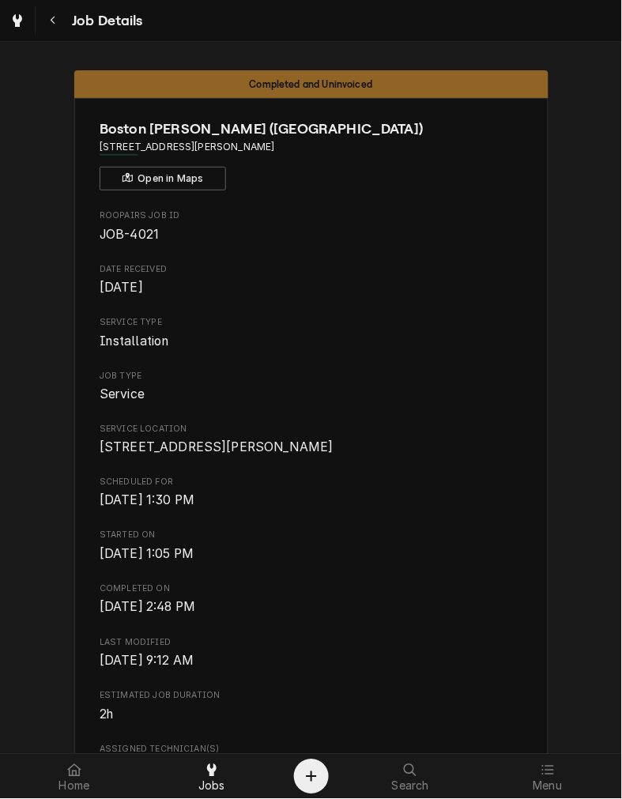
click at [307, 394] on span "Service" at bounding box center [311, 394] width 423 height 19
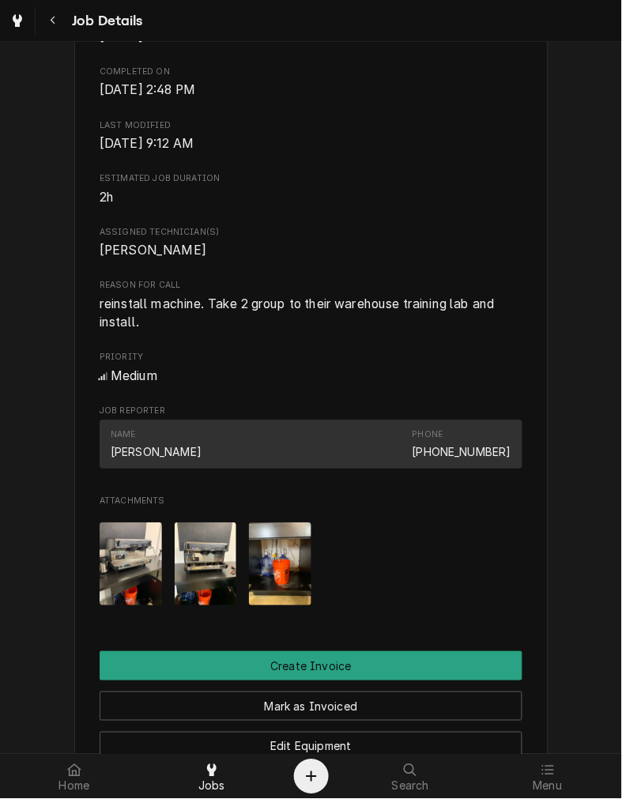
scroll to position [526, 0]
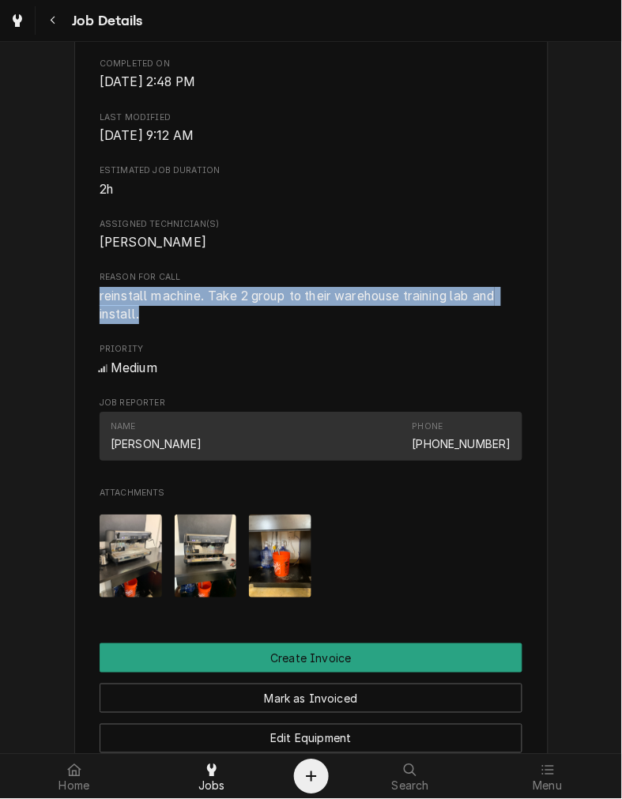
drag, startPoint x: 146, startPoint y: 335, endPoint x: 87, endPoint y: 319, distance: 61.4
click at [87, 319] on div "Boston [PERSON_NAME] (Roastery) [STREET_ADDRESS][PERSON_NAME] Open in Maps Roop…" at bounding box center [311, 273] width 474 height 1403
copy span "reinstall machine. Take 2 group to their warehouse training lab and install."
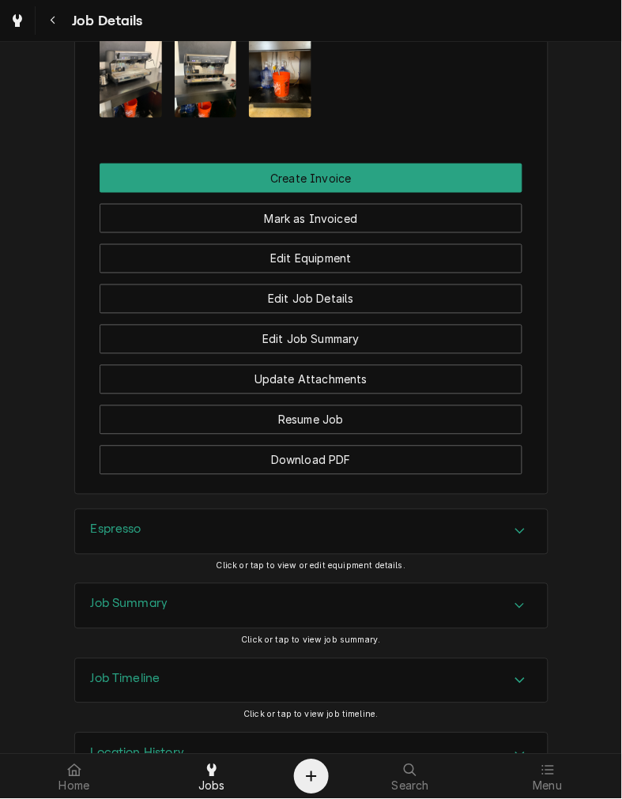
scroll to position [1079, 0]
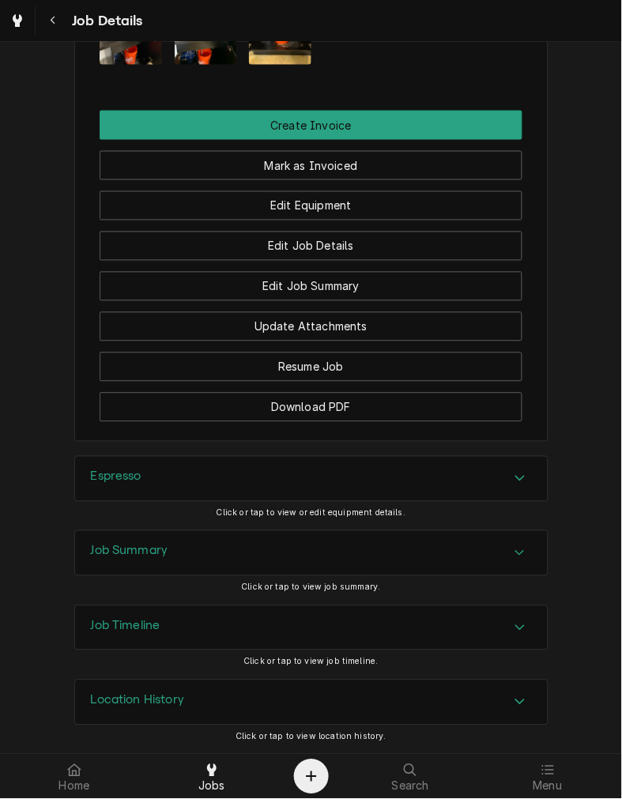
click at [220, 471] on div "Espresso" at bounding box center [311, 479] width 473 height 44
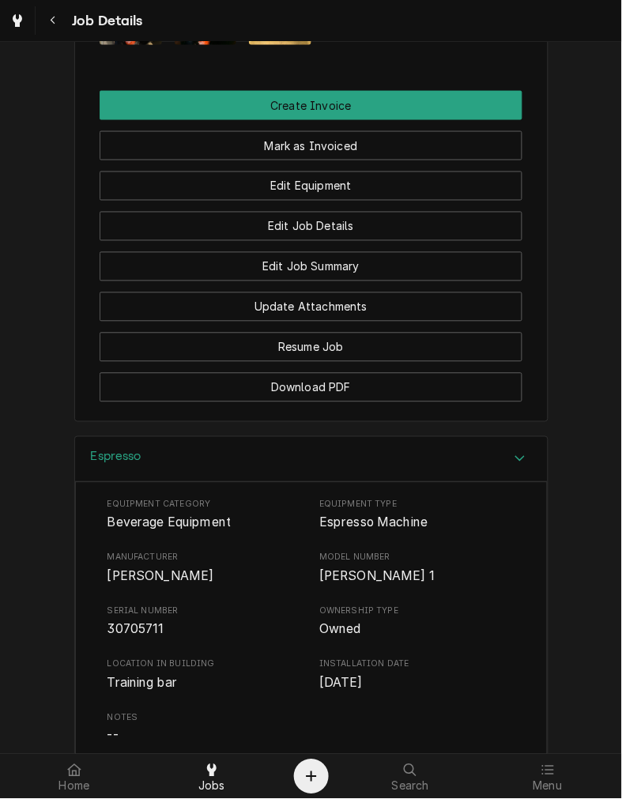
click at [369, 467] on div "Espresso" at bounding box center [311, 459] width 473 height 45
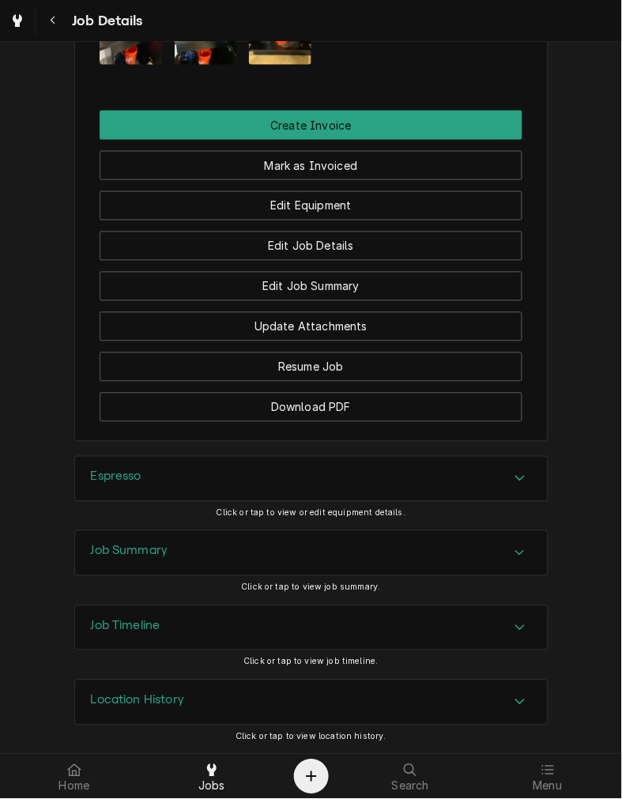
click at [318, 558] on div "Job Summary" at bounding box center [311, 553] width 473 height 44
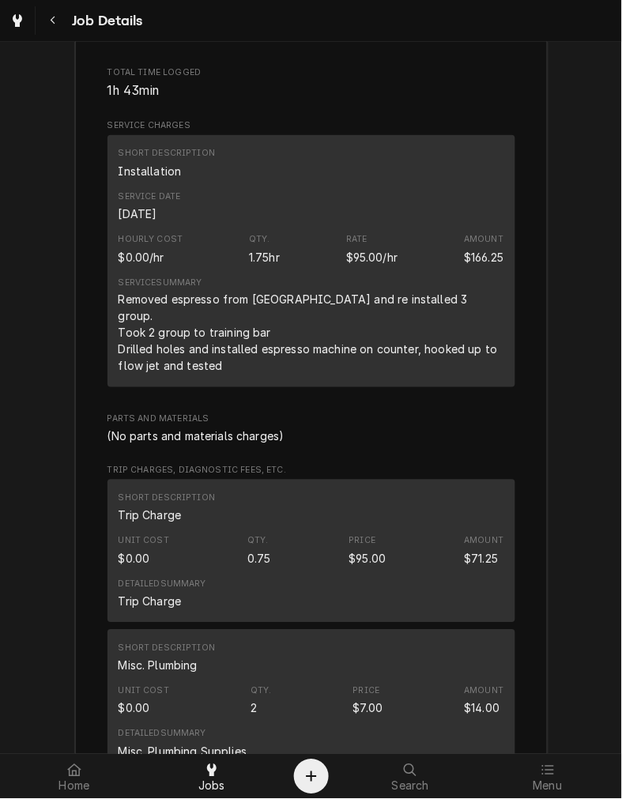
scroll to position [1766, 0]
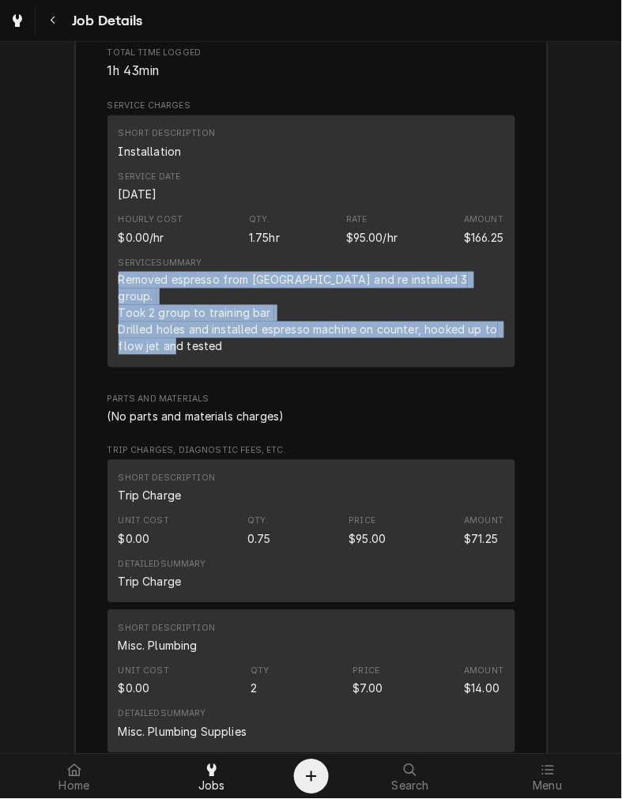
drag, startPoint x: 222, startPoint y: 353, endPoint x: 112, endPoint y: 294, distance: 125.6
click at [119, 294] on div "Removed espresso from englewood and re installed 3 group. Took 2 group to train…" at bounding box center [312, 313] width 386 height 83
copy div "Removed espresso from englewood and re installed 3 group. Took 2 group to train…"
click at [437, 636] on div "Short Description Misc. Plumbing" at bounding box center [312, 639] width 386 height 43
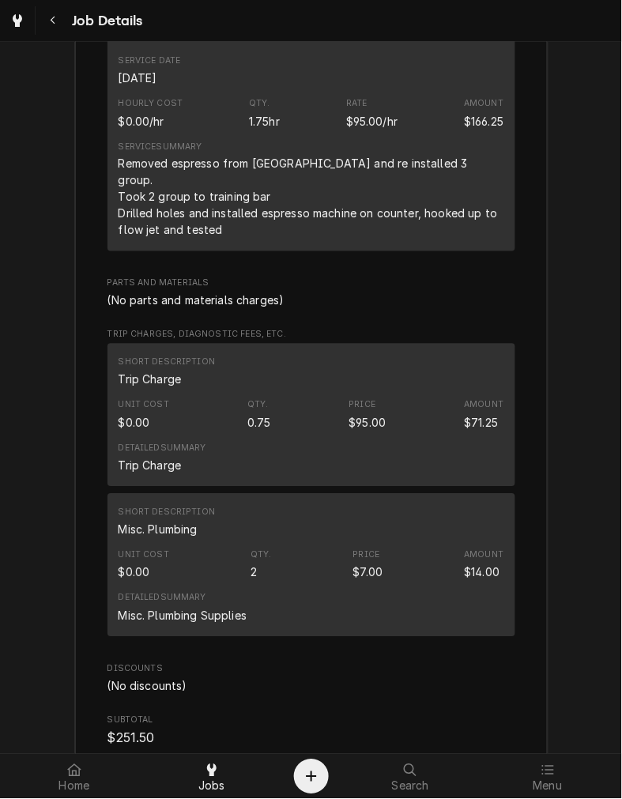
scroll to position [1890, 0]
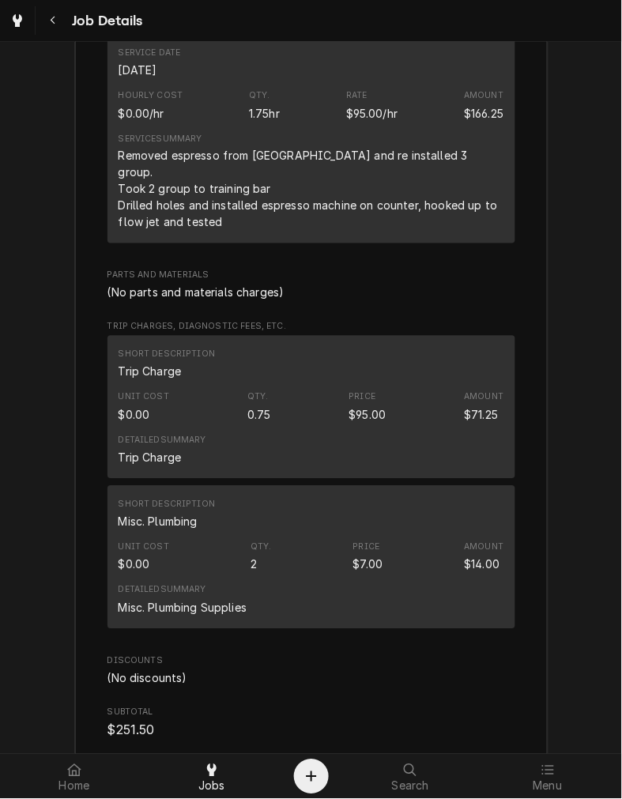
click at [402, 269] on div "Roopairs Job ID JOB-4021 Service Type Installation Job Type Service Total Time …" at bounding box center [312, 453] width 408 height 1382
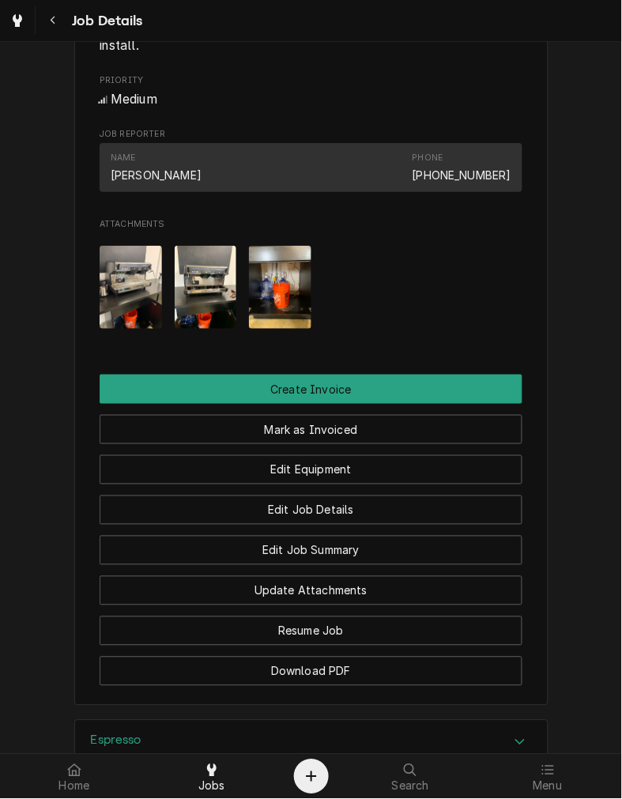
scroll to position [787, 0]
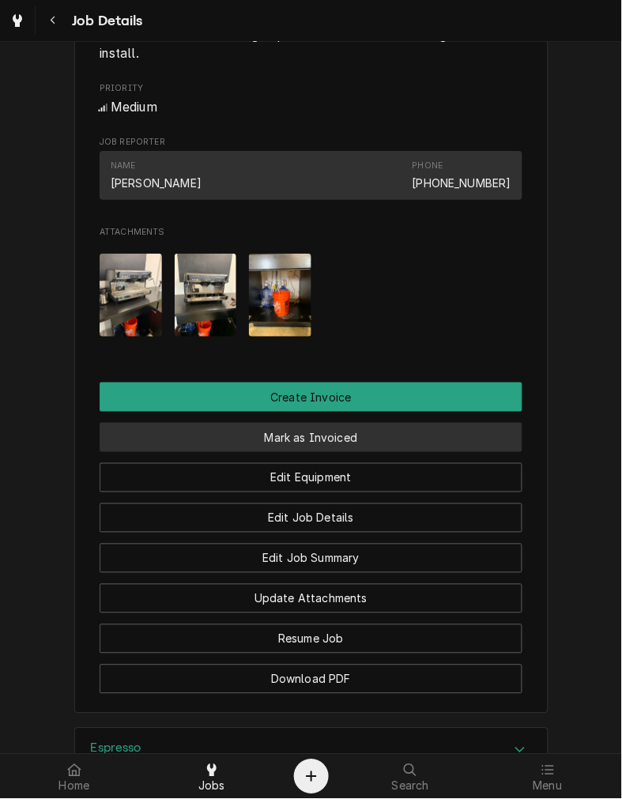
click at [370, 452] on button "Mark as Invoiced" at bounding box center [311, 437] width 423 height 29
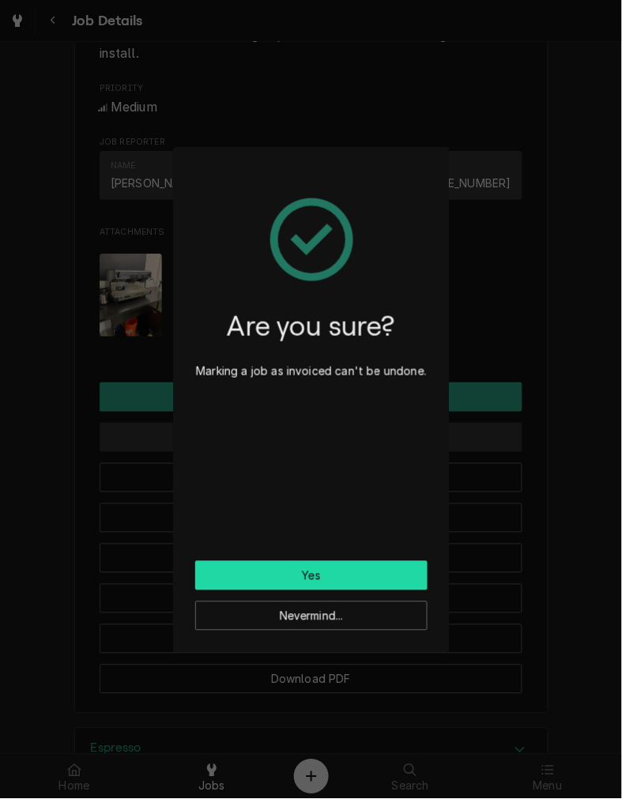
click at [362, 574] on button "Yes" at bounding box center [311, 575] width 232 height 29
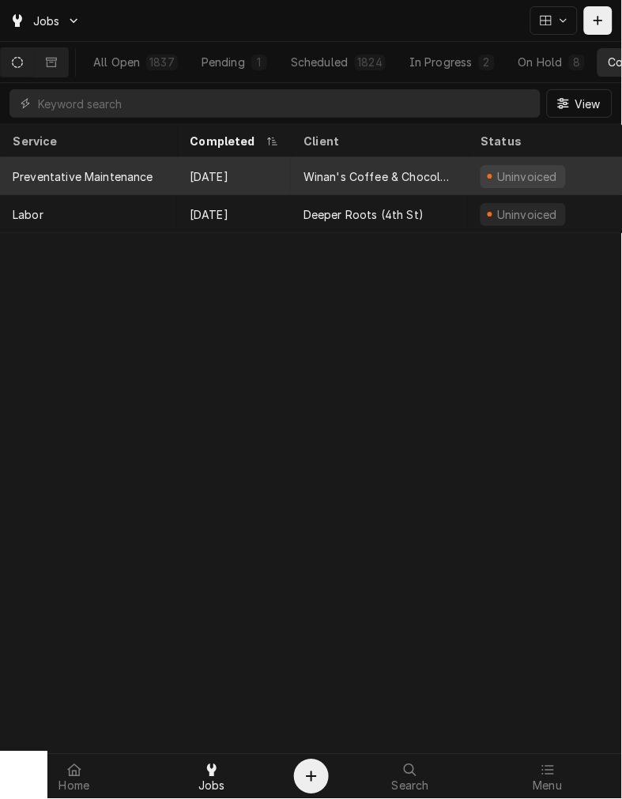
click at [391, 176] on div "Winan's Coffee & Chocolate (The [PERSON_NAME])" at bounding box center [380, 176] width 152 height 17
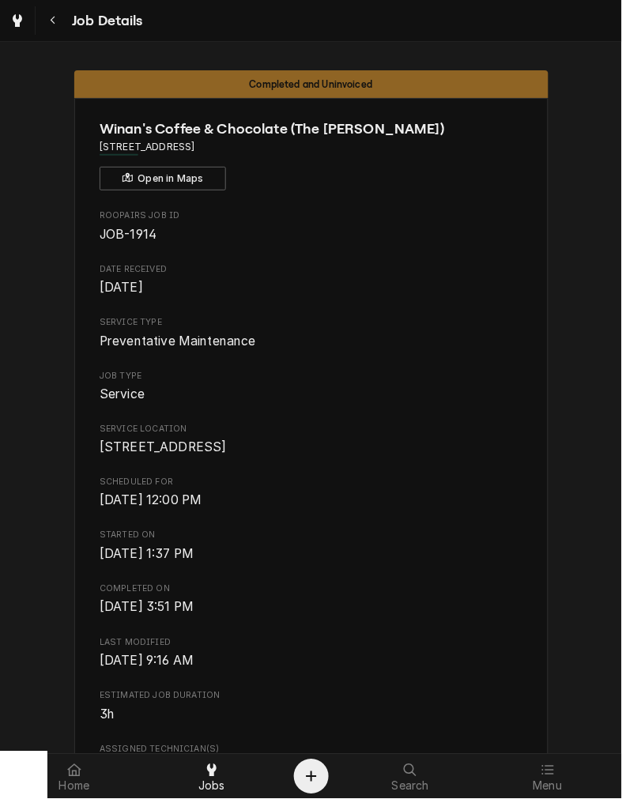
click at [416, 596] on span "Completed On" at bounding box center [311, 590] width 423 height 13
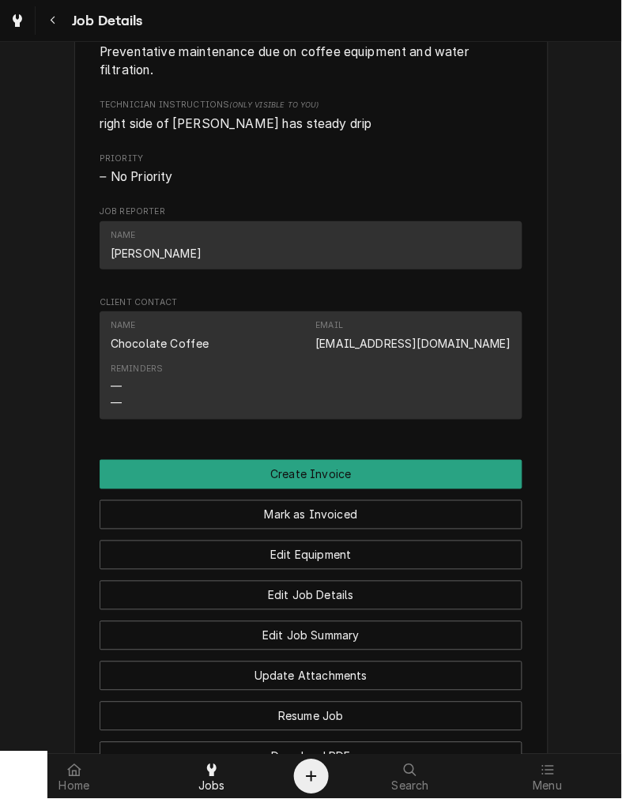
scroll to position [775, 0]
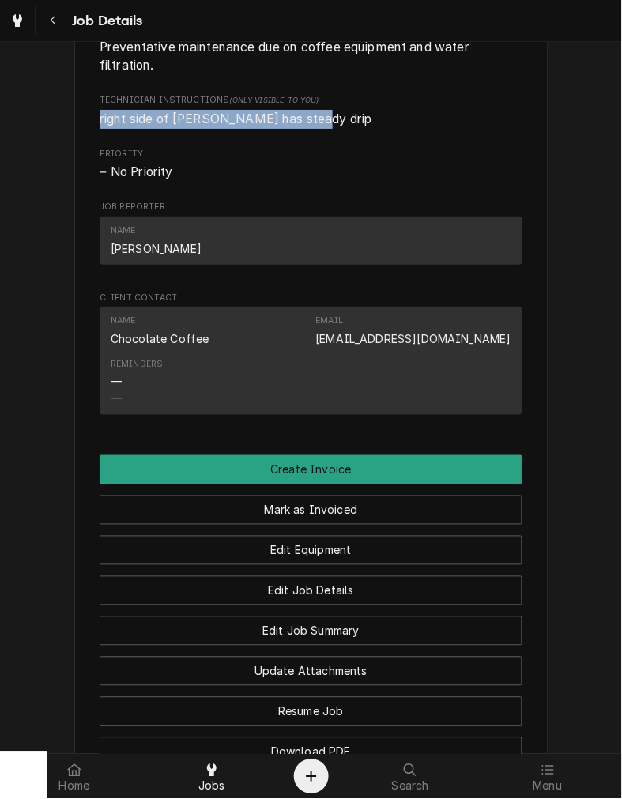
drag, startPoint x: 308, startPoint y: 141, endPoint x: 56, endPoint y: 145, distance: 252.3
click at [56, 145] on div "Completed and Uninvoiced Winan's Coffee & Chocolate (The Greene) 45 Plum Street…" at bounding box center [311, 43] width 622 height 1518
copy span "right side of [PERSON_NAME] has steady drip"
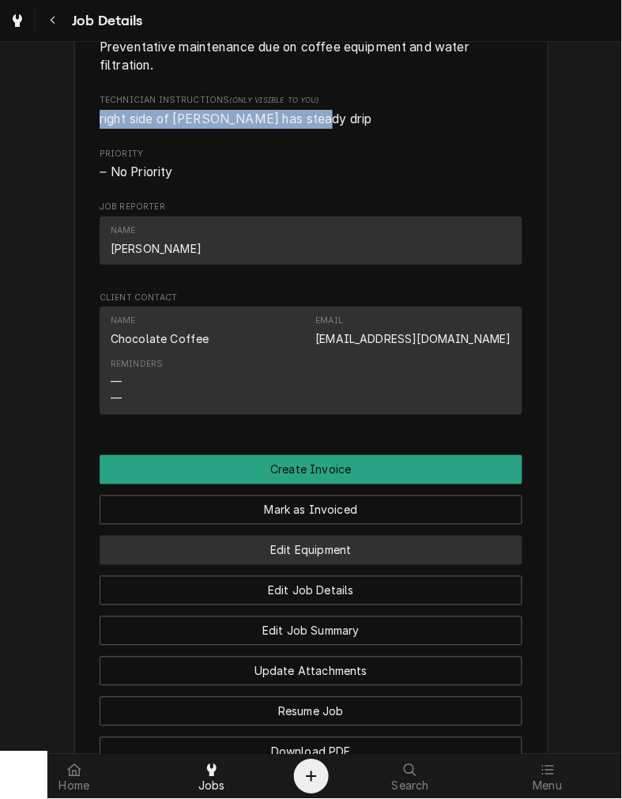
click at [437, 558] on button "Edit Equipment" at bounding box center [311, 550] width 423 height 29
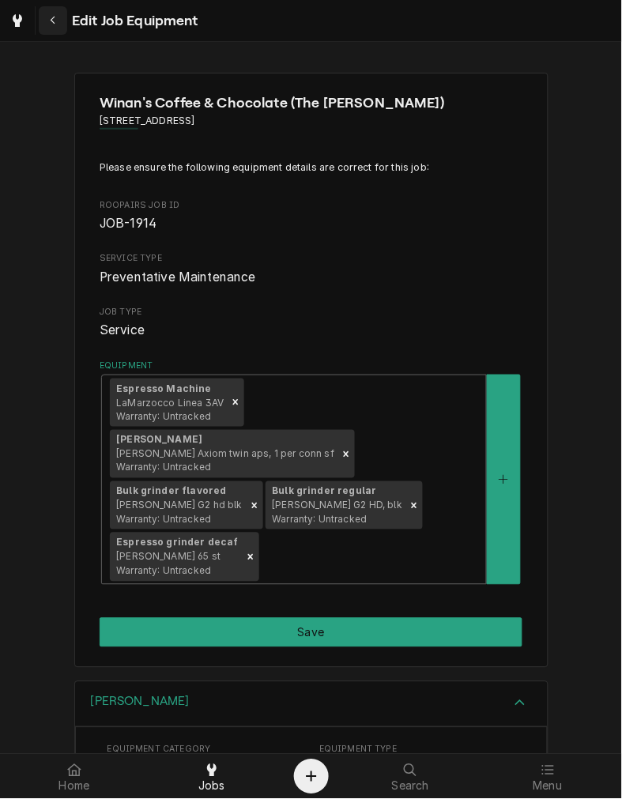
click at [62, 21] on button "Navigate back" at bounding box center [53, 20] width 28 height 28
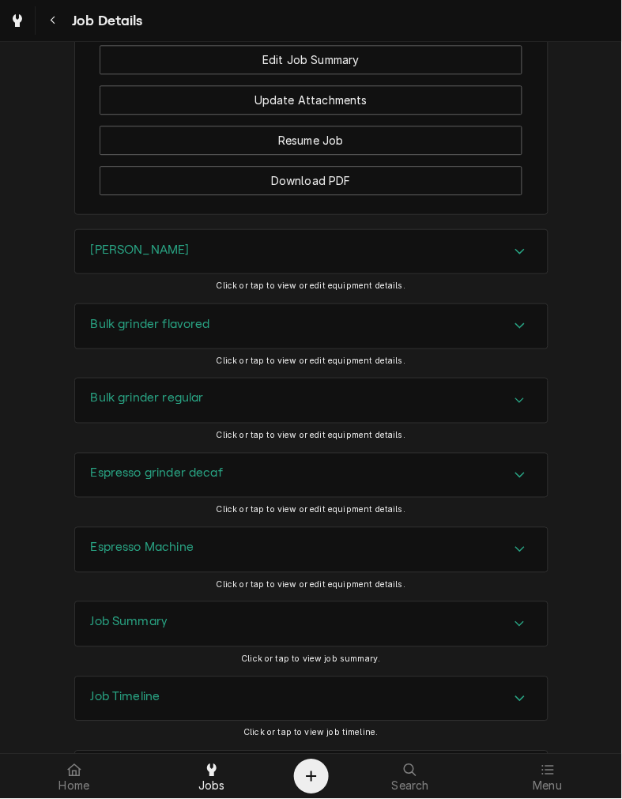
scroll to position [1439, 0]
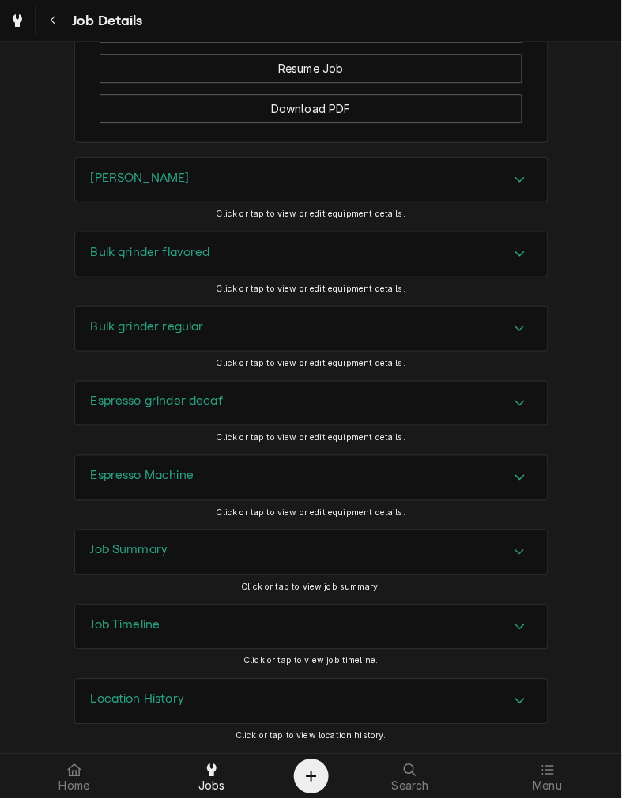
click at [156, 187] on div "[PERSON_NAME]" at bounding box center [311, 180] width 473 height 44
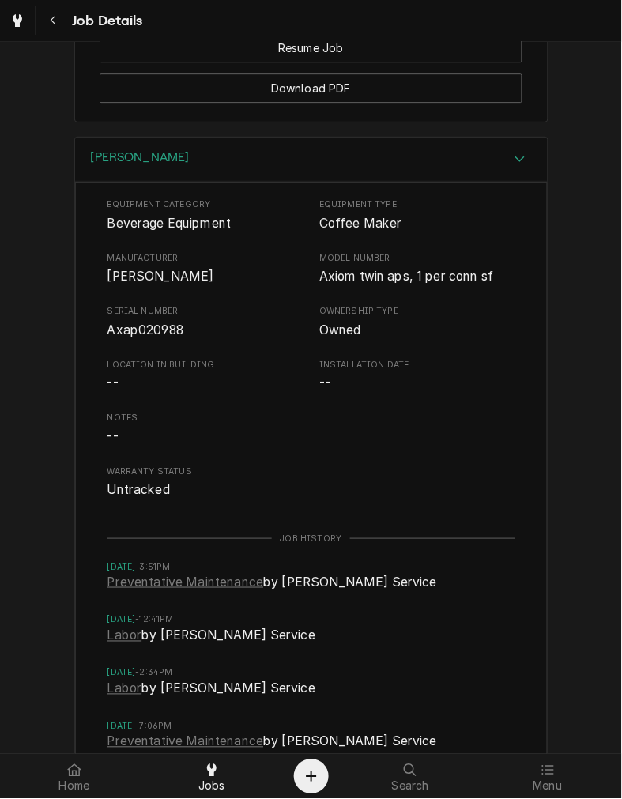
click at [148, 338] on span "Axap020988" at bounding box center [146, 330] width 77 height 15
copy span "Axap020988"
click at [220, 168] on div "[PERSON_NAME]" at bounding box center [311, 160] width 473 height 45
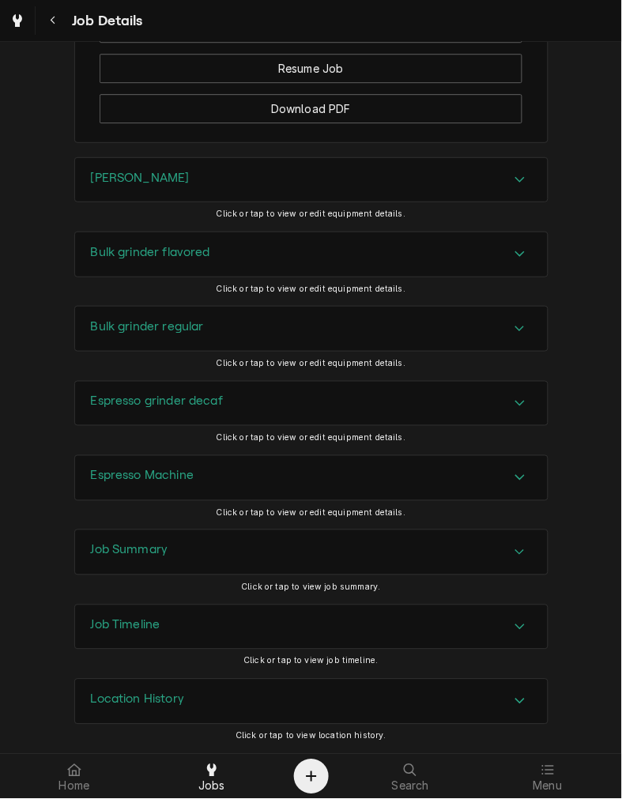
click at [136, 245] on h3 "Bulk grinder flavored" at bounding box center [150, 252] width 119 height 15
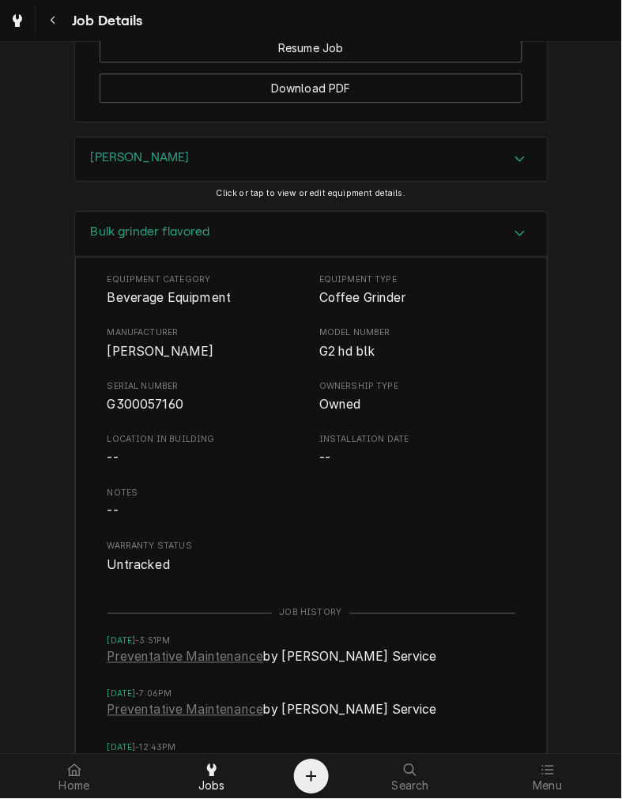
click at [116, 412] on span "G300057160" at bounding box center [146, 404] width 77 height 15
click at [286, 256] on div "Bulk grinder flavored" at bounding box center [311, 234] width 473 height 45
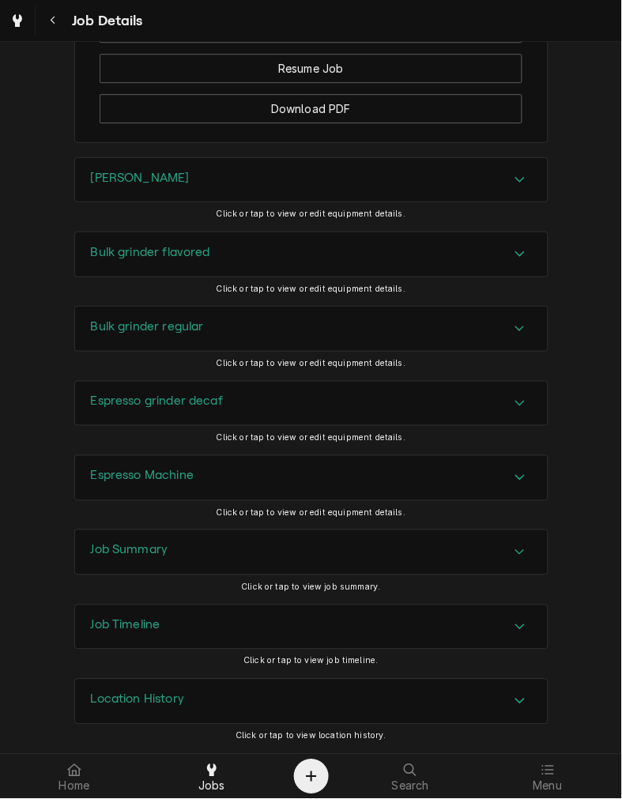
click at [171, 341] on div "Bulk grinder regular" at bounding box center [311, 329] width 473 height 44
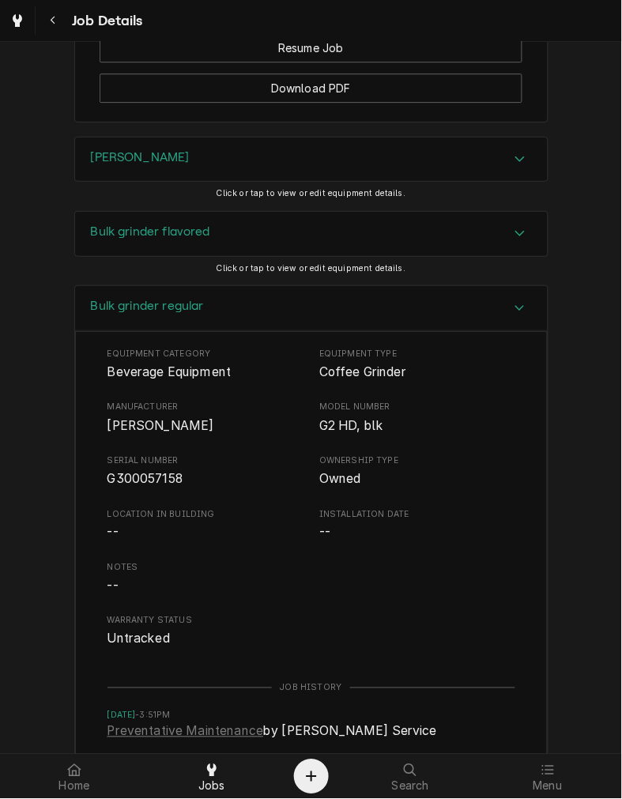
click at [112, 486] on span "G300057158" at bounding box center [146, 478] width 76 height 15
drag, startPoint x: 112, startPoint y: 496, endPoint x: 133, endPoint y: 506, distance: 23.0
click at [133, 486] on span "G300057158" at bounding box center [146, 478] width 76 height 15
click at [193, 316] on div "Bulk grinder regular" at bounding box center [311, 308] width 473 height 45
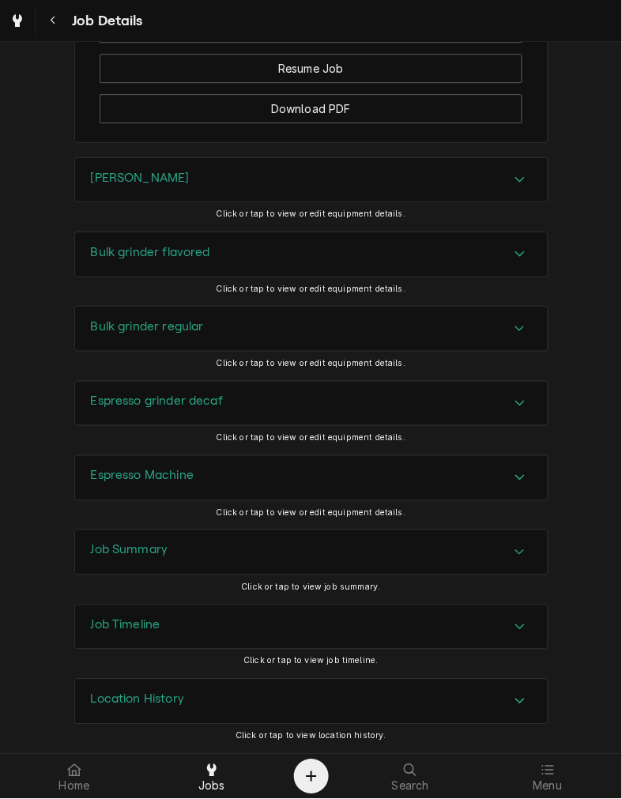
click at [163, 397] on h3 "Espresso grinder decaf" at bounding box center [157, 402] width 133 height 15
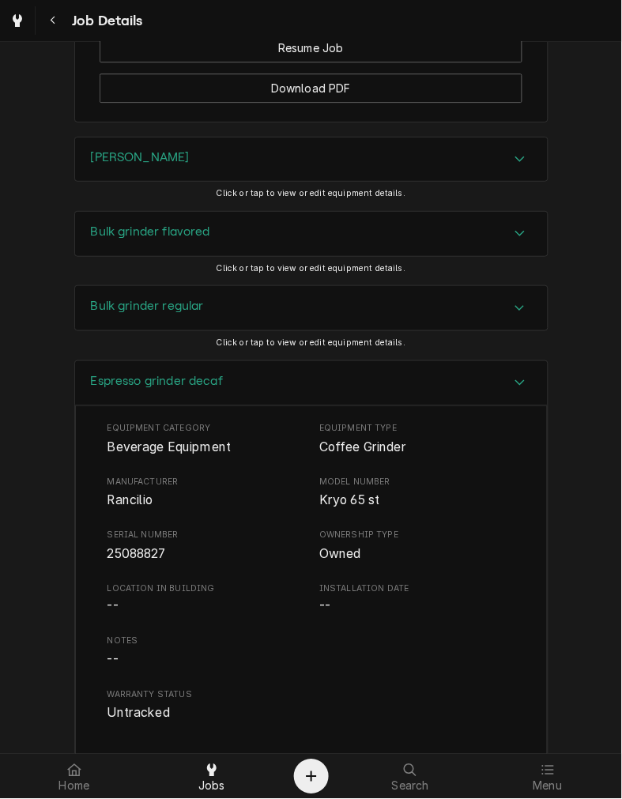
click at [112, 561] on span "25088827" at bounding box center [137, 553] width 59 height 15
click at [190, 393] on div "Espresso grinder decaf" at bounding box center [157, 383] width 133 height 19
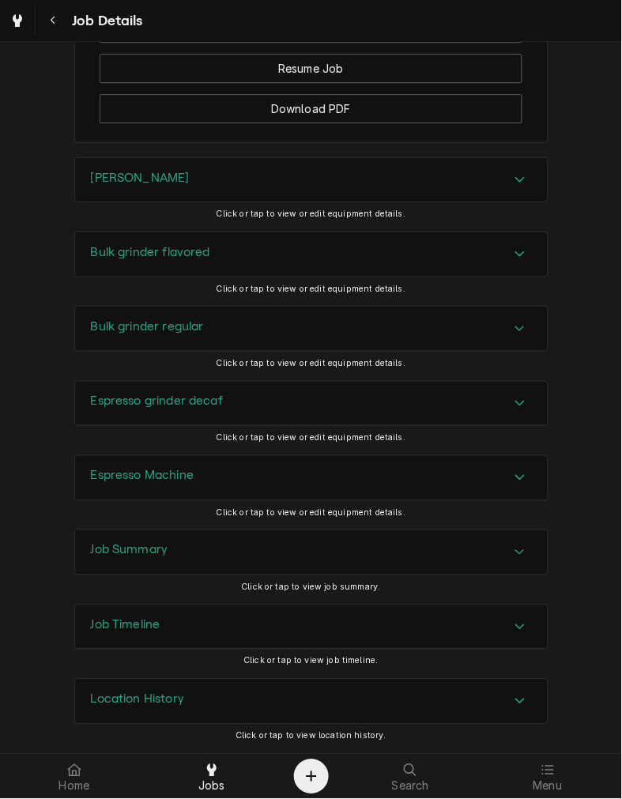
click at [158, 471] on h3 "Espresso Machine" at bounding box center [143, 476] width 104 height 15
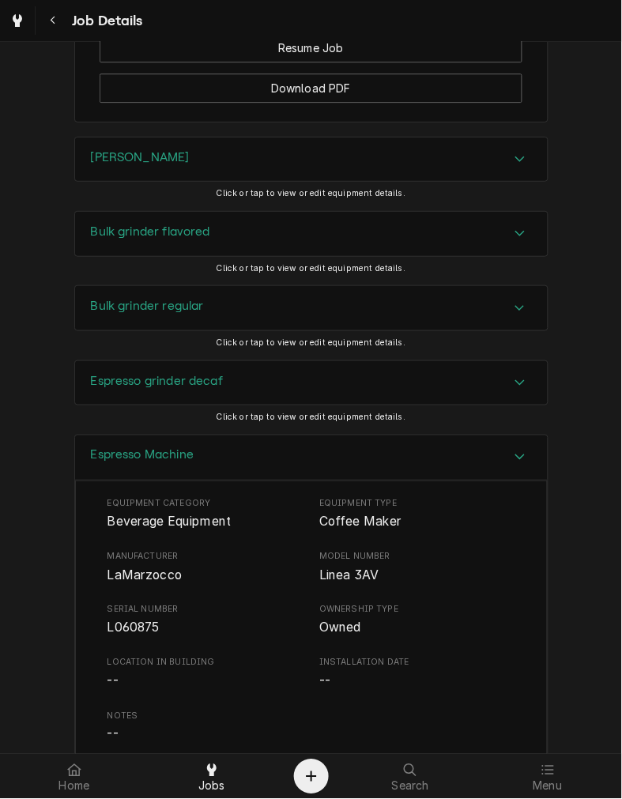
click at [121, 636] on span "L060875" at bounding box center [134, 628] width 52 height 15
drag, startPoint x: 121, startPoint y: 647, endPoint x: 143, endPoint y: 651, distance: 22.5
click at [143, 636] on span "L060875" at bounding box center [134, 628] width 52 height 15
click at [247, 477] on div "Espresso Machine" at bounding box center [311, 458] width 473 height 45
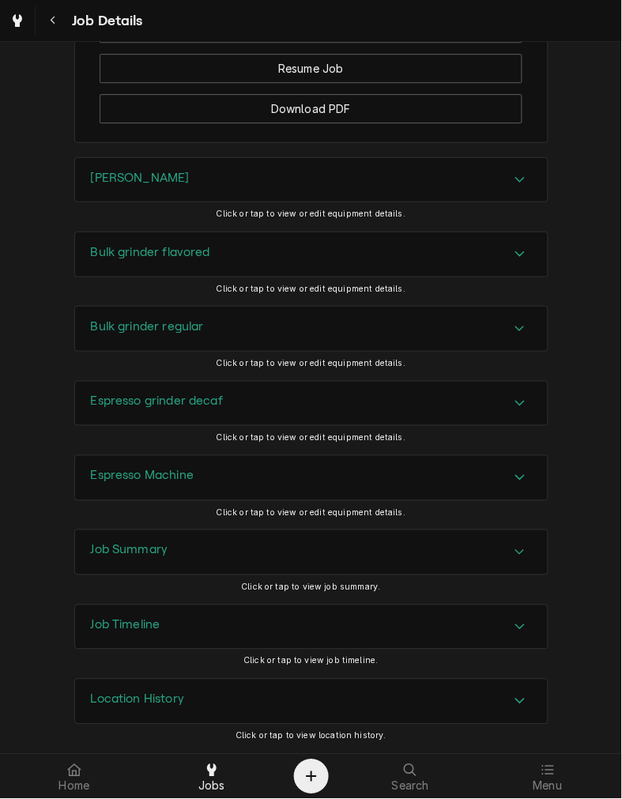
click at [251, 539] on div "Job Summary" at bounding box center [311, 553] width 473 height 44
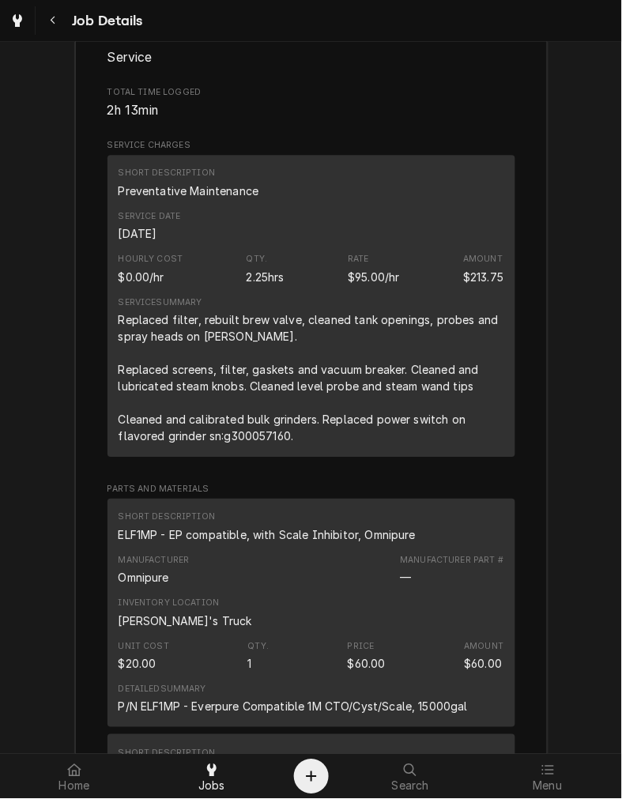
scroll to position [2096, 0]
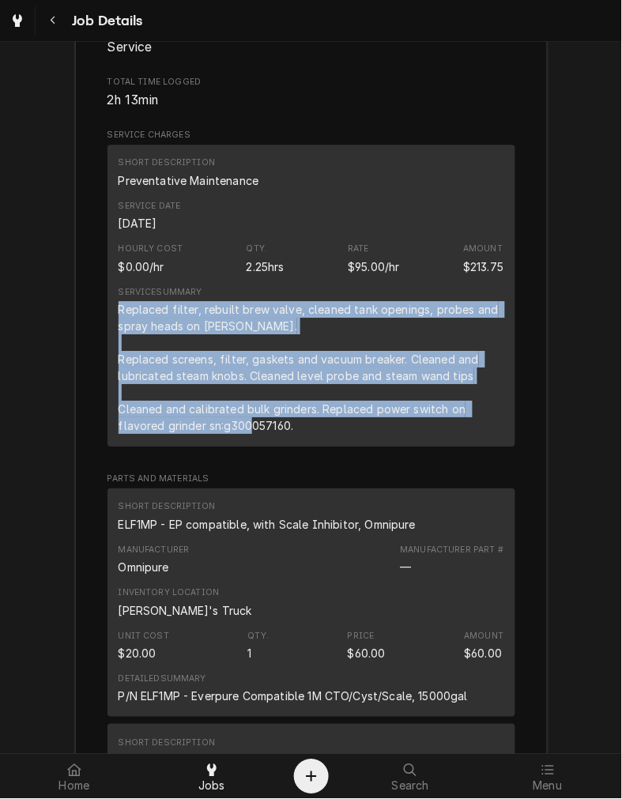
drag, startPoint x: 324, startPoint y: 441, endPoint x: 112, endPoint y: 327, distance: 241.7
click at [119, 327] on div "Replaced filter, rebuilt brew valve, cleaned tank openings, probes and spray he…" at bounding box center [312, 367] width 386 height 133
copy div "Replaced filter, rebuilt brew valve, cleaned tank openings, probes and spray he…"
click at [429, 613] on div "Inventory Location Dane's Truck" at bounding box center [312, 602] width 386 height 43
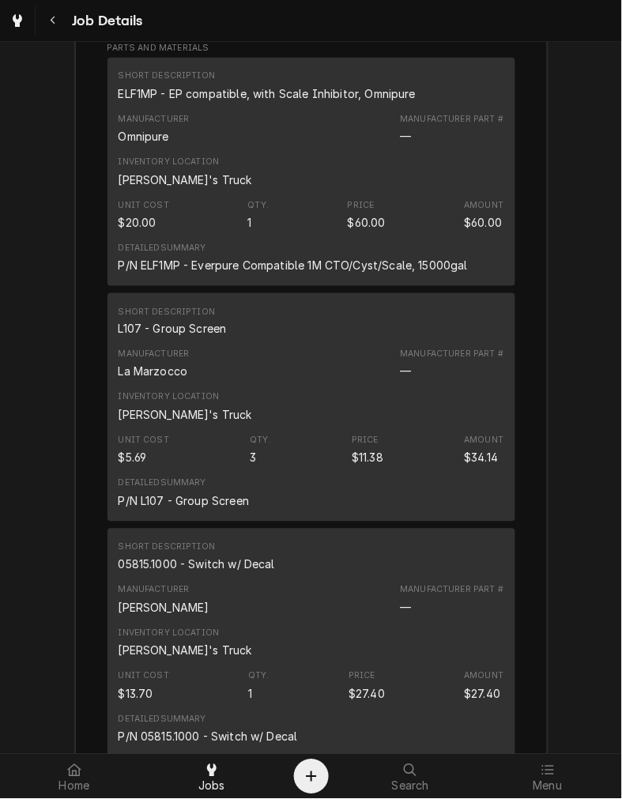
scroll to position [2528, 0]
click at [238, 100] on div "ELF1MP - EP compatible, with Scale Inhibitor, Omnipure" at bounding box center [268, 92] width 298 height 17
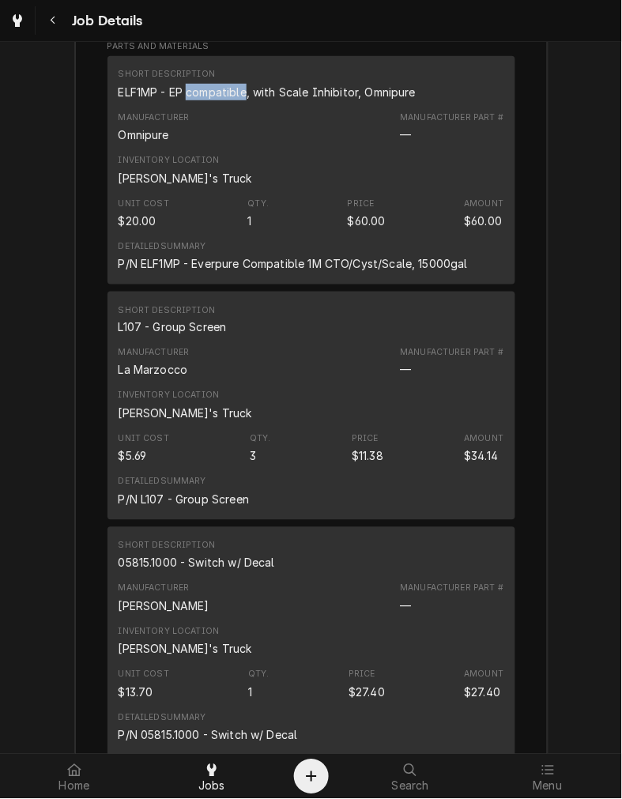
click at [238, 100] on div "ELF1MP - EP compatible, with Scale Inhibitor, Omnipure" at bounding box center [268, 92] width 298 height 17
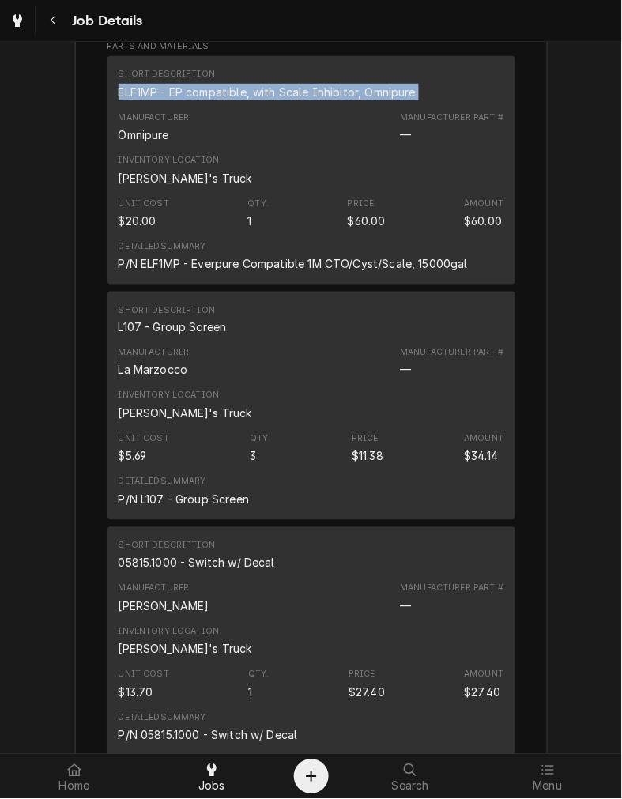
click at [238, 100] on div "ELF1MP - EP compatible, with Scale Inhibitor, Omnipure" at bounding box center [268, 92] width 298 height 17
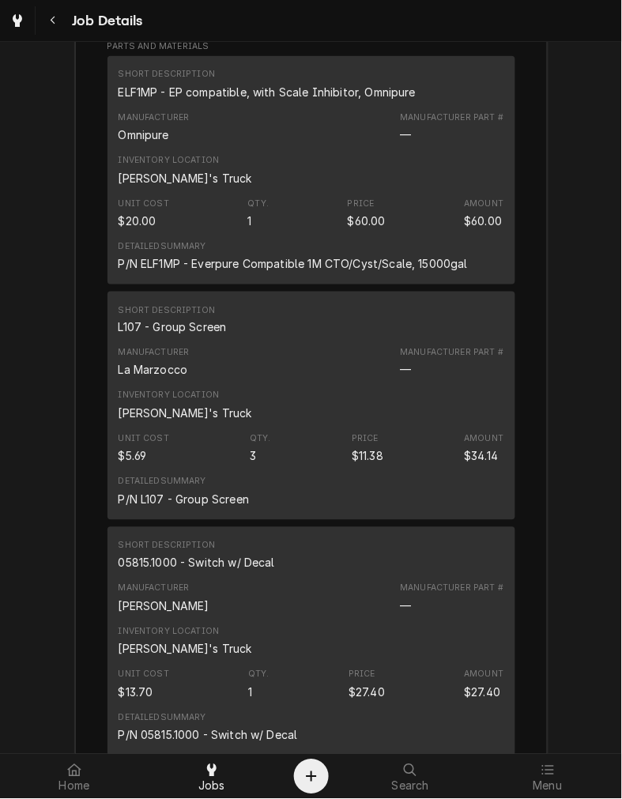
click at [172, 336] on div "L107 - Group Screen" at bounding box center [173, 327] width 108 height 17
drag, startPoint x: 172, startPoint y: 344, endPoint x: 211, endPoint y: 337, distance: 40.2
click at [211, 336] on div "Short Description L107 - Group Screen" at bounding box center [173, 320] width 108 height 32
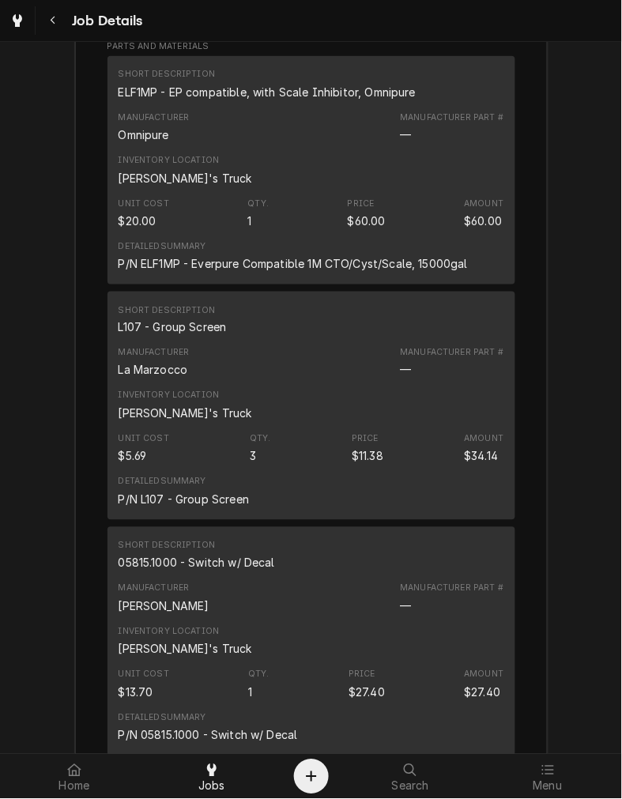
click at [162, 572] on div "05815.1000 - Switch w/ Decal" at bounding box center [197, 563] width 157 height 17
copy div "05815.1000 - Switch w/ Decal"
click at [457, 513] on div "Detailed Summary P/N L107 - Group Screen" at bounding box center [312, 492] width 386 height 43
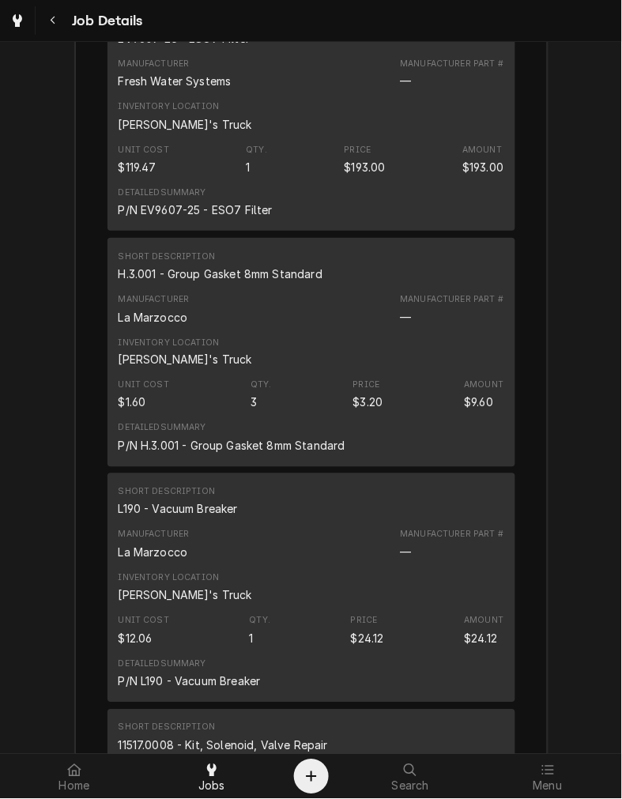
scroll to position [3288, 0]
click at [154, 28] on div "Short Description" at bounding box center [167, 22] width 97 height 13
click at [153, 48] on div "EV9607-25 - ESO7 Filter" at bounding box center [185, 40] width 132 height 17
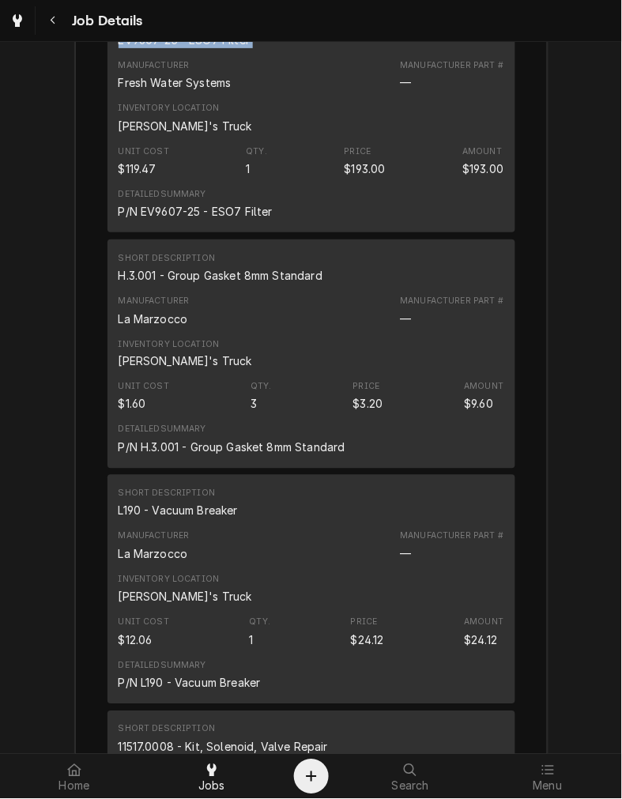
click at [153, 48] on div "EV9607-25 - ESO7 Filter" at bounding box center [185, 40] width 132 height 17
copy div "EV9607-25 - ESO7 Filter"
click at [180, 284] on div "Short Description H.3.001 - Group Gasket 8mm Standard" at bounding box center [221, 268] width 205 height 32
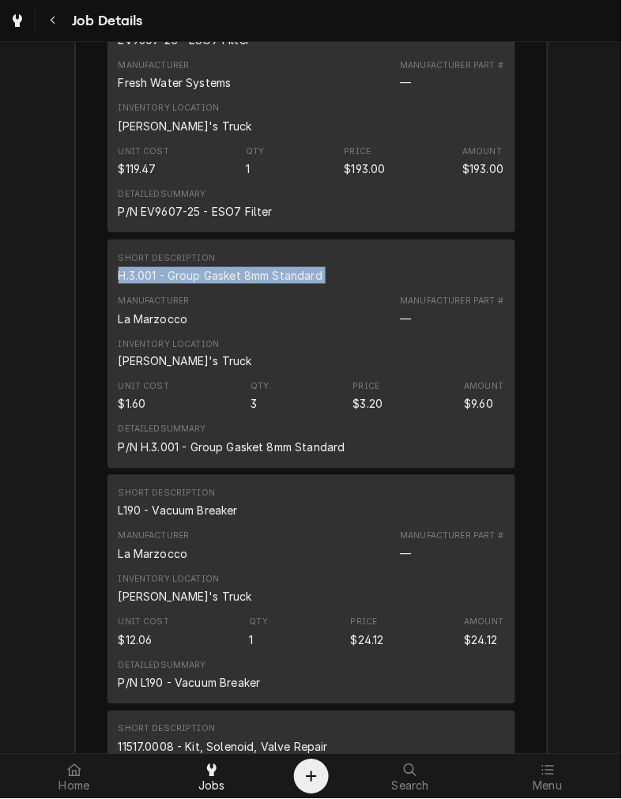
click at [180, 284] on div "Short Description H.3.001 - Group Gasket 8mm Standard" at bounding box center [221, 268] width 205 height 32
copy div "H.3.001 - Group Gasket 8mm Standard"
click at [175, 520] on div "L190 - Vacuum Breaker" at bounding box center [178, 511] width 119 height 17
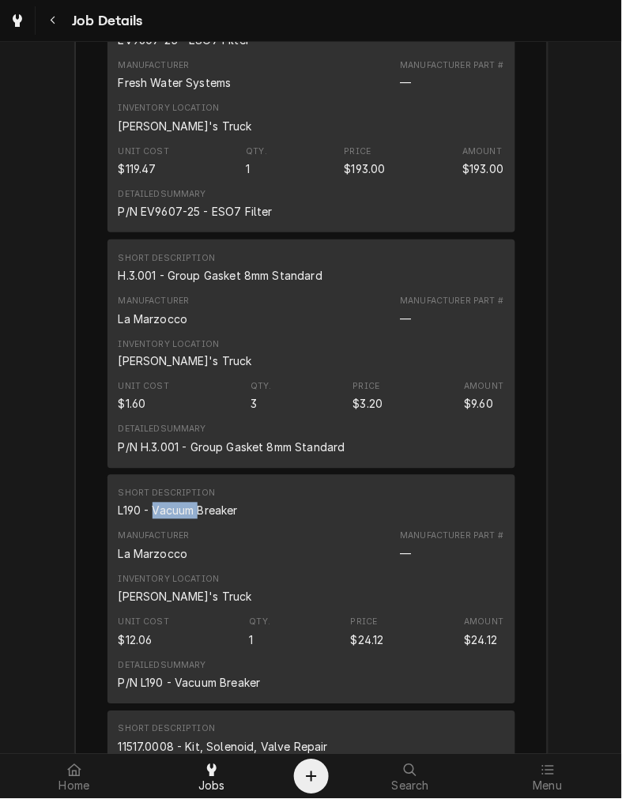
click at [175, 520] on div "L190 - Vacuum Breaker" at bounding box center [178, 511] width 119 height 17
copy div "L190 - Vacuum Breaker"
click at [156, 308] on div "Manufacturer" at bounding box center [154, 301] width 71 height 13
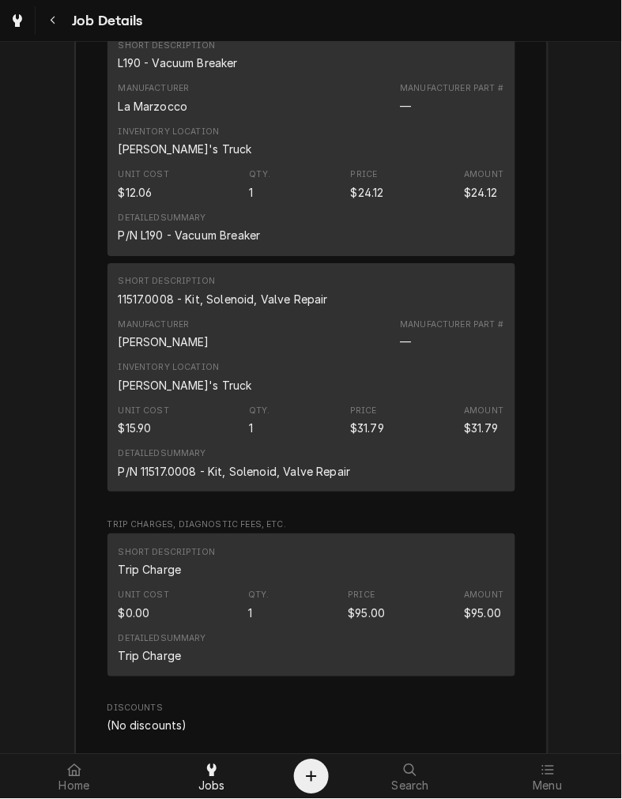
scroll to position [3760, 0]
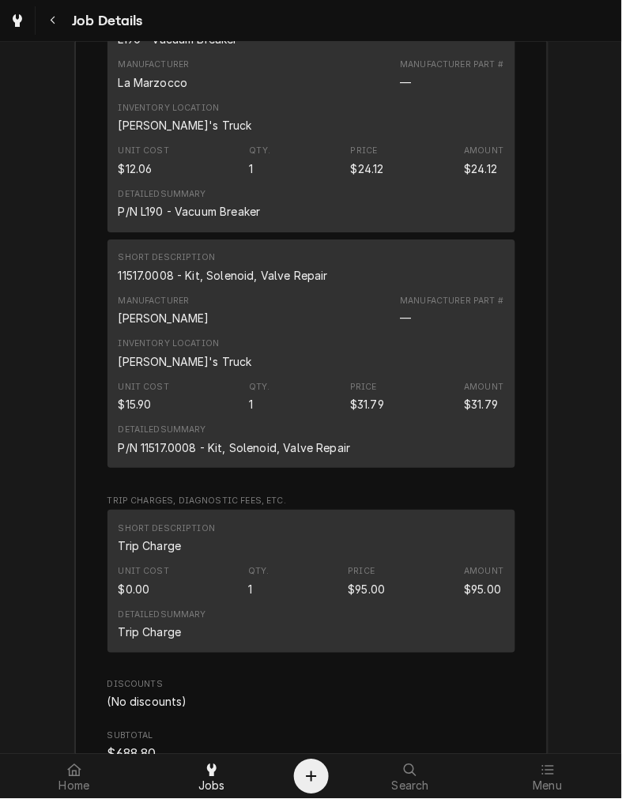
click at [203, 284] on div "11517.0008 - Kit, Solenoid, Valve Repair" at bounding box center [224, 275] width 210 height 17
copy div "11517.0008 - Kit, Solenoid, Valve Repair"
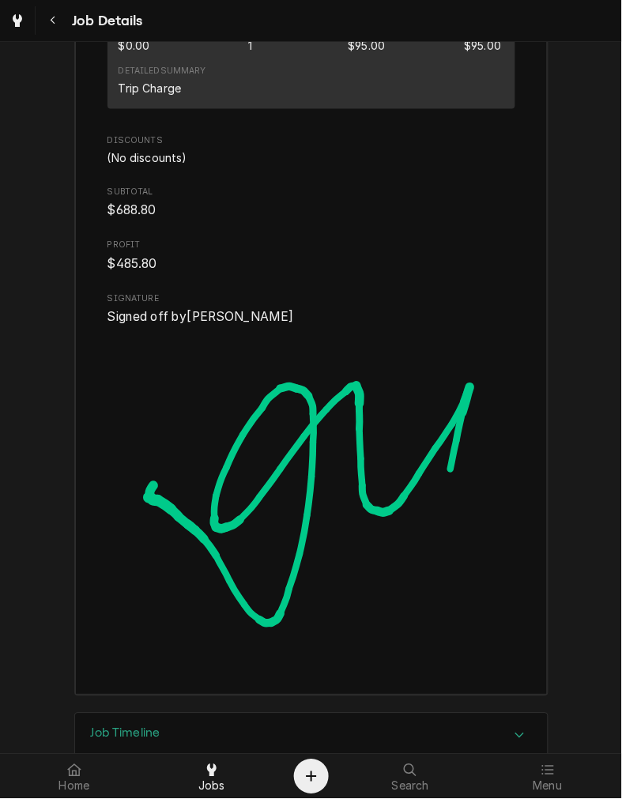
scroll to position [4311, 0]
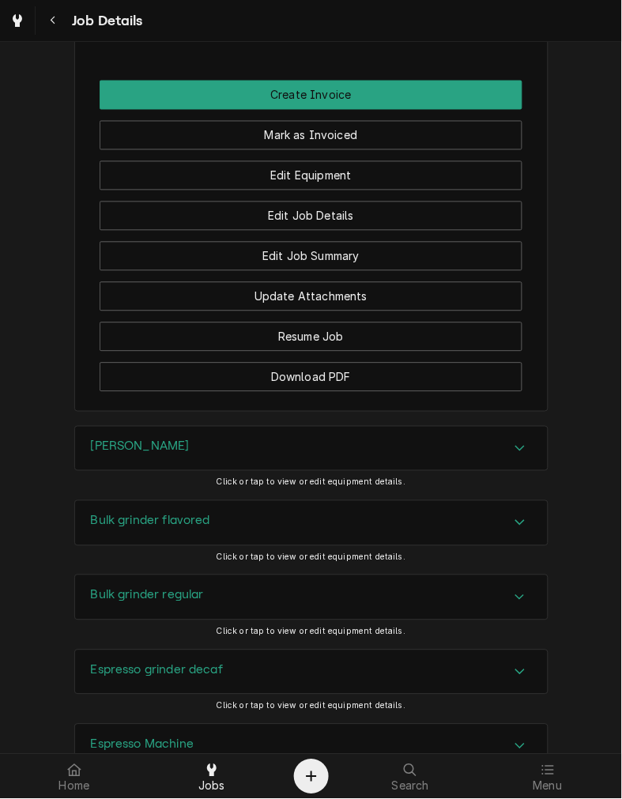
scroll to position [1140, 0]
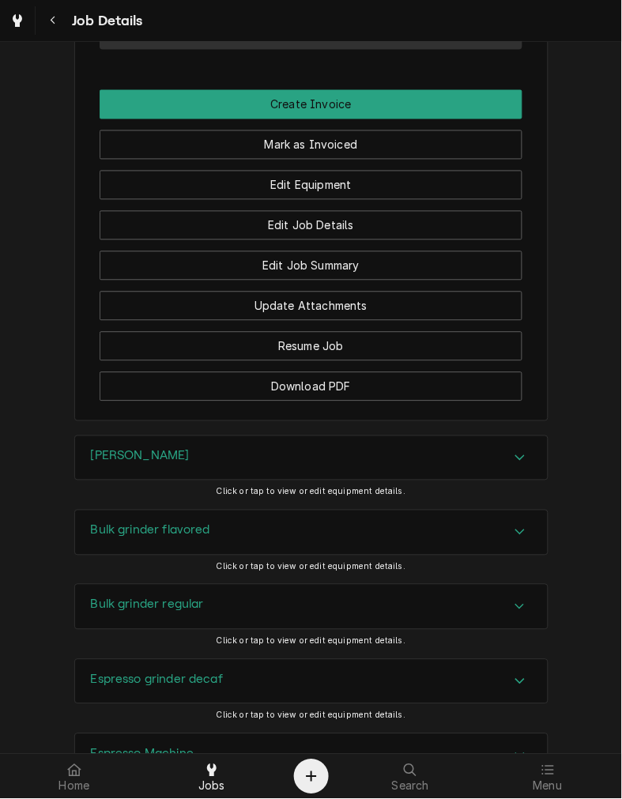
click at [440, 160] on button "Mark as Invoiced" at bounding box center [311, 144] width 423 height 29
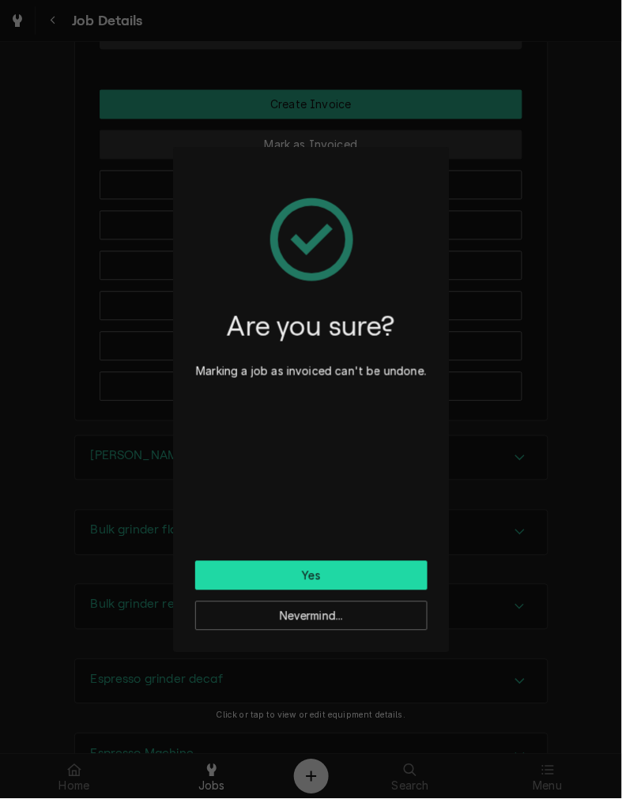
click at [383, 570] on button "Yes" at bounding box center [311, 575] width 232 height 29
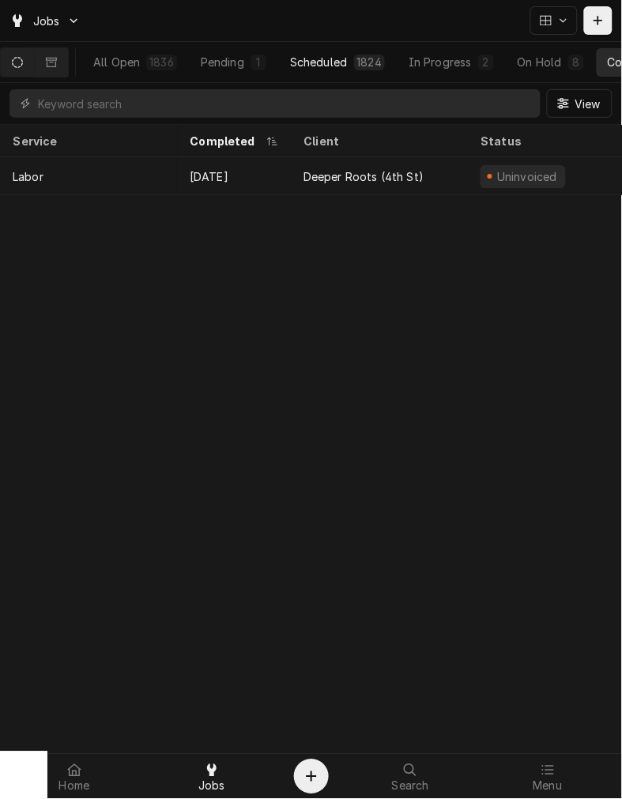
click at [324, 64] on div "Scheduled" at bounding box center [318, 62] width 57 height 17
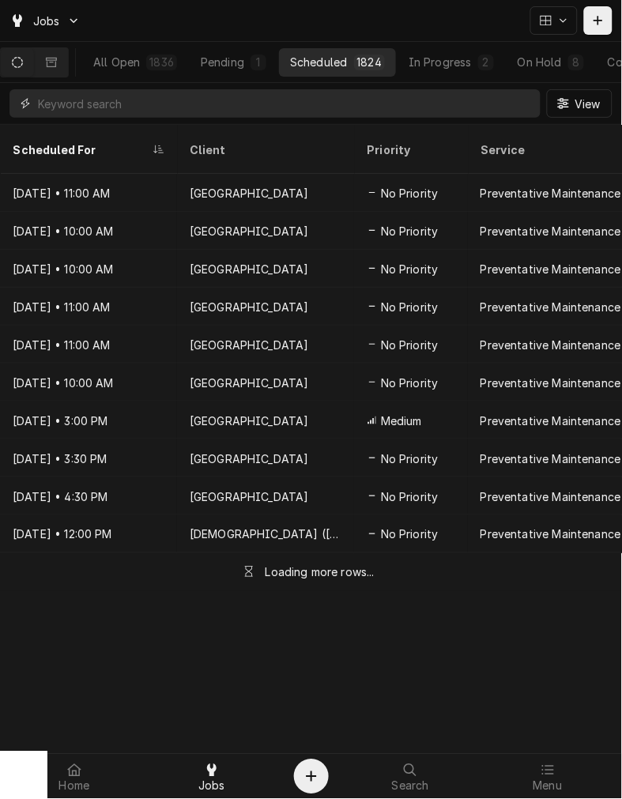
click at [315, 112] on input "Dynamic Content Wrapper" at bounding box center [285, 103] width 495 height 28
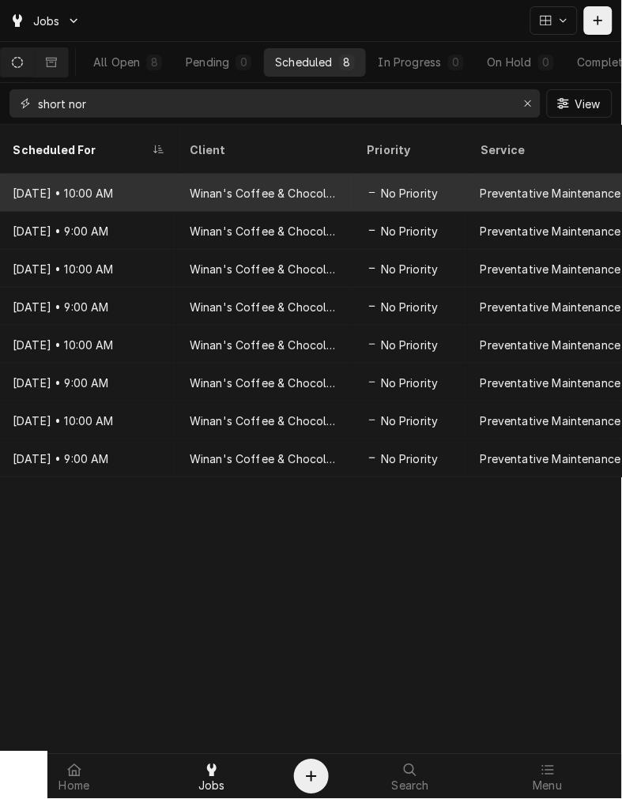
type input "short nor"
click at [302, 185] on div "Winan's Coffee & Chocolate (Short North)" at bounding box center [266, 193] width 152 height 17
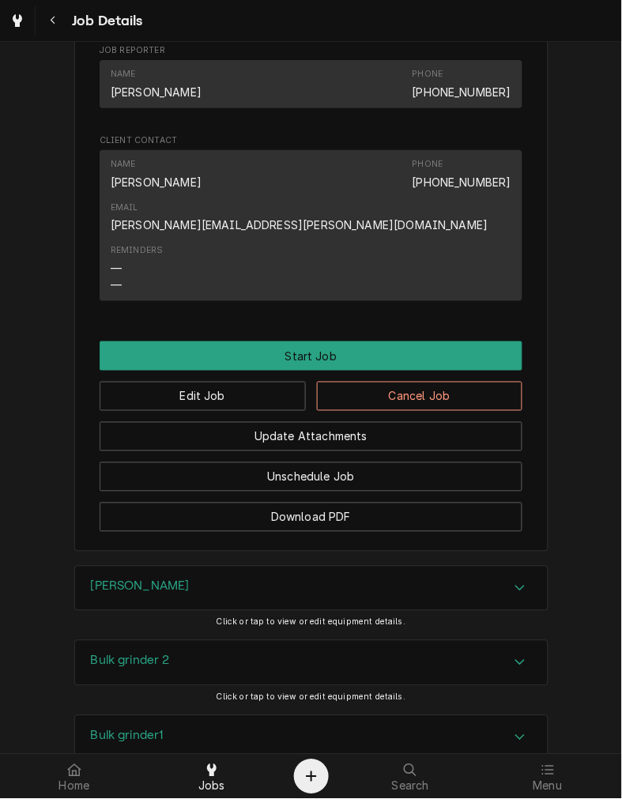
scroll to position [813, 0]
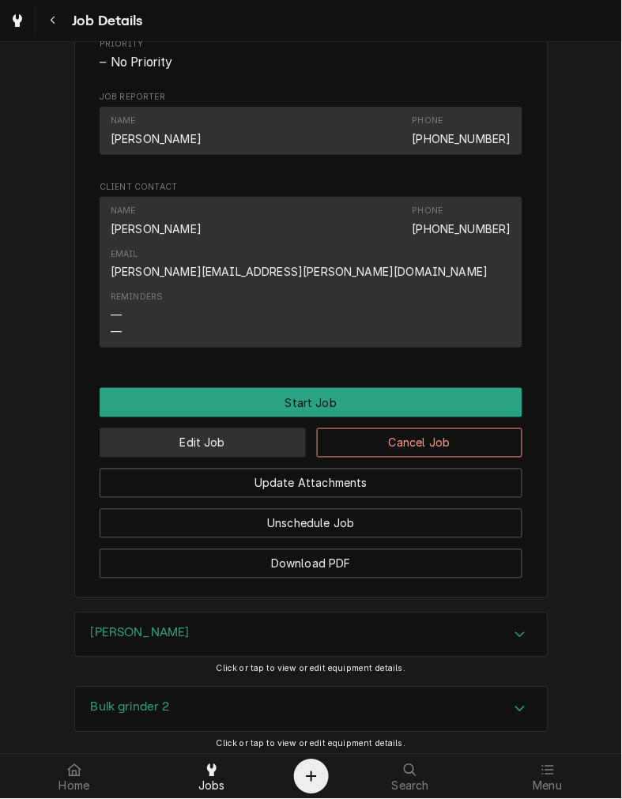
click at [265, 429] on button "Edit Job" at bounding box center [203, 443] width 206 height 29
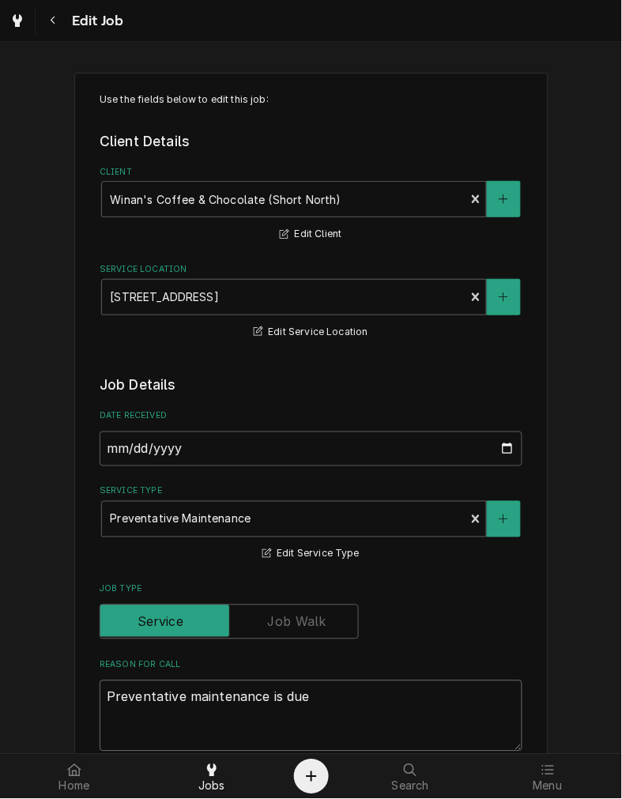
click at [311, 701] on textarea "Preventative maintenance is due" at bounding box center [311, 716] width 423 height 71
type textarea "x"
type textarea "Preventative maintenance is due,"
type textarea "x"
type textarea "Preventative maintenance is due,"
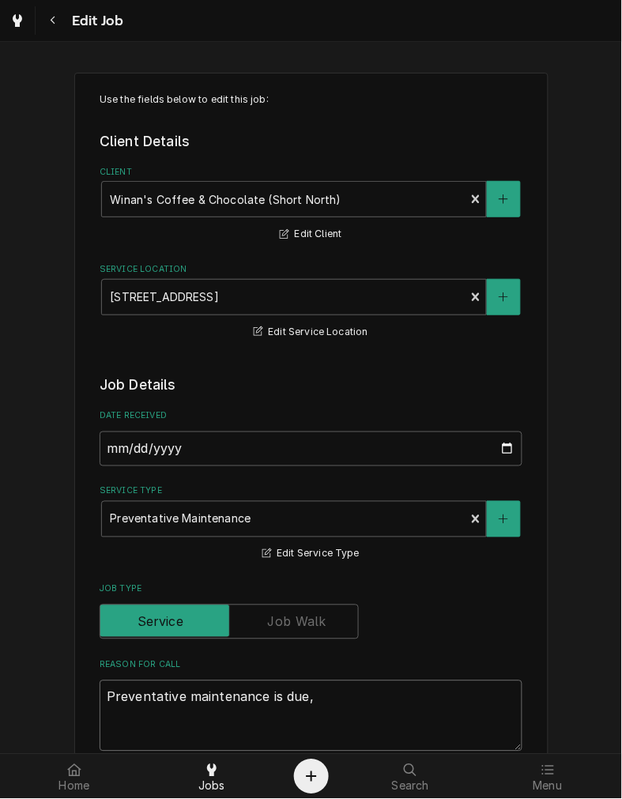
paste textarea "flavored grinder isnt working also"
type textarea "x"
type textarea "Preventative maintenance is due, flavored grinder isnt working also"
click at [414, 698] on textarea "Preventative maintenance is due, flavored grinder isnt working also" at bounding box center [311, 716] width 423 height 71
type textarea "x"
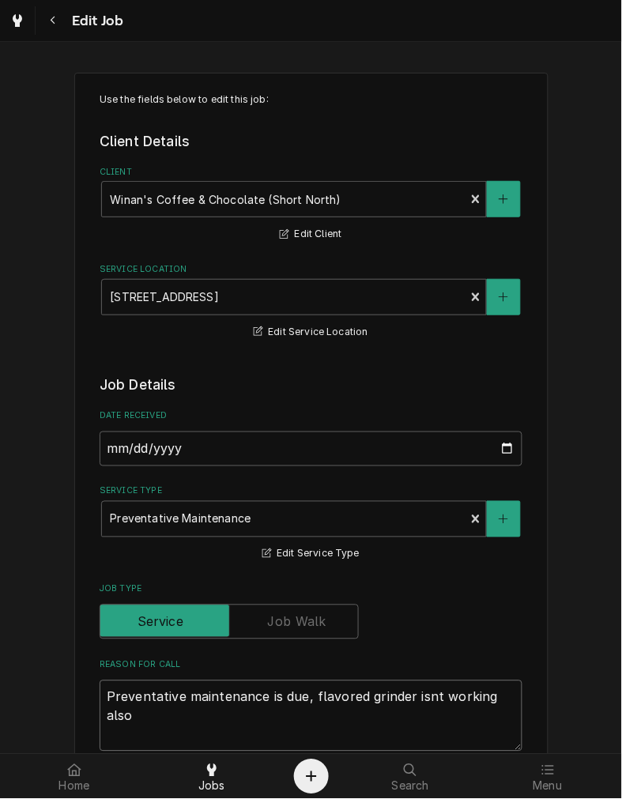
type textarea "Preventative maintenance is due, flavored grinder isn't working also"
type textarea "x"
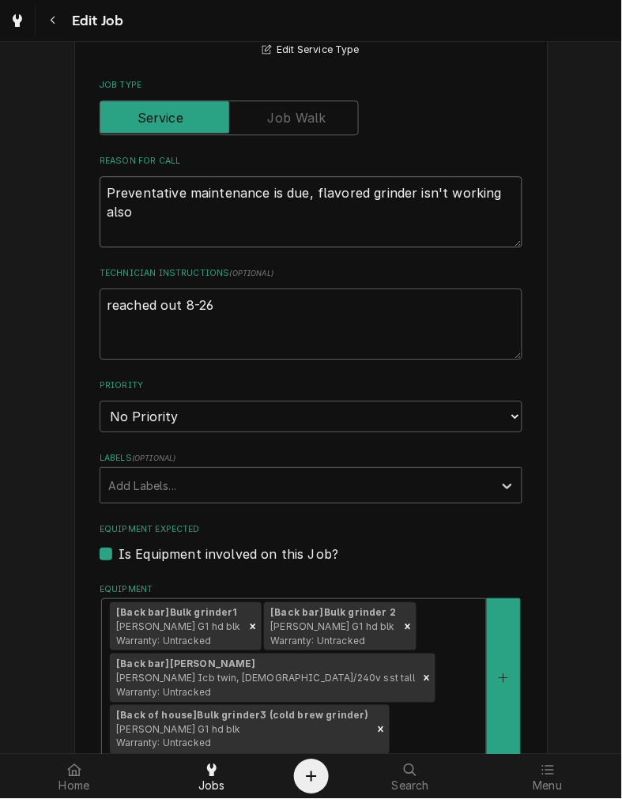
scroll to position [650, 0]
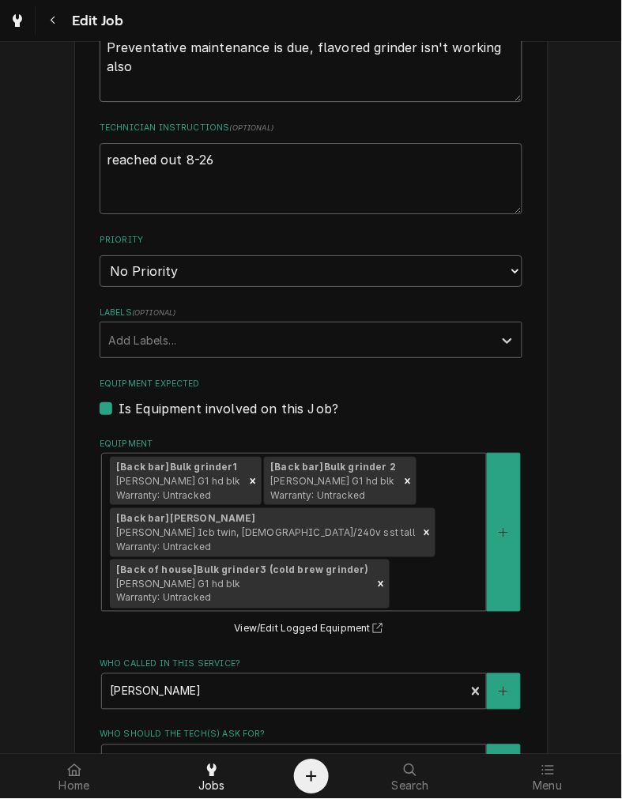
type textarea "Preventative maintenance is due, flavored grinder isn't working also"
drag, startPoint x: 247, startPoint y: 174, endPoint x: -322, endPoint y: 240, distance: 572.4
click at [0, 240] on html "Edit Job Use the fields below to edit this job: Client Details Client Winan's C…" at bounding box center [311, 399] width 622 height 799
type textarea "x"
type textarea "c"
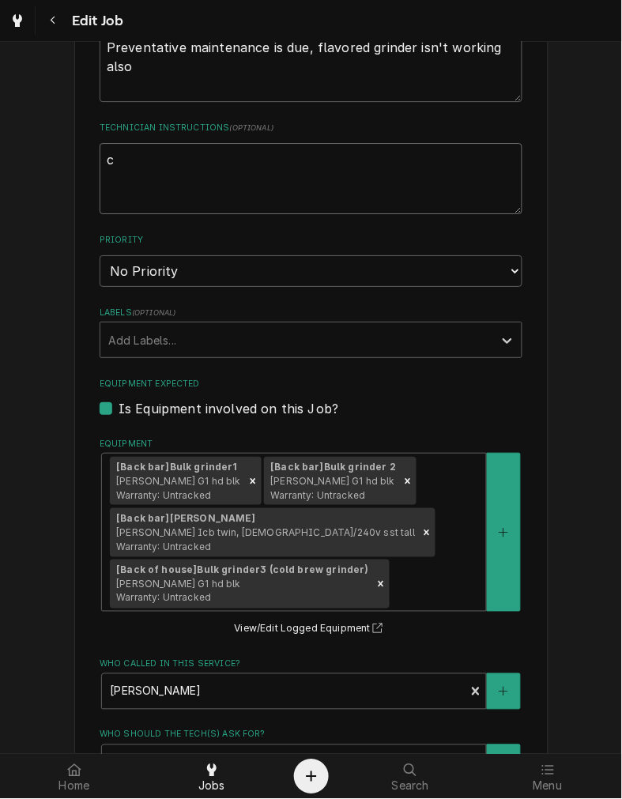
type textarea "x"
type textarea "con"
type textarea "x"
type textarea "confr"
type textarea "x"
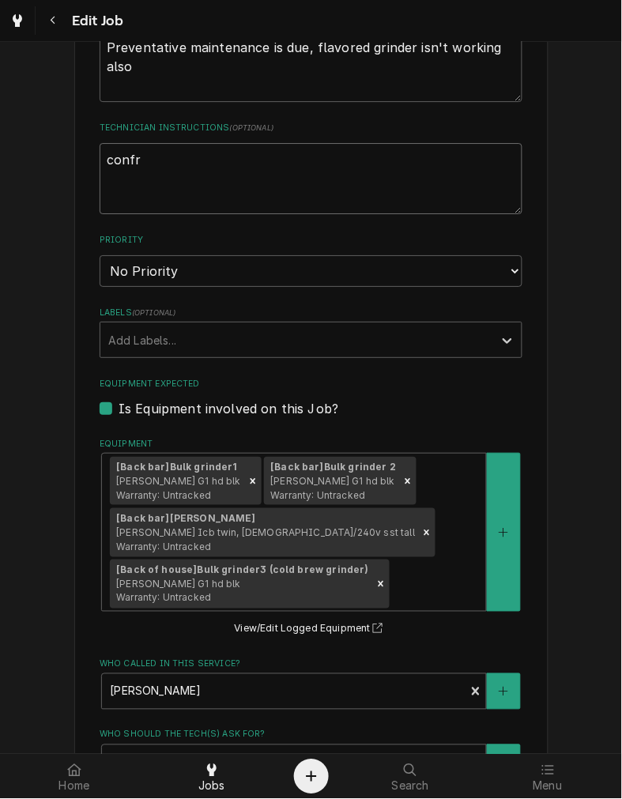
type textarea "confri"
type textarea "x"
type textarea "confrime"
type textarea "x"
type textarea "confrimed"
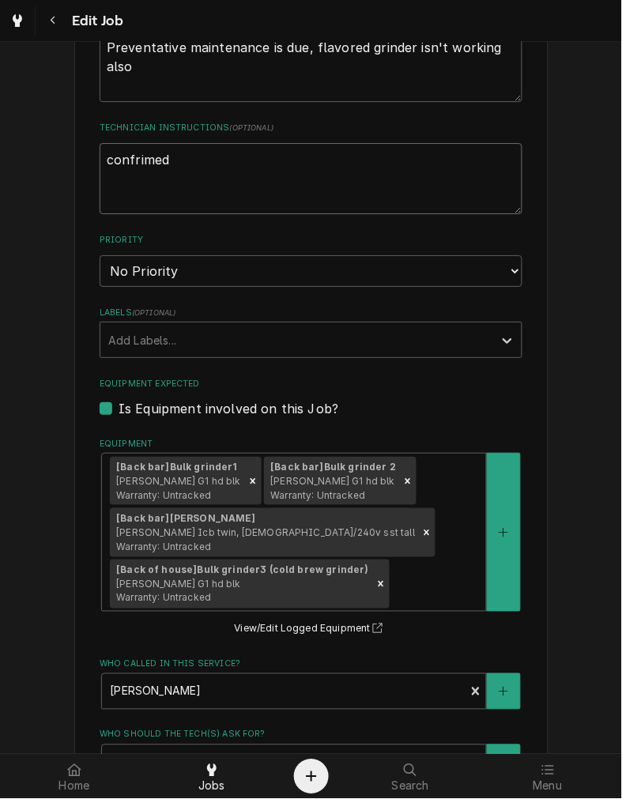
type textarea "x"
type textarea "confrimed"
type textarea "x"
type textarea "confirmed"
type textarea "x"
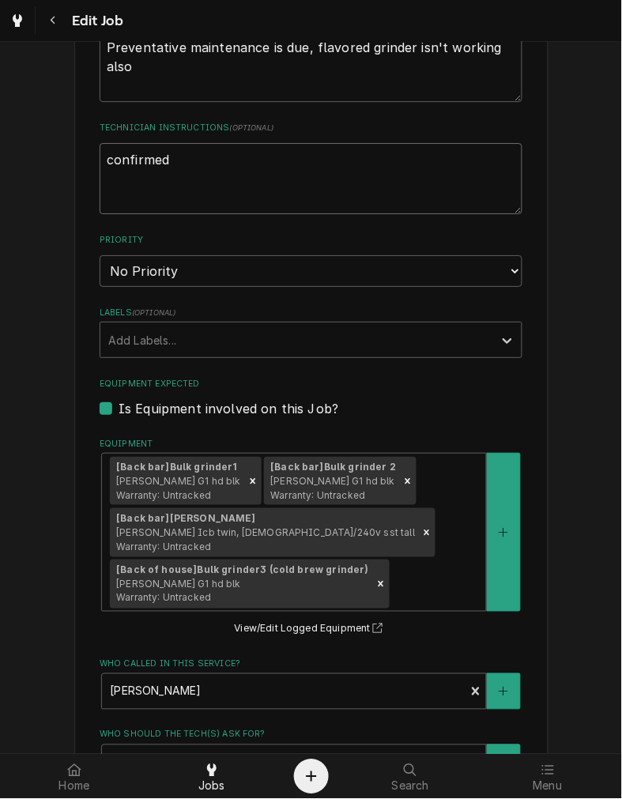
type textarea "confirmed"
click at [144, 265] on select "No Priority Urgent High Medium Low" at bounding box center [311, 271] width 423 height 32
select select "3"
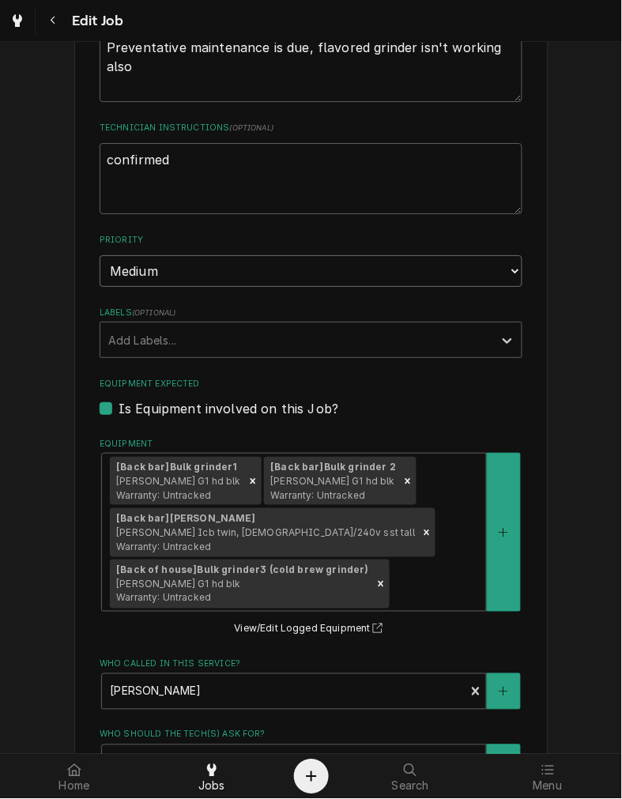
click at [100, 255] on select "No Priority Urgent High Medium Low" at bounding box center [311, 271] width 423 height 32
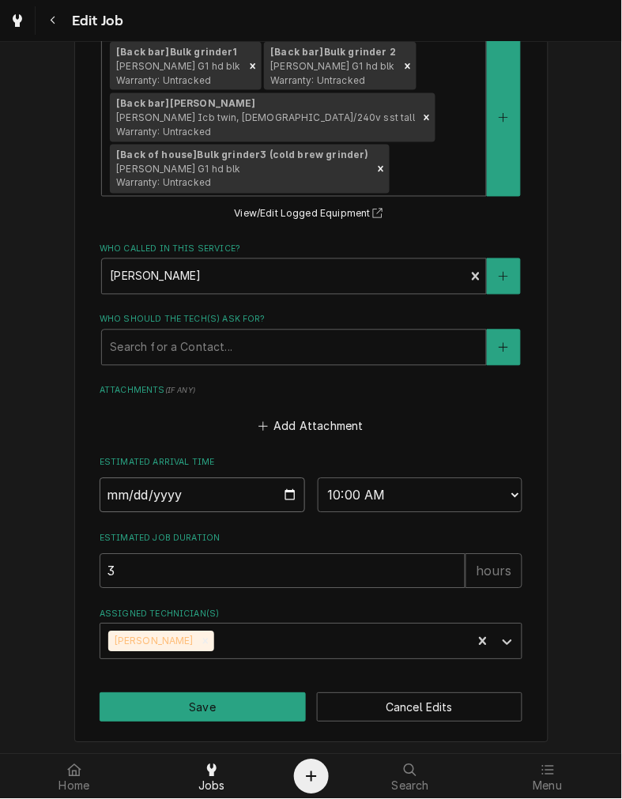
click at [285, 491] on input "2025-09-10" at bounding box center [203, 495] width 206 height 35
type textarea "x"
type input "2025-09-03"
type textarea "x"
click at [381, 478] on select "AM / PM 6:00 AM 6:15 AM 6:30 AM 6:45 AM 7:00 AM 7:15 AM 7:30 AM 7:45 AM 8:00 AM…" at bounding box center [421, 495] width 206 height 35
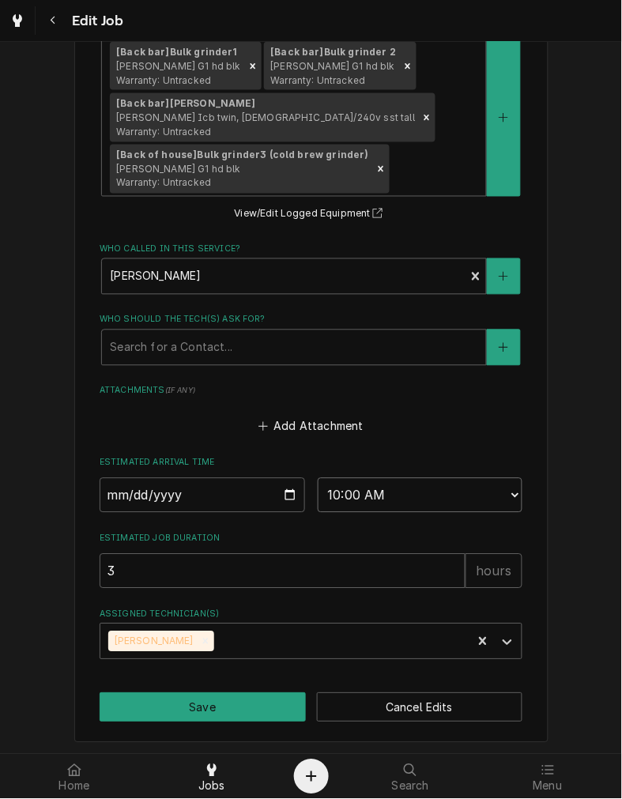
select select "11:00:00"
click at [318, 478] on select "AM / PM 6:00 AM 6:15 AM 6:30 AM 6:45 AM 7:00 AM 7:15 AM 7:30 AM 7:45 AM 8:00 AM…" at bounding box center [421, 495] width 206 height 35
click at [185, 698] on button "Save" at bounding box center [203, 708] width 206 height 29
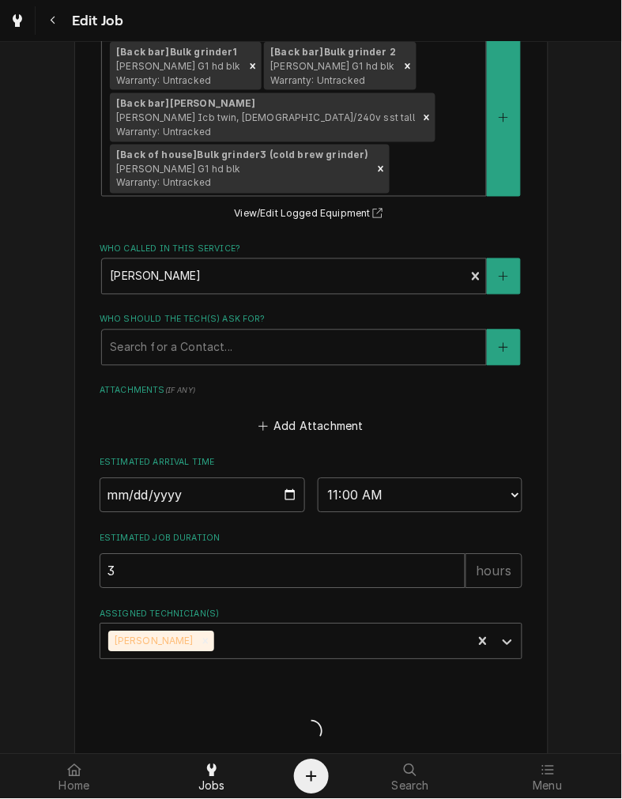
type textarea "x"
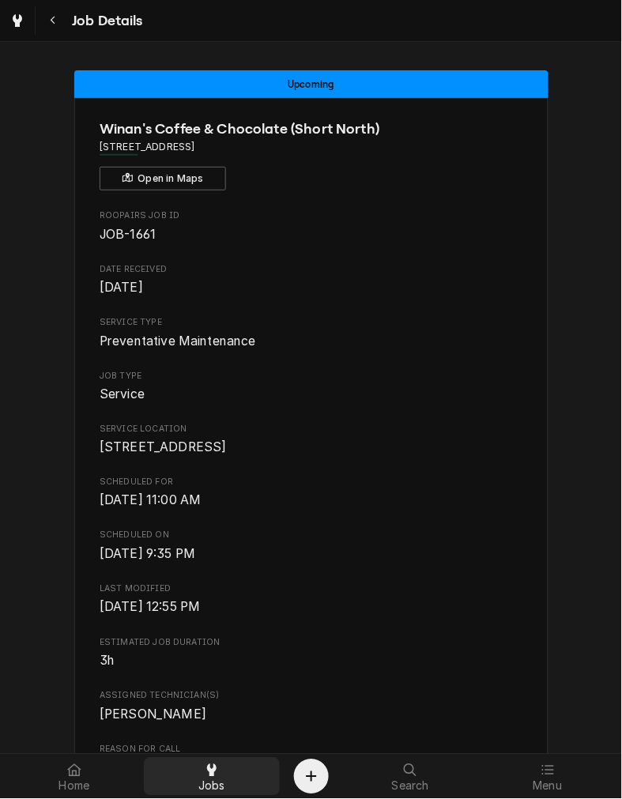
click at [202, 778] on div at bounding box center [211, 771] width 19 height 19
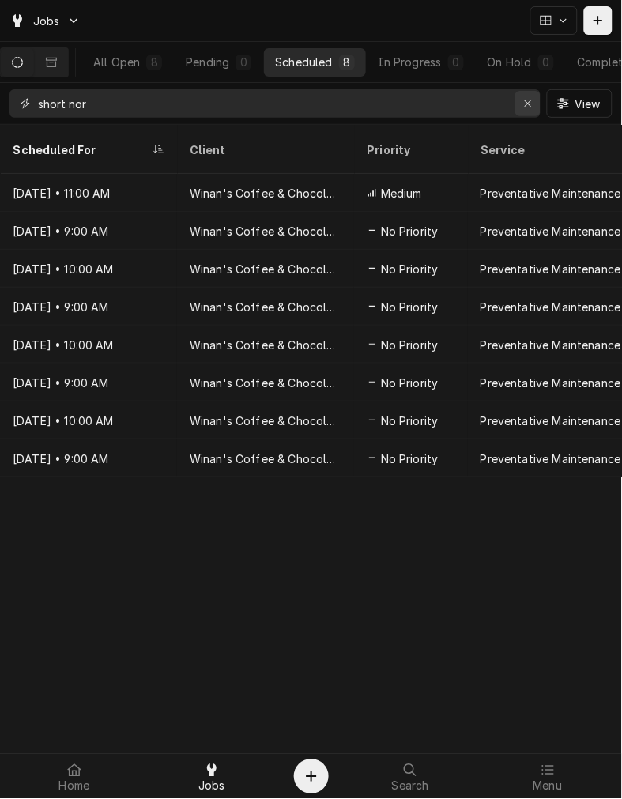
click at [531, 108] on icon "Erase input" at bounding box center [528, 103] width 9 height 11
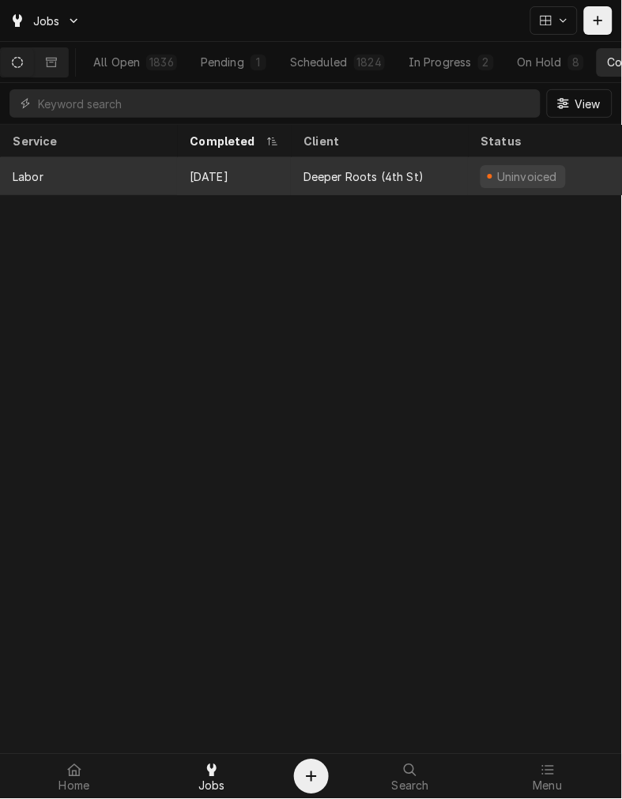
click at [289, 191] on div "[DATE]" at bounding box center [234, 176] width 114 height 38
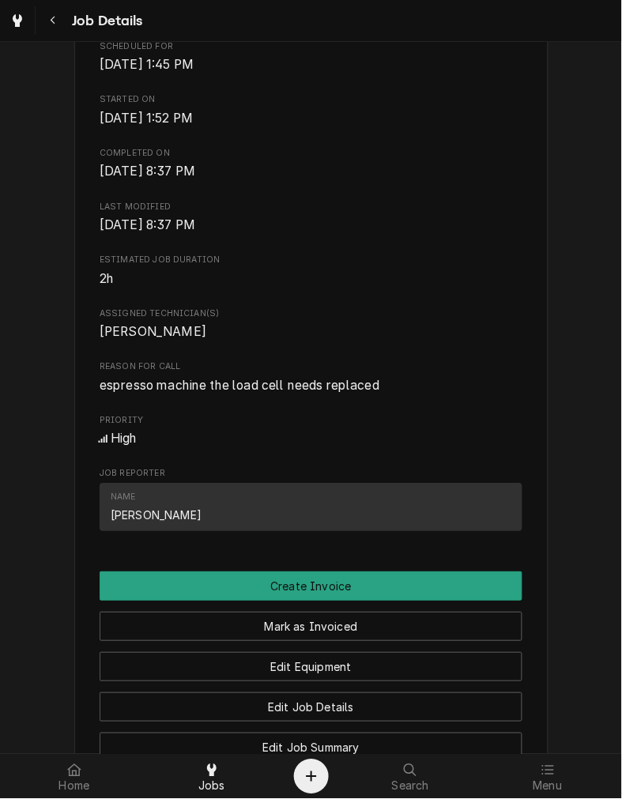
scroll to position [446, 0]
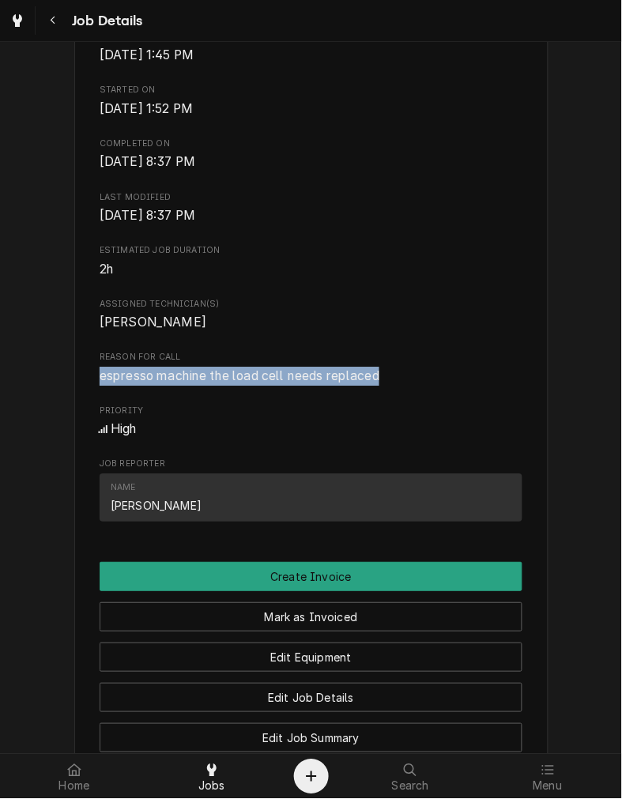
drag, startPoint x: 398, startPoint y: 384, endPoint x: 81, endPoint y: 391, distance: 317.2
click at [81, 391] on div "Deeper Roots ([GEOGRAPHIC_DATA]) [STREET_ADDRESS] Open in Maps Roopairs Job ID …" at bounding box center [311, 273] width 474 height 1242
copy span "espresso machine the load cell needs replaced"
click at [388, 549] on div "Deeper Roots ([GEOGRAPHIC_DATA]) [STREET_ADDRESS] Open in Maps Roopairs Job ID …" at bounding box center [311, 273] width 474 height 1242
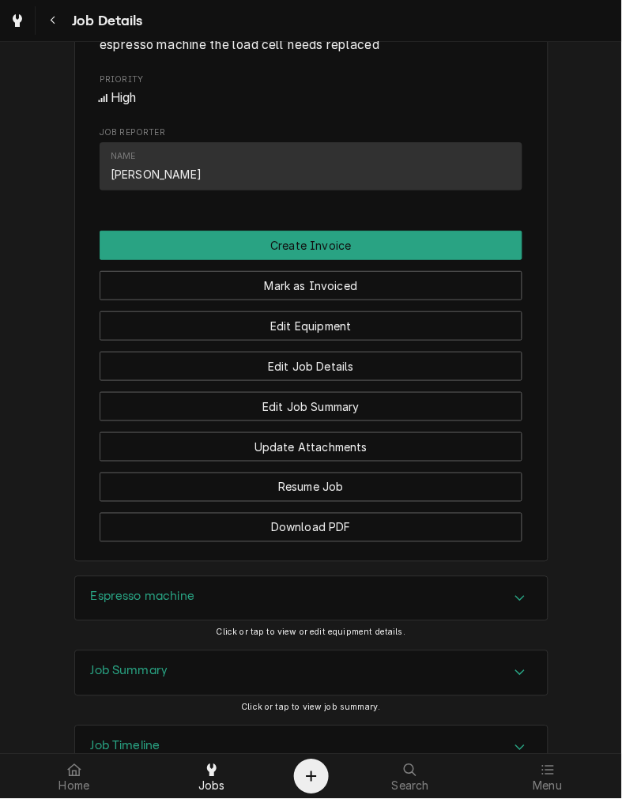
scroll to position [918, 0]
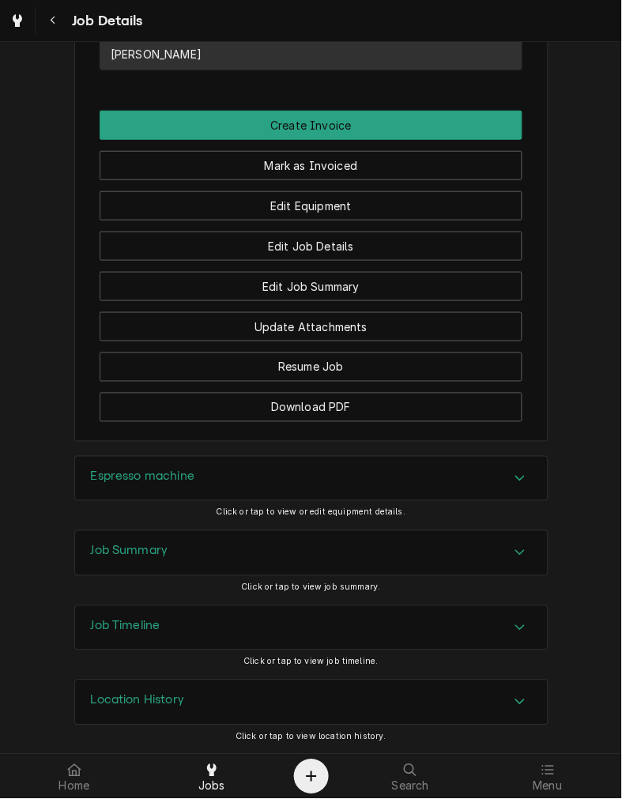
click at [327, 479] on div "Espresso machine" at bounding box center [311, 479] width 473 height 44
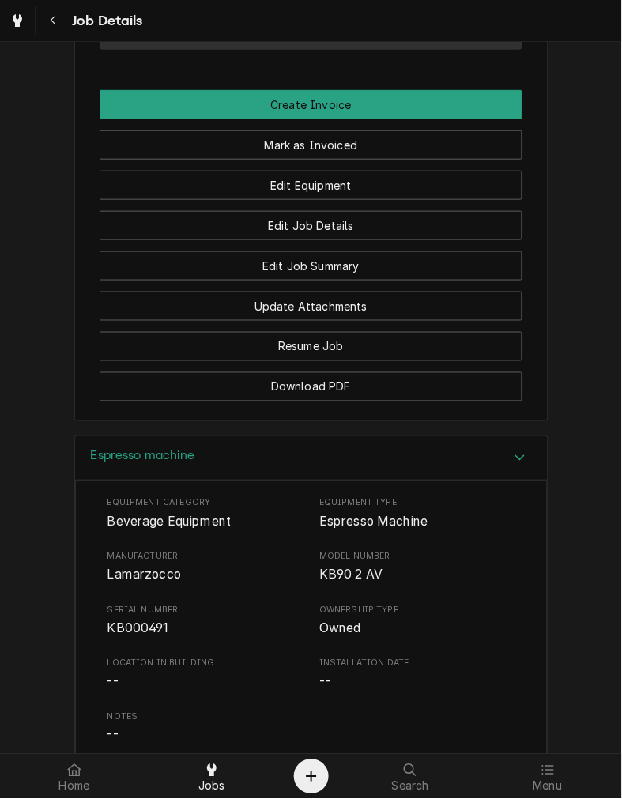
click at [304, 480] on div "Espresso machine" at bounding box center [311, 459] width 473 height 45
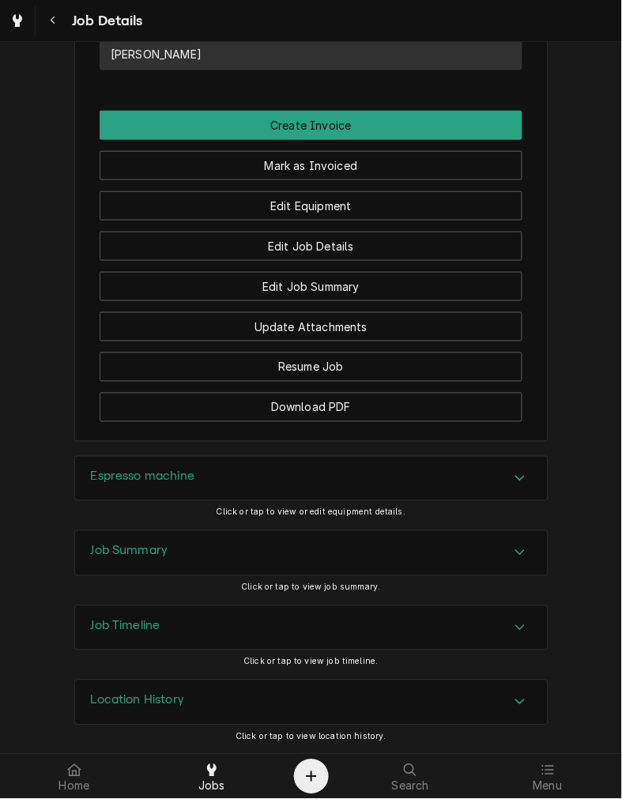
click at [267, 556] on div "Job Summary" at bounding box center [311, 553] width 473 height 44
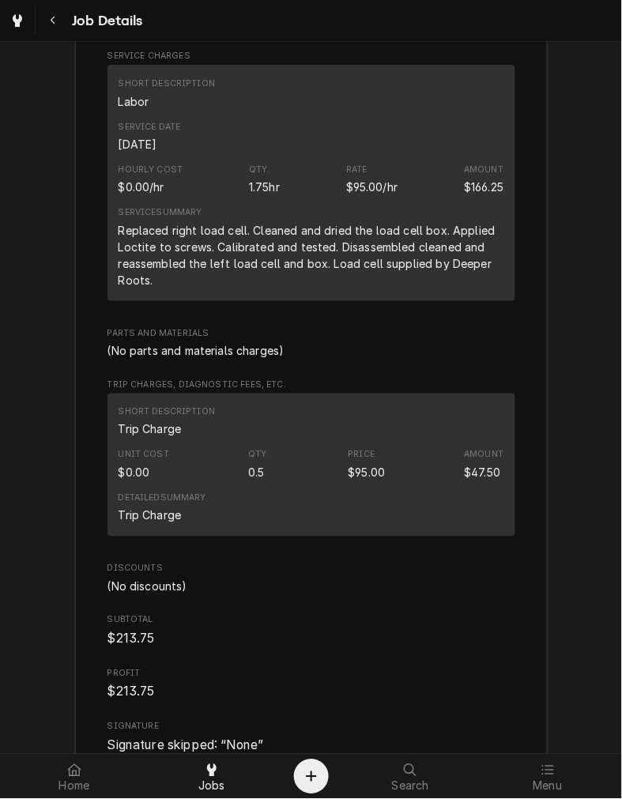
scroll to position [1676, 0]
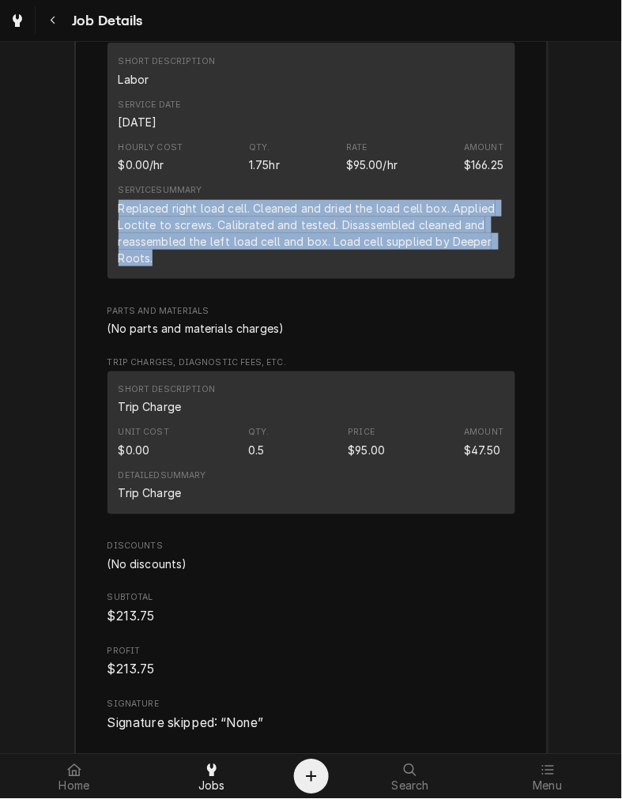
drag, startPoint x: 164, startPoint y: 275, endPoint x: 105, endPoint y: 229, distance: 75.0
click at [108, 229] on div "Short Description Labor Service Date [DATE] Hourly Cost $0.00/hr Qty. 1.75hr Ra…" at bounding box center [312, 161] width 408 height 236
copy div "Replaced right load cell. Cleaned and dried the load cell box. Applied Loctite …"
click at [418, 558] on div "Roopairs Job ID JOB-4024 Service Type Labor Job Type Service Total Time Logged …" at bounding box center [312, 273] width 408 height 919
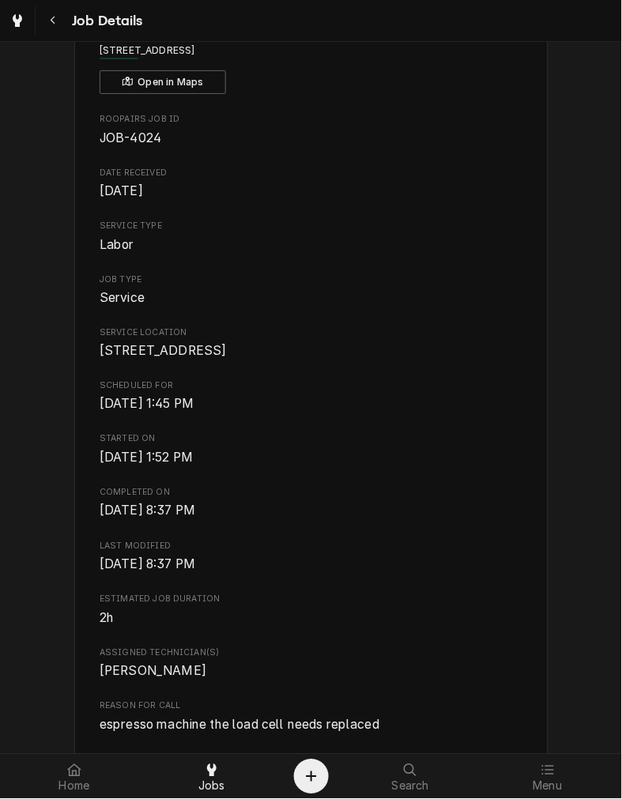
scroll to position [0, 0]
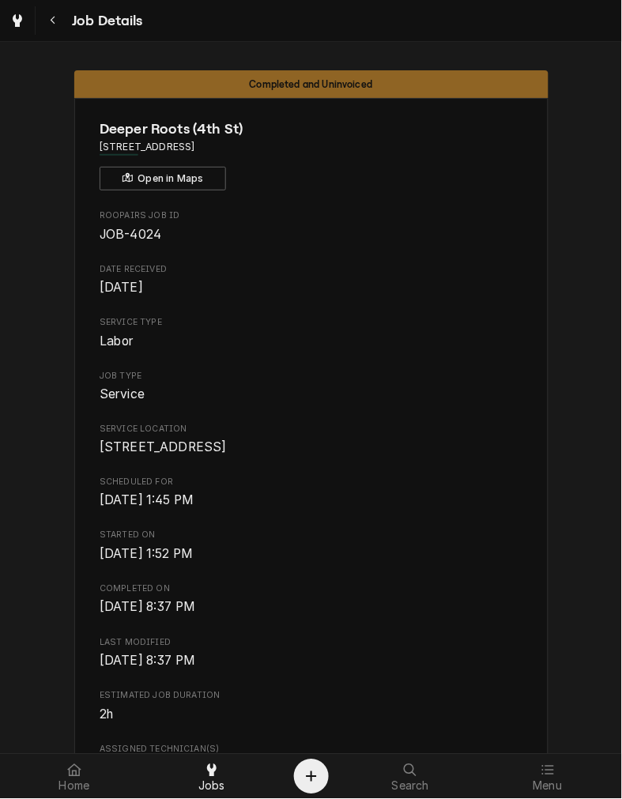
click at [369, 589] on div "Roopairs Job ID JOB-4024 Date Received [DATE] Service Type Labor Job Type Servi…" at bounding box center [311, 592] width 423 height 765
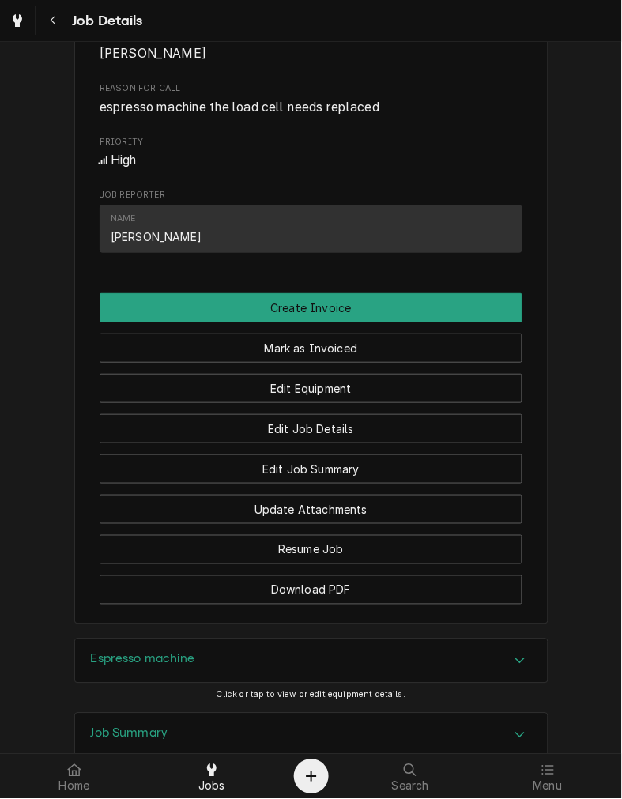
scroll to position [686, 0]
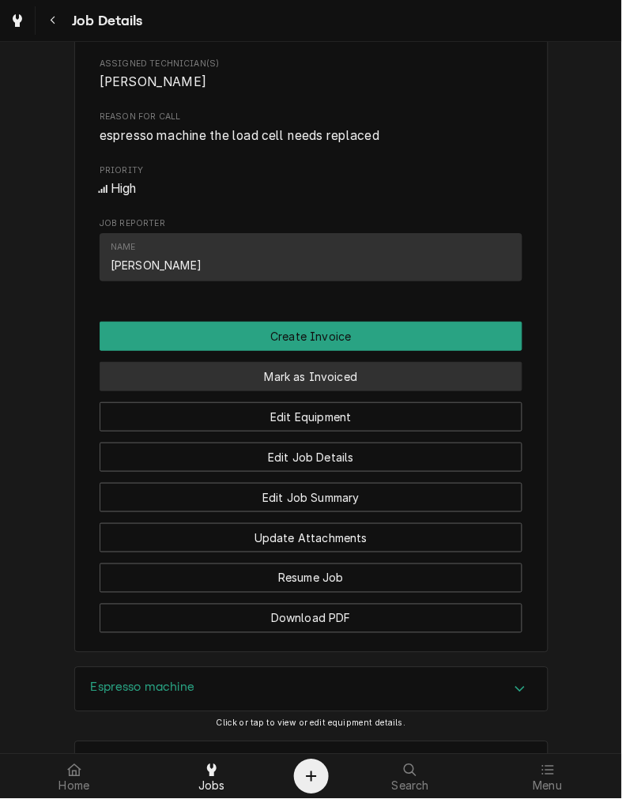
click at [424, 391] on button "Mark as Invoiced" at bounding box center [311, 376] width 423 height 29
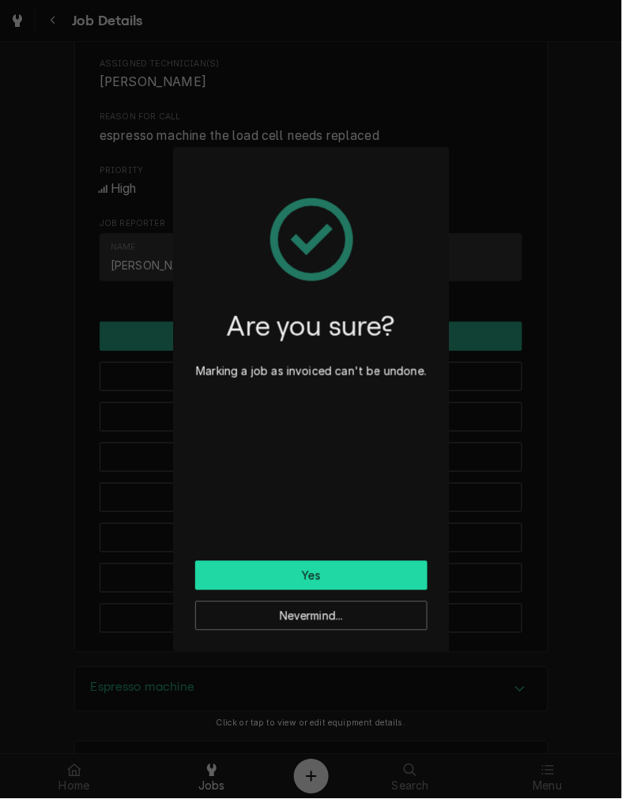
click at [388, 571] on button "Yes" at bounding box center [311, 575] width 232 height 29
